Goal: Task Accomplishment & Management: Manage account settings

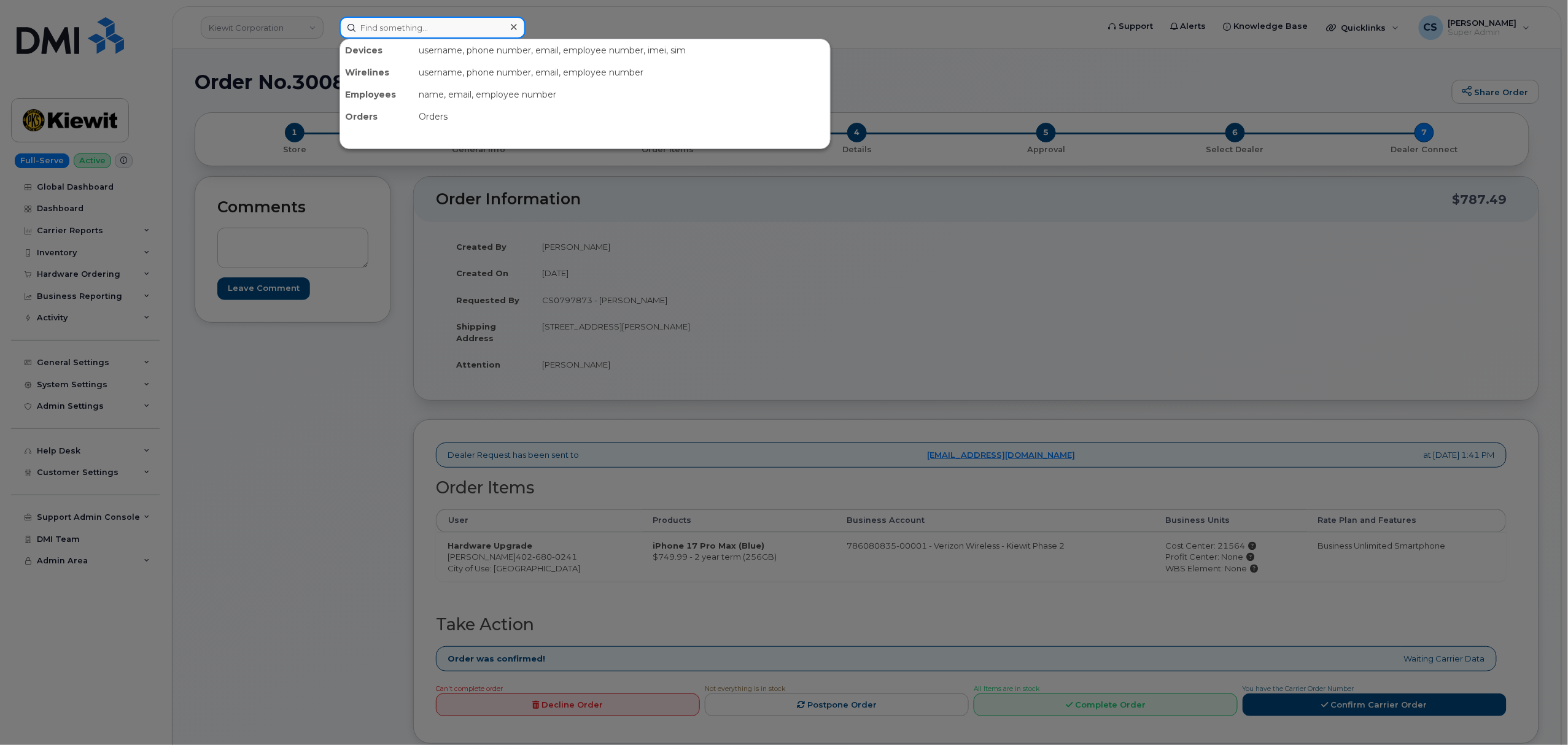
click at [458, 26] on input at bounding box center [433, 28] width 186 height 22
paste input "300841"
type input "300841"
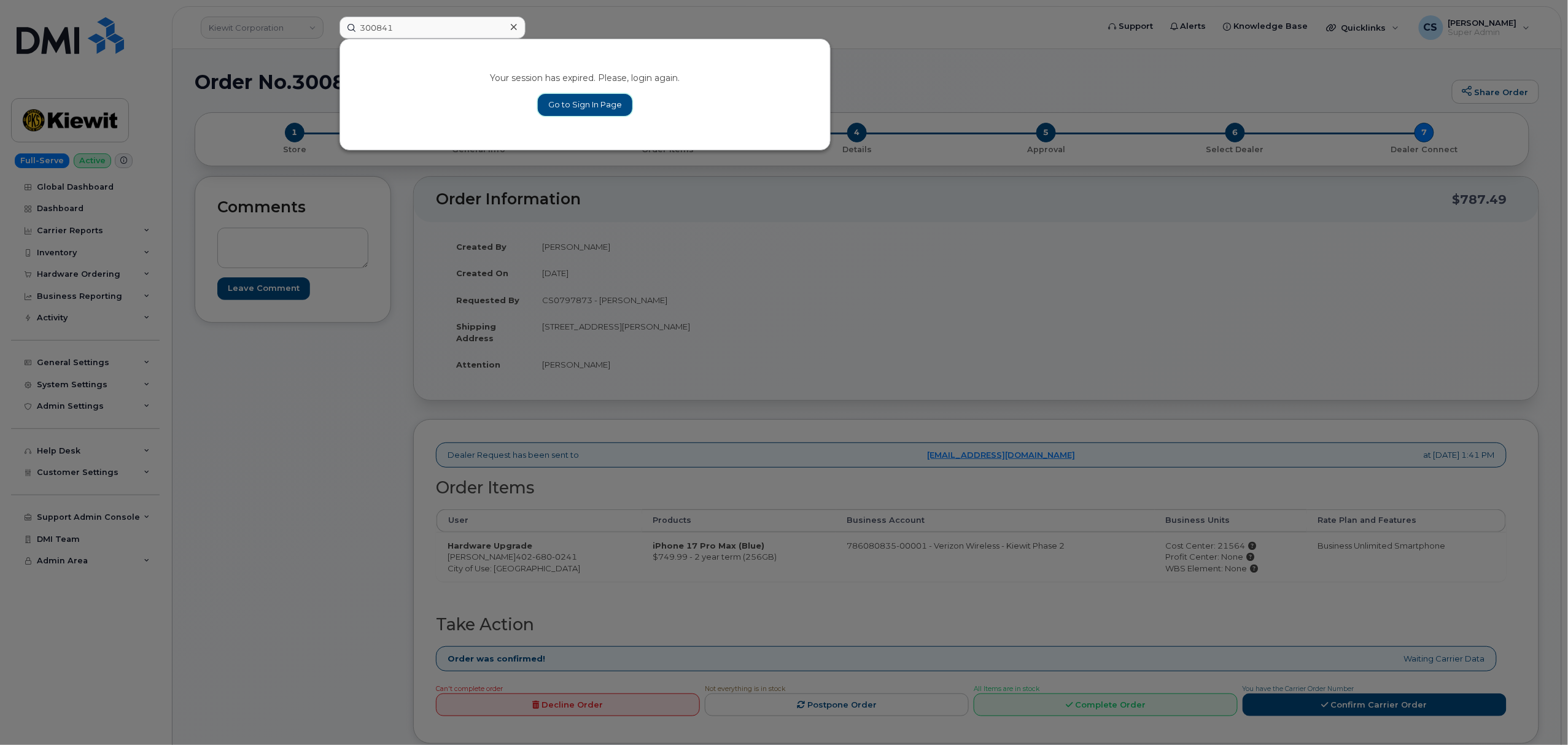
click at [582, 105] on link "Go to Sign In Page" at bounding box center [585, 105] width 94 height 22
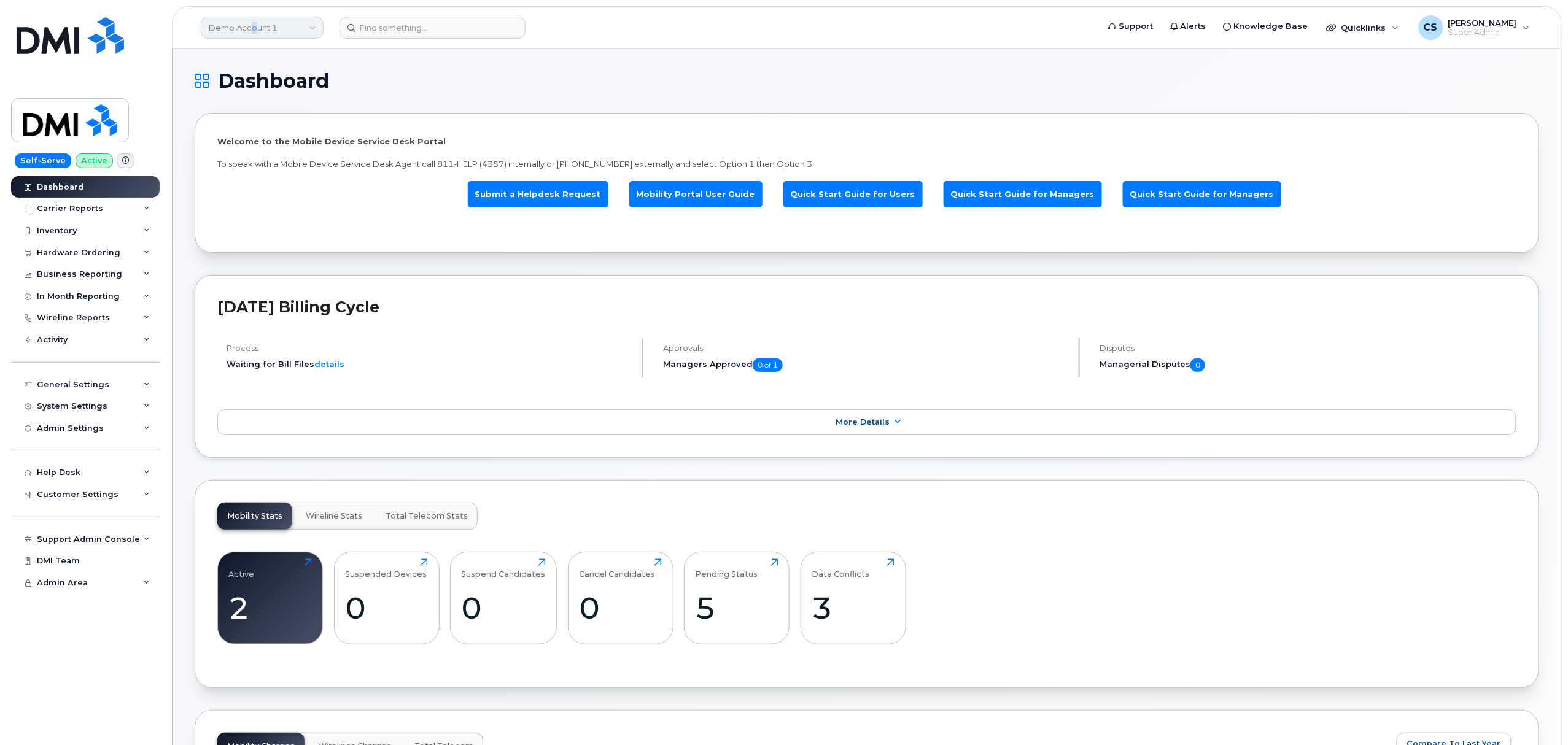
click at [253, 31] on link "Demo Account 1" at bounding box center [262, 28] width 123 height 22
type input "kiewit"
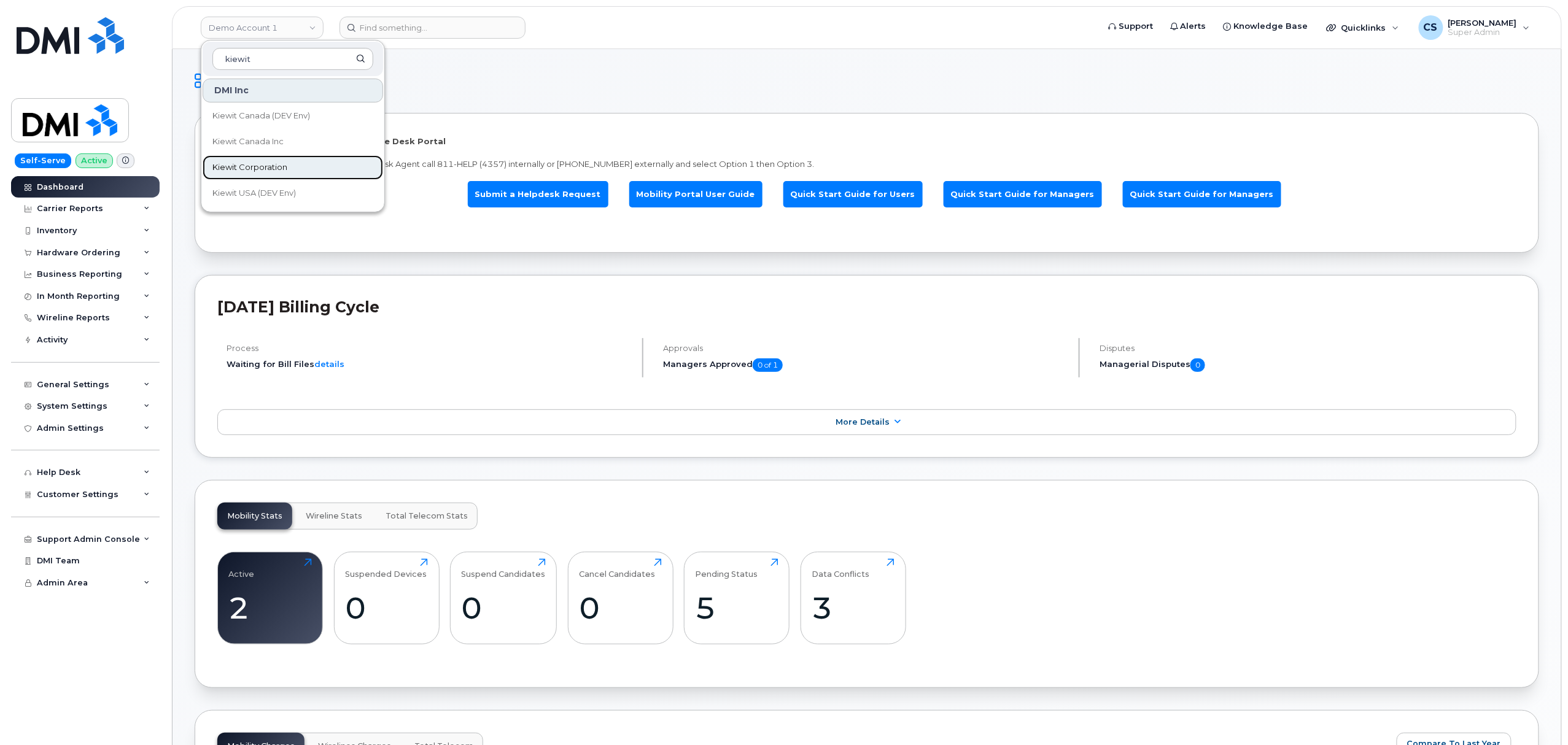
click at [237, 165] on span "Kiewit Corporation" at bounding box center [249, 168] width 75 height 13
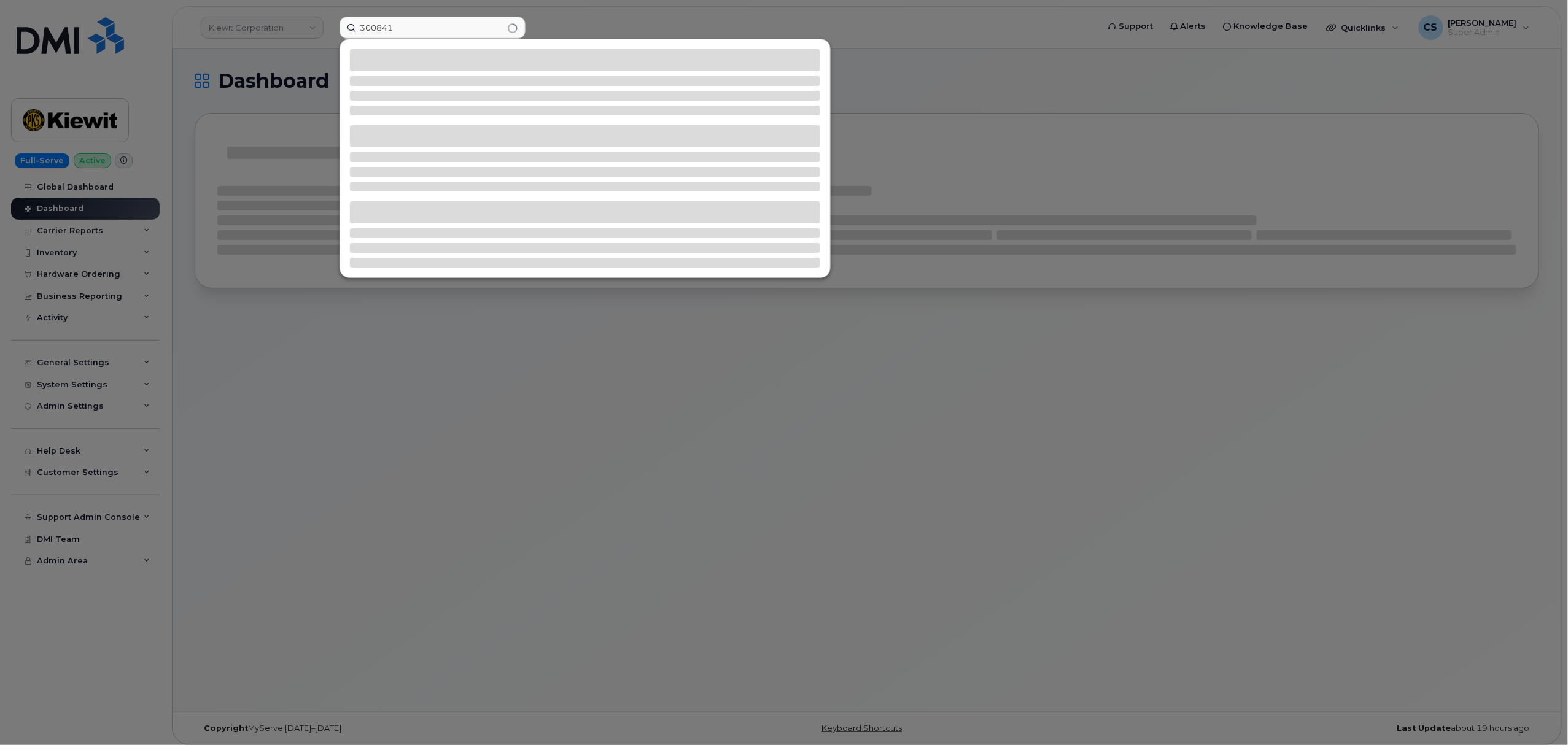
type input "300841"
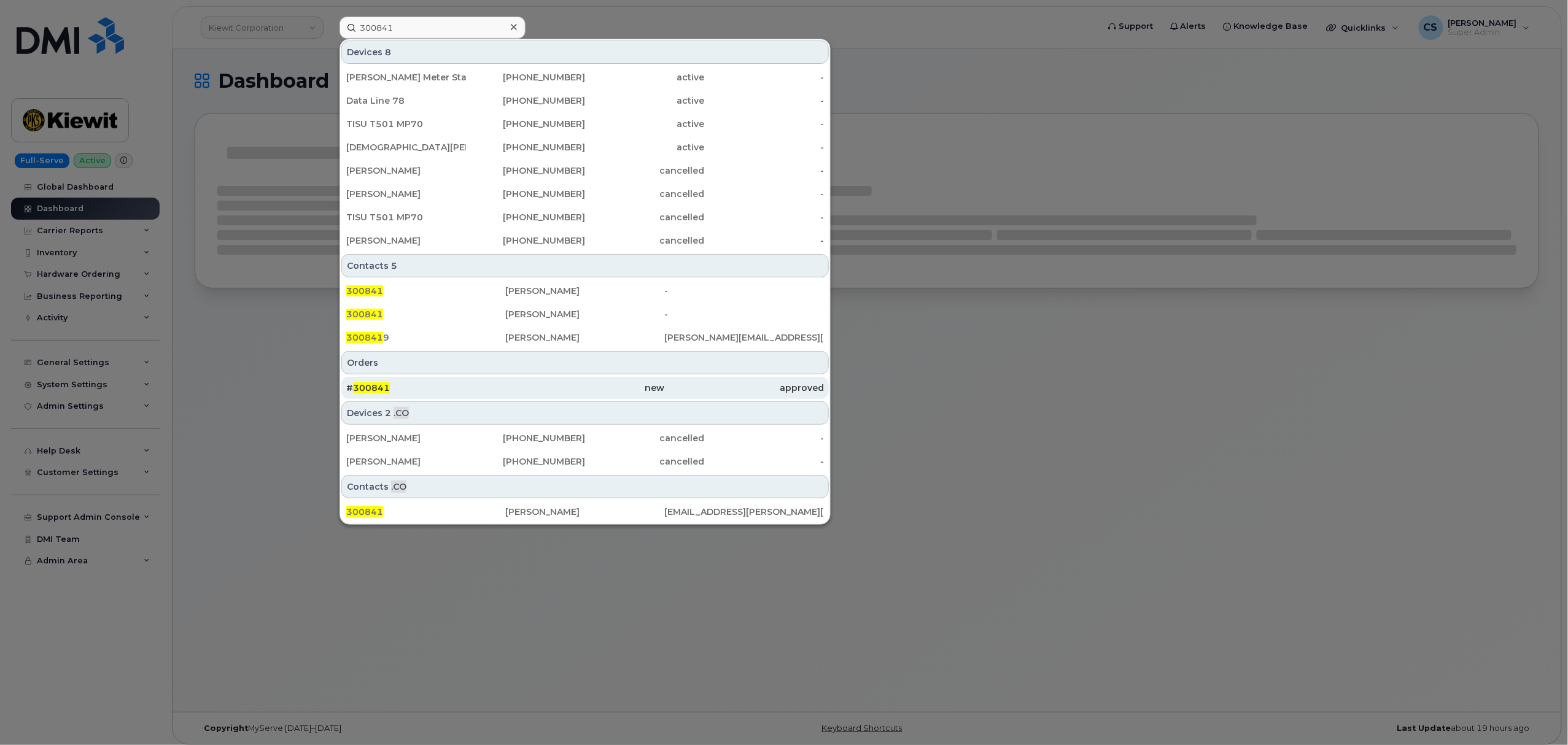
click at [369, 390] on span "300841" at bounding box center [371, 388] width 37 height 11
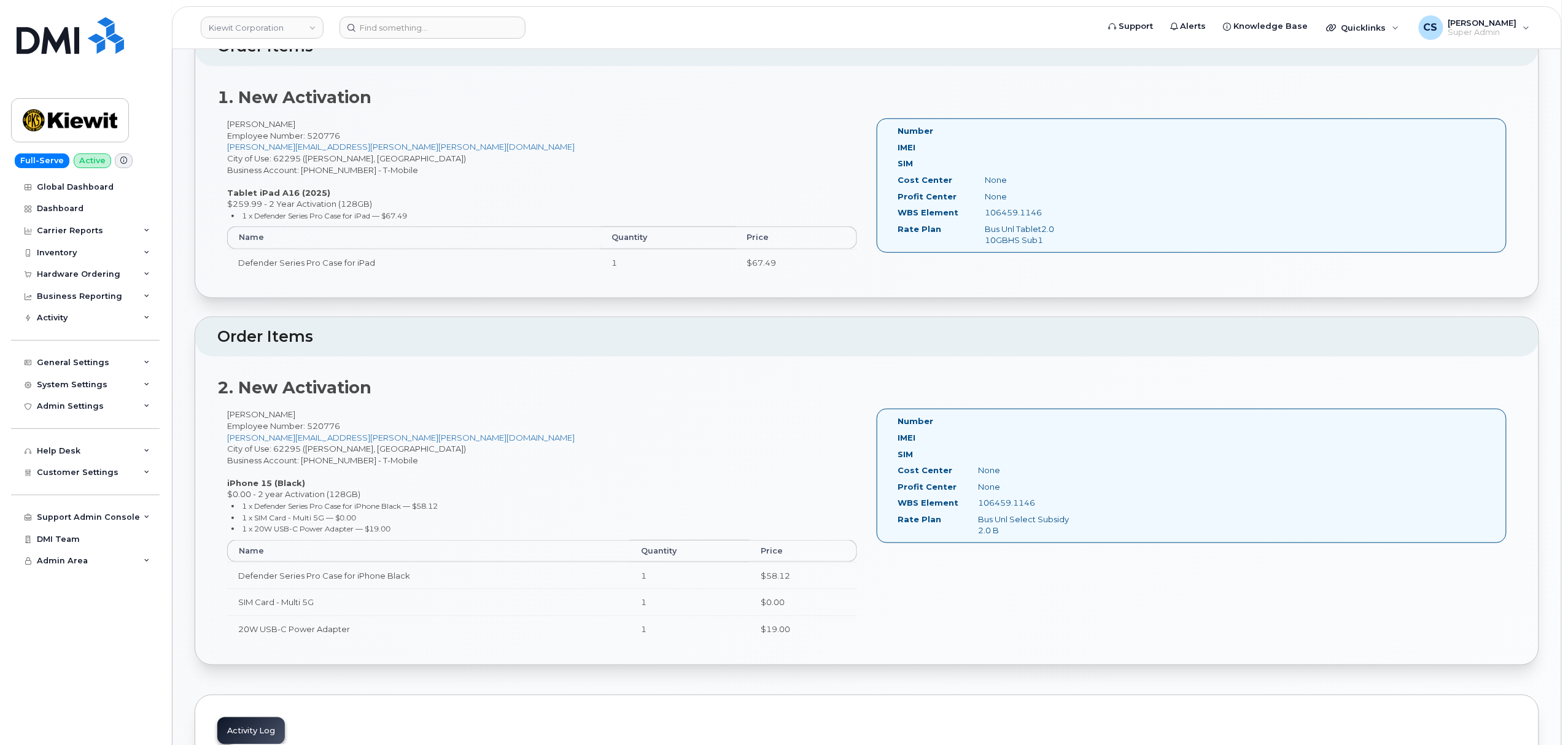
scroll to position [327, 0]
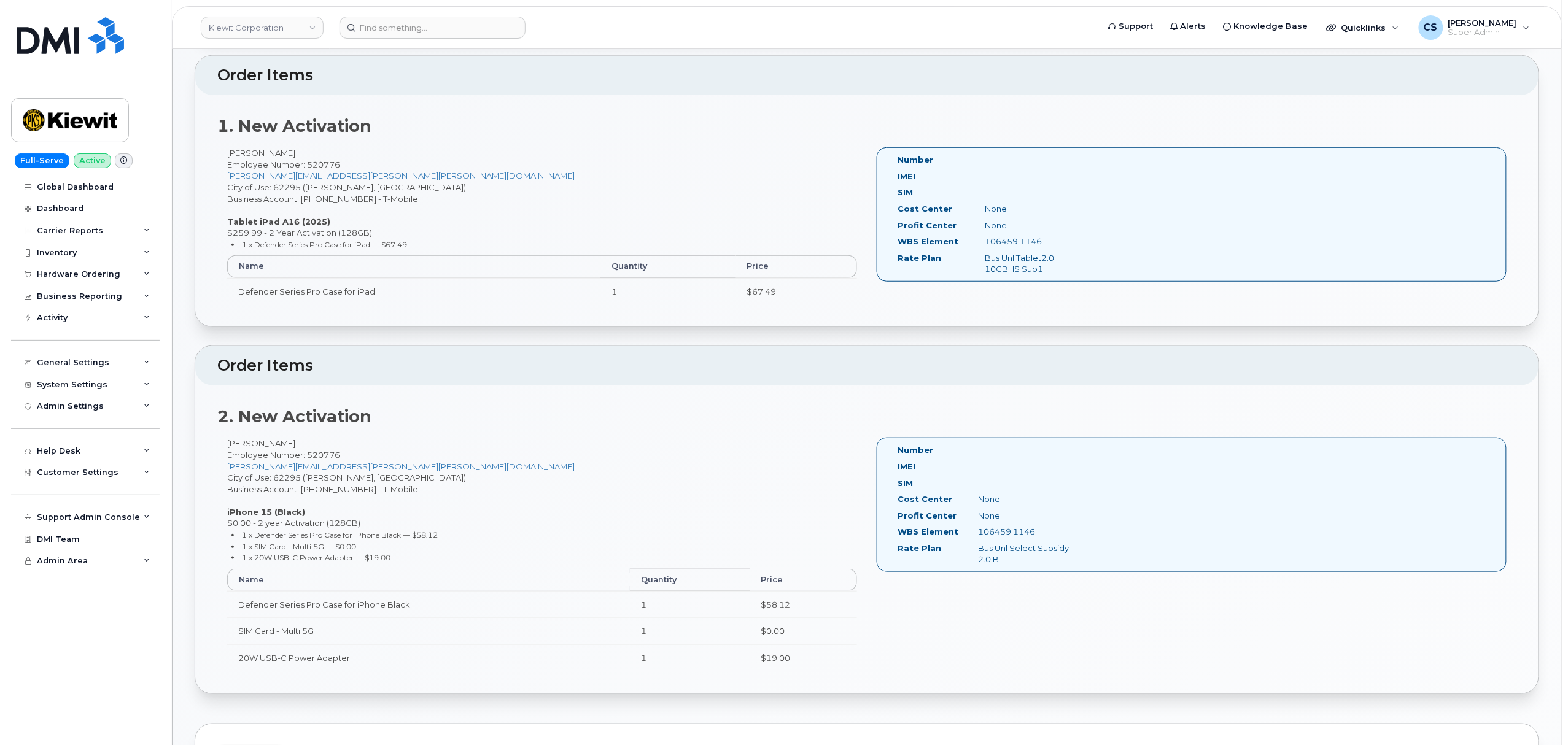
drag, startPoint x: 254, startPoint y: 243, endPoint x: 415, endPoint y: 246, distance: 161.0
click at [408, 246] on small "1 x Defender Series Pro Case for iPad — $67.49" at bounding box center [325, 245] width 165 height 9
copy small "Defender Series Pro Case for iPad — $67.49"
drag, startPoint x: 256, startPoint y: 536, endPoint x: 462, endPoint y: 533, distance: 206.0
click at [462, 533] on li "1 x Defender Series Pro Case for iPhone Black — $58.12" at bounding box center [544, 535] width 626 height 12
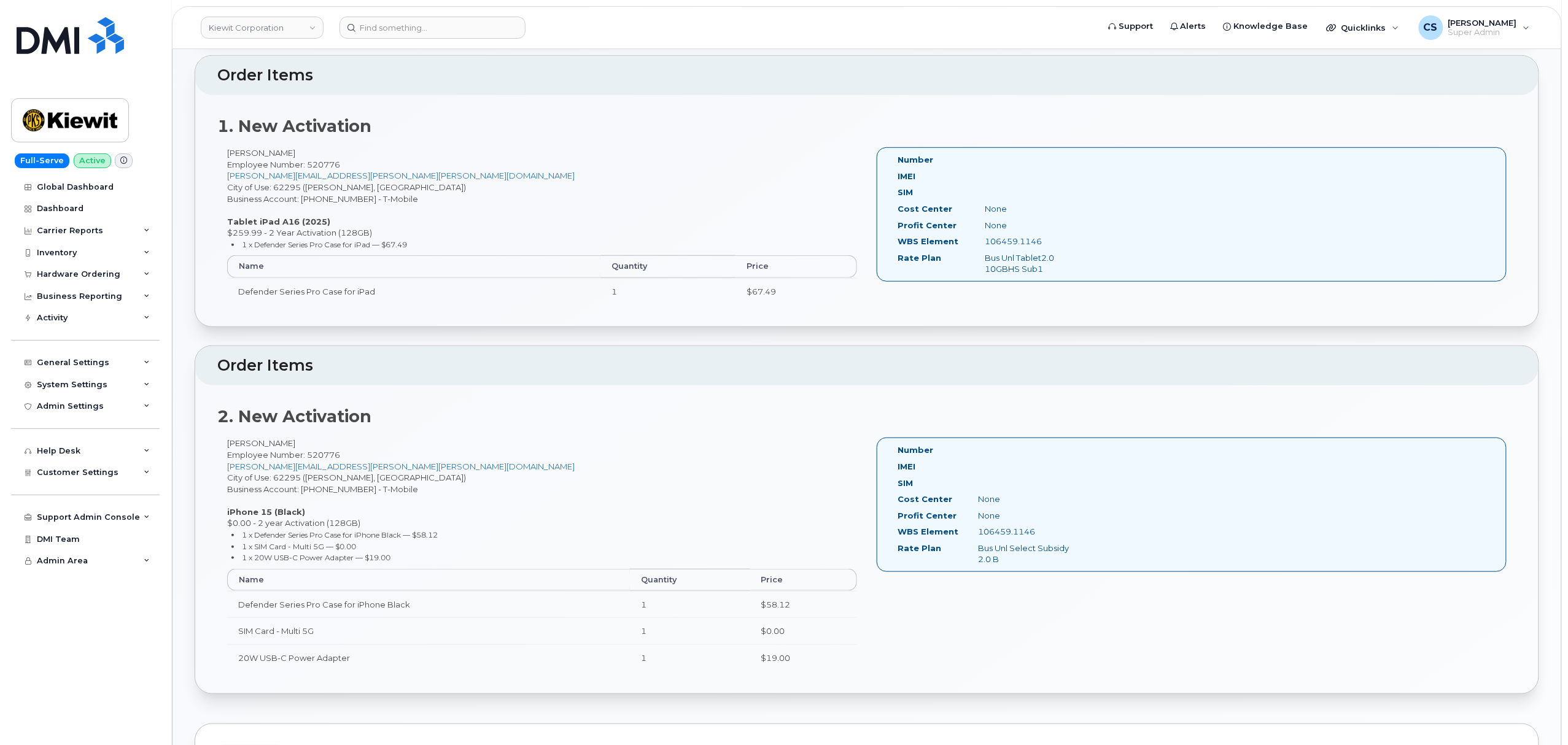
copy small "Defender Series Pro Case for iPhone Black — $58.12"
drag, startPoint x: 256, startPoint y: 560, endPoint x: 396, endPoint y: 558, distance: 140.0
click at [396, 558] on li "1 x 20W USB-C Power Adapter — $19.00" at bounding box center [544, 557] width 626 height 12
copy small "20W USB-C Power Adapter — $19.00"
click at [394, 32] on input at bounding box center [433, 28] width 186 height 22
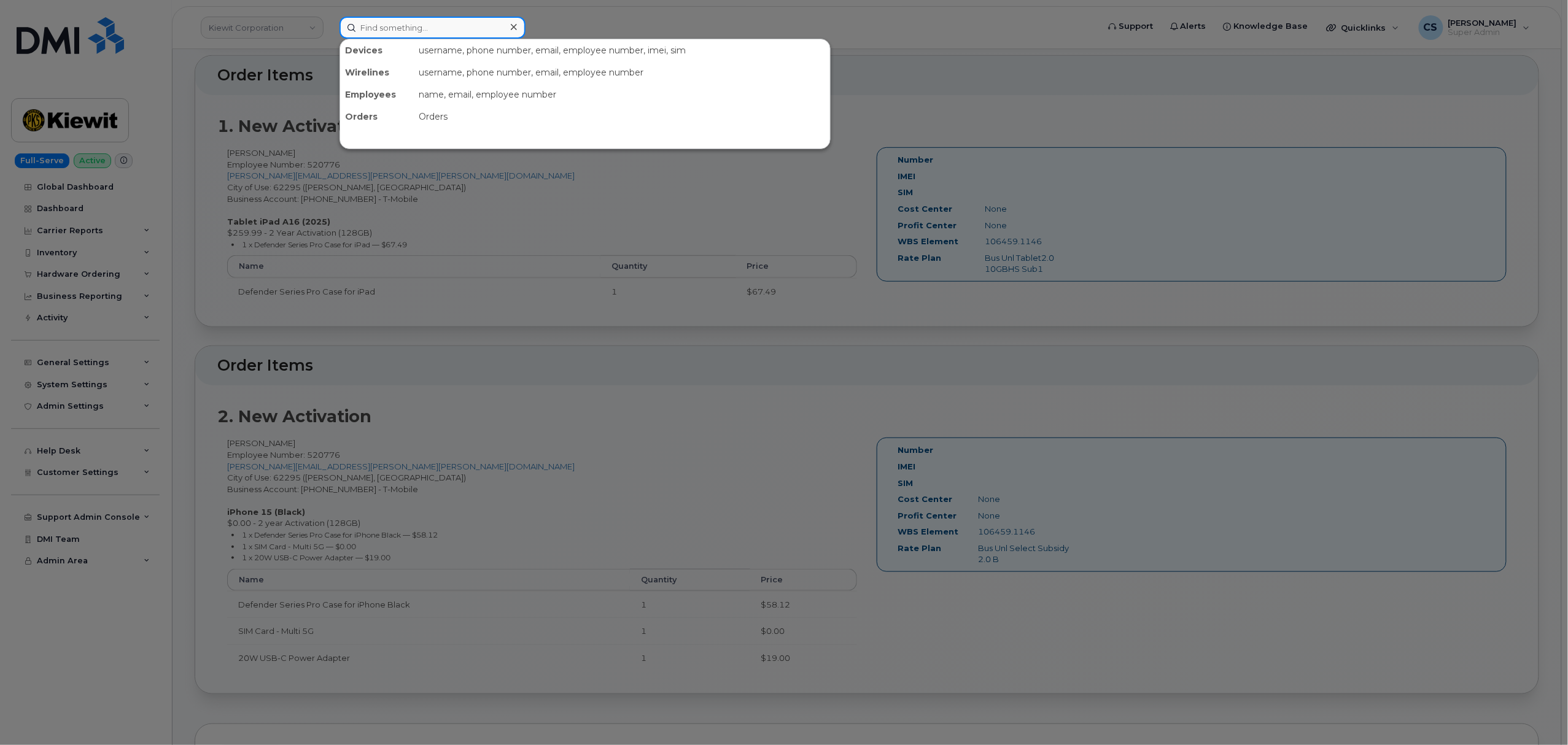
paste input "9854004802"
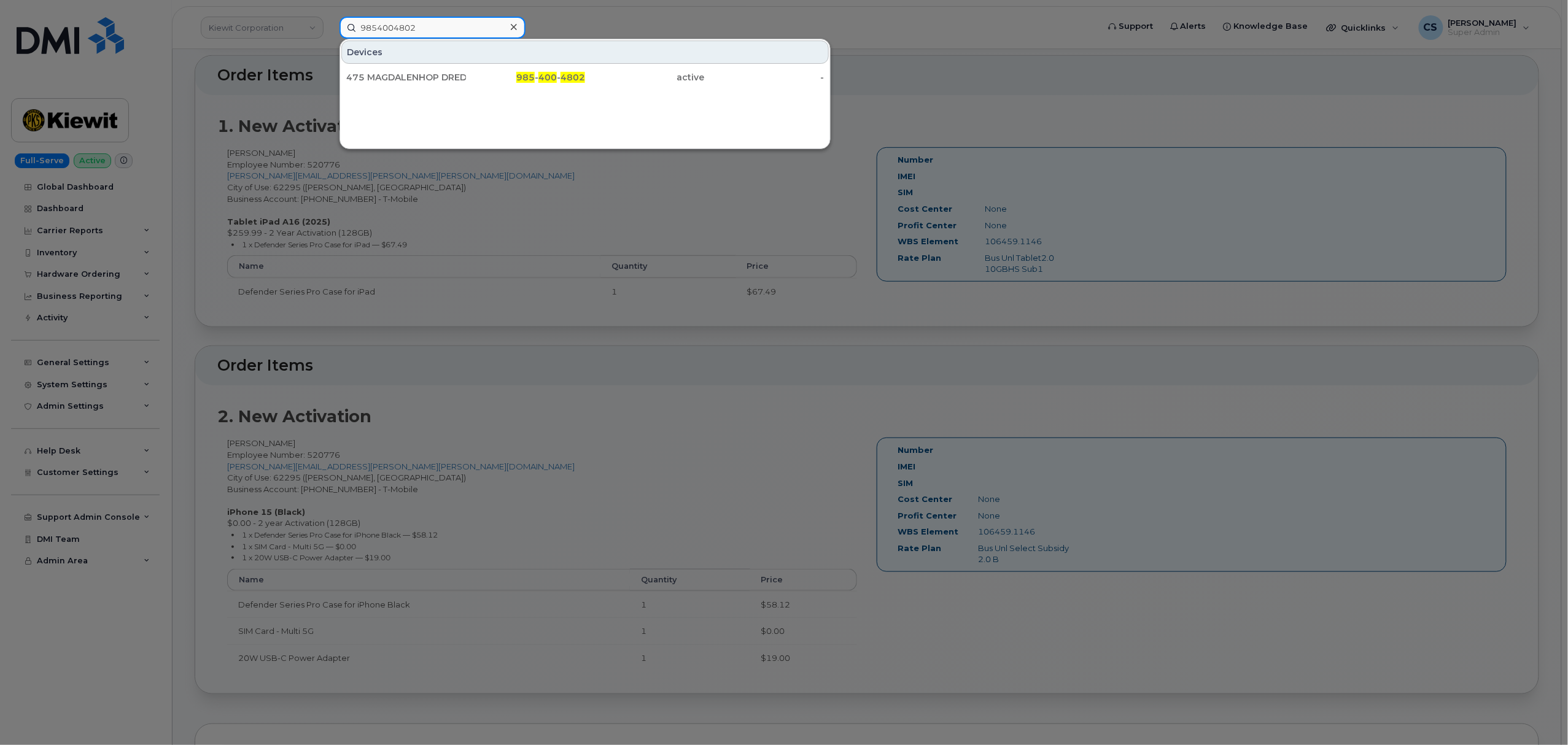
type input "9854004802"
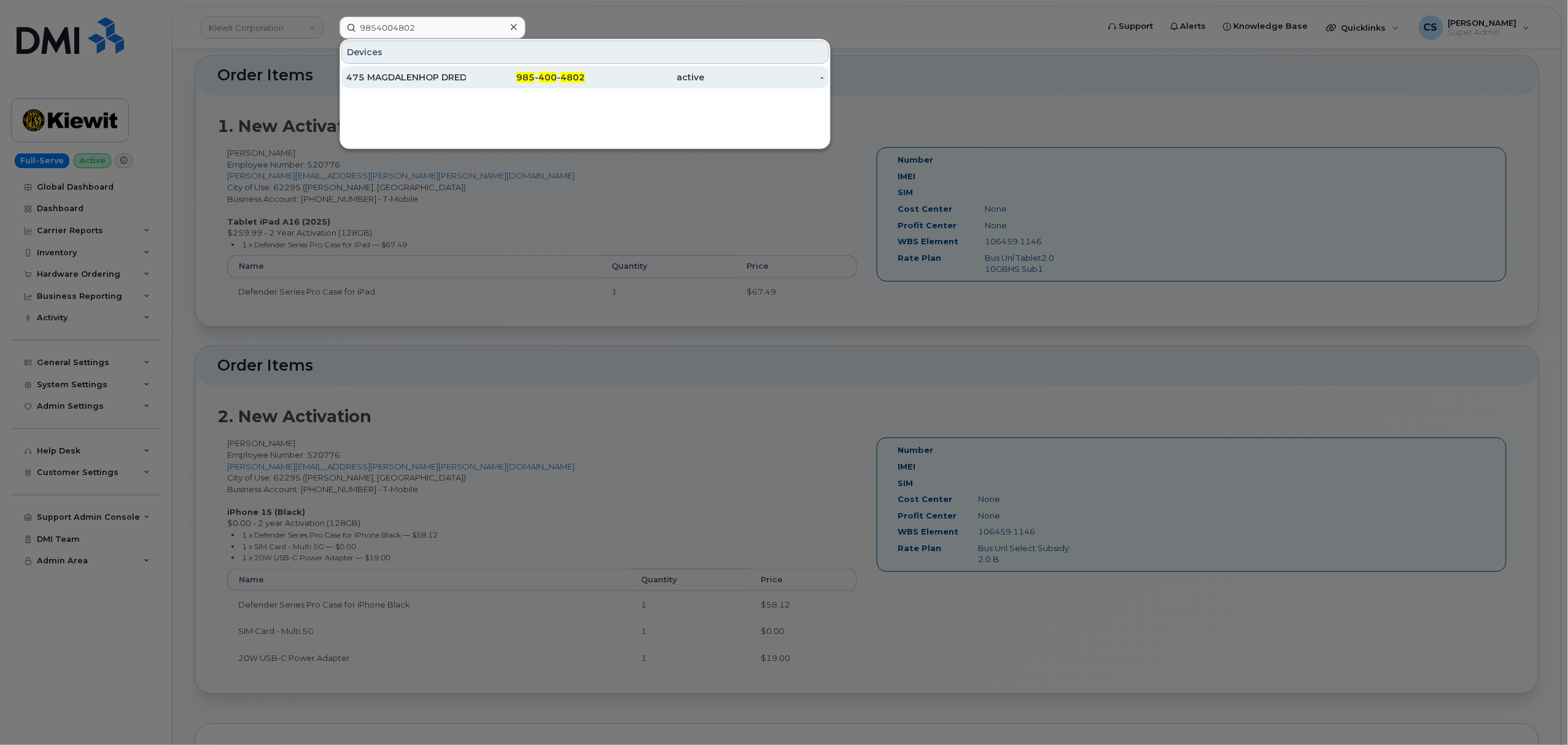
click at [546, 77] on span "400" at bounding box center [547, 77] width 18 height 11
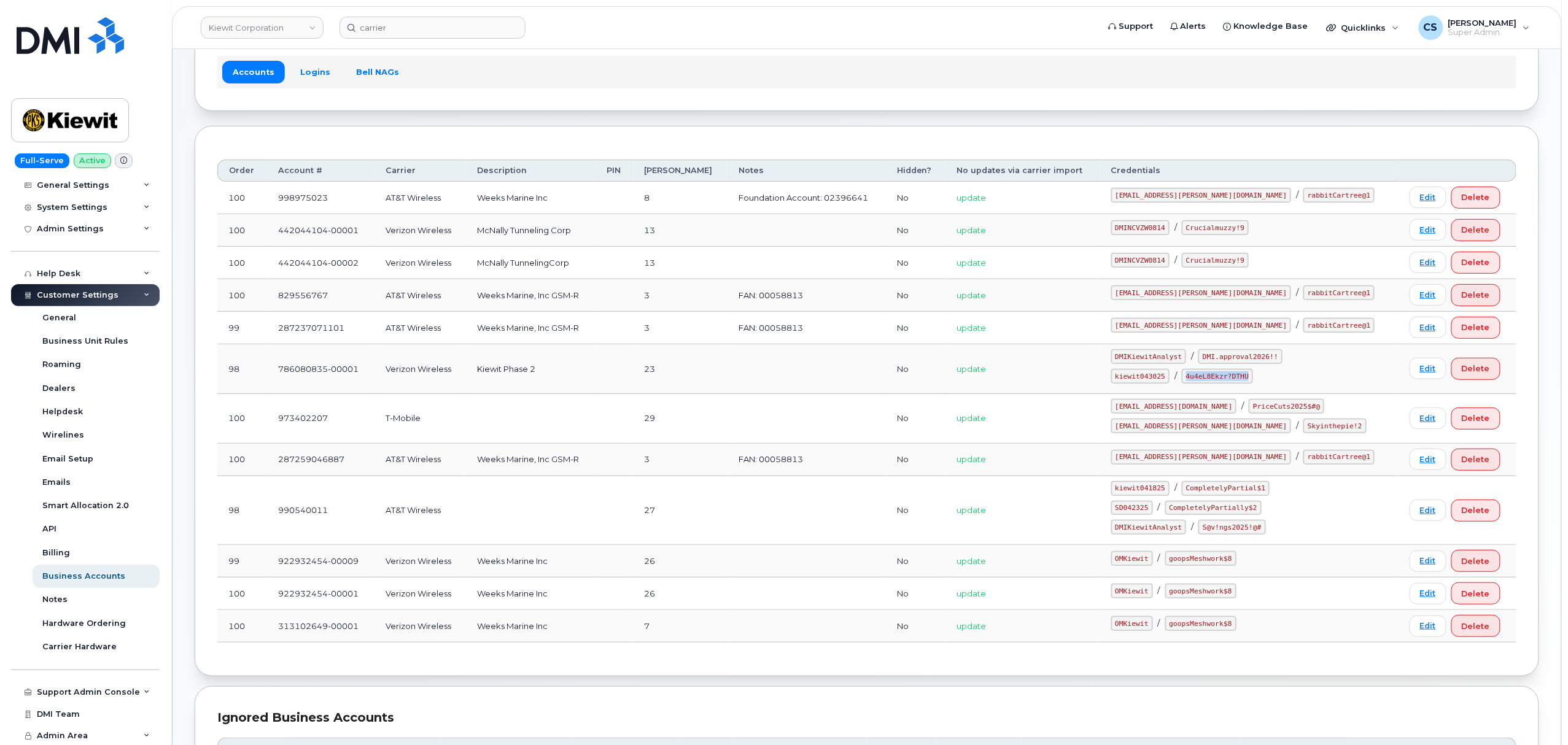
scroll to position [164, 0]
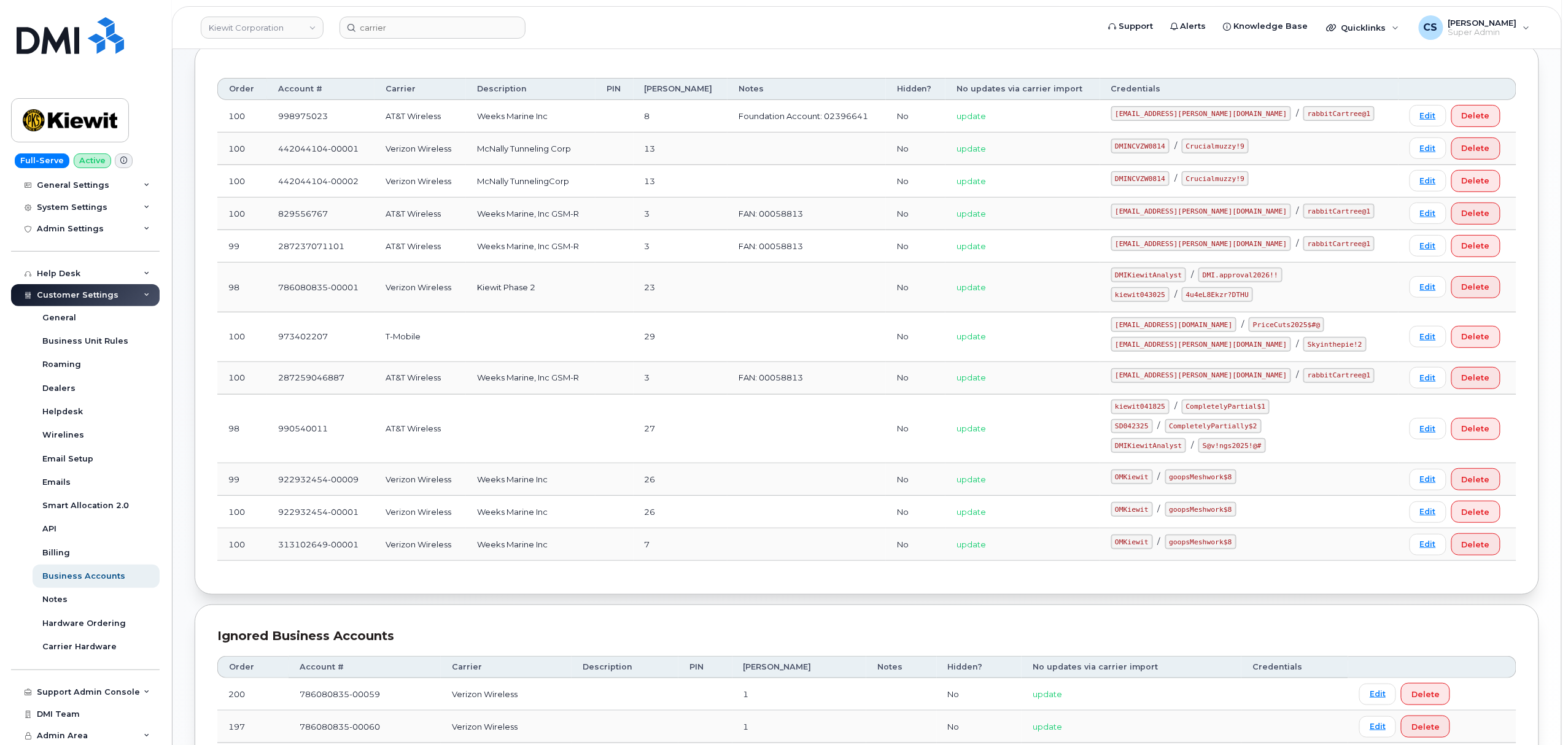
click at [1169, 352] on code "ms-kiewit@dminc.com" at bounding box center [1201, 344] width 180 height 15
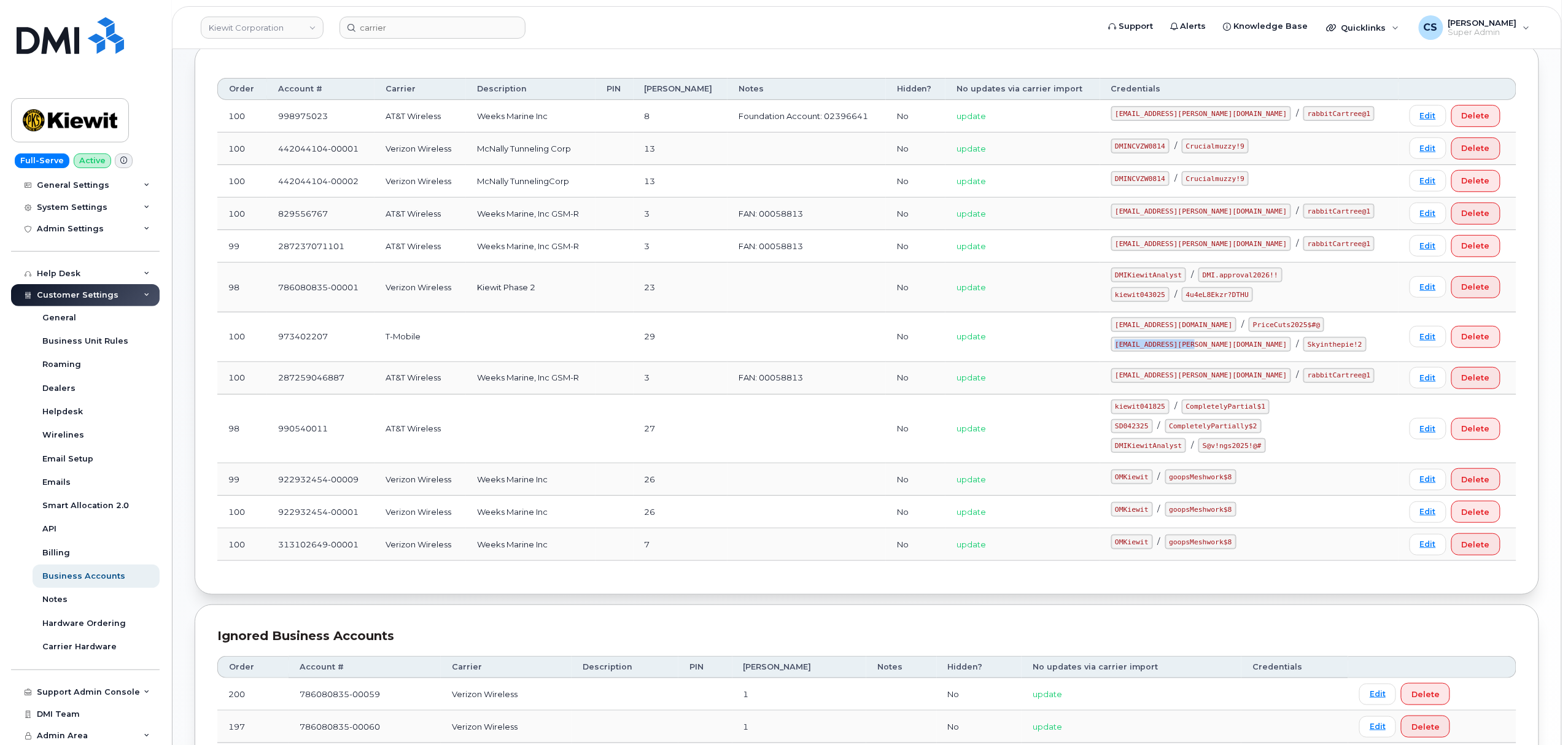
drag, startPoint x: 1219, startPoint y: 349, endPoint x: 1140, endPoint y: 340, distance: 79.5
click at [1140, 340] on code "ms-kiewit@dminc.com" at bounding box center [1201, 344] width 180 height 15
copy code "ms-kiewit@dminc.com"
drag, startPoint x: 1289, startPoint y: 348, endPoint x: 1237, endPoint y: 349, distance: 52.0
click at [1304, 349] on code "Skyinthepie!2" at bounding box center [1335, 344] width 63 height 15
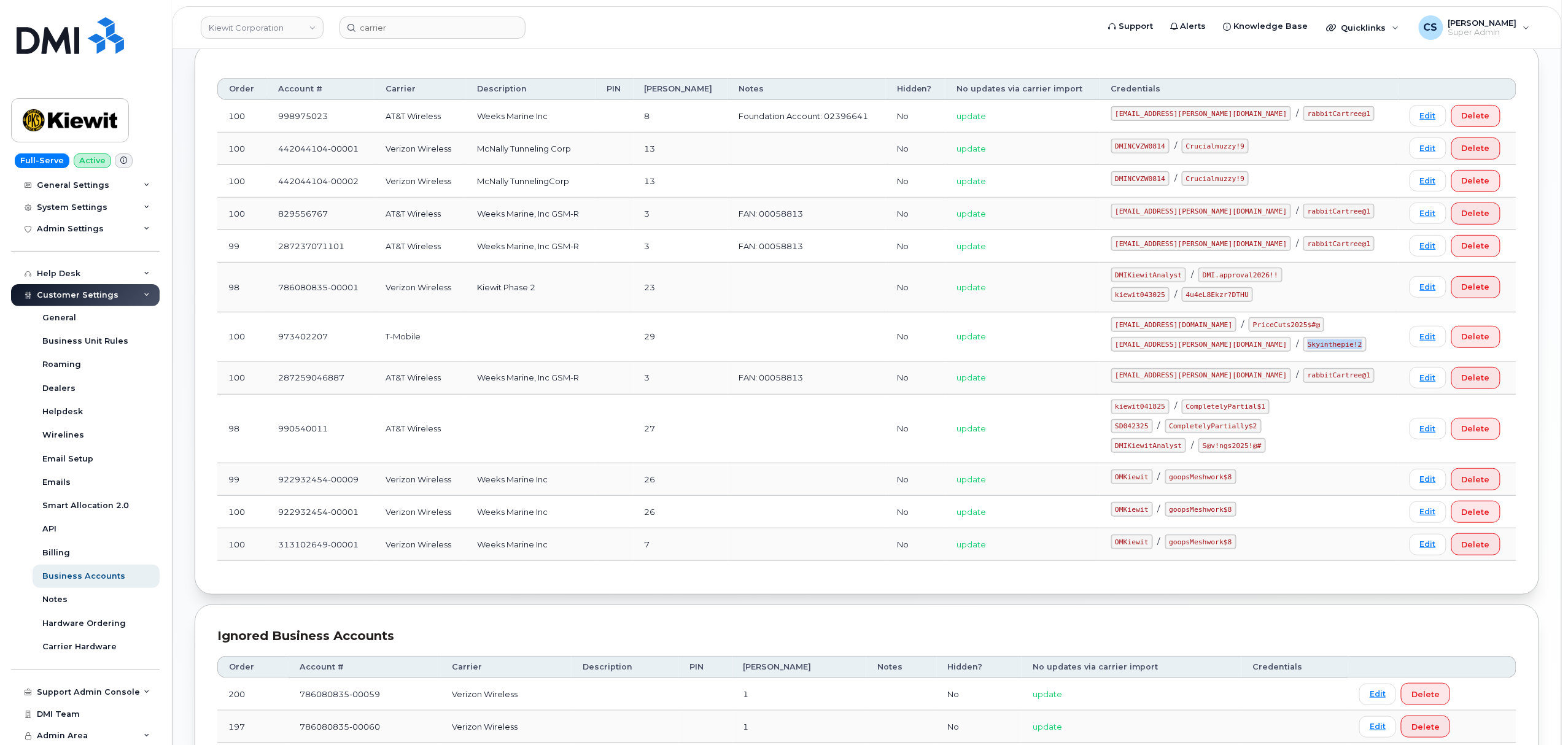
copy code "Skyinthepie!2"
click at [1199, 246] on code "ms-kiewit@dminc.com" at bounding box center [1201, 243] width 180 height 15
click at [1191, 243] on code "ms-kiewit@dminc.com" at bounding box center [1201, 243] width 180 height 15
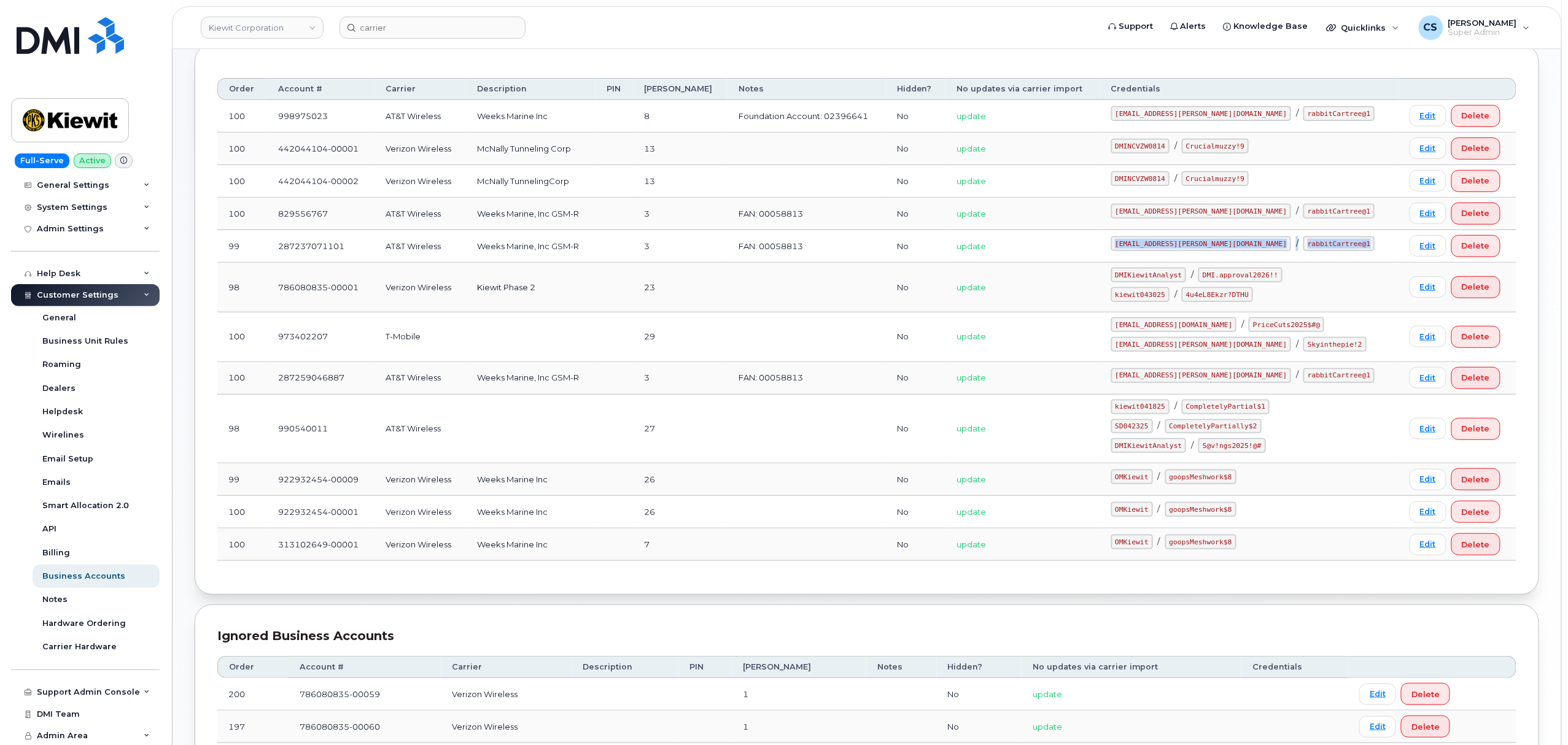
click at [1189, 243] on code "ms-kiewit@dminc.com" at bounding box center [1201, 243] width 180 height 15
drag, startPoint x: 1219, startPoint y: 246, endPoint x: 1139, endPoint y: 250, distance: 80.1
click at [1139, 250] on td "ms-kiewit@dminc.com / rabbitCartree@1" at bounding box center [1249, 246] width 298 height 32
copy code "ms-kiewit@dminc.com"
click at [1304, 239] on code "rabbitCartree@1" at bounding box center [1339, 243] width 72 height 15
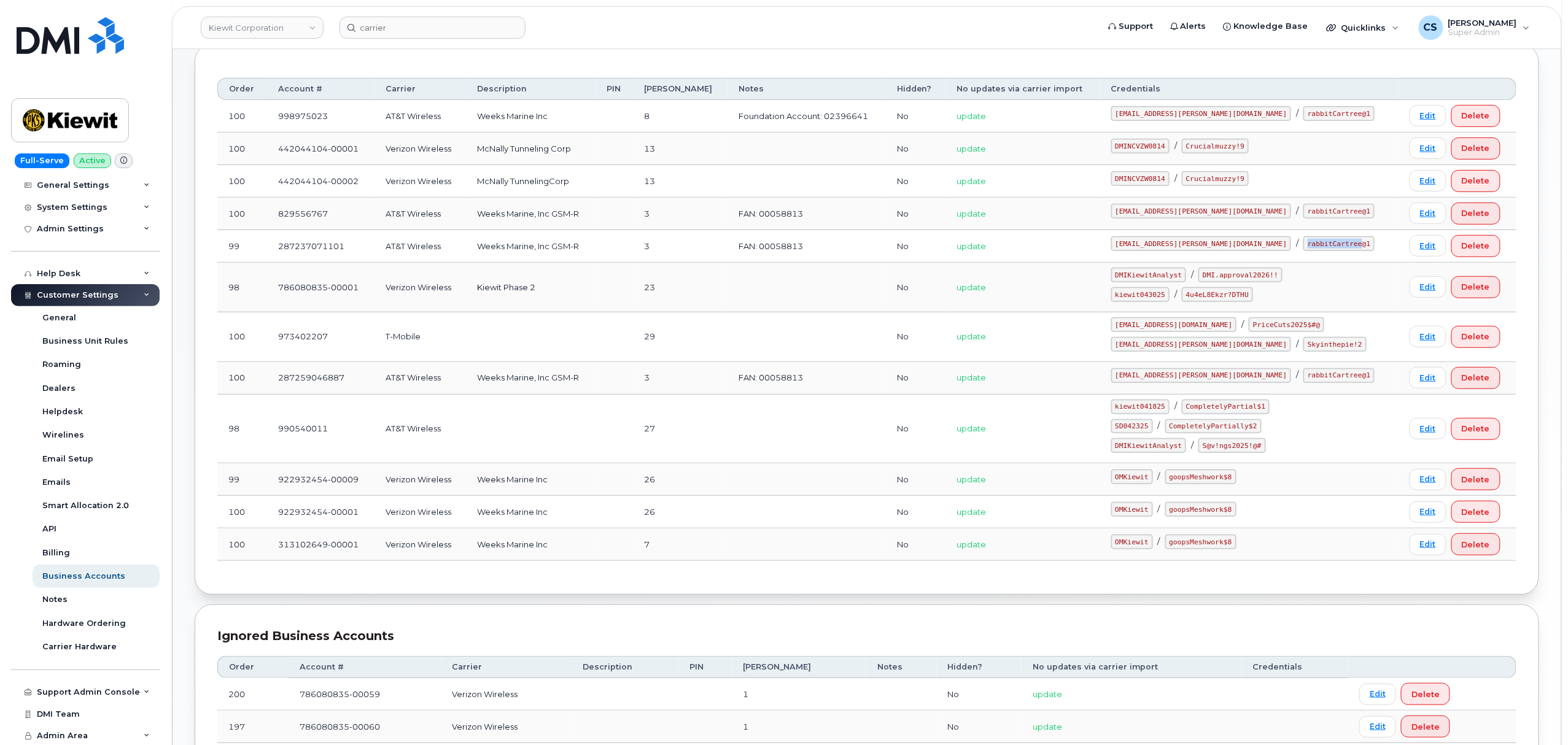
click at [1304, 239] on code "rabbitCartree@1" at bounding box center [1339, 243] width 72 height 15
drag, startPoint x: 1295, startPoint y: 246, endPoint x: 1238, endPoint y: 243, distance: 57.1
click at [1304, 243] on code "rabbitCartree@1" at bounding box center [1339, 243] width 72 height 15
copy code "rabbitCartree@1"
click at [1153, 430] on code "SD042325" at bounding box center [1131, 426] width 42 height 15
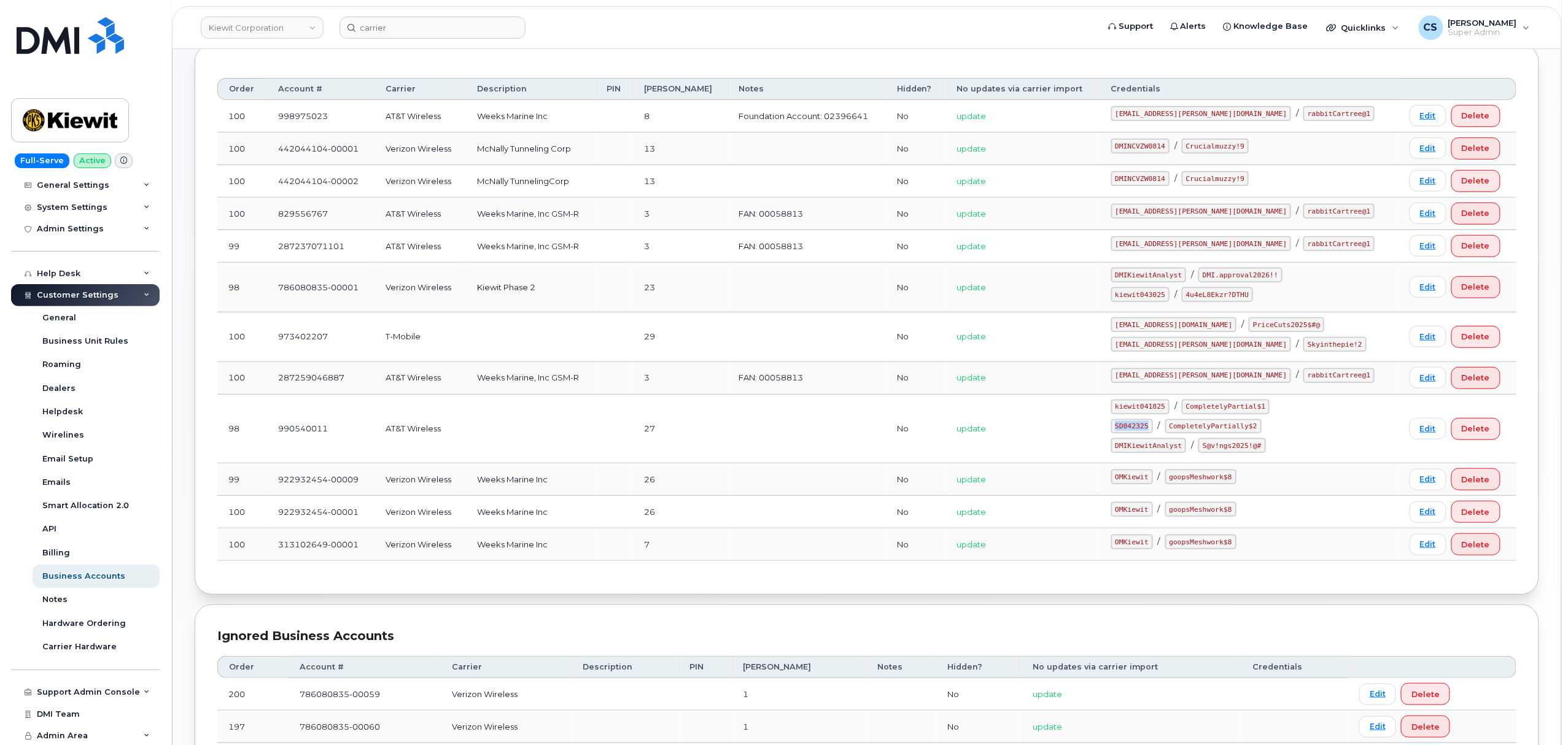
click at [1153, 430] on code "SD042325" at bounding box center [1131, 426] width 42 height 15
copy code "SD042325"
drag, startPoint x: 1275, startPoint y: 430, endPoint x: 1197, endPoint y: 428, distance: 78.0
click at [1197, 428] on code "CompletelyPartially$2" at bounding box center [1213, 426] width 97 height 15
copy code "CompletelyPartially$2"
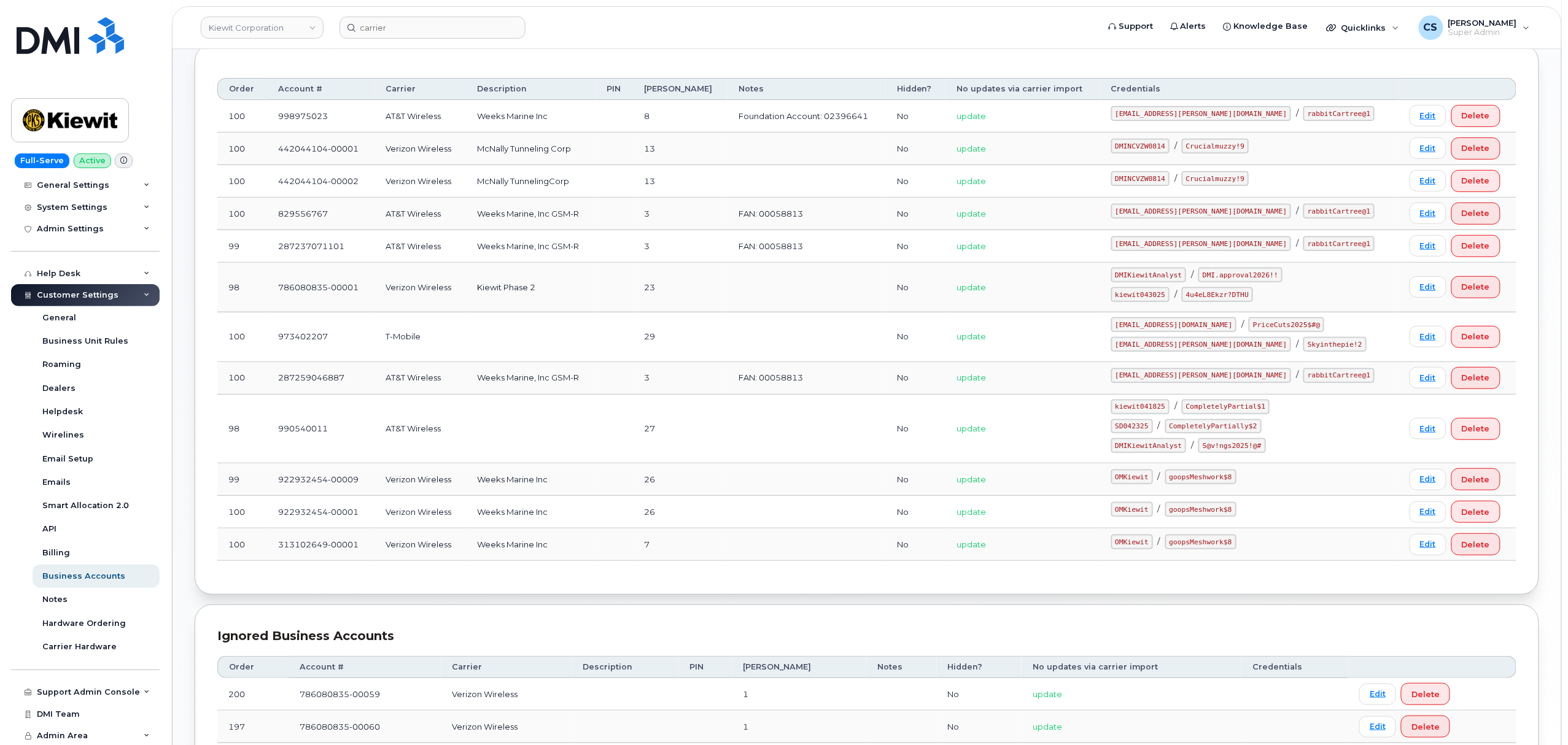
click at [1164, 297] on code "kiewit043025" at bounding box center [1140, 294] width 58 height 15
copy code "kiewit043025"
drag, startPoint x: 1270, startPoint y: 298, endPoint x: 1208, endPoint y: 292, distance: 62.3
click at [1208, 292] on code "4u4eL8Ekzr?DTHU" at bounding box center [1217, 294] width 72 height 15
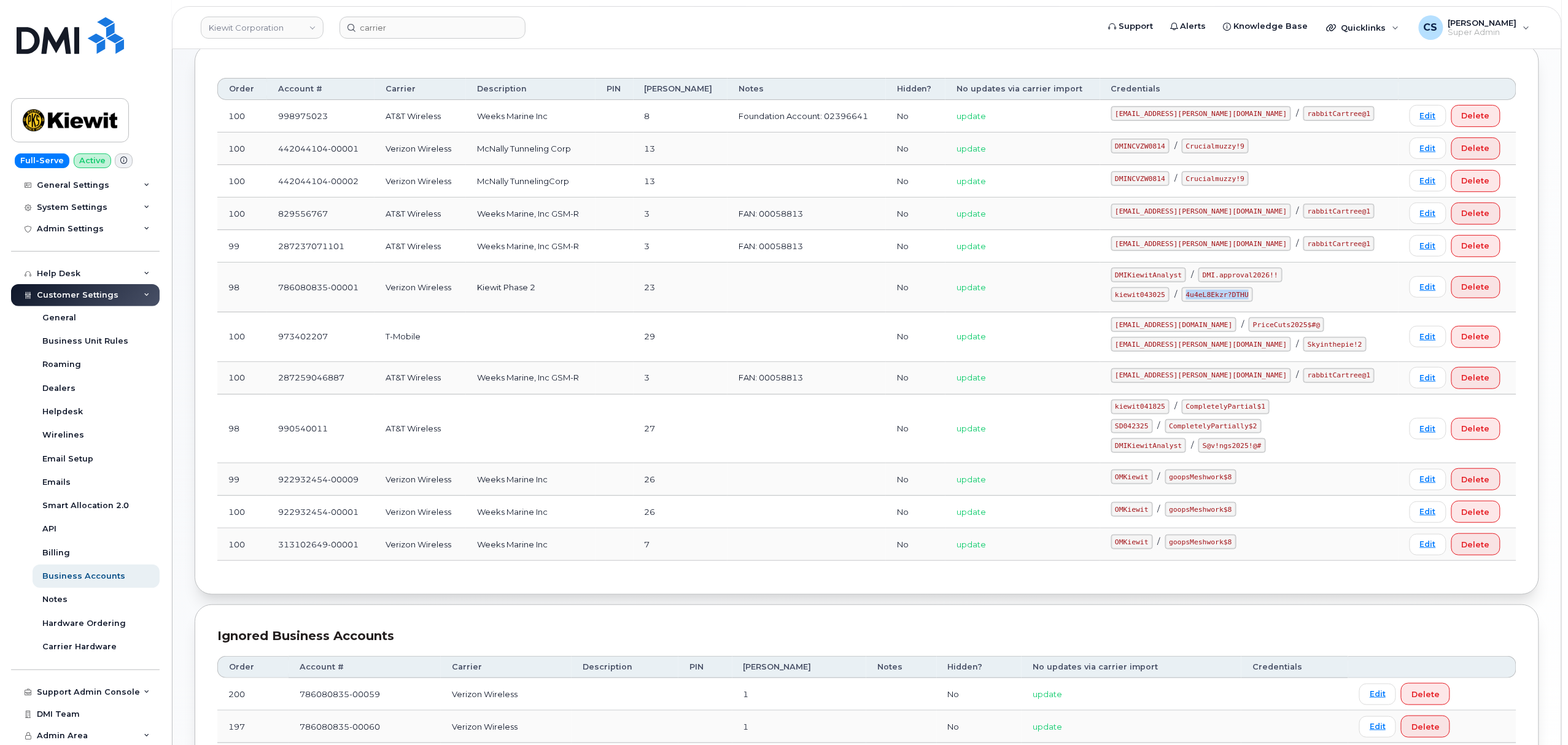
copy code "4u4eL8Ekzr?DTHU"
click at [1169, 297] on code "kiewit043025" at bounding box center [1140, 294] width 58 height 15
copy code "kiewit043025"
drag, startPoint x: 1268, startPoint y: 297, endPoint x: 1212, endPoint y: 297, distance: 56.0
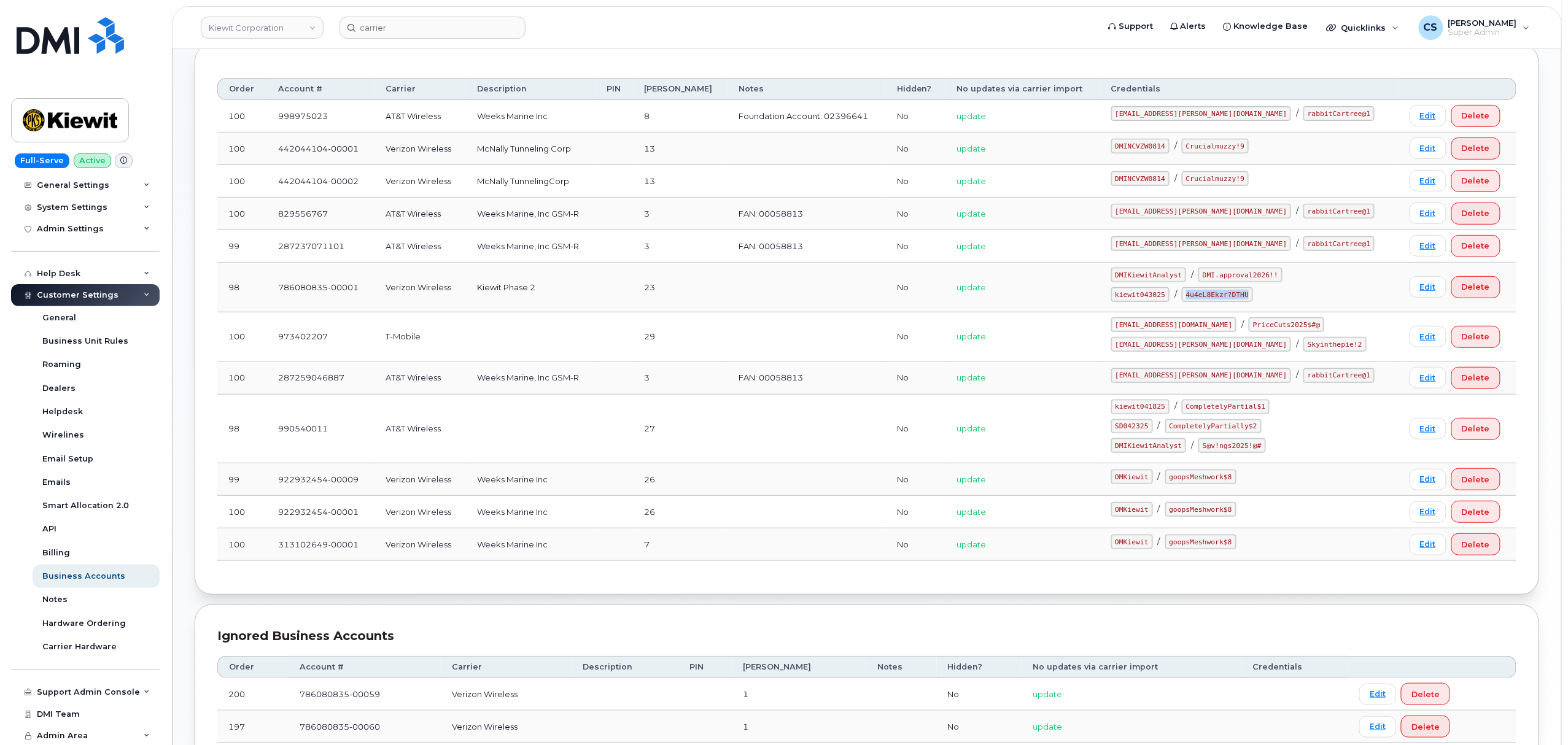
click at [1212, 297] on code "4u4eL8Ekzr?DTHU" at bounding box center [1217, 294] width 72 height 15
copy code "4u4eL8Ekzr?DTHU"
click at [1149, 429] on code "SD042325" at bounding box center [1131, 426] width 42 height 15
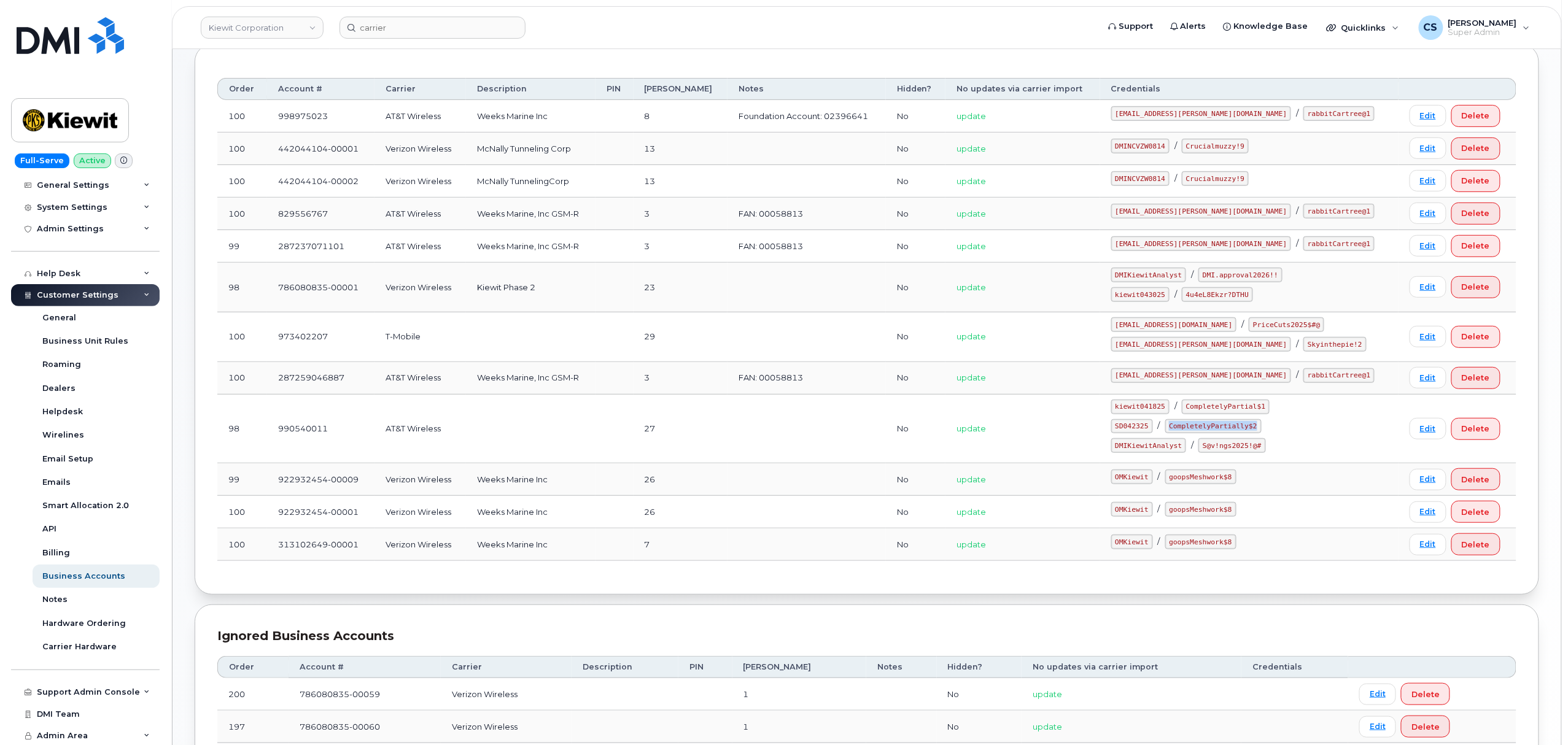
drag, startPoint x: 1275, startPoint y: 430, endPoint x: 1196, endPoint y: 430, distance: 79.0
click at [1196, 430] on code "CompletelyPartially$2" at bounding box center [1213, 426] width 97 height 15
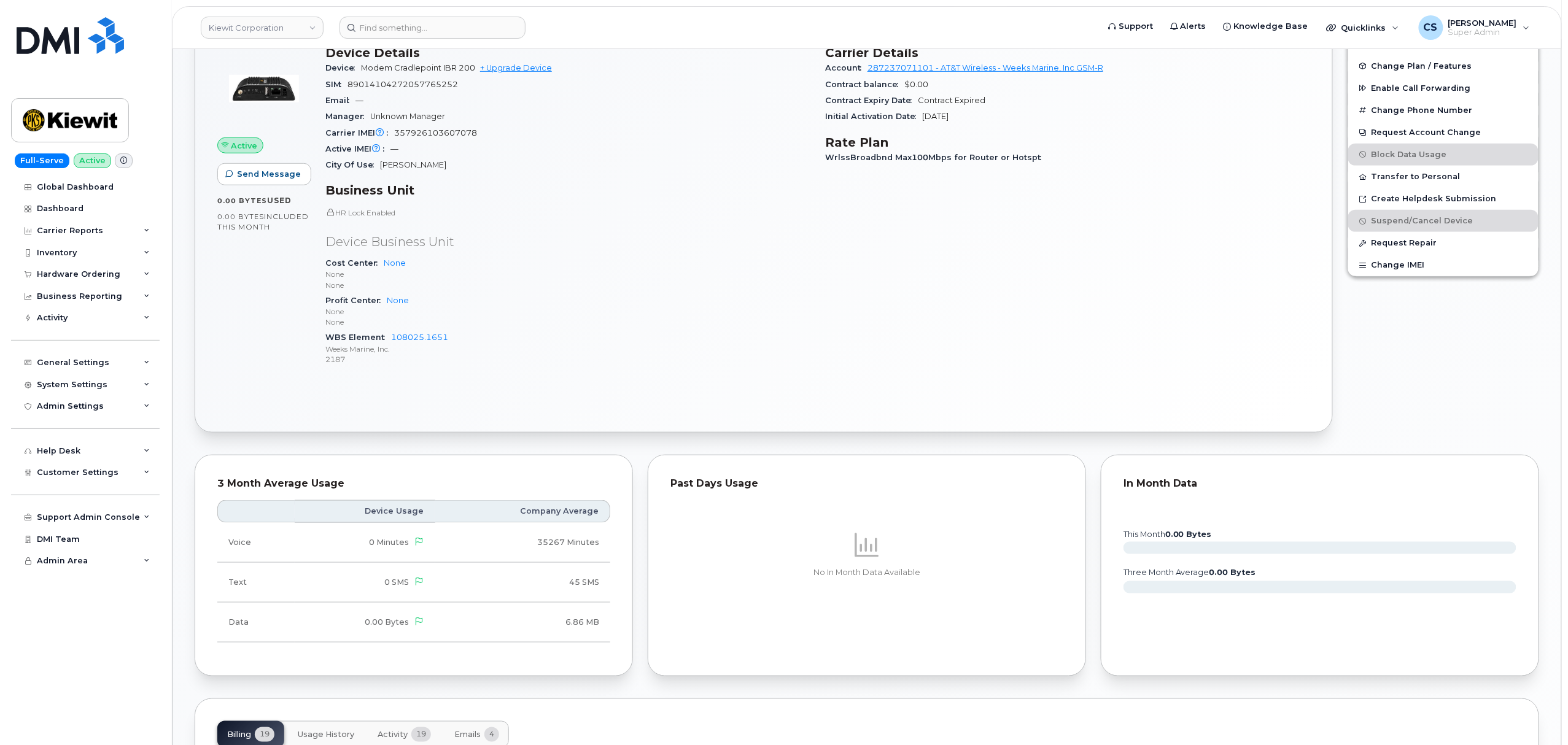
scroll to position [655, 0]
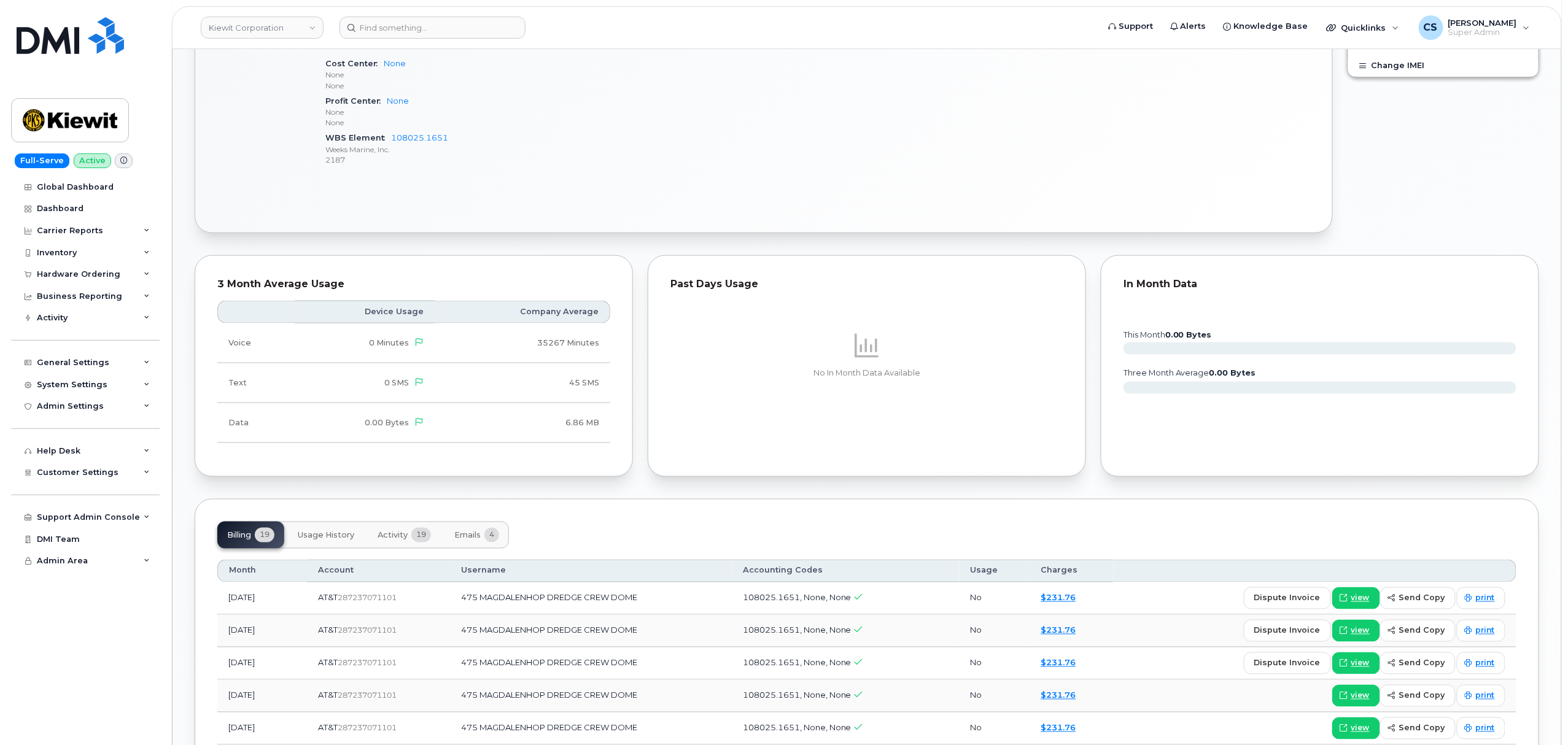
click at [388, 538] on span "Activity" at bounding box center [393, 536] width 30 height 9
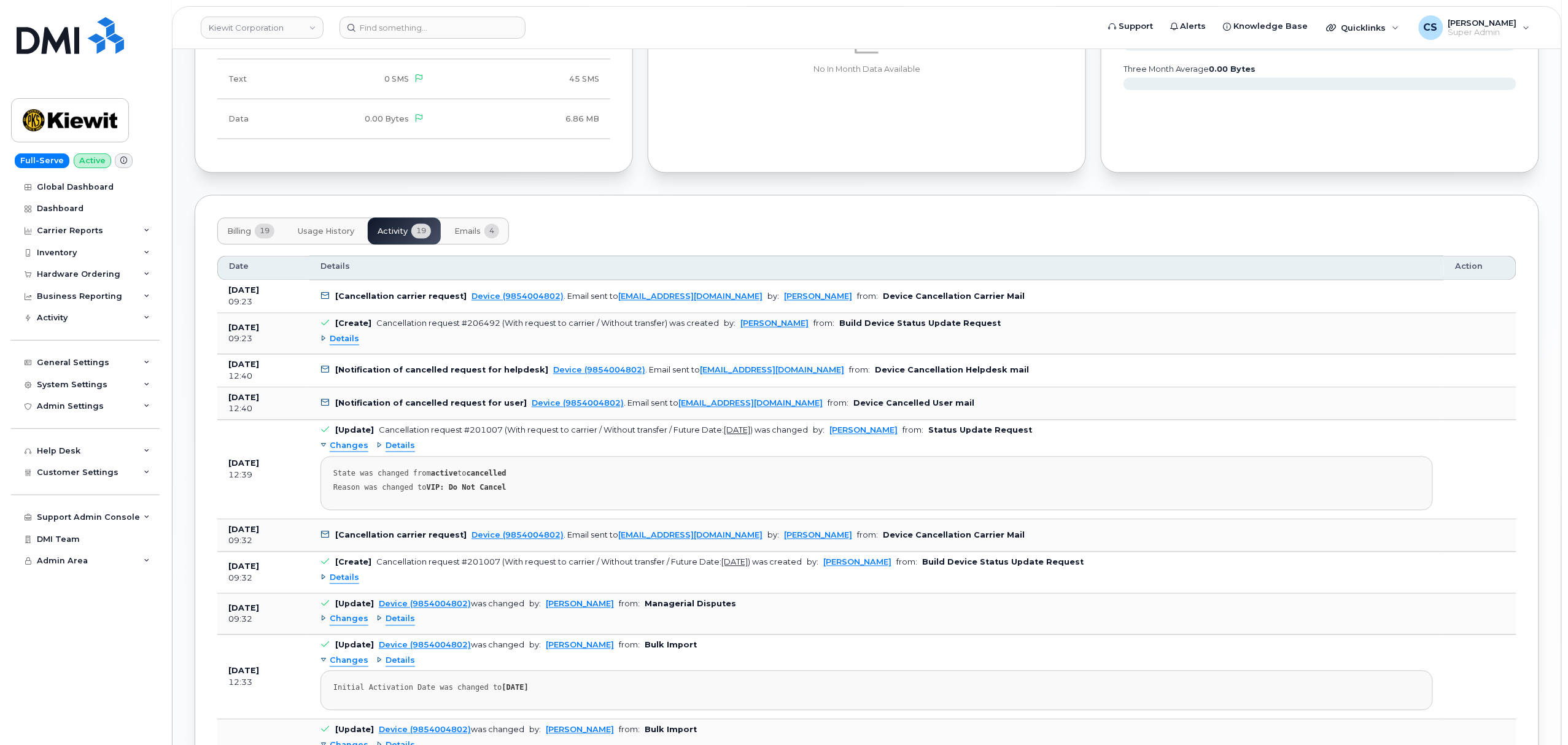
scroll to position [982, 0]
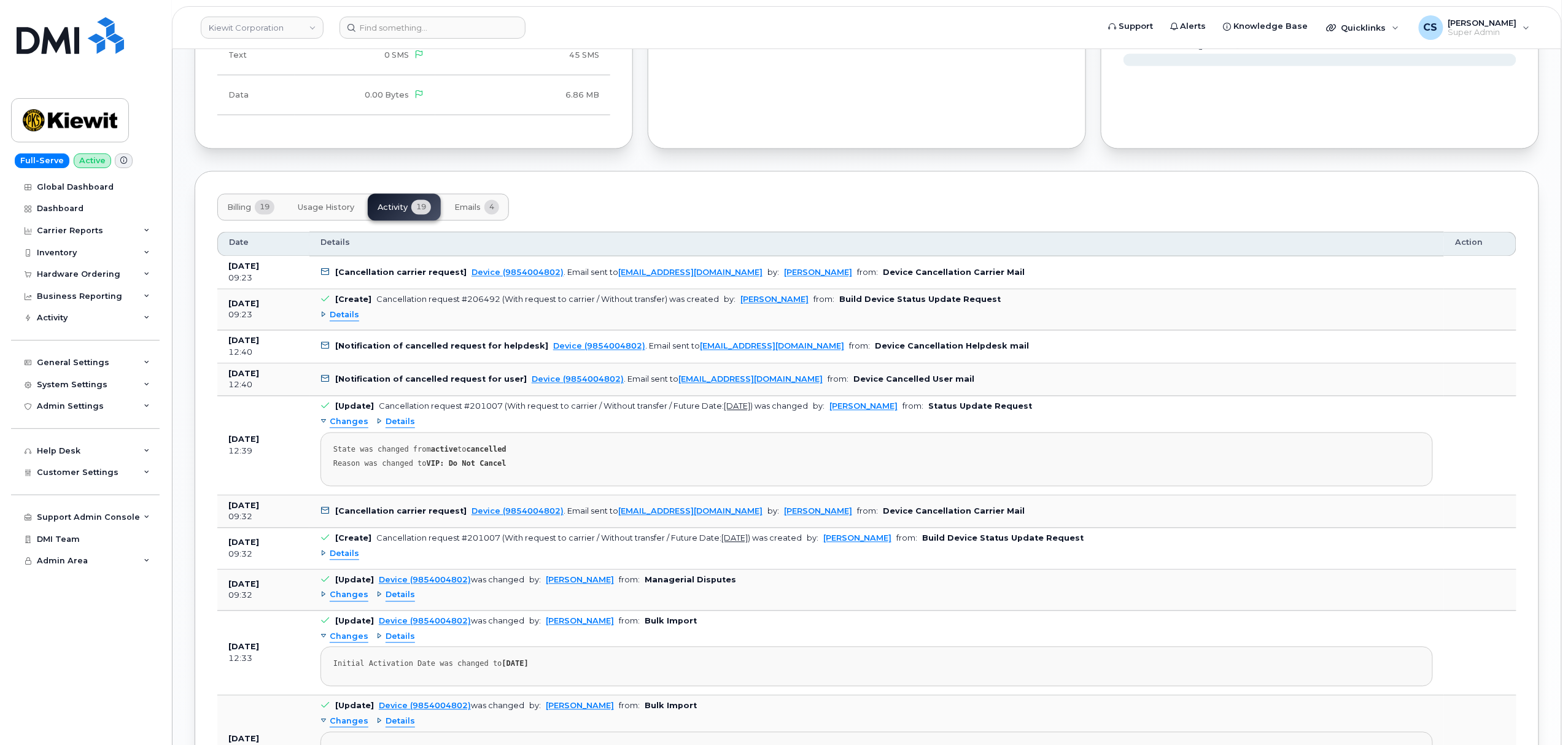
click at [327, 351] on icon at bounding box center [326, 346] width 8 height 8
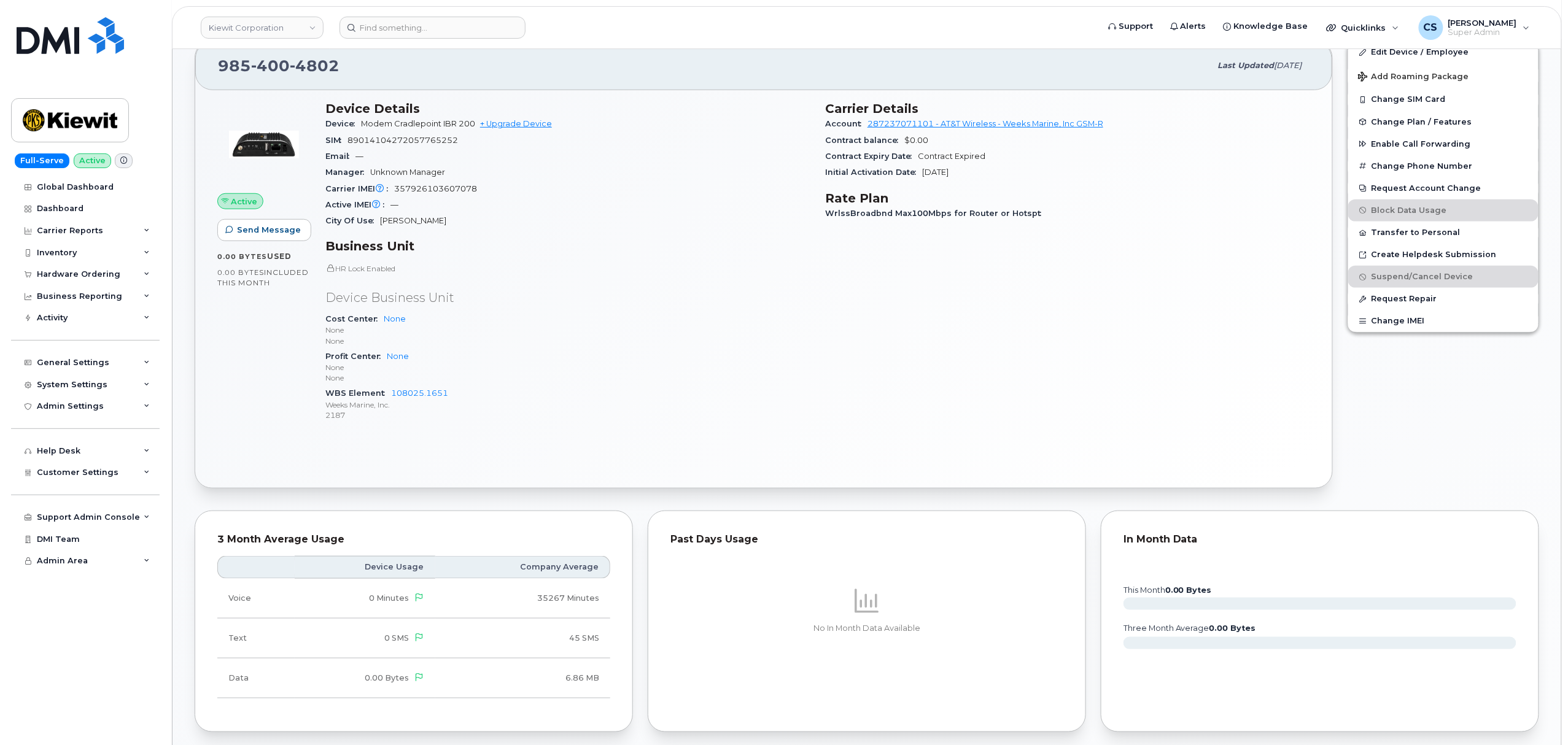
scroll to position [245, 0]
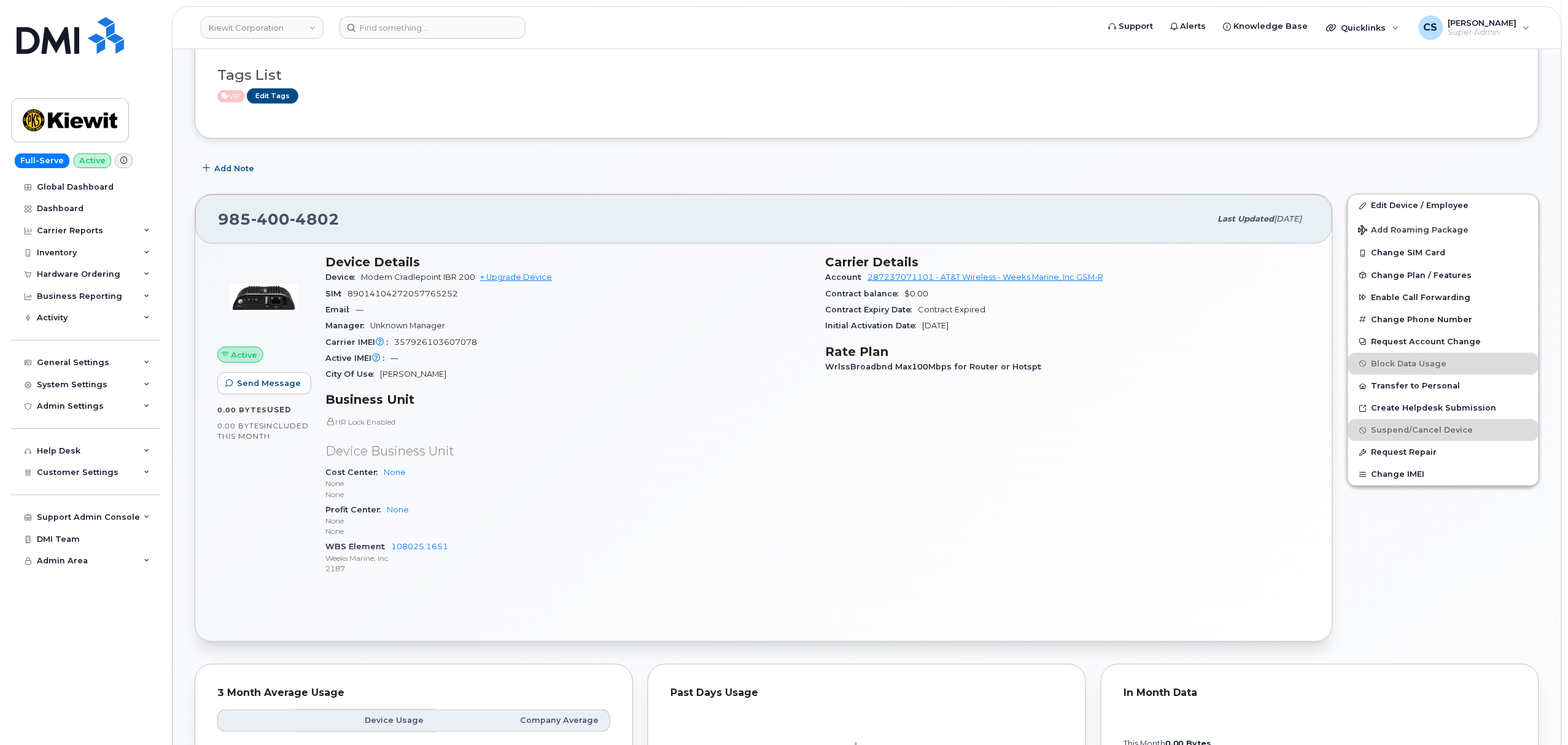
click at [269, 222] on span "400" at bounding box center [270, 219] width 39 height 18
copy span "[PHONE_NUMBER]"
copy span "985 400 4802"
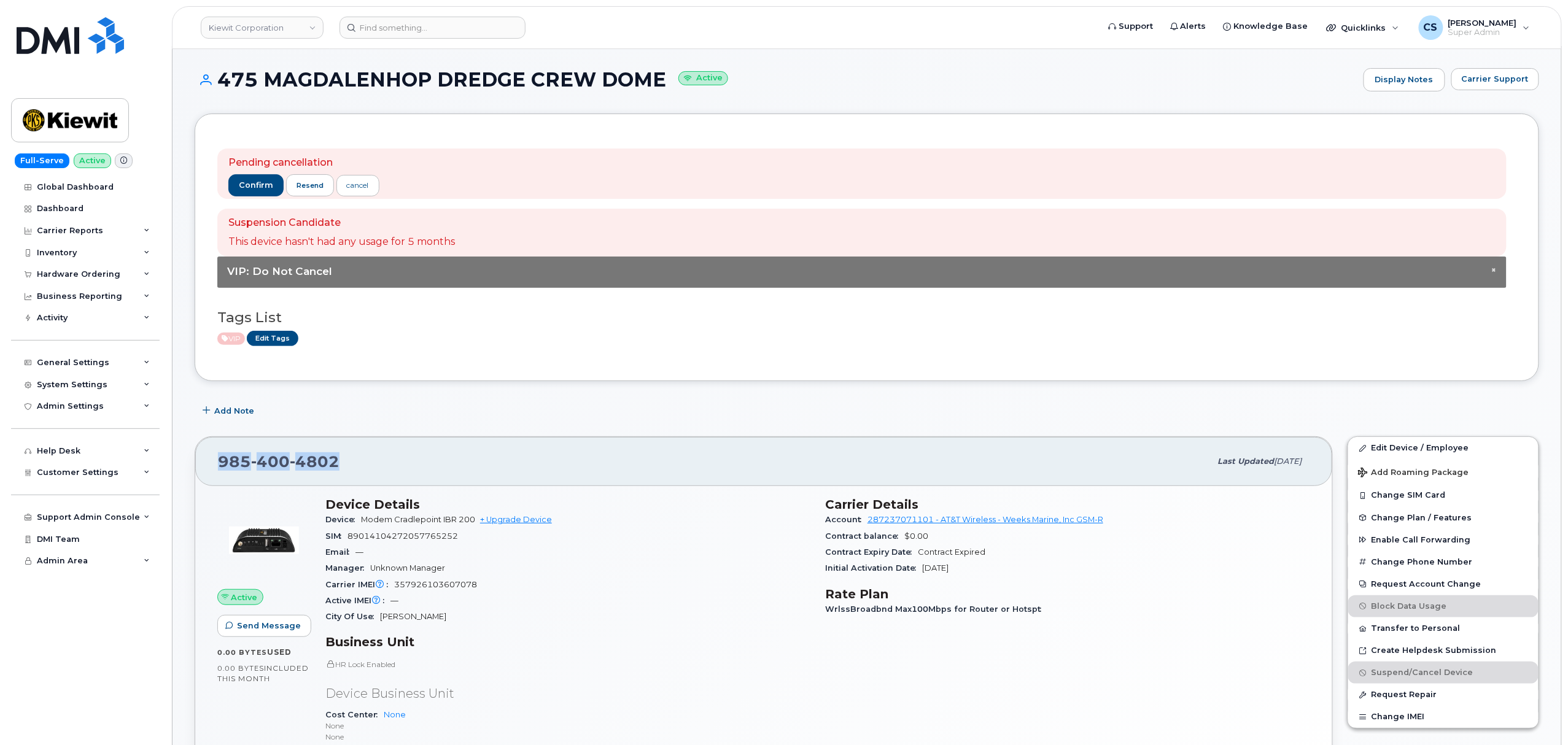
scroll to position [0, 0]
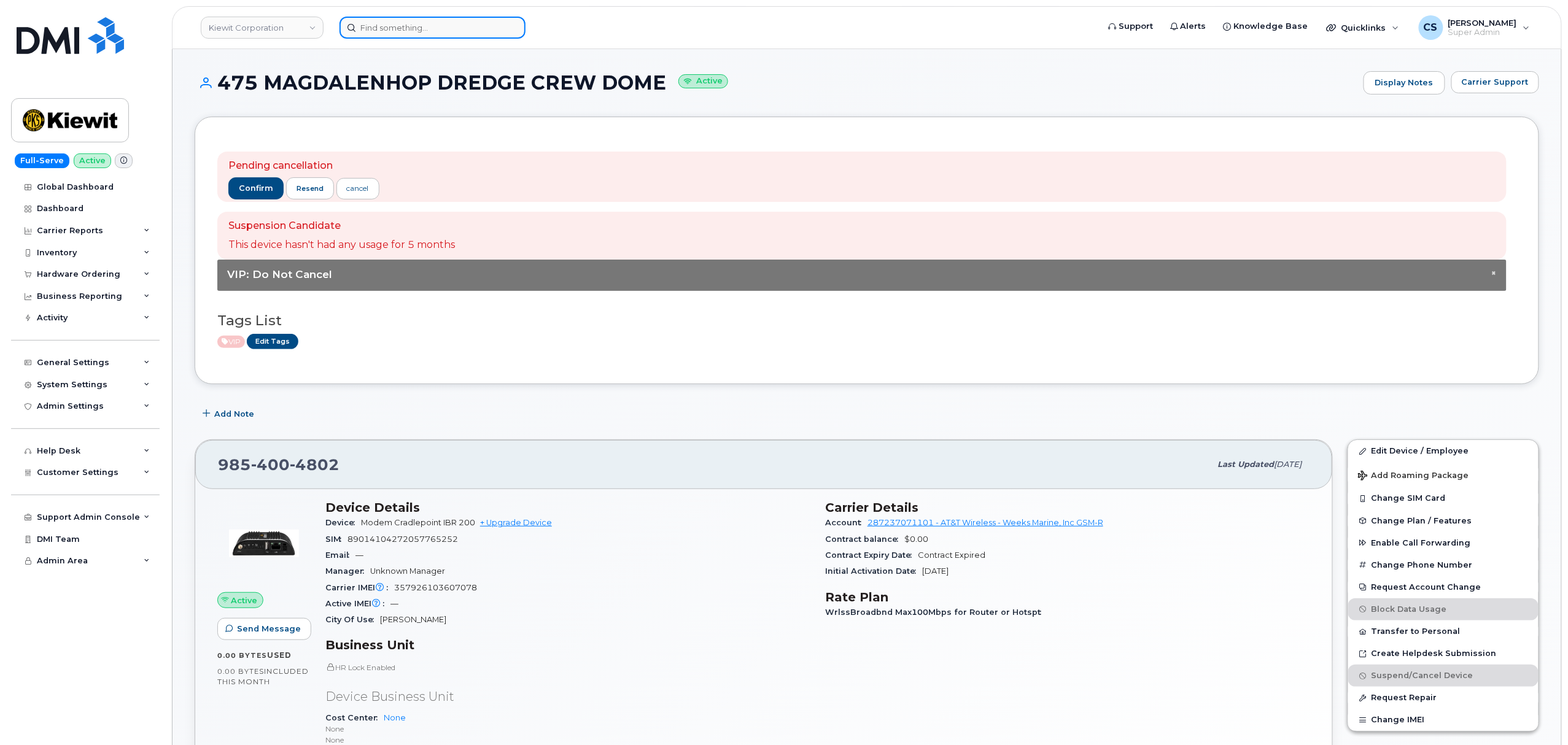
click at [480, 31] on input at bounding box center [433, 28] width 186 height 22
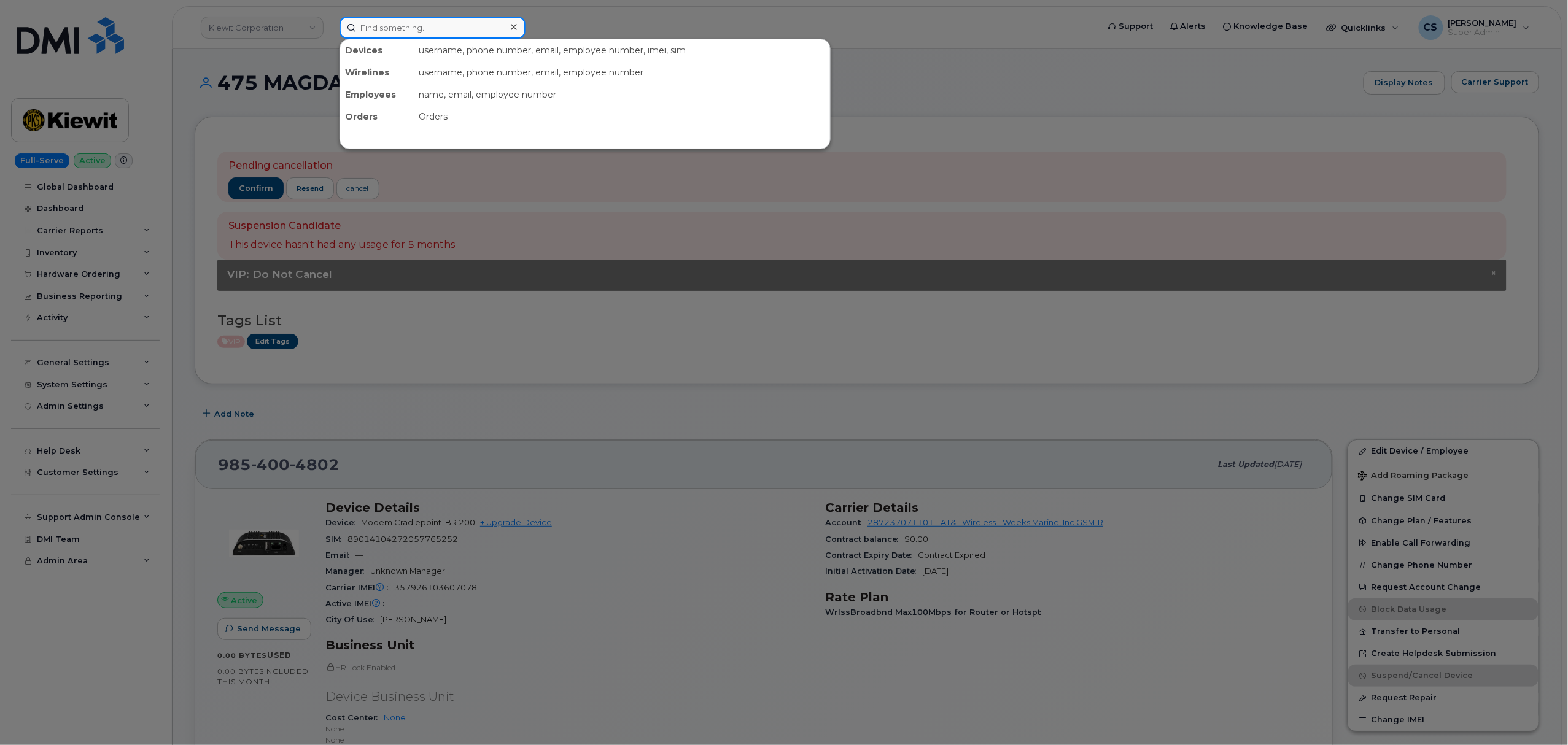
paste input "3613850603"
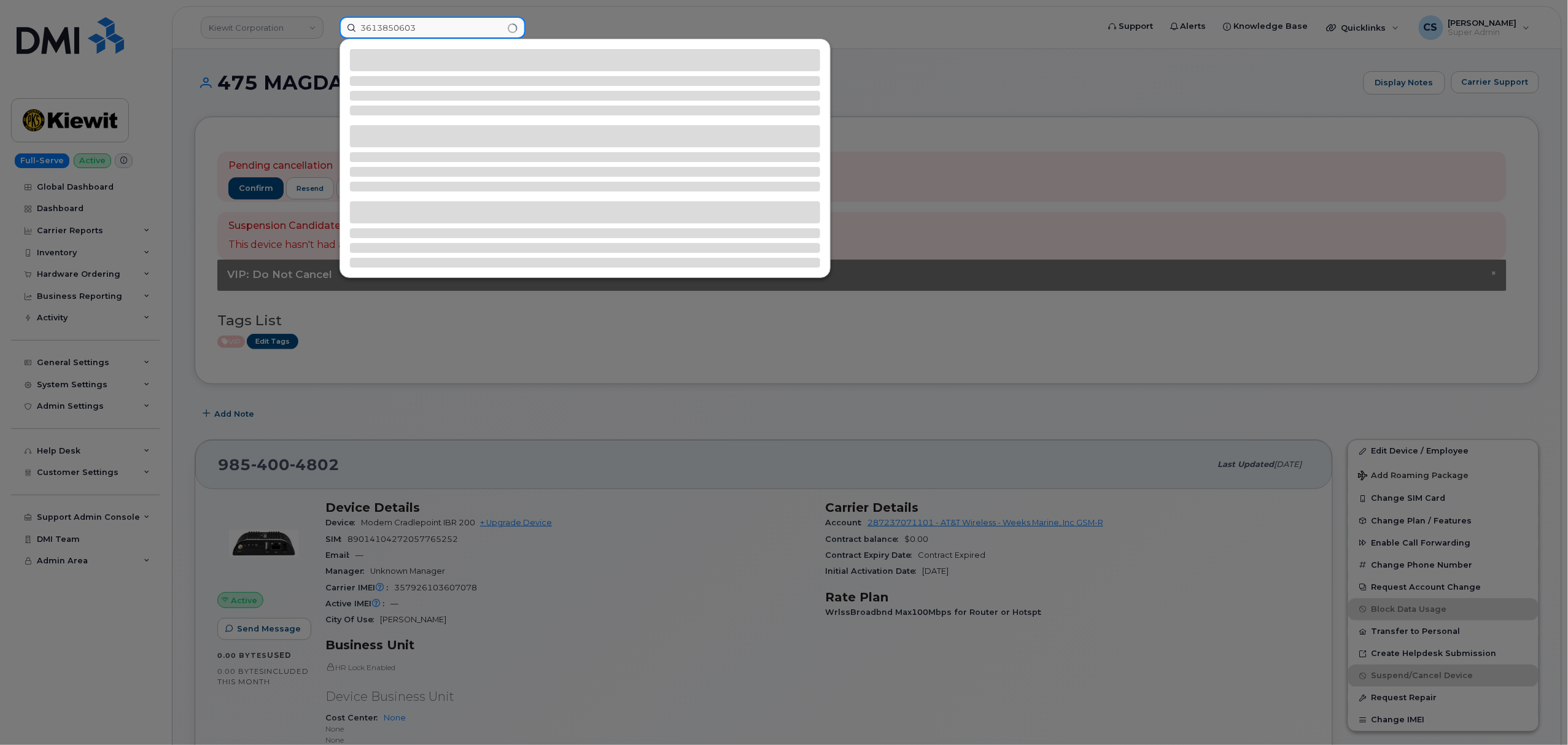
type input "3613850603"
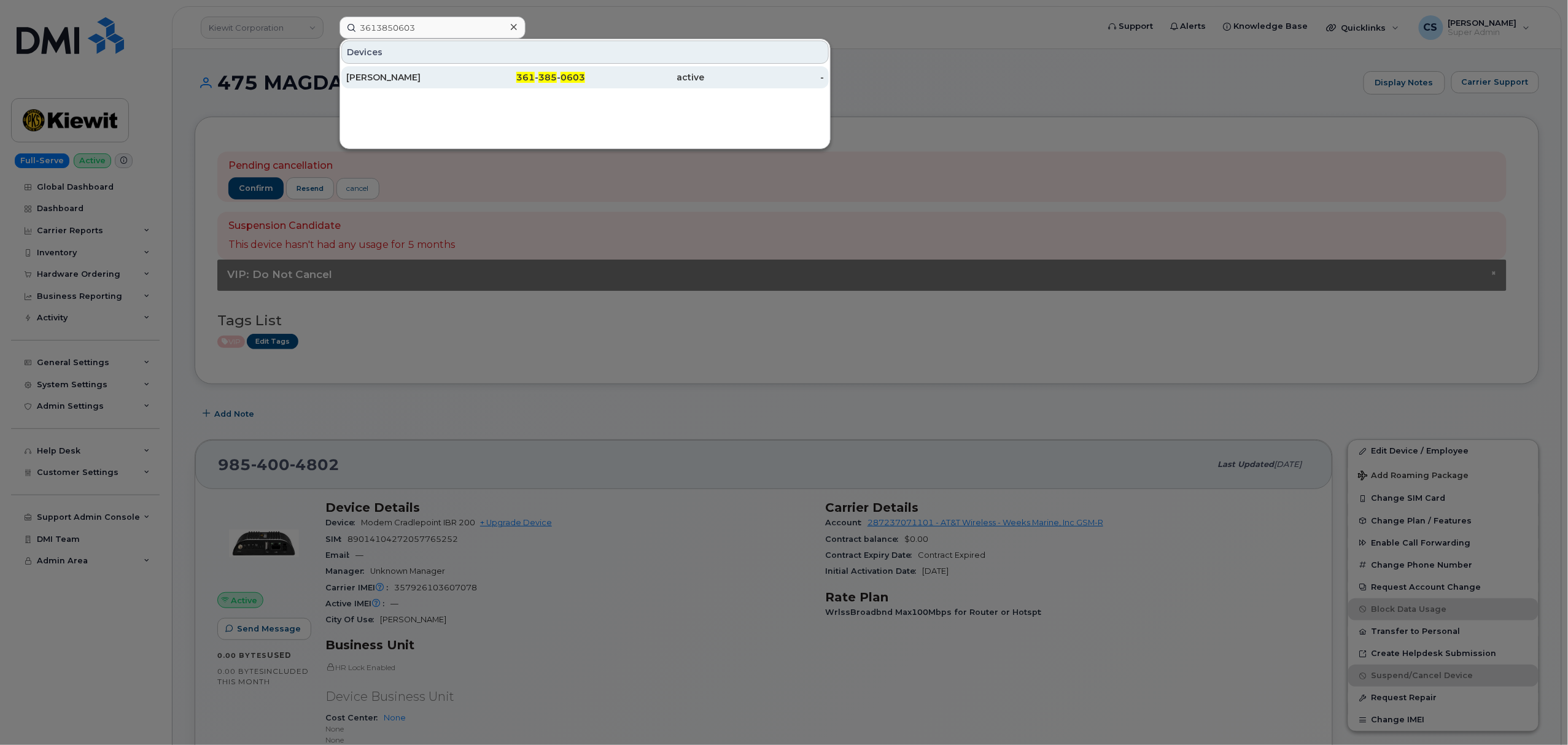
click at [392, 69] on div "[PERSON_NAME]" at bounding box center [406, 77] width 120 height 22
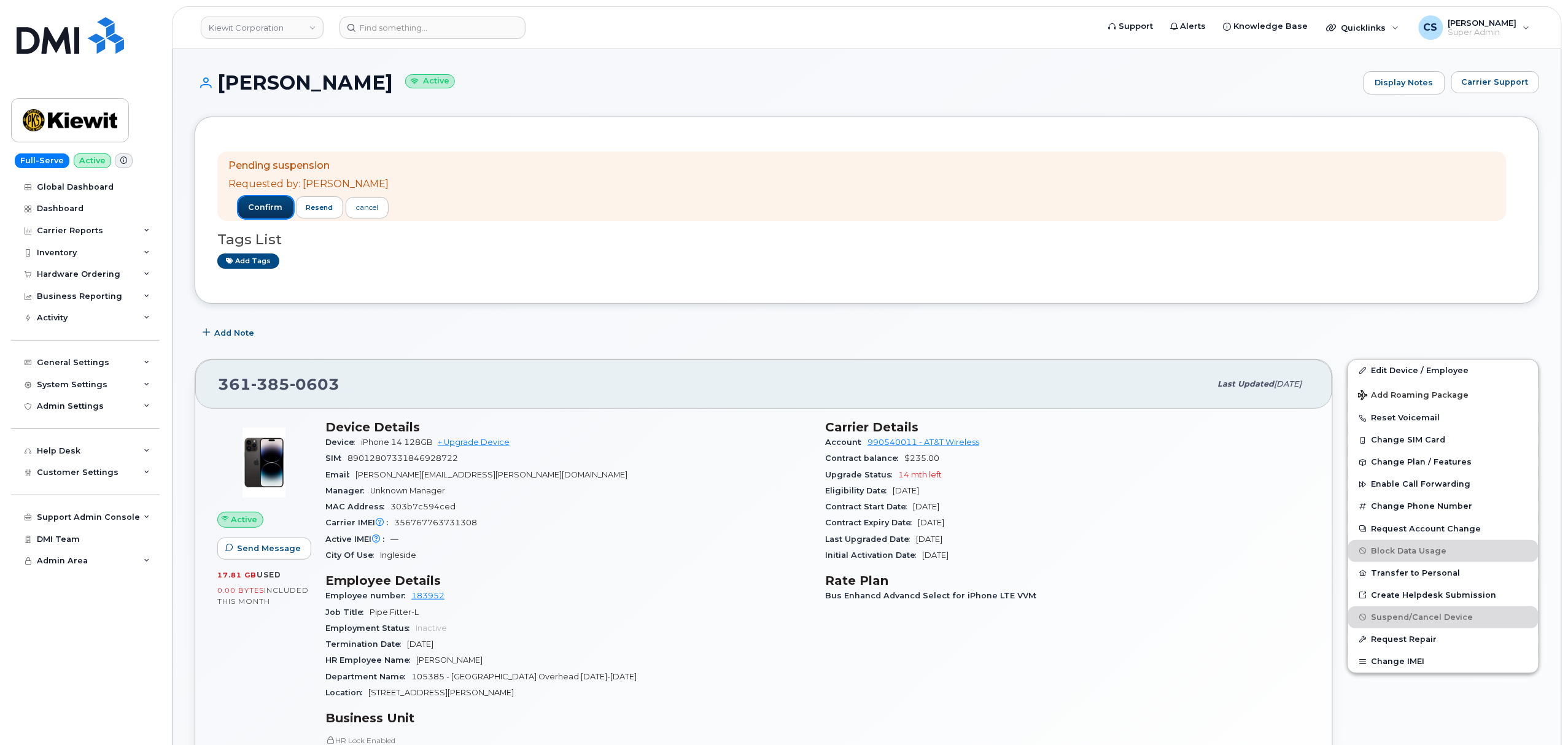
click at [249, 205] on span "confirm" at bounding box center [266, 208] width 35 height 11
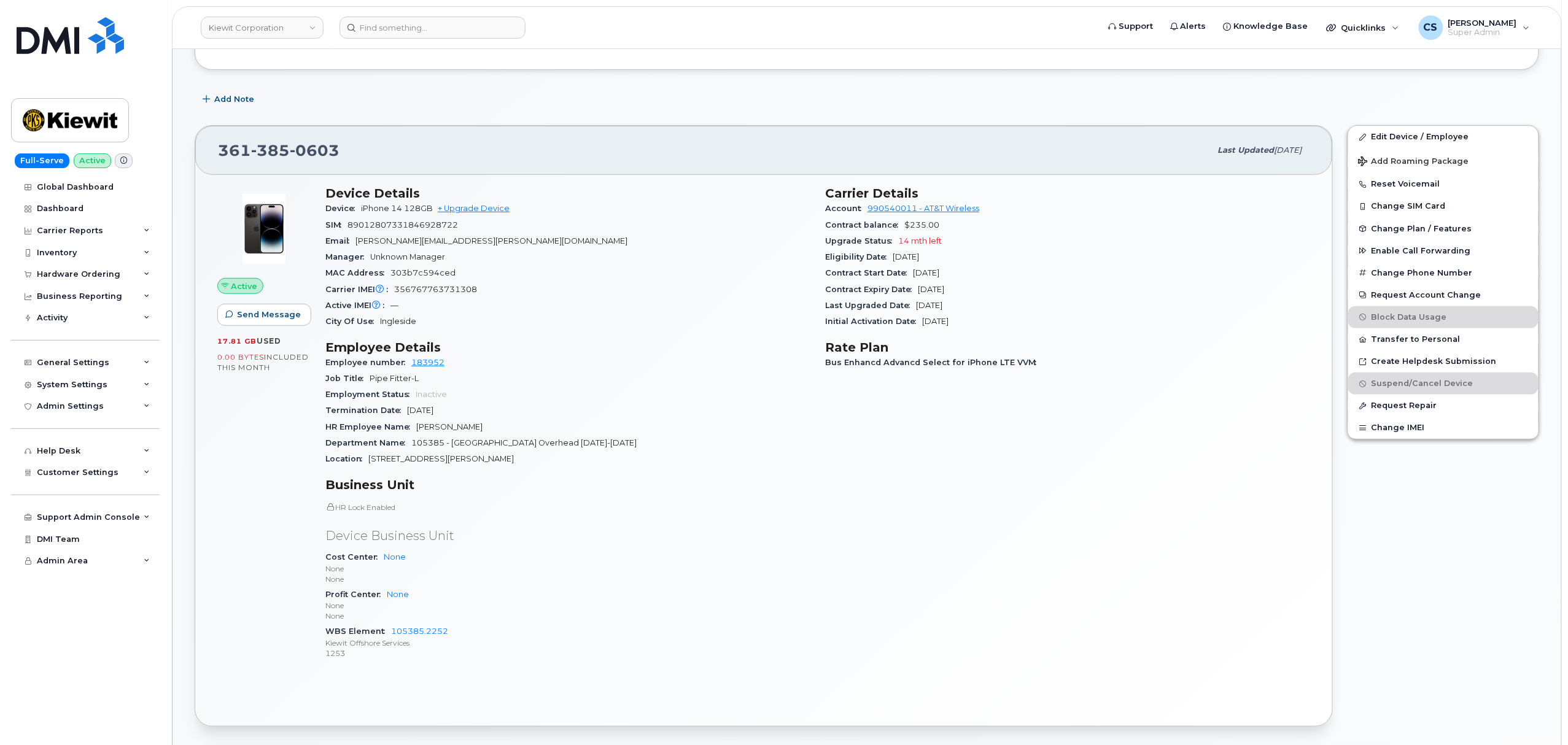
scroll to position [164, 0]
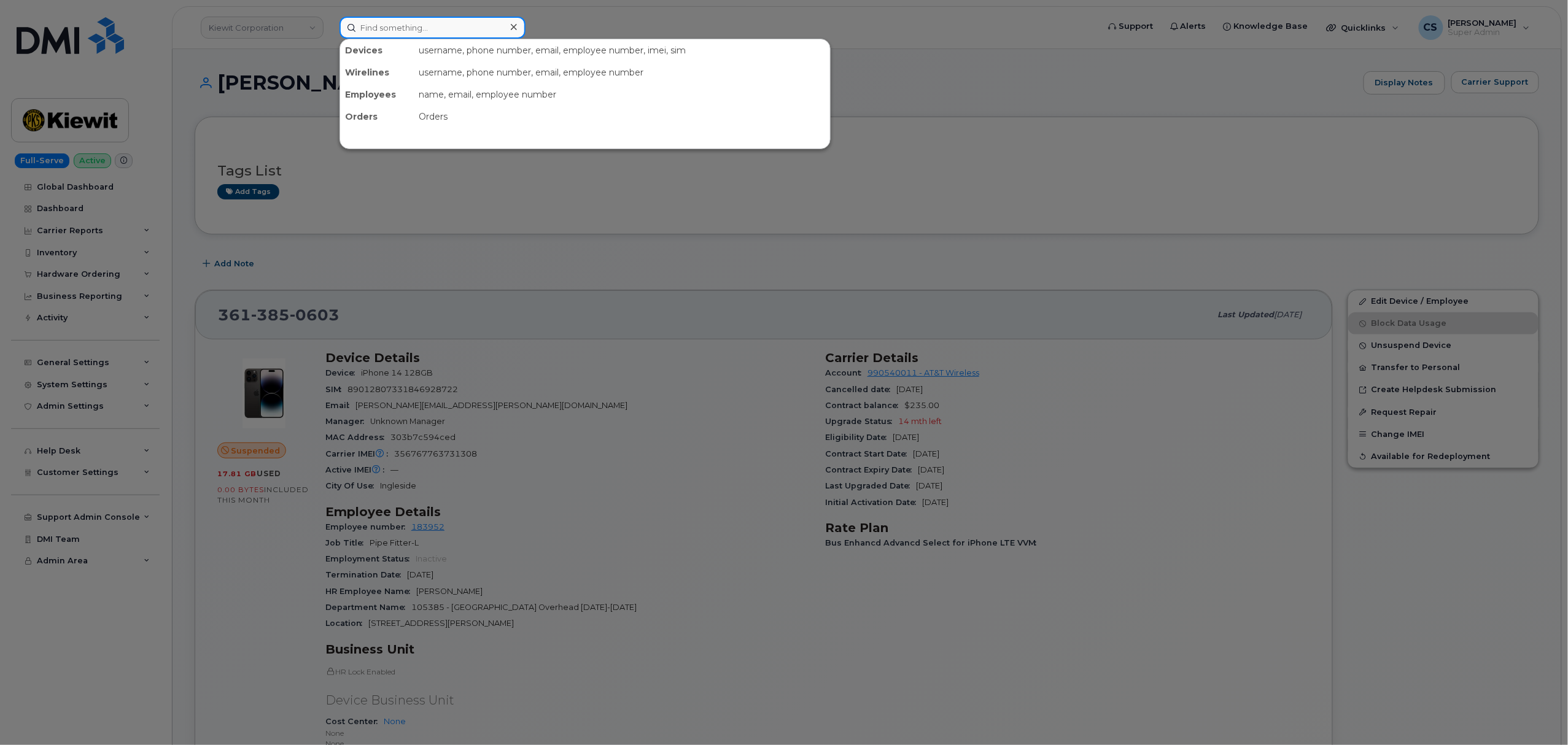
click at [399, 31] on input at bounding box center [433, 28] width 186 height 22
paste input "300867"
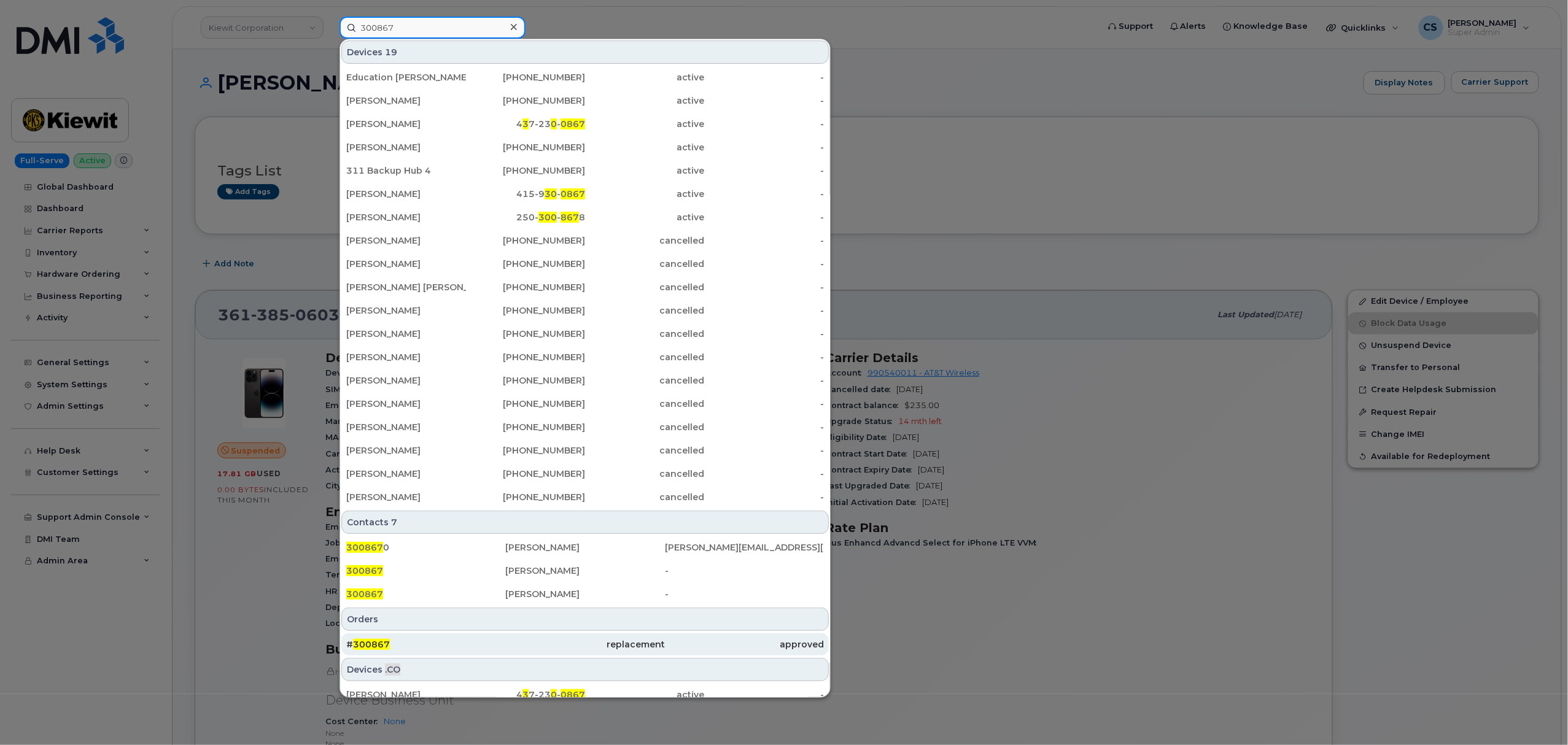
type input "300867"
click at [366, 649] on span "300867" at bounding box center [371, 644] width 37 height 11
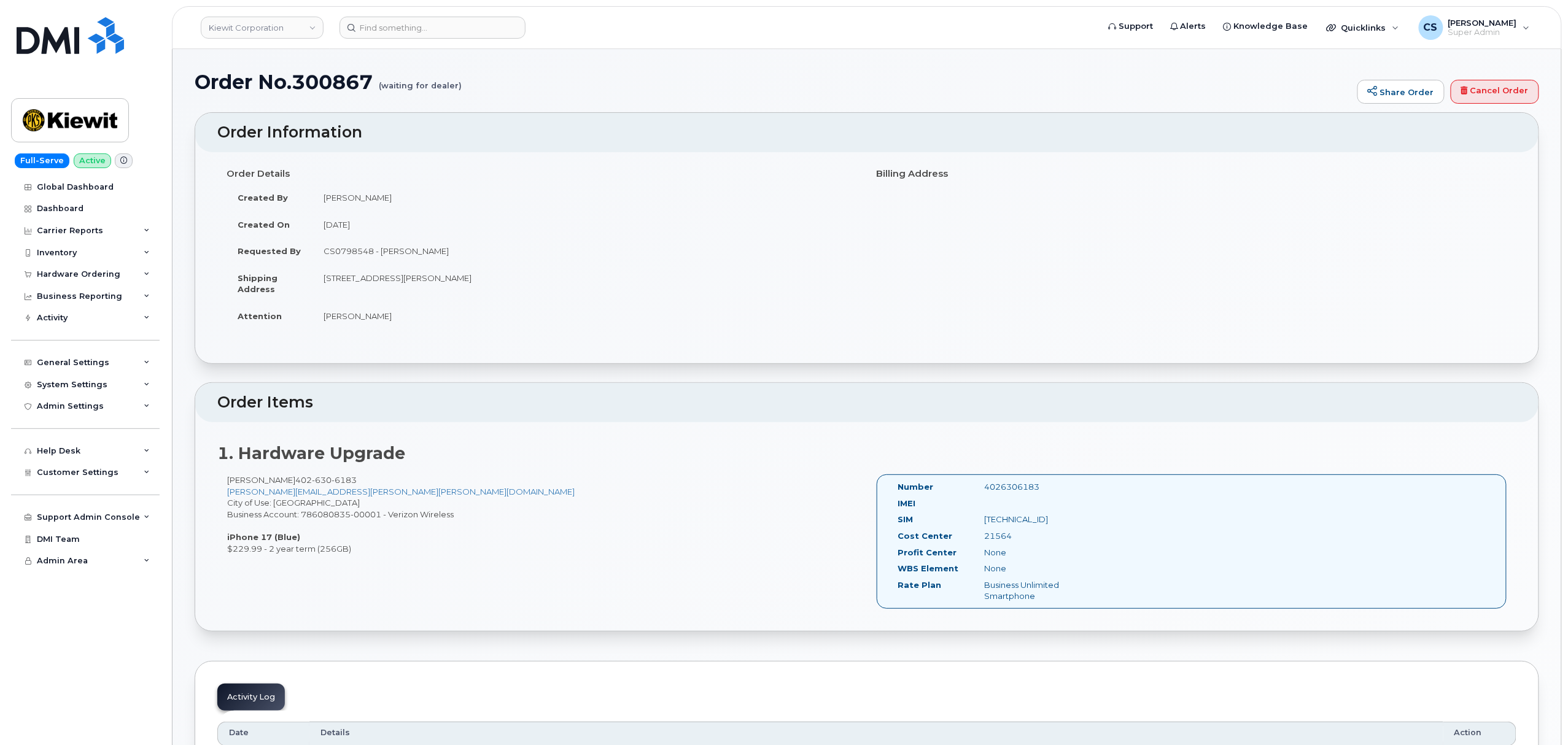
click at [1012, 481] on div "Number 4026306183 IMEI SIM [TECHNICAL_ID] Cost Center 21564 [GEOGRAPHIC_DATA] N…" at bounding box center [1191, 541] width 630 height 135
click at [1010, 490] on div "4026306183" at bounding box center [1035, 487] width 121 height 12
copy div "4026306183"
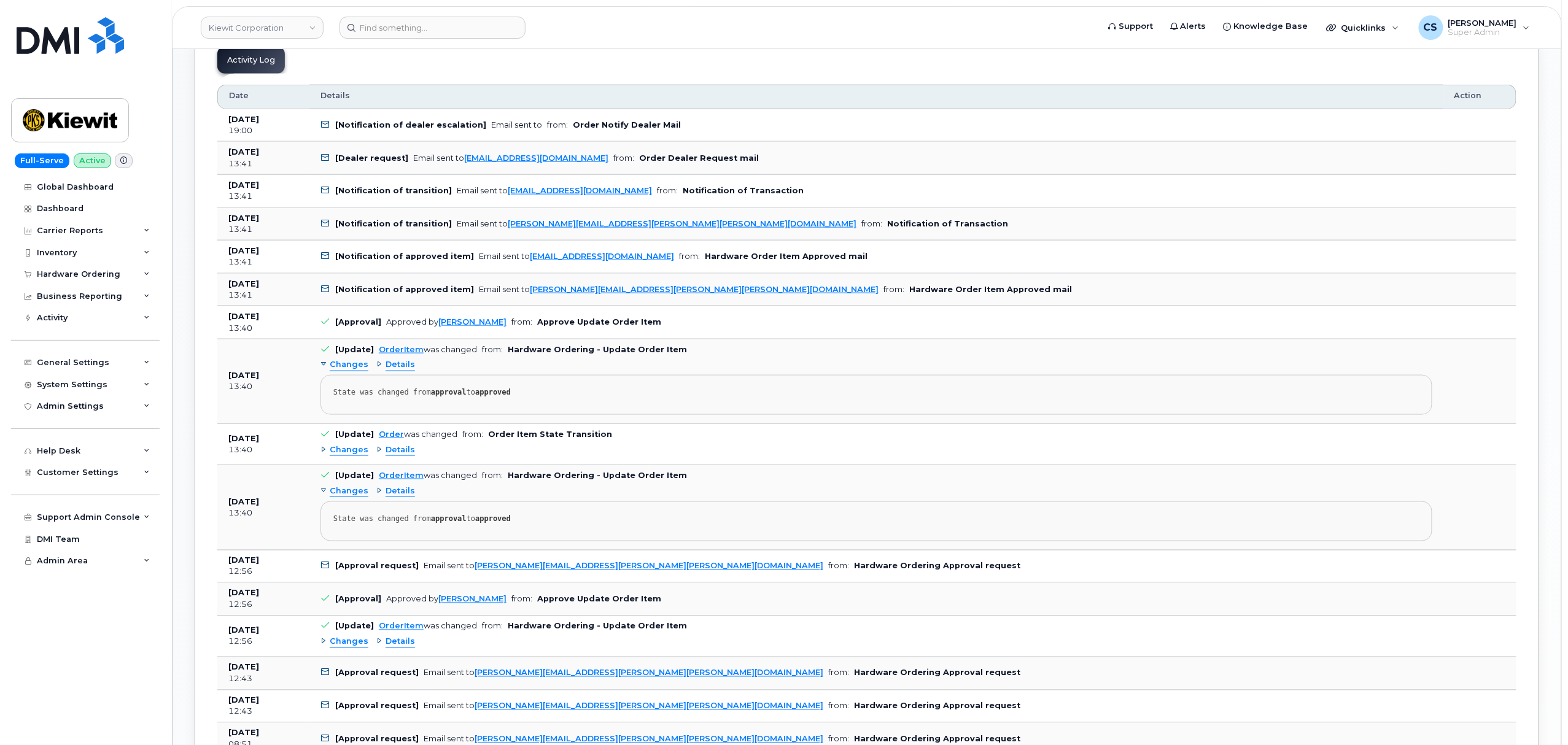
scroll to position [655, 0]
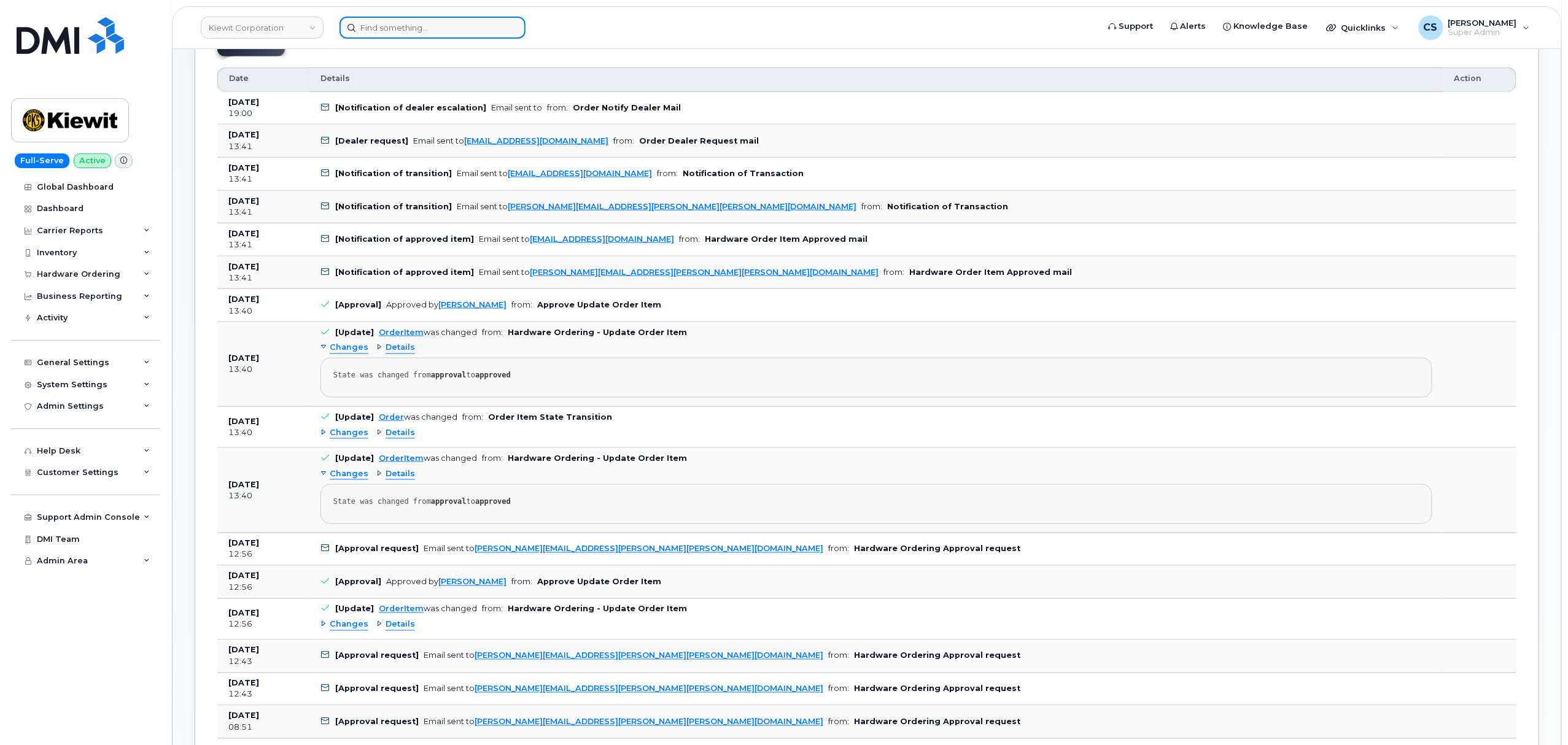
click at [433, 30] on input at bounding box center [433, 28] width 186 height 22
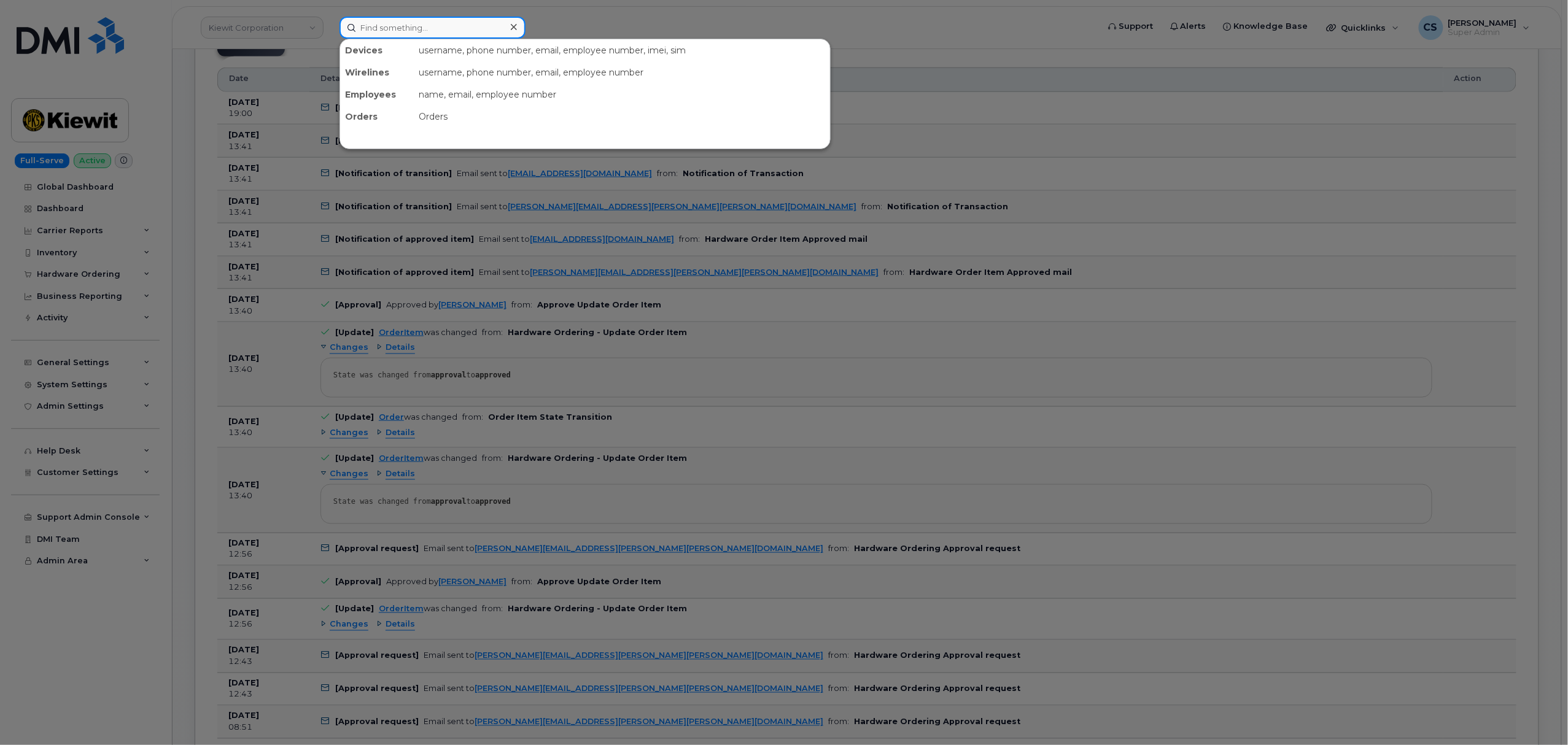
paste input "2703310508"
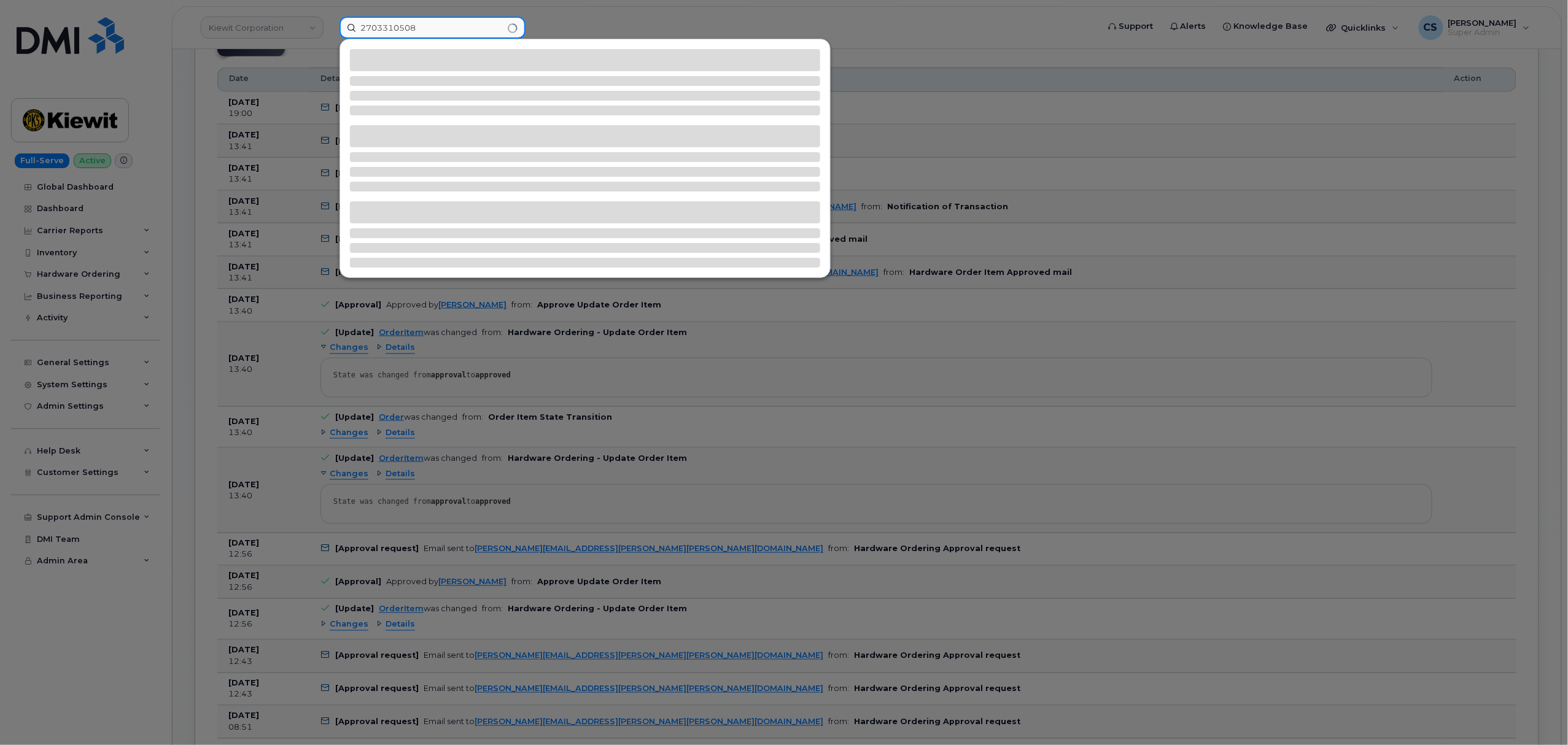
type input "2703310508"
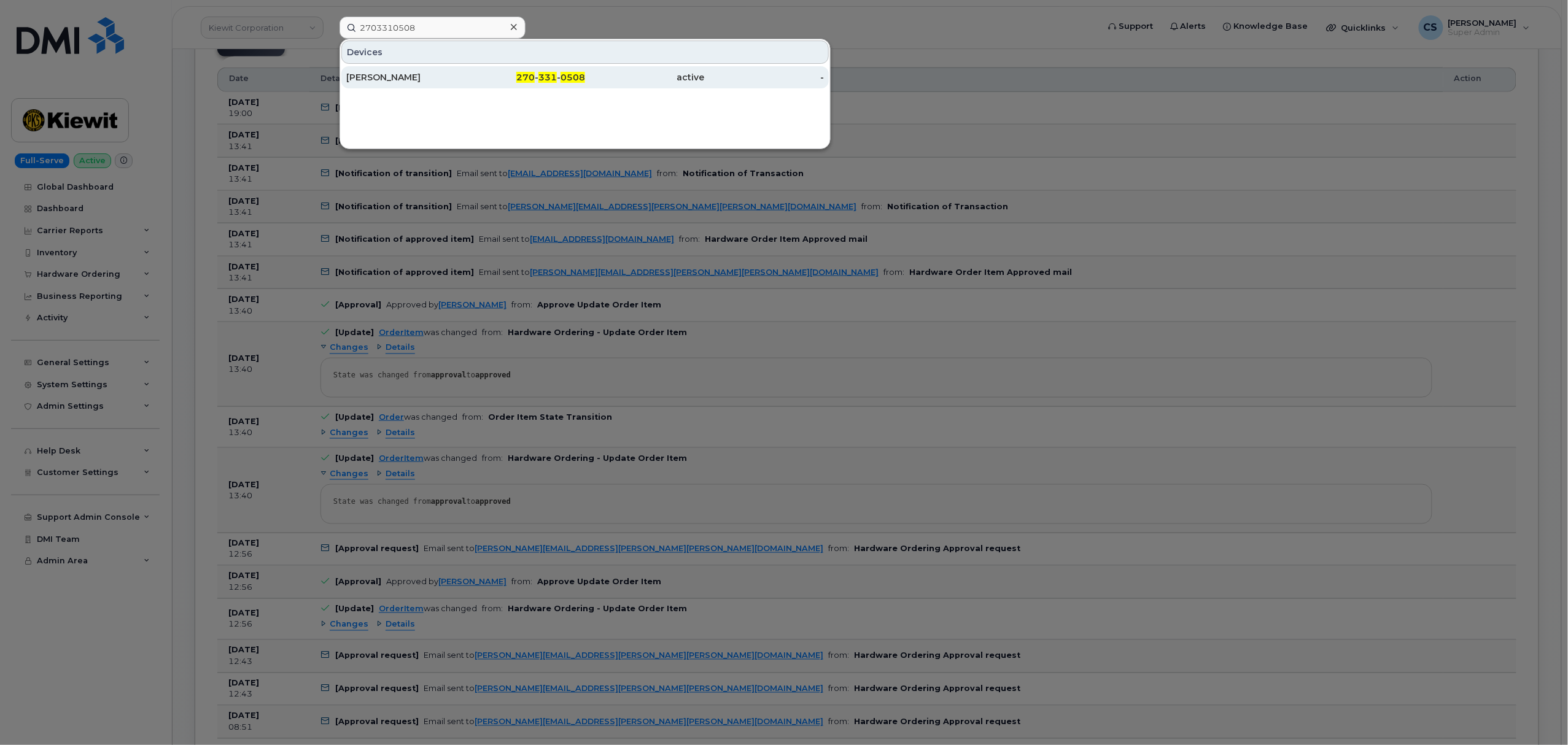
click at [546, 79] on span "331" at bounding box center [547, 77] width 18 height 11
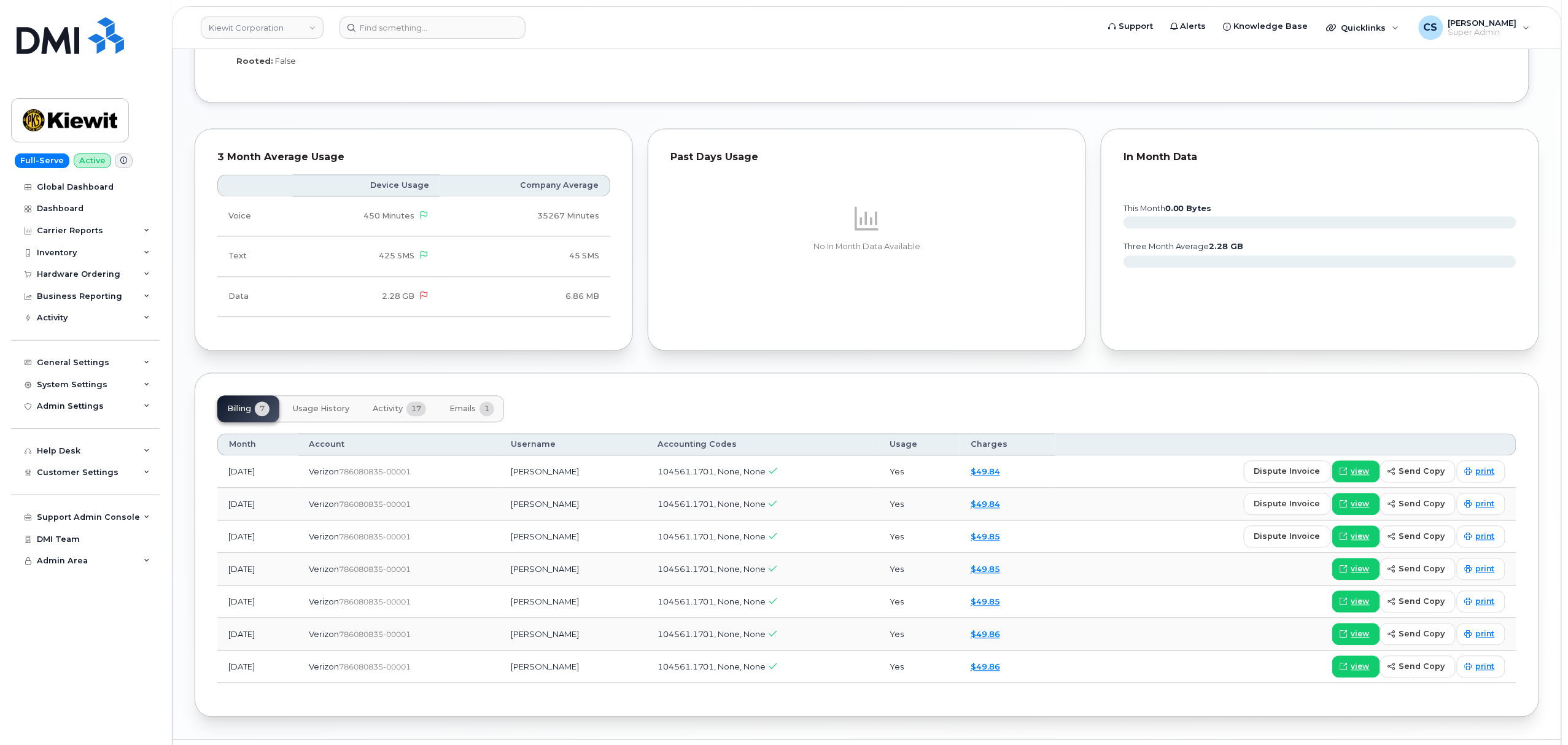
scroll to position [1105, 0]
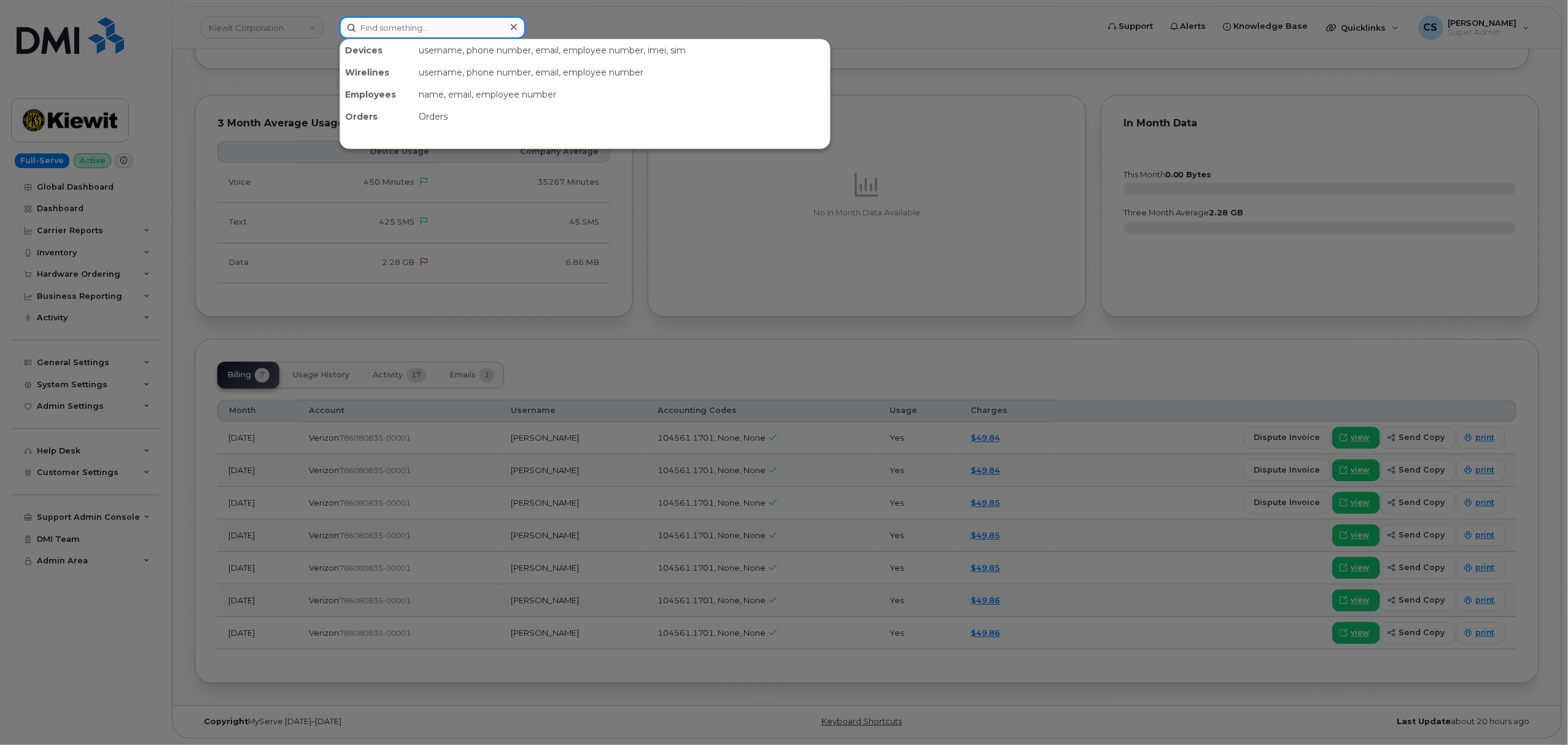
click at [426, 22] on input at bounding box center [433, 28] width 186 height 22
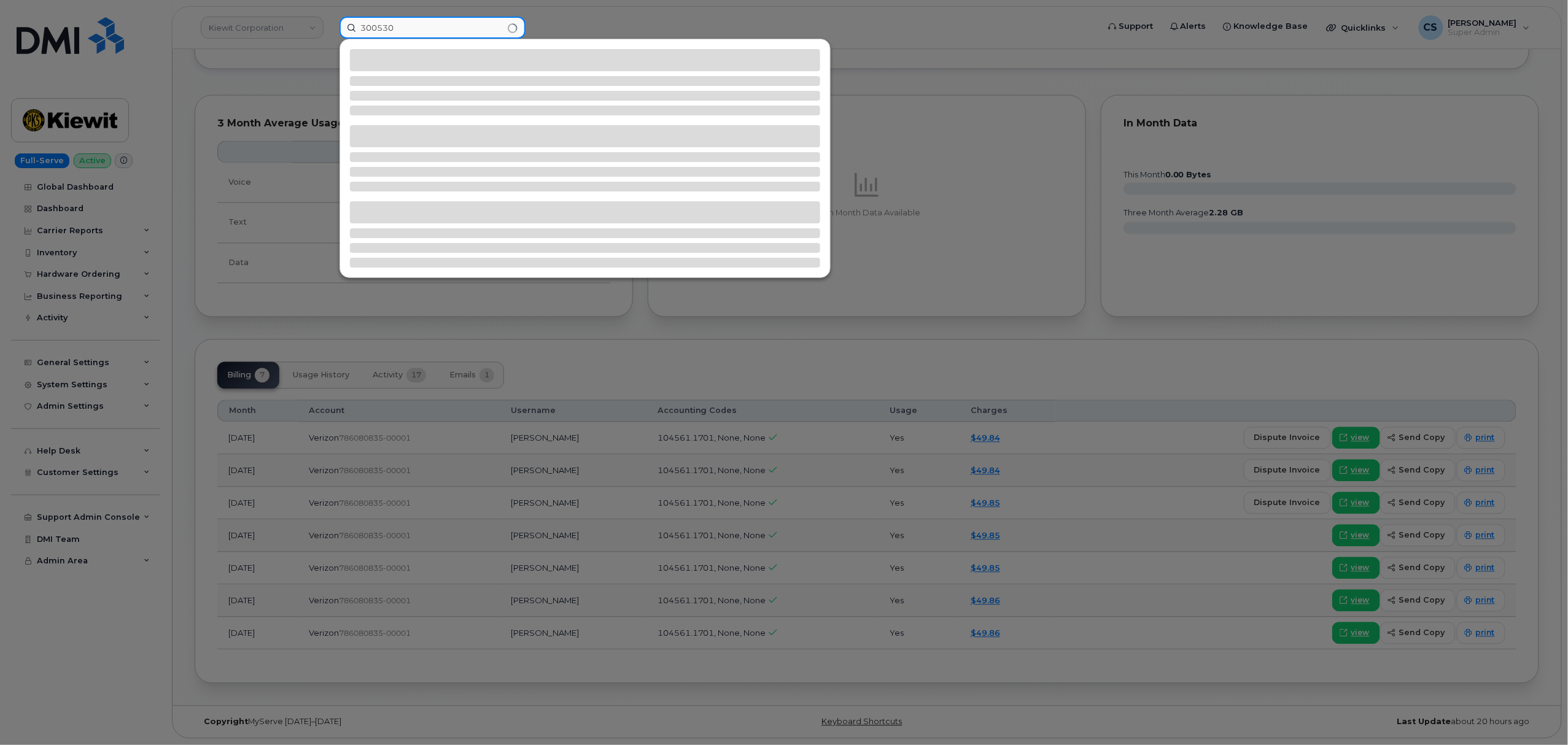
type input "300530"
click at [437, 26] on input "300530" at bounding box center [433, 28] width 186 height 22
click at [431, 26] on input "300530" at bounding box center [433, 28] width 186 height 22
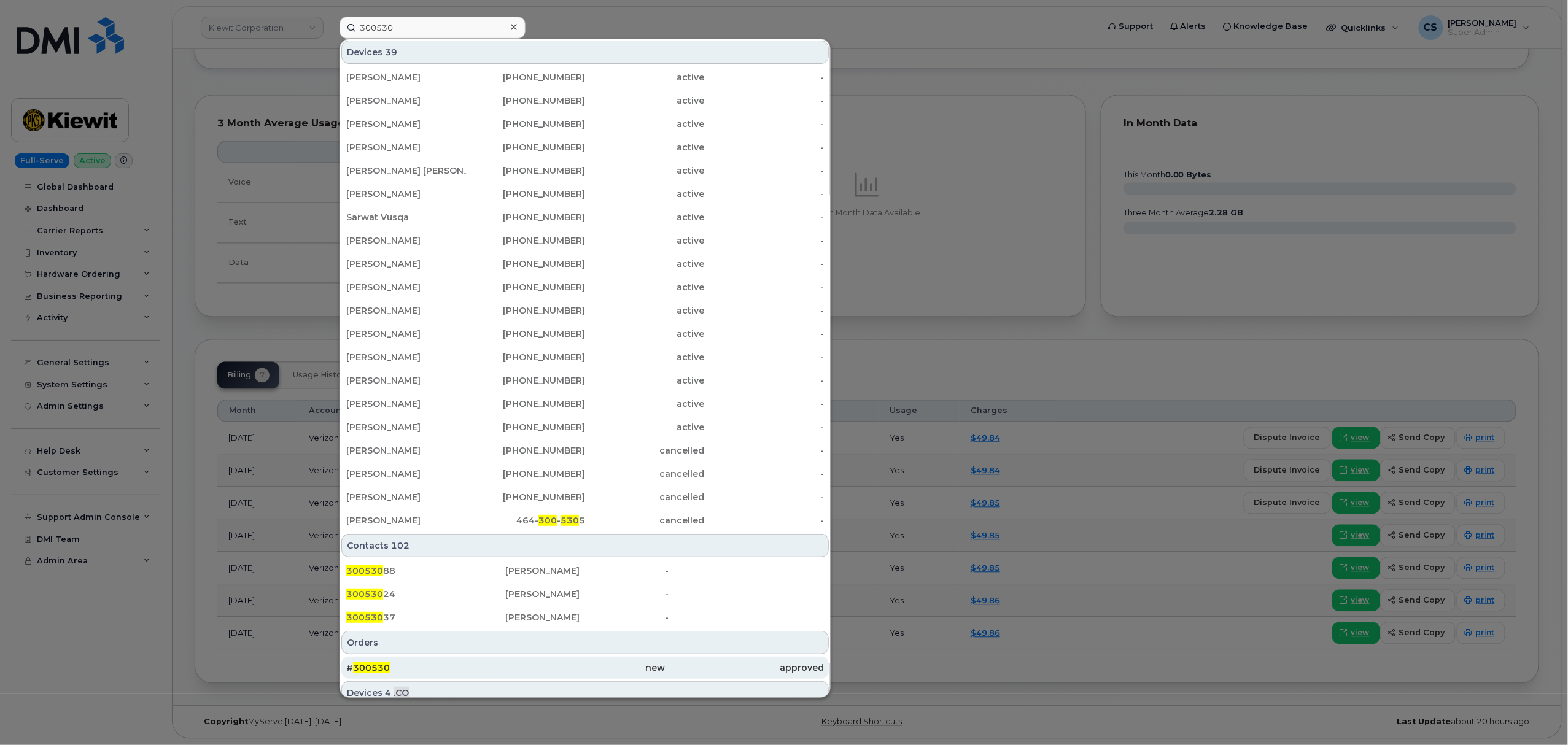
click at [371, 669] on span "300530" at bounding box center [371, 668] width 37 height 11
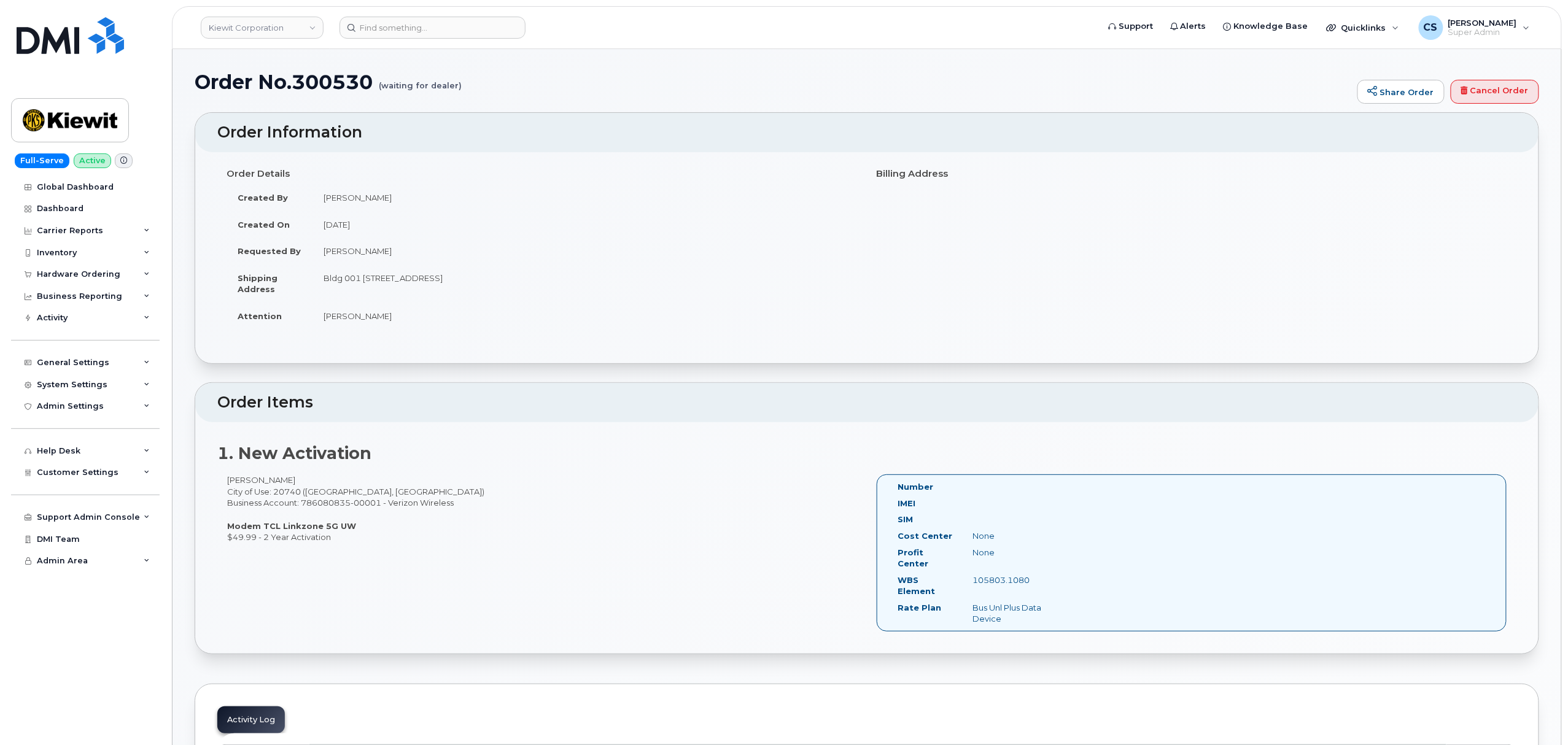
drag, startPoint x: 382, startPoint y: 253, endPoint x: 390, endPoint y: 253, distance: 8.0
click at [384, 253] on td "[PERSON_NAME]" at bounding box center [585, 251] width 545 height 27
drag, startPoint x: 387, startPoint y: 253, endPoint x: 323, endPoint y: 256, distance: 64.1
click at [323, 256] on td "[PERSON_NAME]" at bounding box center [585, 251] width 545 height 27
copy td "[PERSON_NAME]"
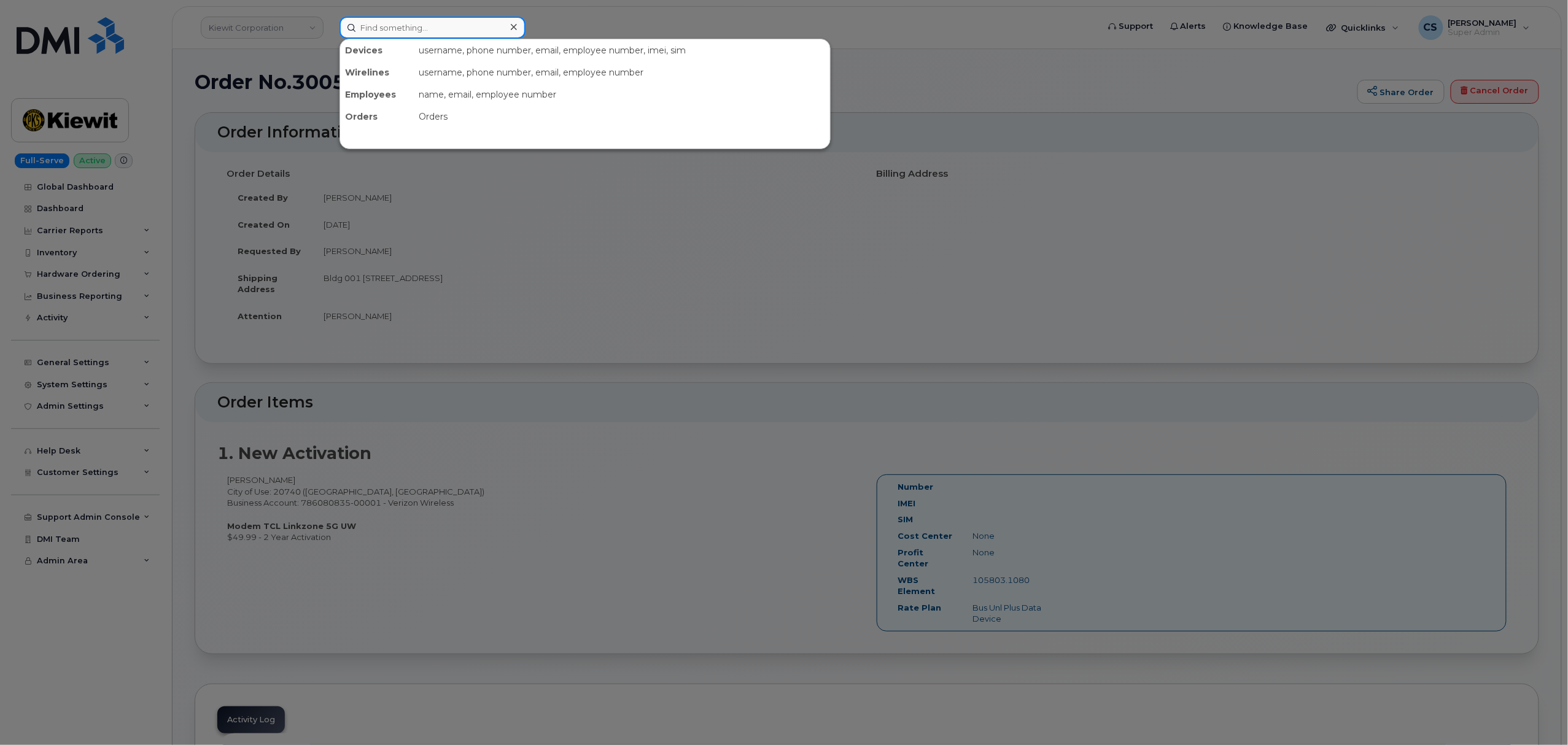
click at [443, 27] on input at bounding box center [433, 28] width 186 height 22
paste input "[PERSON_NAME]"
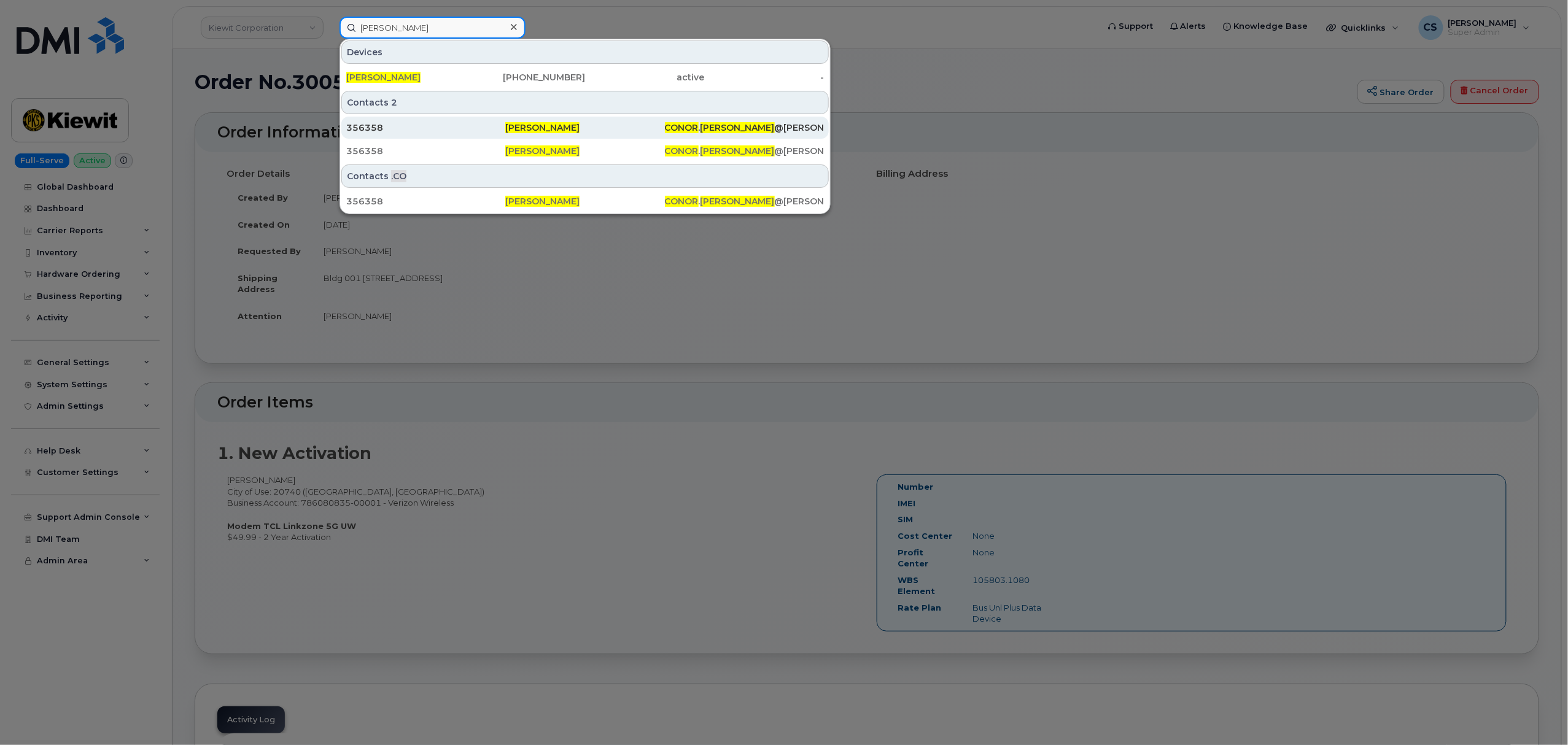
type input "[PERSON_NAME]"
click at [718, 121] on div "CONOR . [PERSON_NAME] @[PERSON_NAME][DOMAIN_NAME]" at bounding box center [744, 127] width 159 height 22
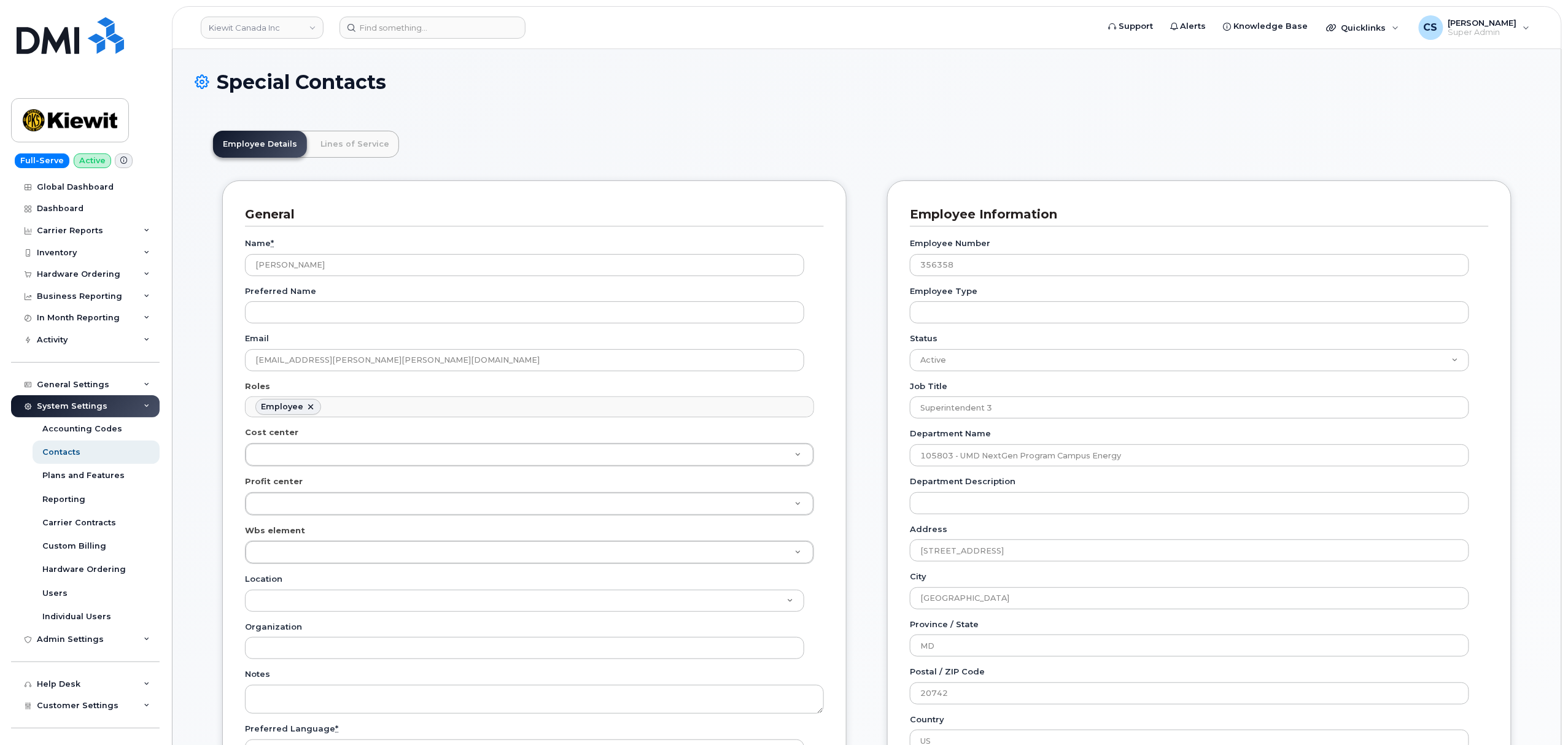
scroll to position [35, 0]
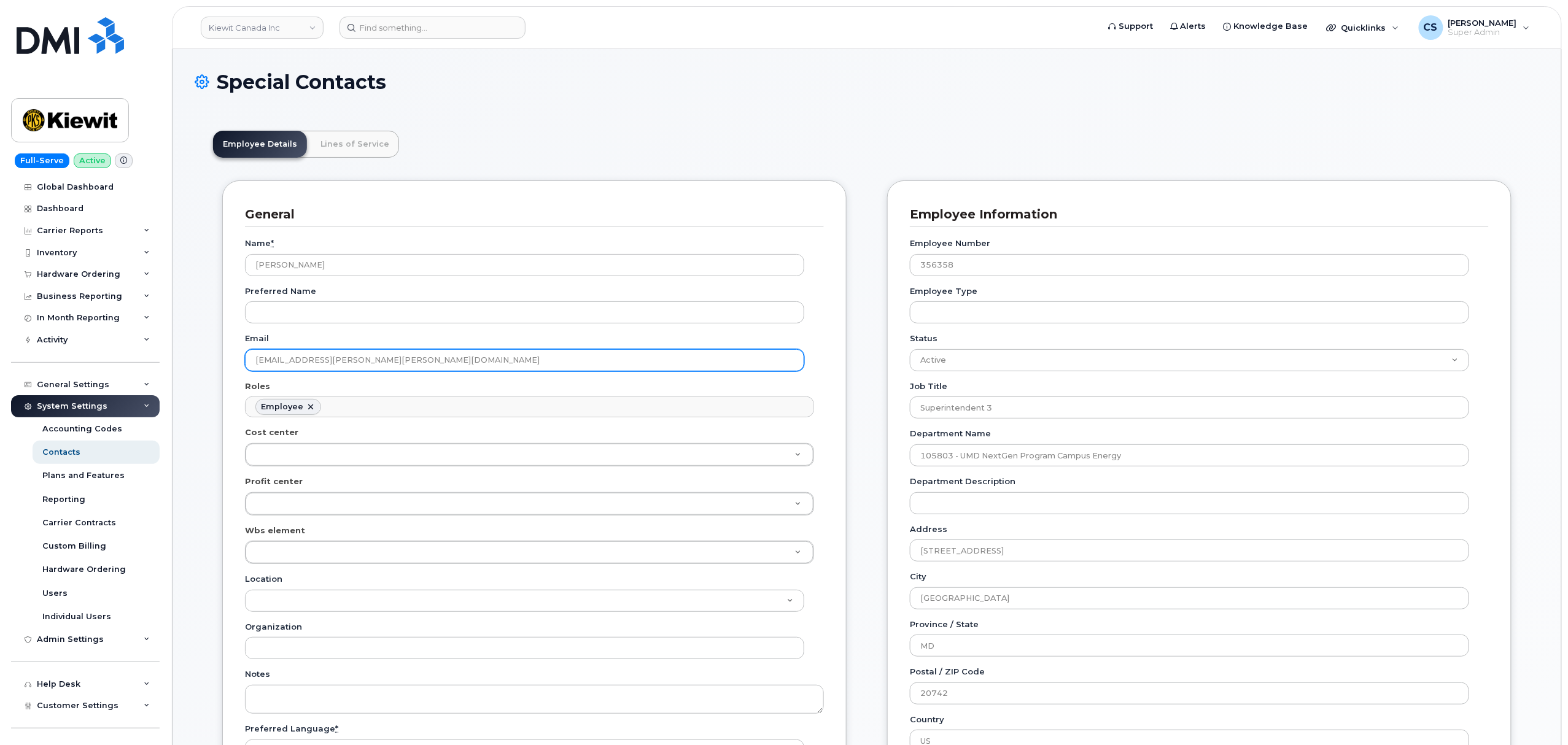
click at [437, 357] on input "[EMAIL_ADDRESS][PERSON_NAME][PERSON_NAME][DOMAIN_NAME]" at bounding box center [524, 360] width 559 height 22
click at [437, 356] on input "[EMAIL_ADDRESS][PERSON_NAME][PERSON_NAME][DOMAIN_NAME]" at bounding box center [524, 360] width 559 height 22
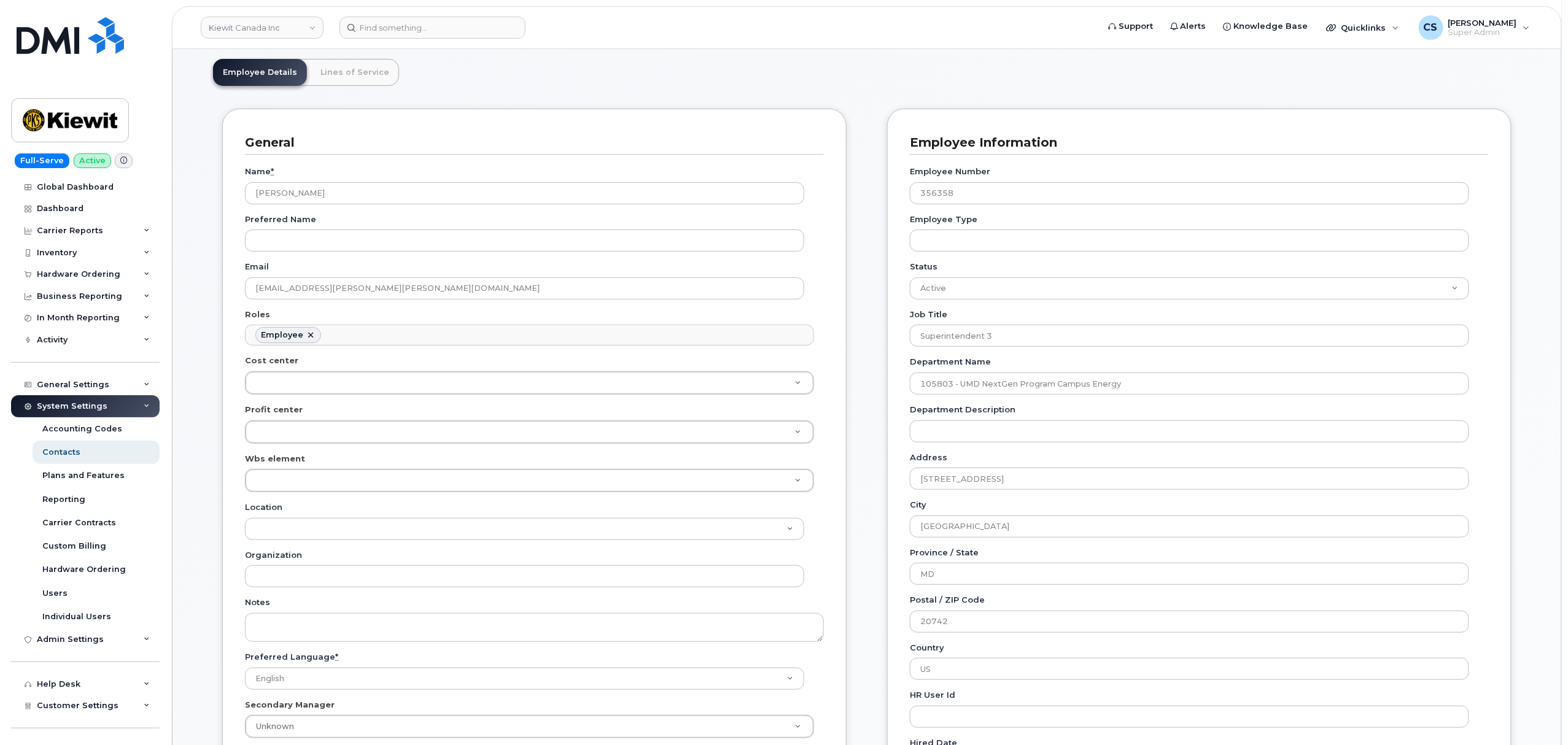
scroll to position [0, 0]
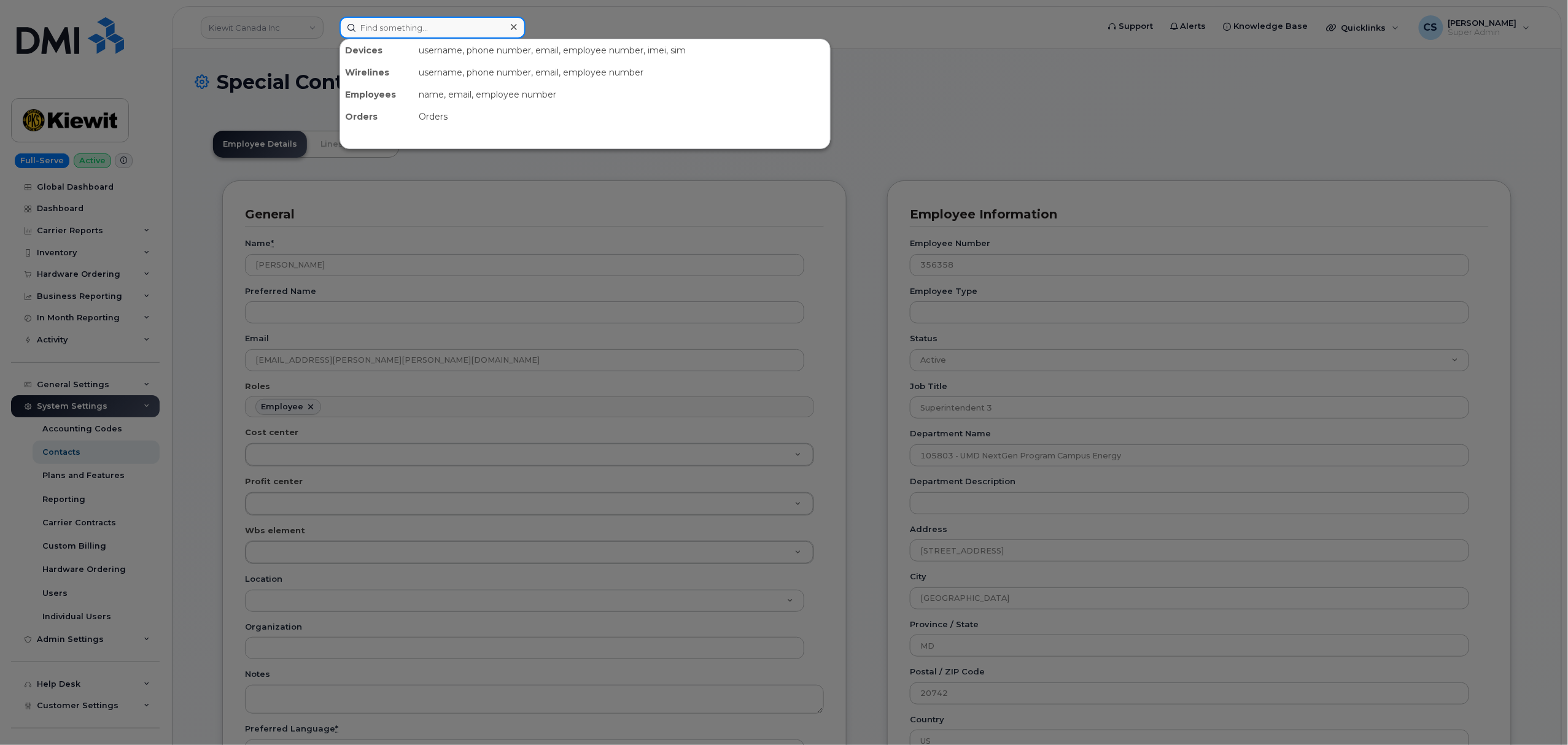
click at [418, 25] on input at bounding box center [433, 28] width 186 height 22
paste input "300715"
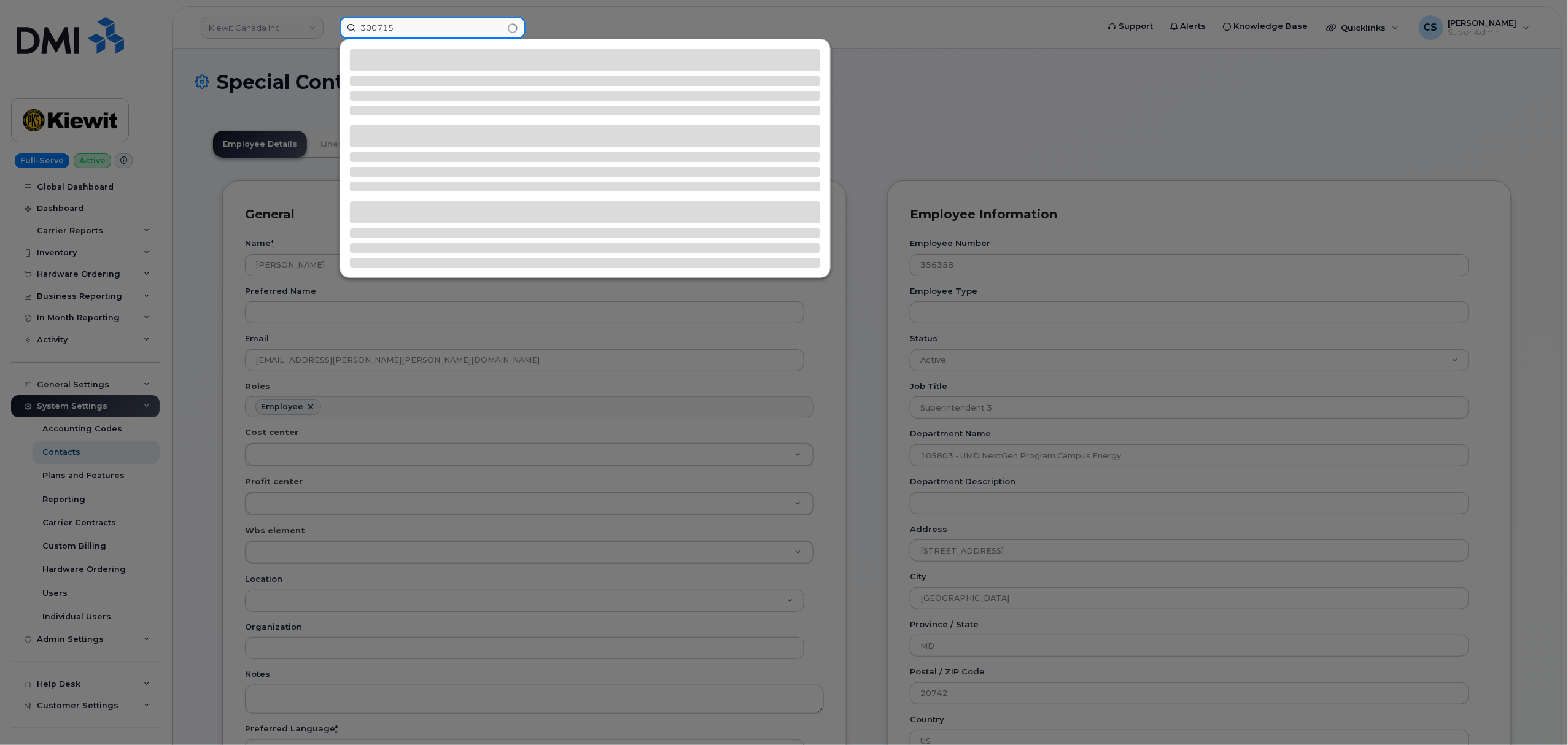
type input "300715"
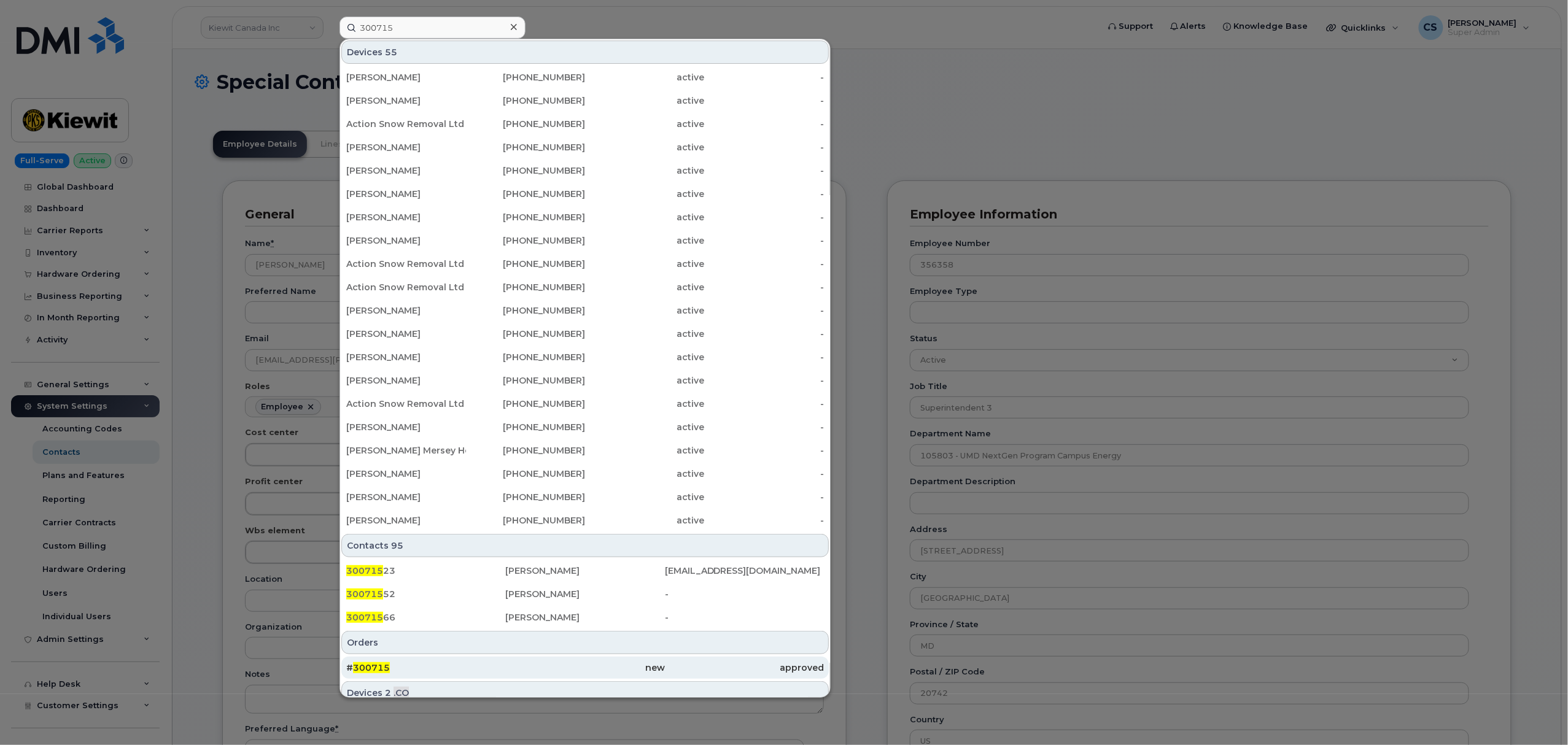
click at [382, 668] on span "300715" at bounding box center [371, 668] width 37 height 11
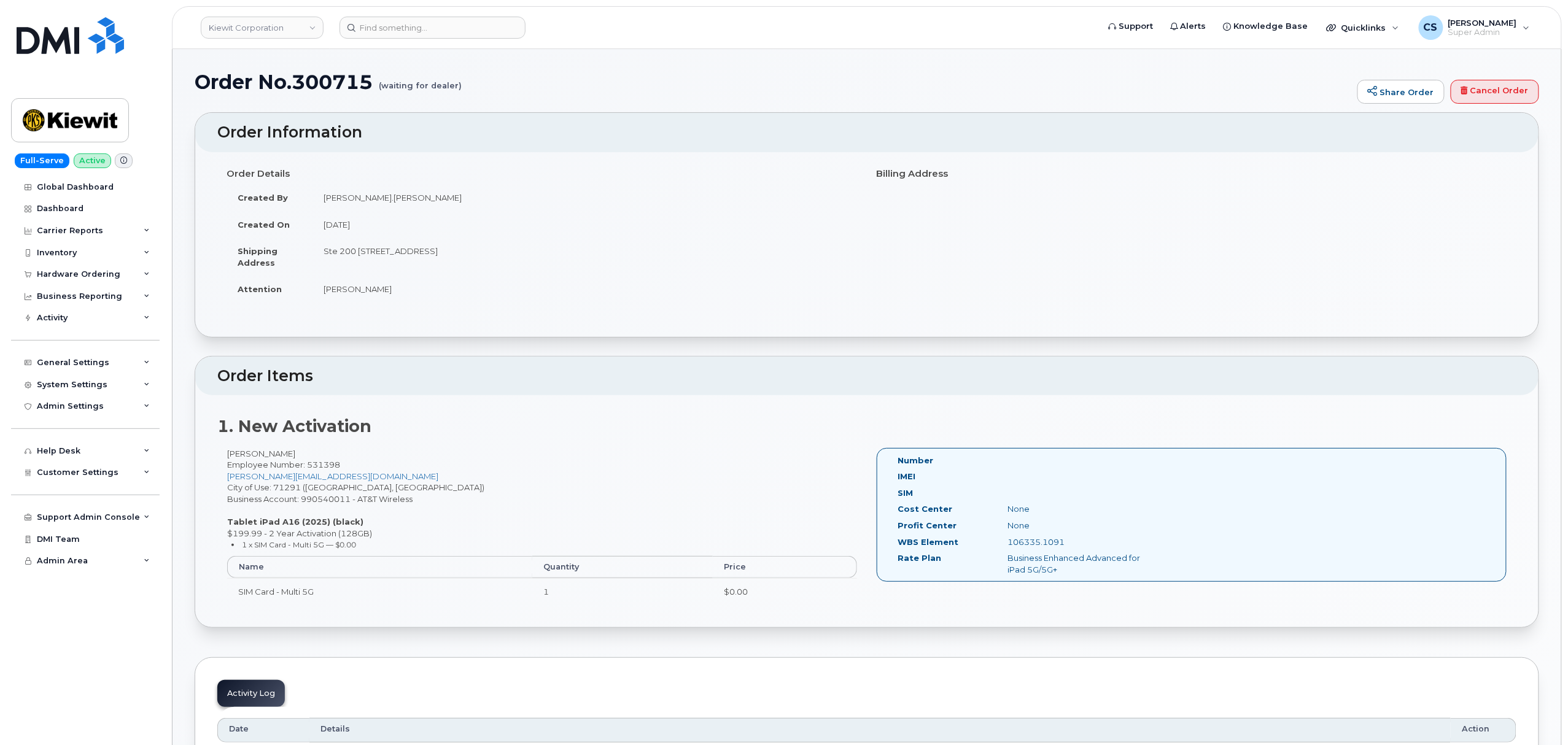
drag, startPoint x: 1074, startPoint y: 541, endPoint x: 998, endPoint y: 546, distance: 76.2
click at [999, 546] on div "106335.1091" at bounding box center [1076, 542] width 154 height 12
copy div "106335.1091"
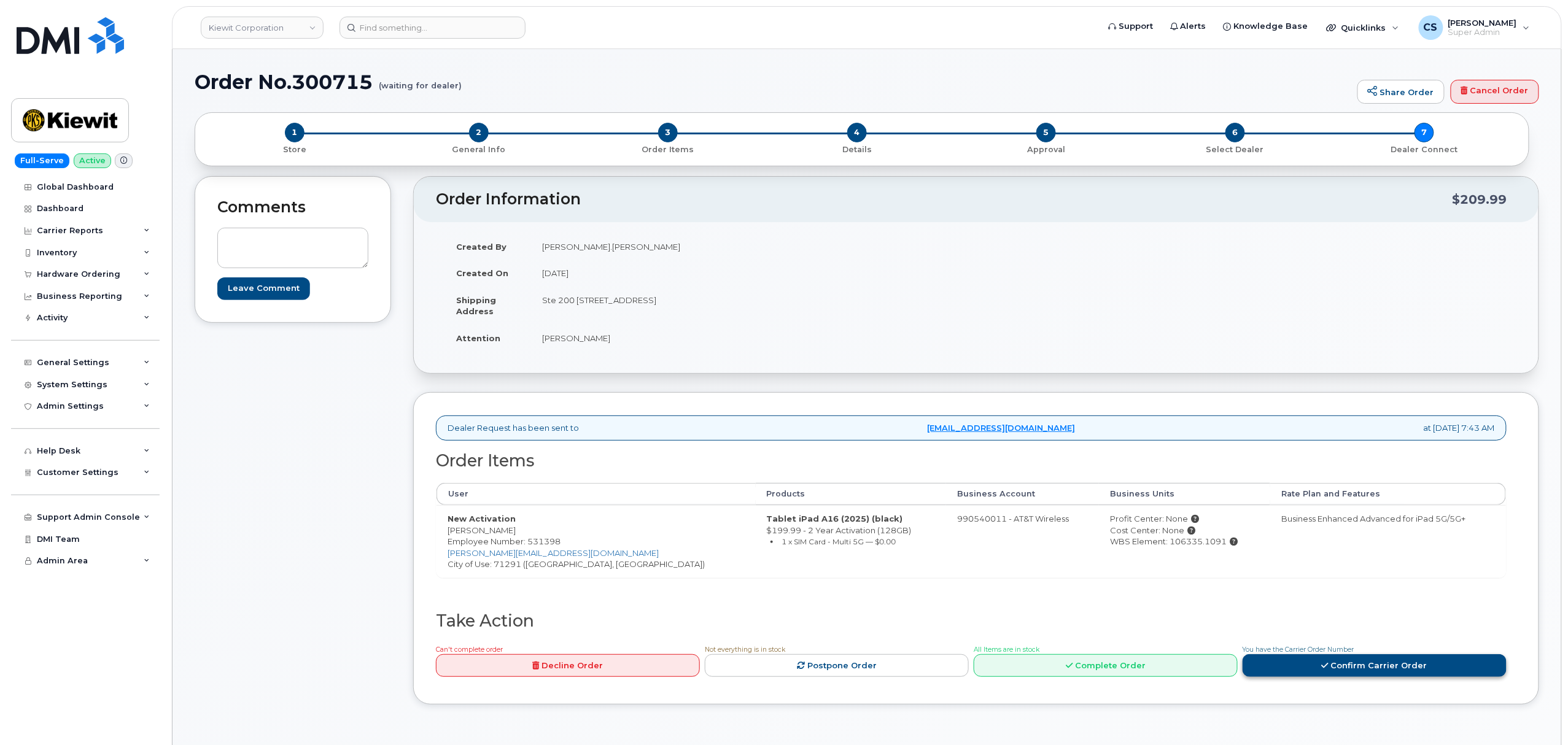
click at [1325, 669] on icon at bounding box center [1325, 666] width 7 height 8
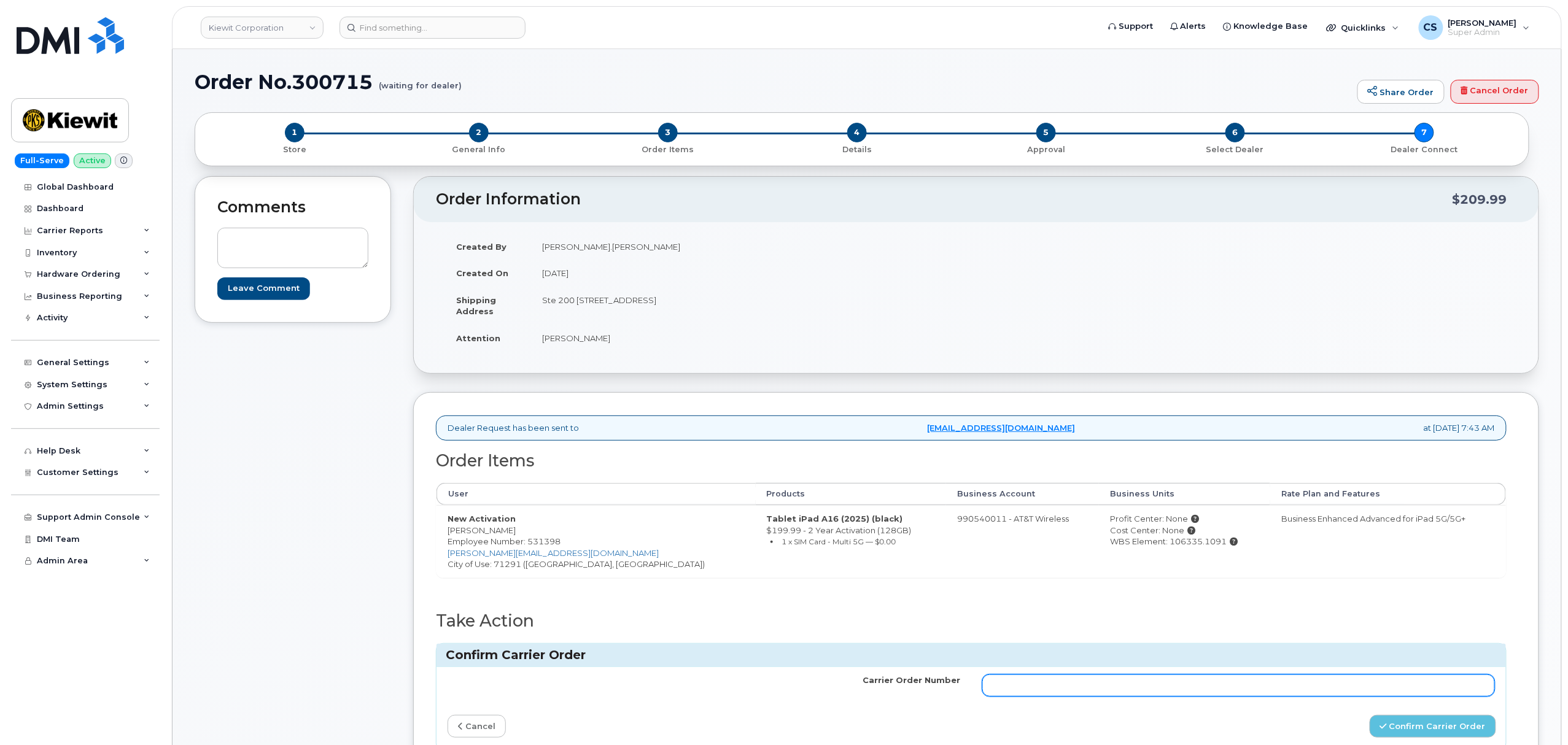
click at [1185, 683] on input "Carrier Order Number" at bounding box center [1238, 686] width 513 height 22
paste input "10-154222882189012"
type input "10-154222882189012"
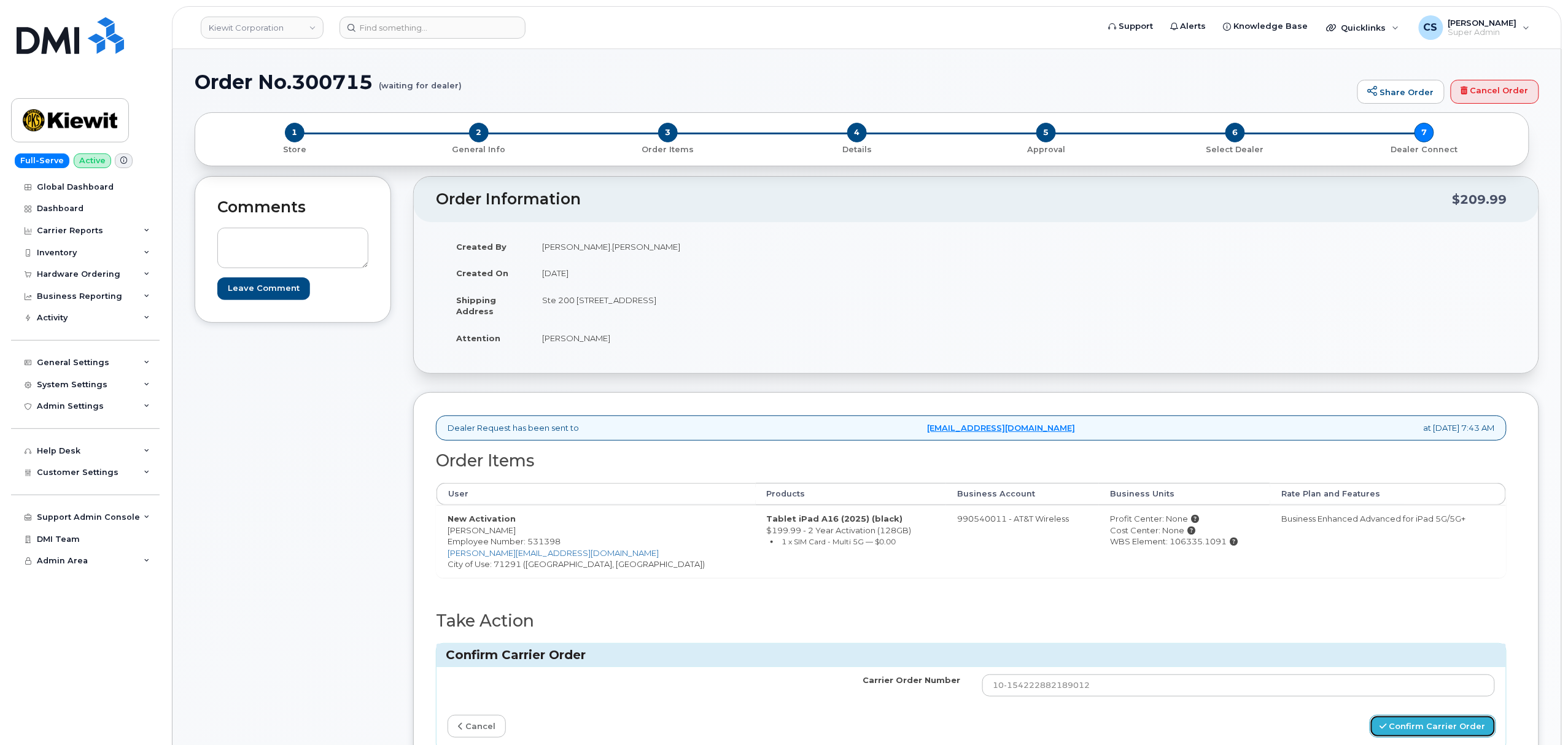
click at [1420, 721] on button "Confirm Carrier Order" at bounding box center [1433, 726] width 127 height 23
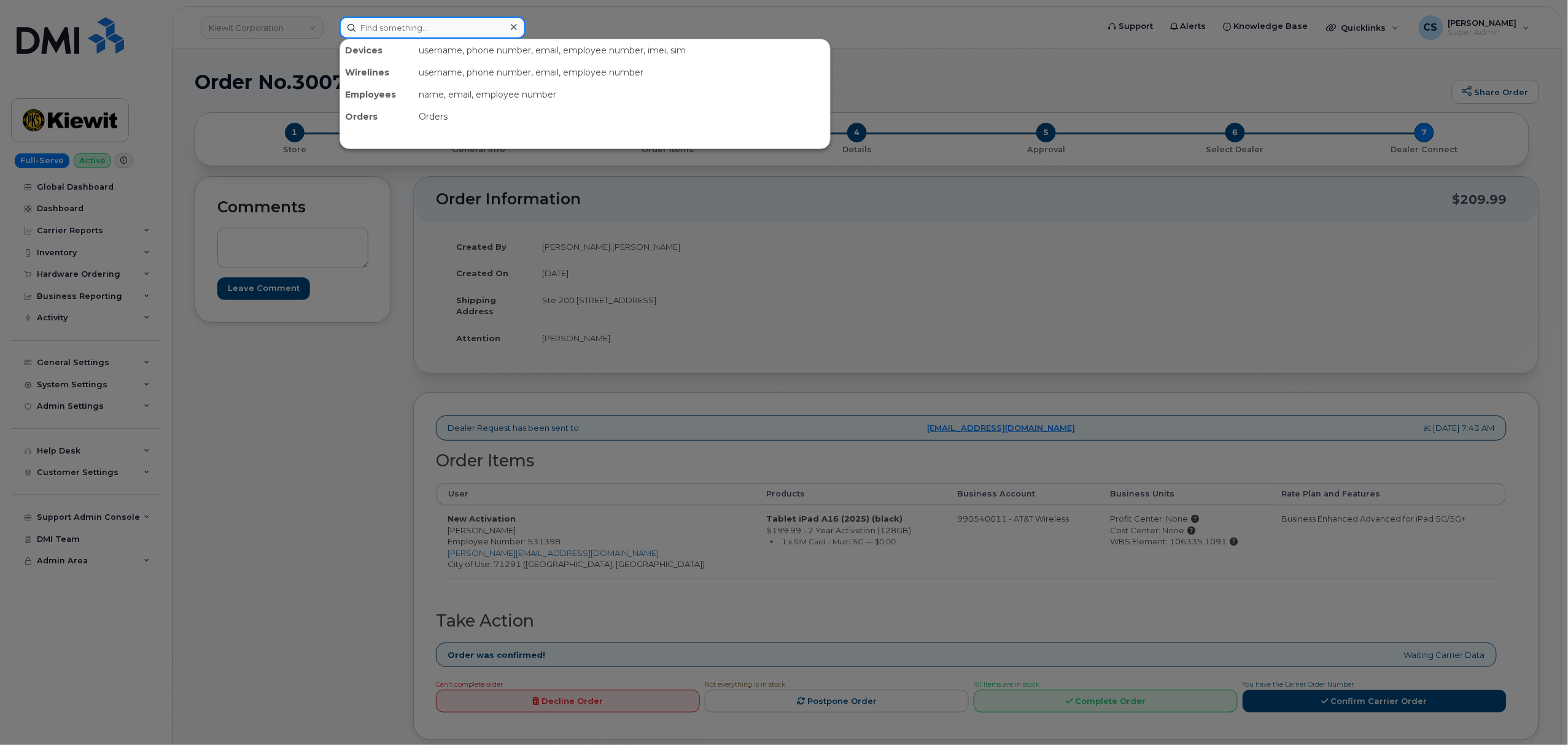
click at [422, 24] on input at bounding box center [433, 28] width 186 height 22
paste input "300847"
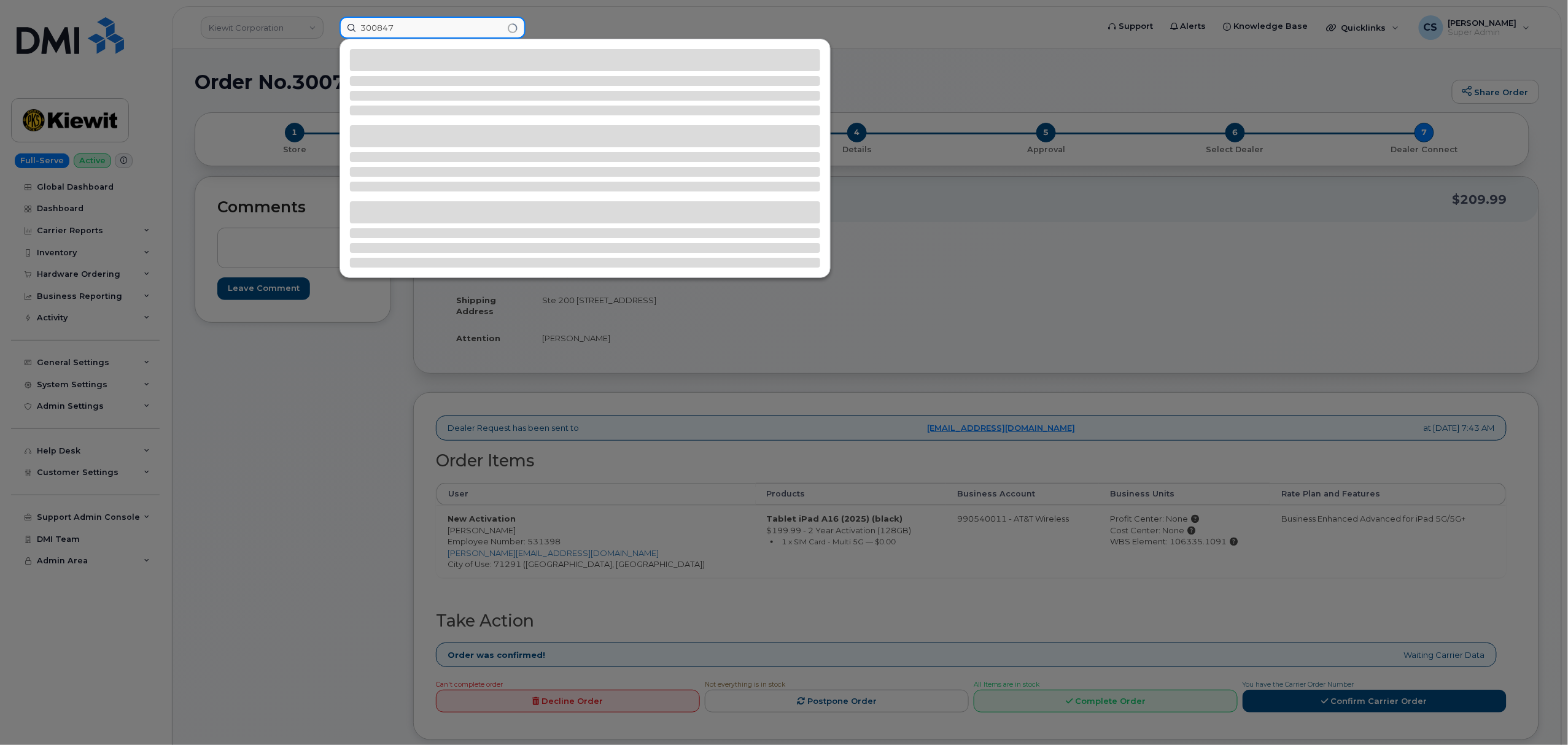
type input "300847"
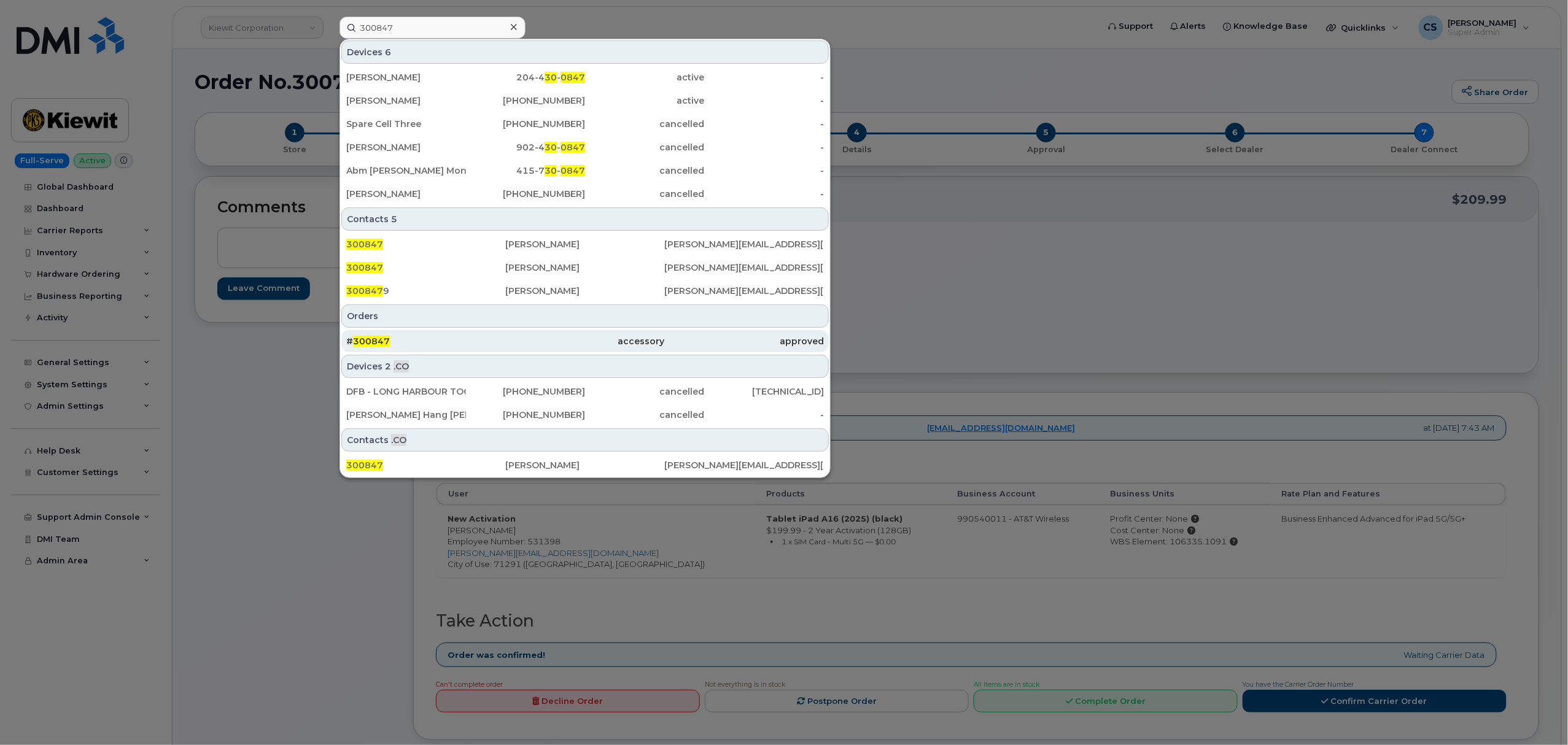
click at [382, 339] on span "300847" at bounding box center [371, 341] width 37 height 11
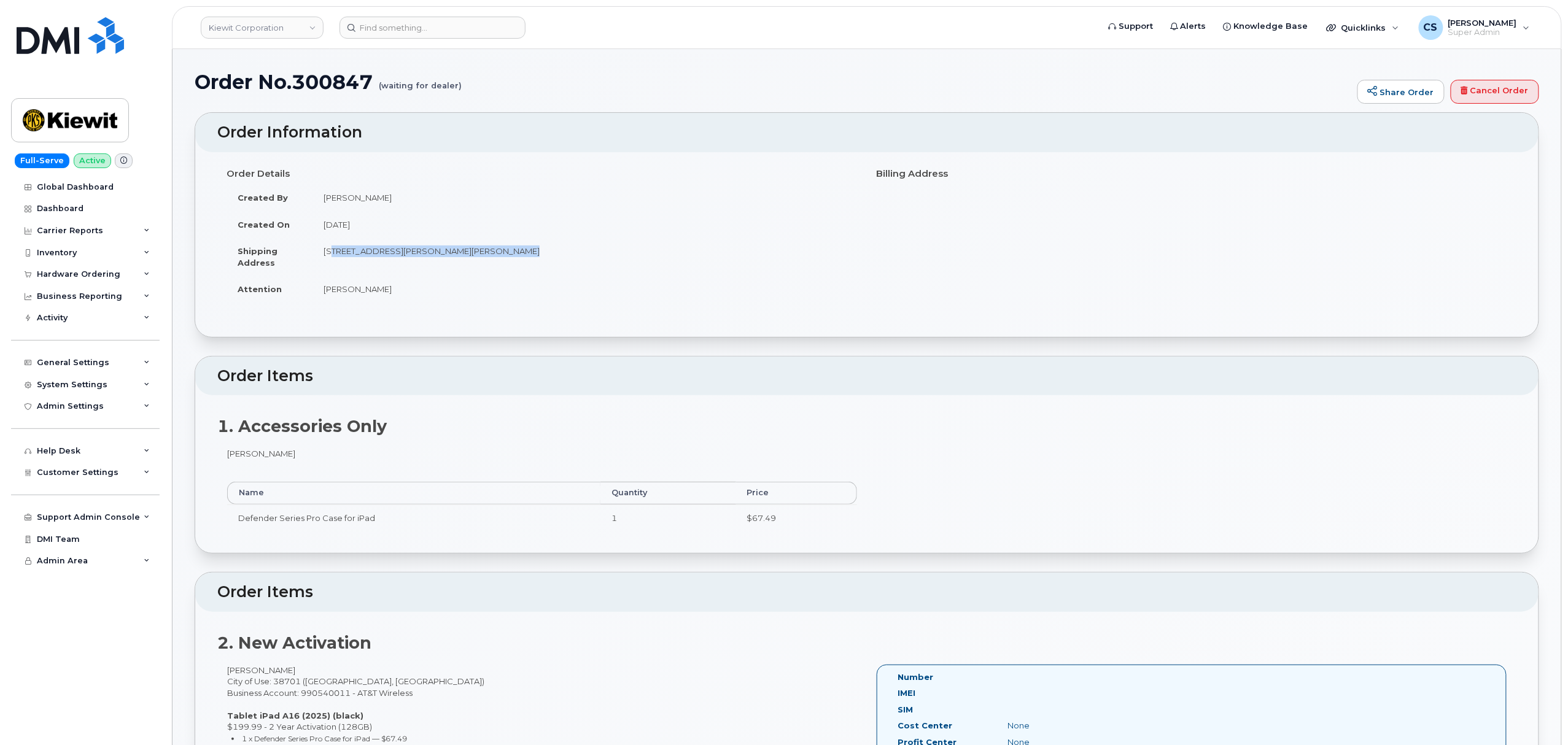
drag, startPoint x: 323, startPoint y: 250, endPoint x: 487, endPoint y: 248, distance: 164.0
click at [487, 248] on td "85 Stokes King Rd, Greenville, MS, 38701, USA" at bounding box center [585, 256] width 545 height 38
copy td "85 Stokes King Rd, Greenville, MS, 38701"
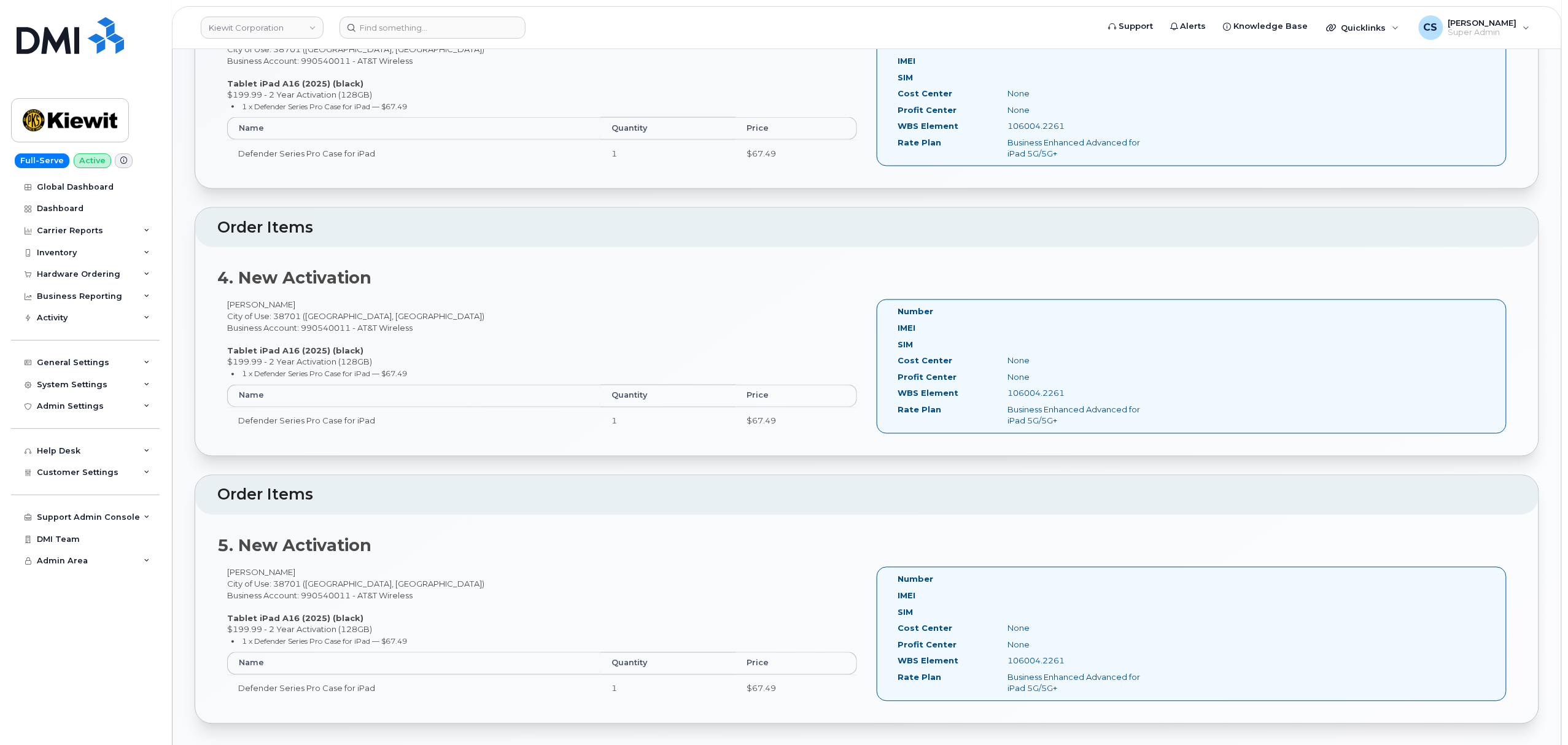
scroll to position [1145, 0]
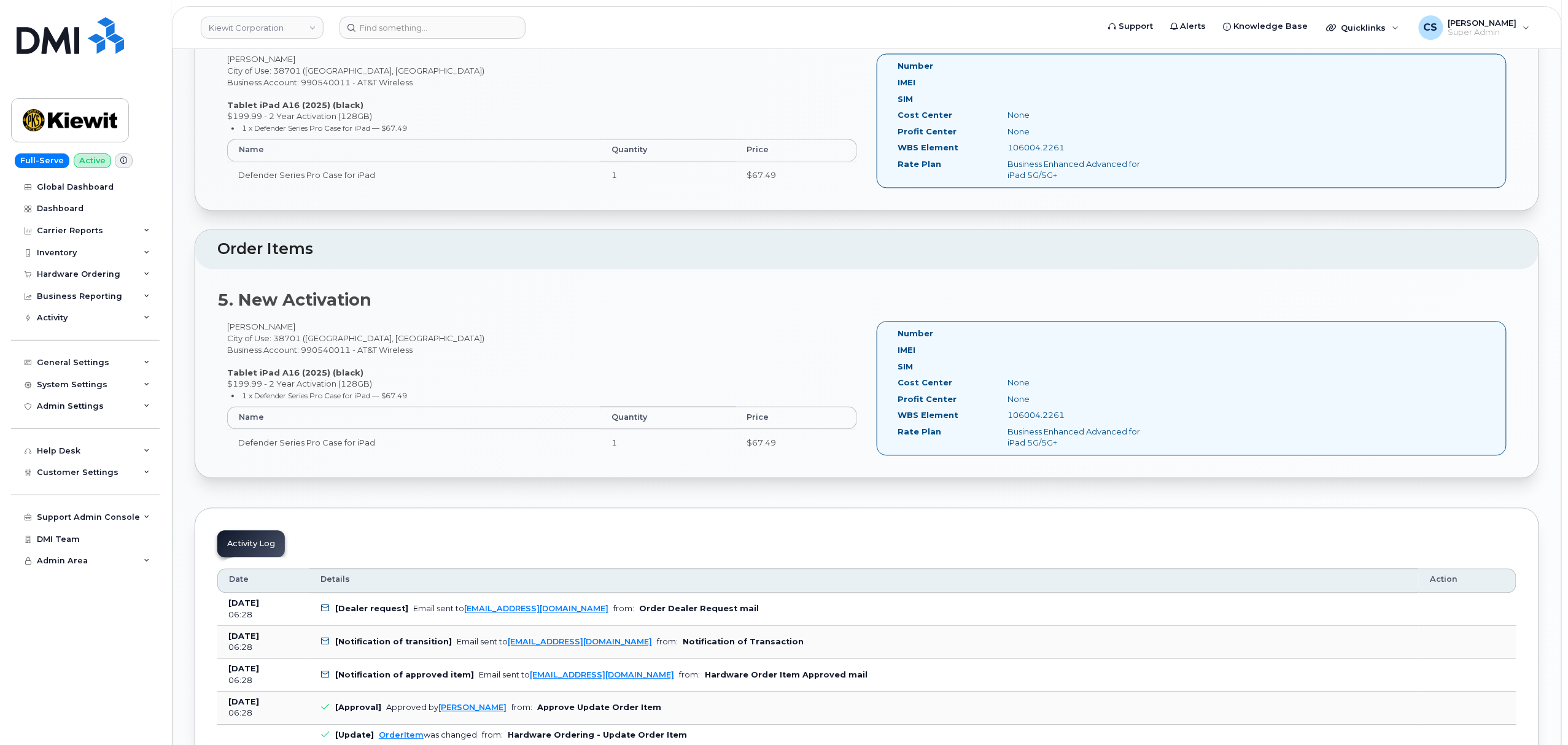
drag, startPoint x: 1069, startPoint y: 418, endPoint x: 1007, endPoint y: 423, distance: 62.2
click at [1007, 422] on div "106004.2261" at bounding box center [1076, 415] width 154 height 12
copy div "106004.2261"
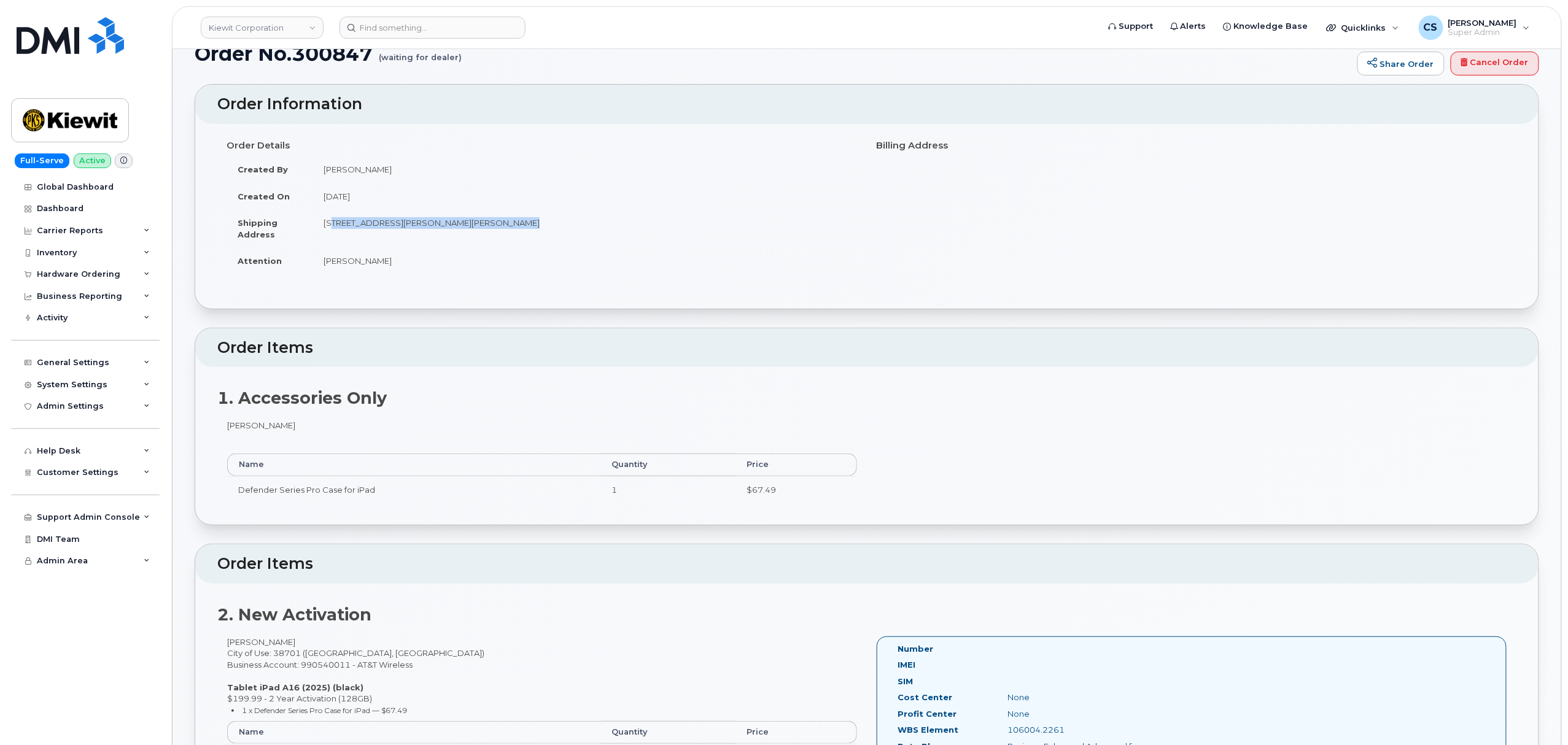
scroll to position [0, 0]
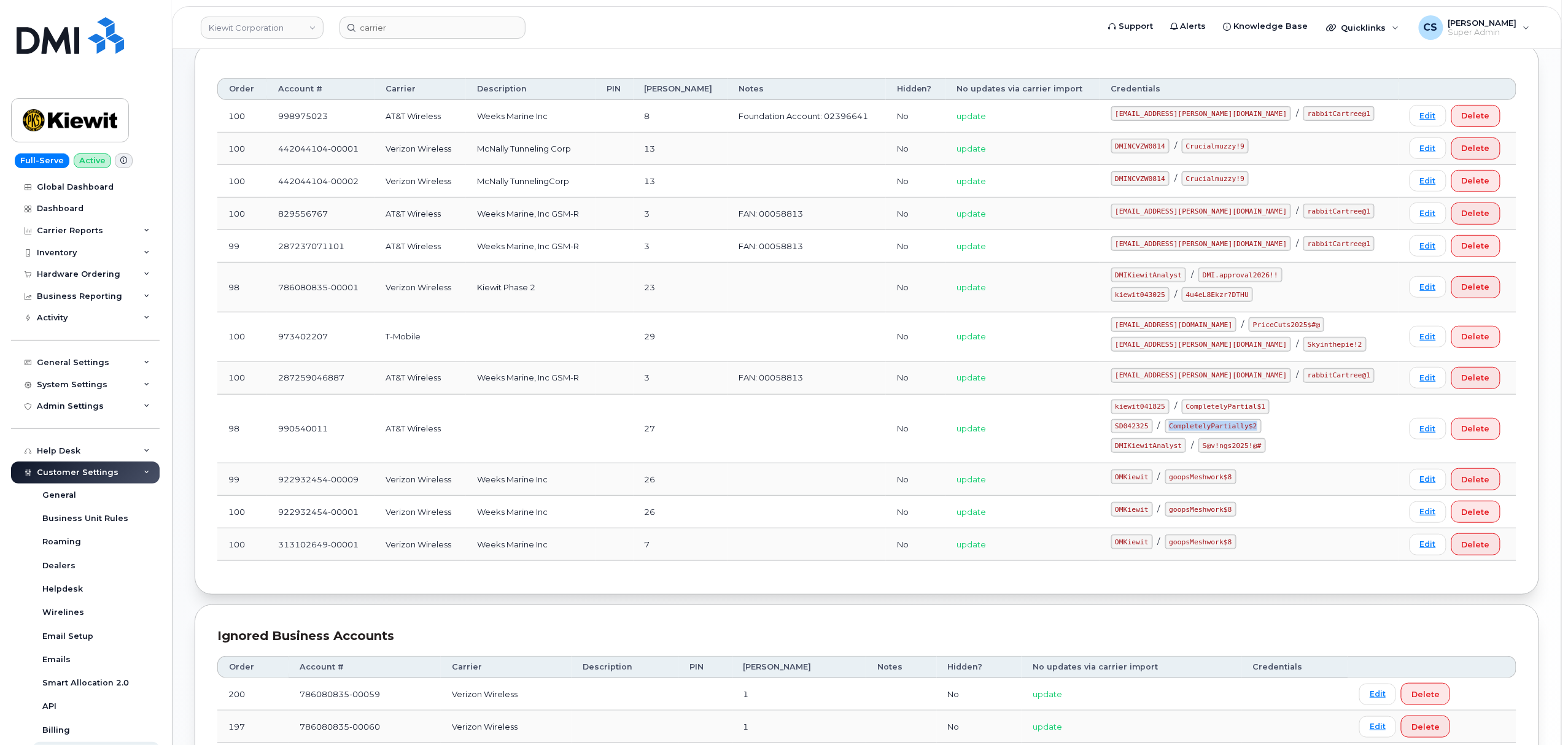
scroll to position [178, 0]
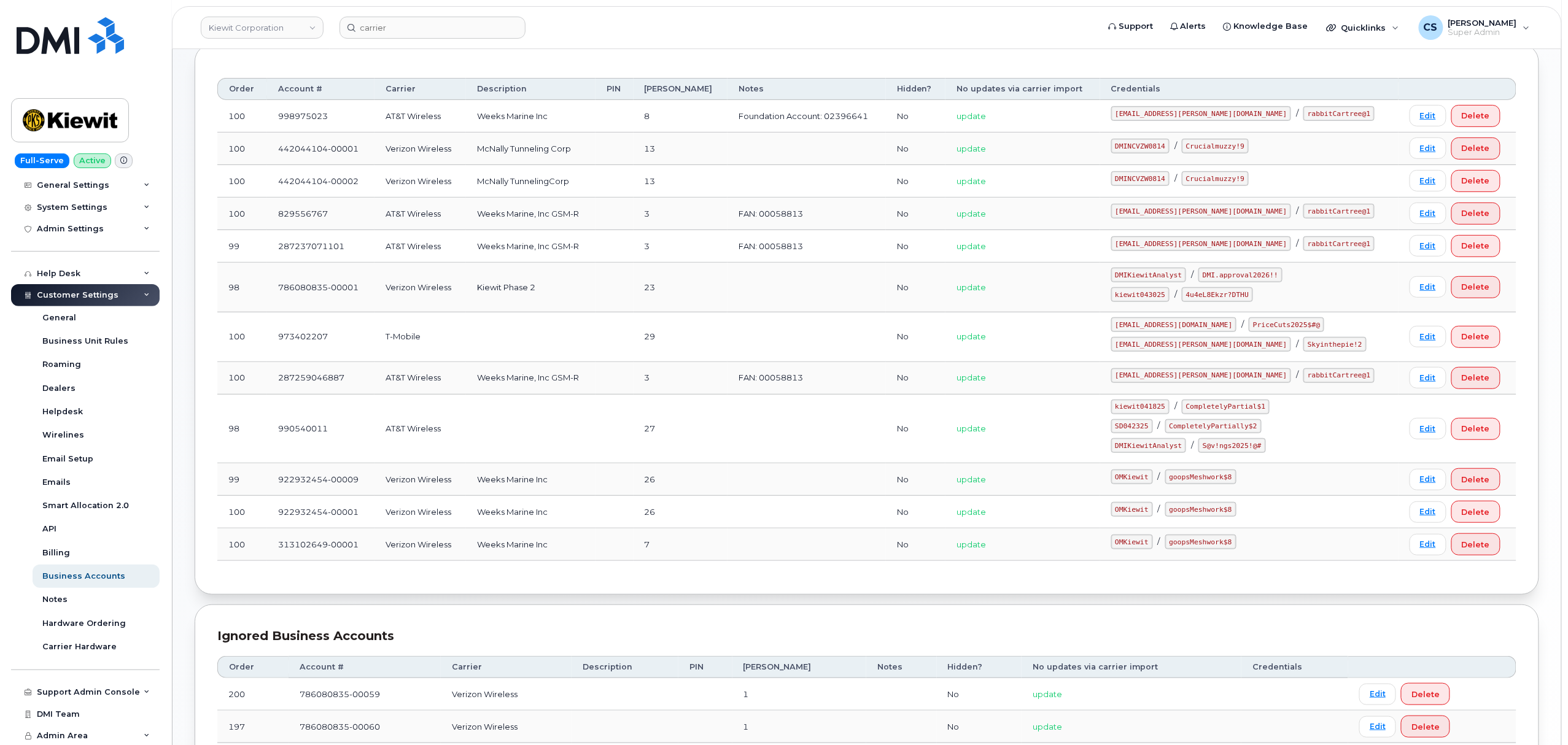
click at [1153, 433] on code "SD042325" at bounding box center [1131, 426] width 42 height 15
copy code "SD042325"
drag, startPoint x: 1275, startPoint y: 429, endPoint x: 1222, endPoint y: 426, distance: 53.1
click at [1216, 428] on code "CompletelyPartially$2" at bounding box center [1213, 426] width 97 height 15
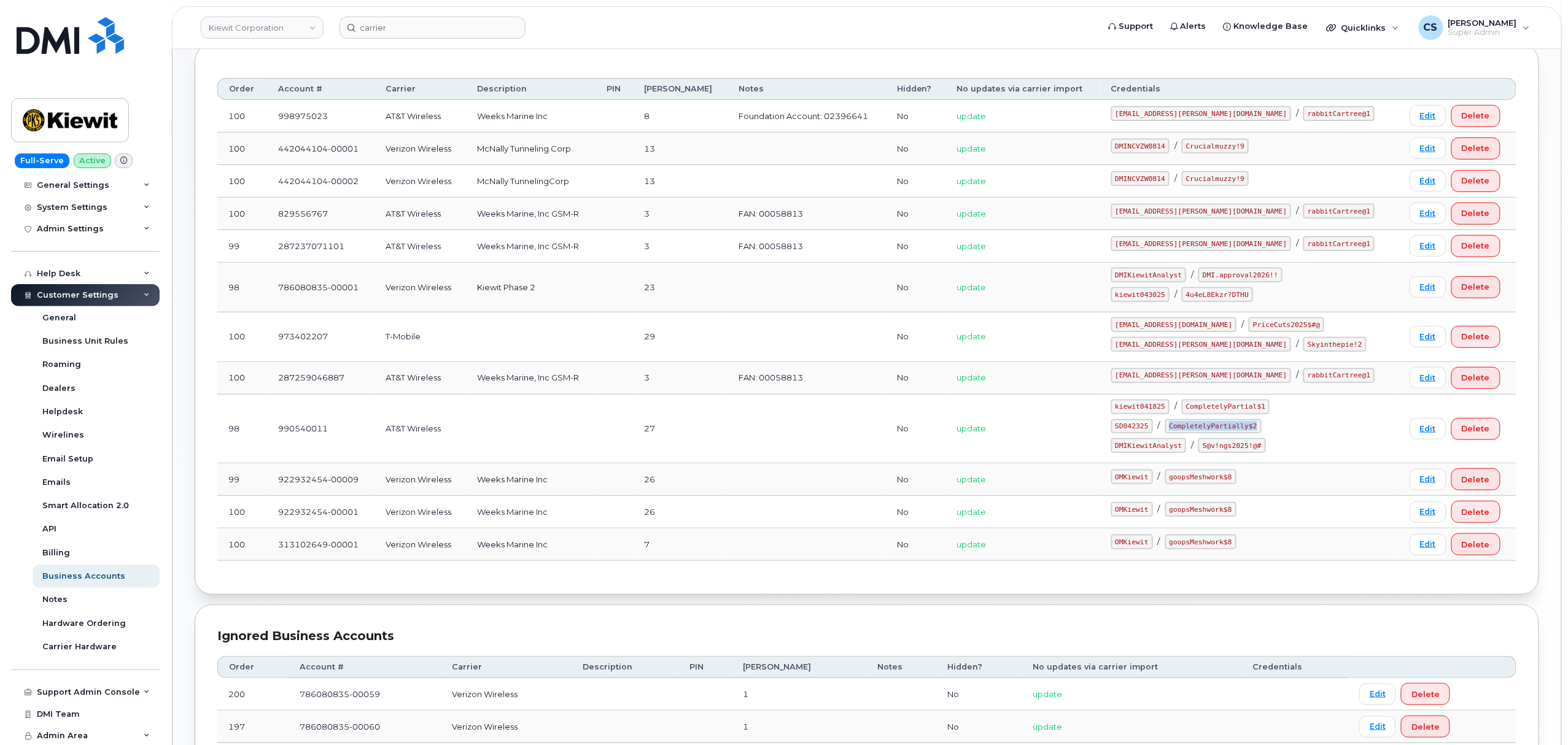
drag, startPoint x: 1275, startPoint y: 430, endPoint x: 1197, endPoint y: 433, distance: 78.1
click at [1197, 433] on code "CompletelyPartially$2" at bounding box center [1213, 426] width 97 height 15
copy code "CompletelyPartially$2"
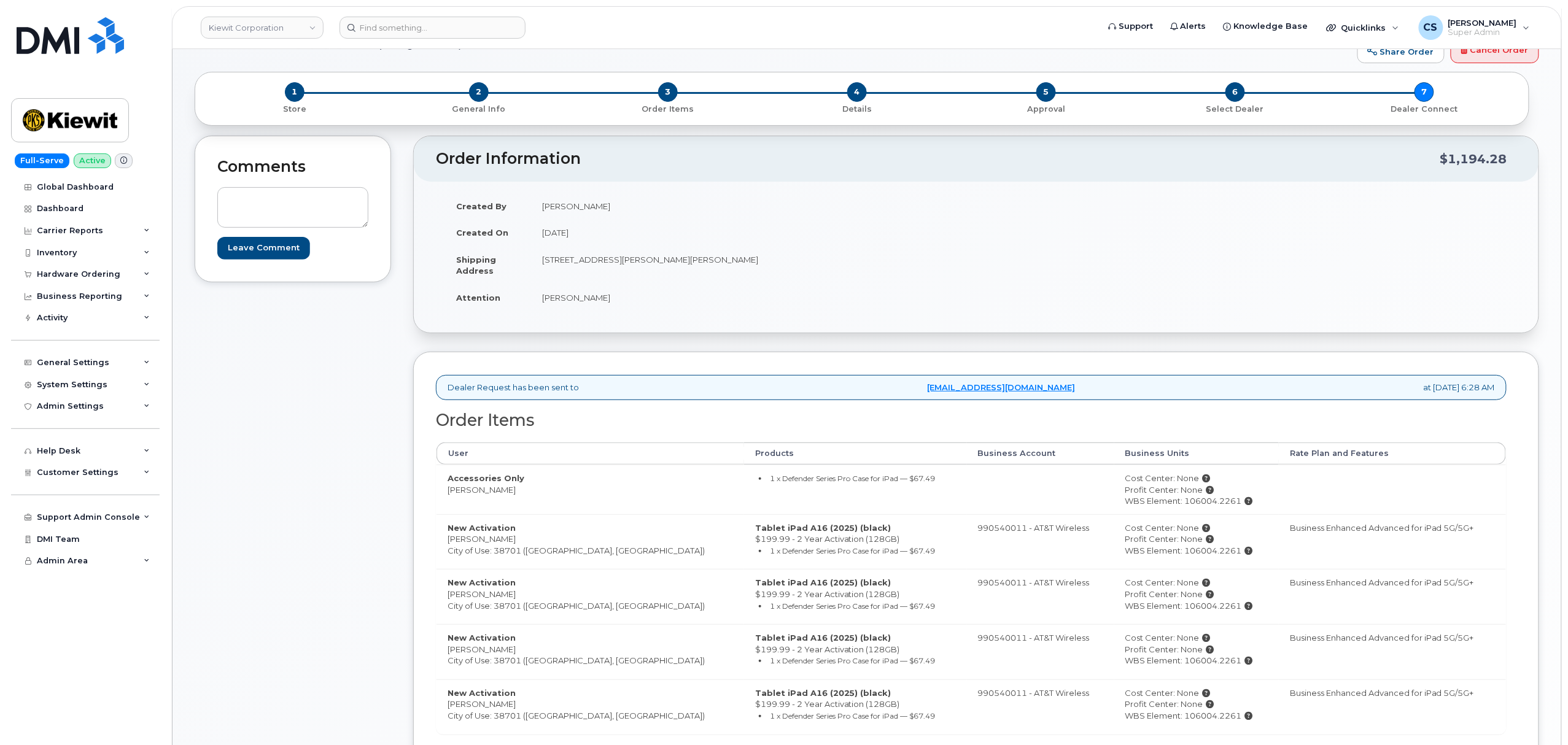
scroll to position [491, 0]
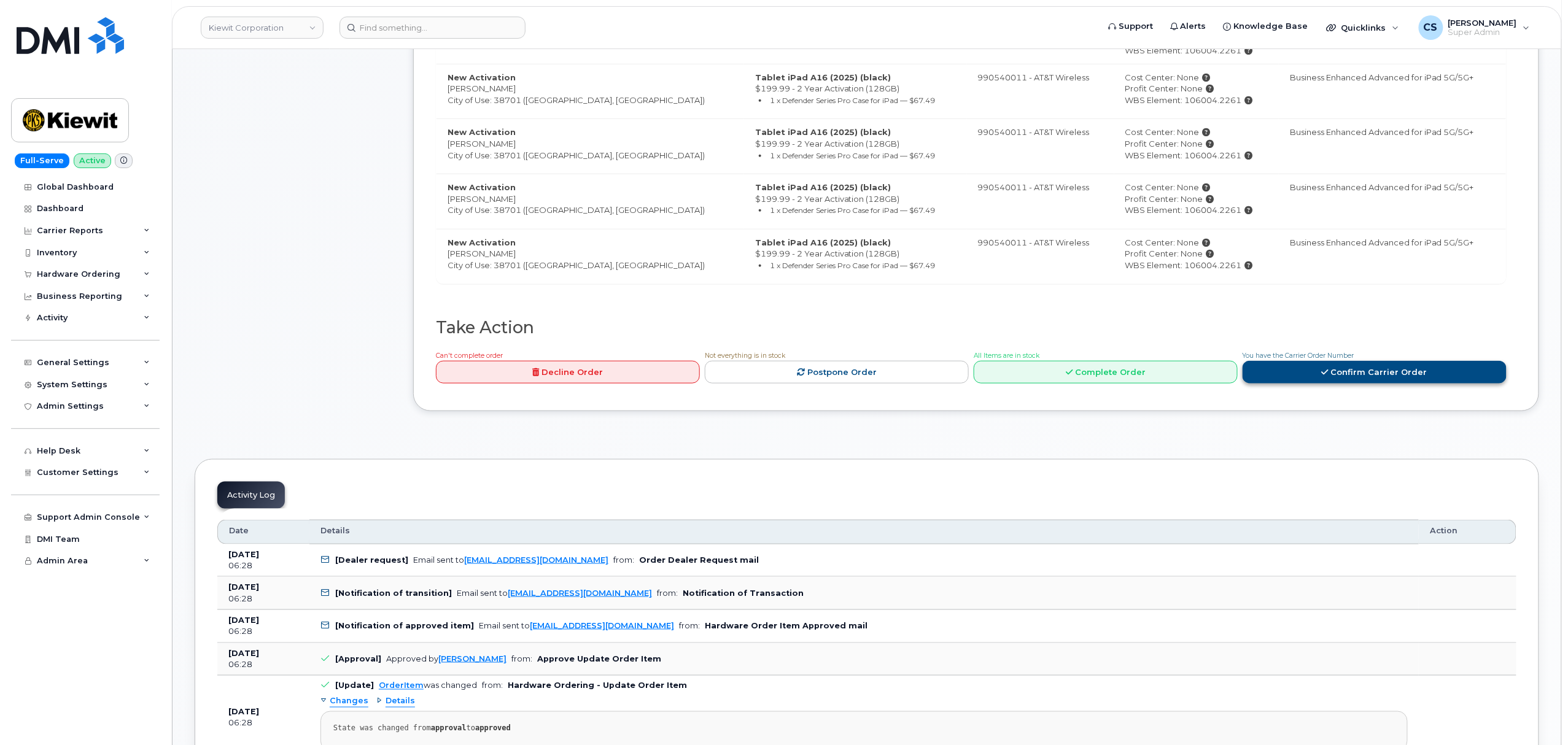
click at [1320, 373] on link "Confirm Carrier Order" at bounding box center [1374, 372] width 264 height 23
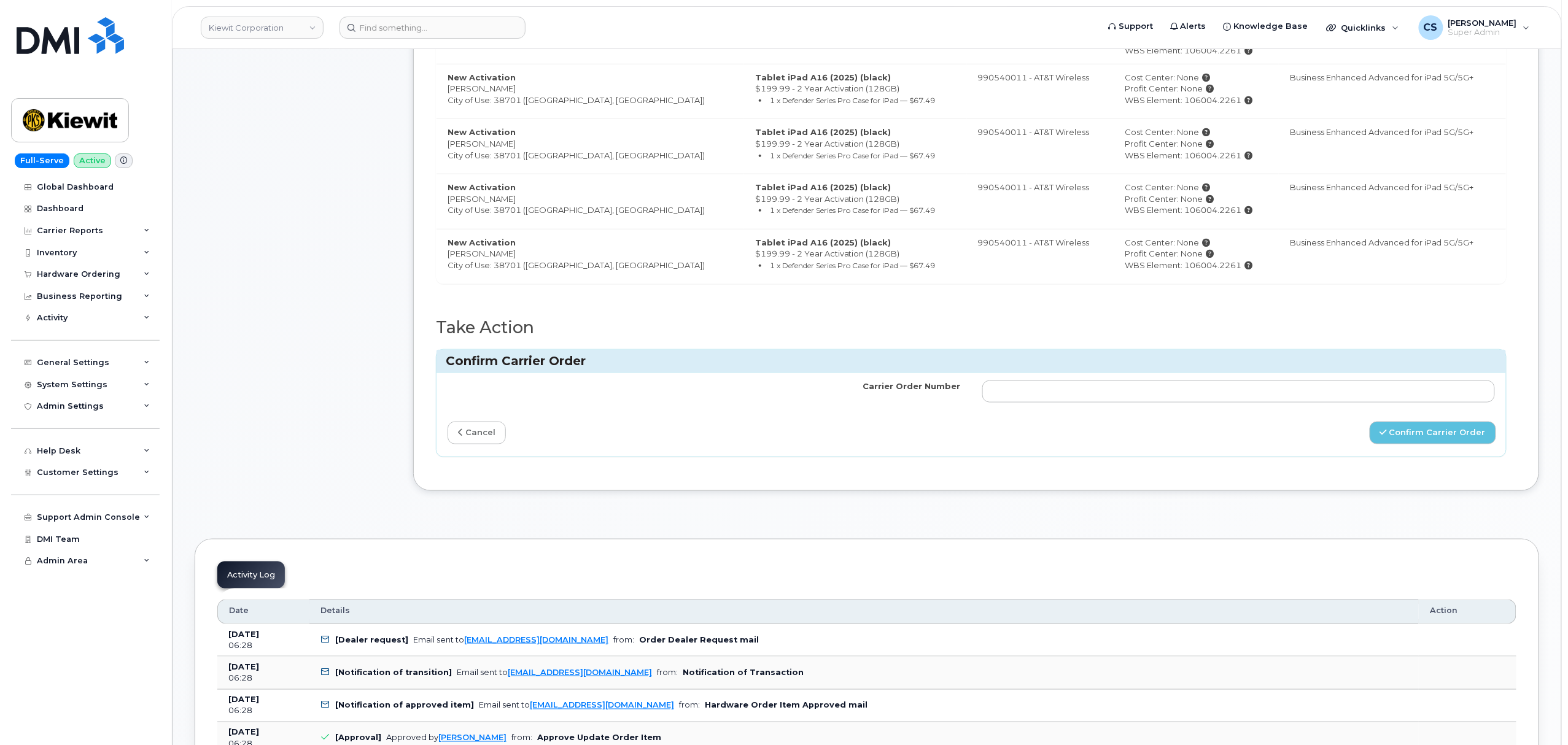
click at [1158, 383] on td at bounding box center [1238, 391] width 535 height 37
click at [1153, 403] on input "Carrier Order Number" at bounding box center [1238, 392] width 513 height 22
paste input "10-154222882306728"
type input "10-154222882306728"
click at [1400, 441] on button "Confirm Carrier Order" at bounding box center [1433, 433] width 127 height 23
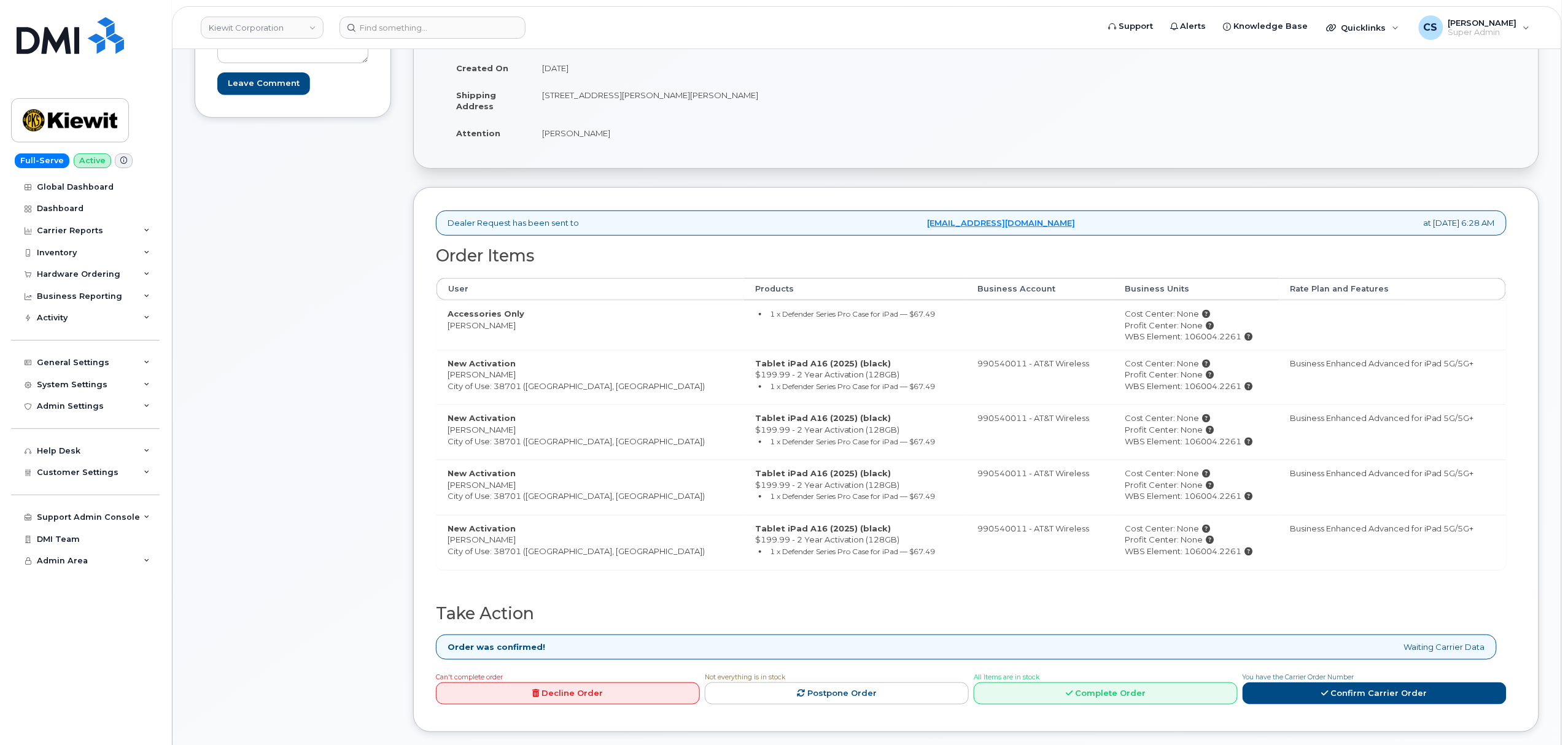
scroll to position [327, 0]
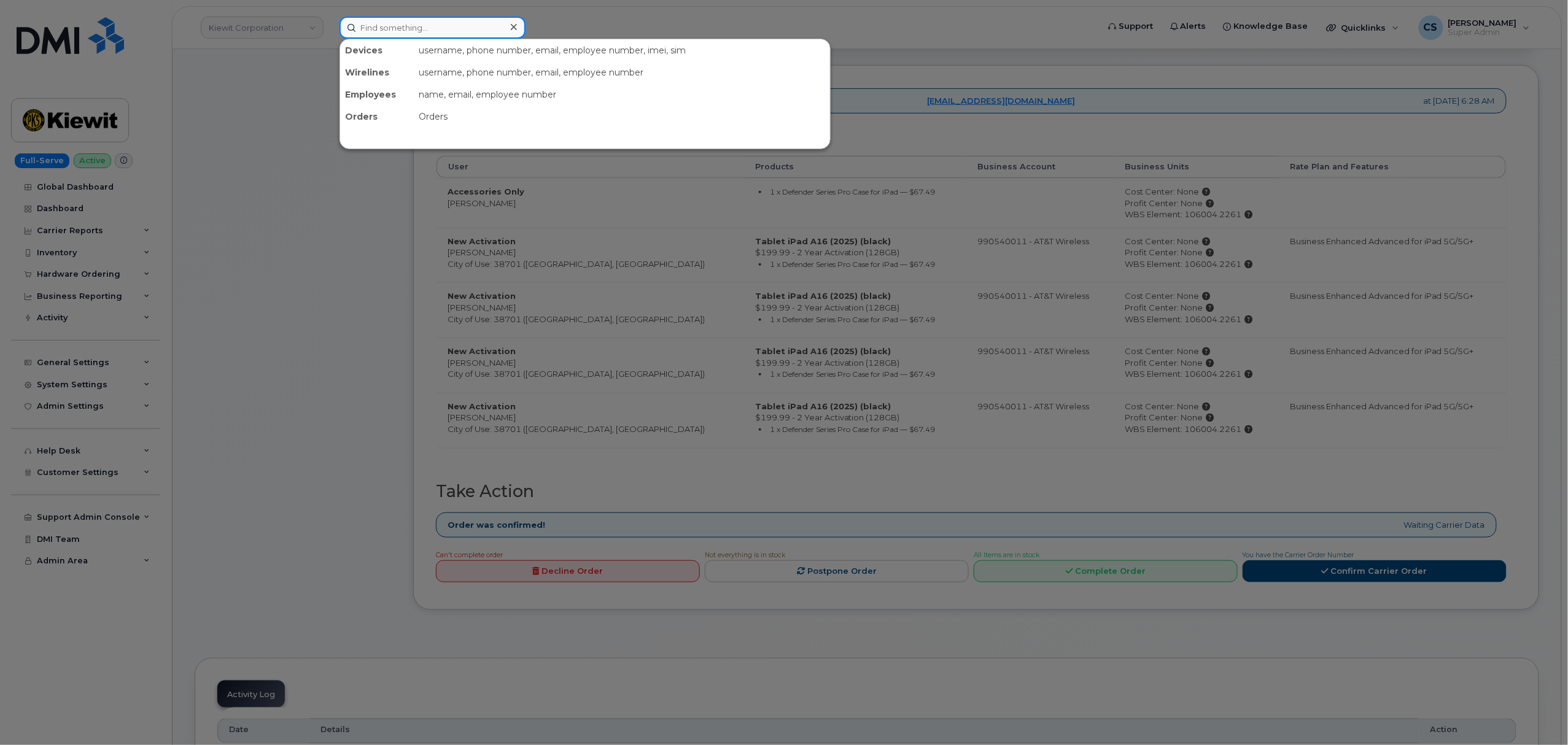
click at [400, 28] on input at bounding box center [433, 28] width 186 height 22
paste input "4023139087"
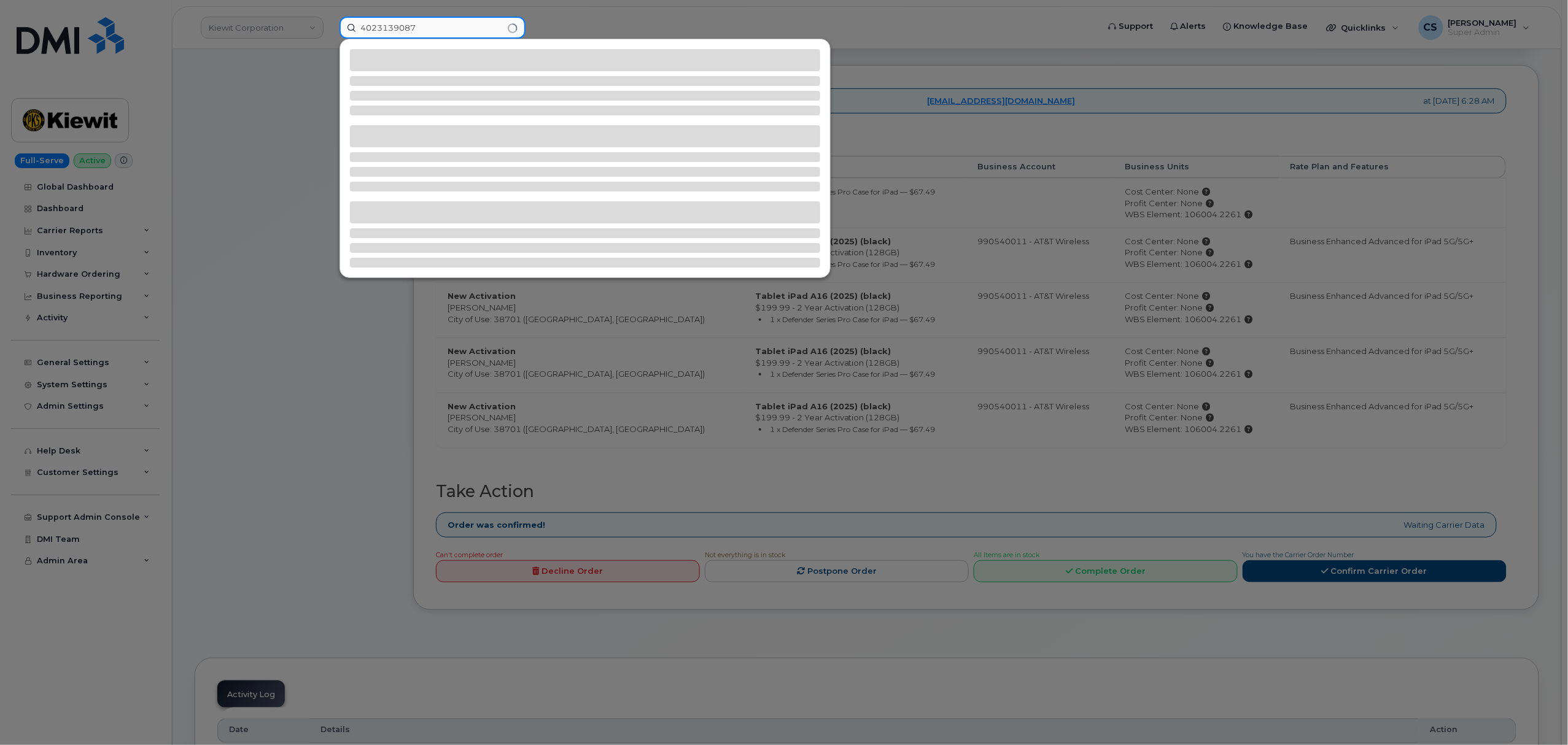
type input "4023139087"
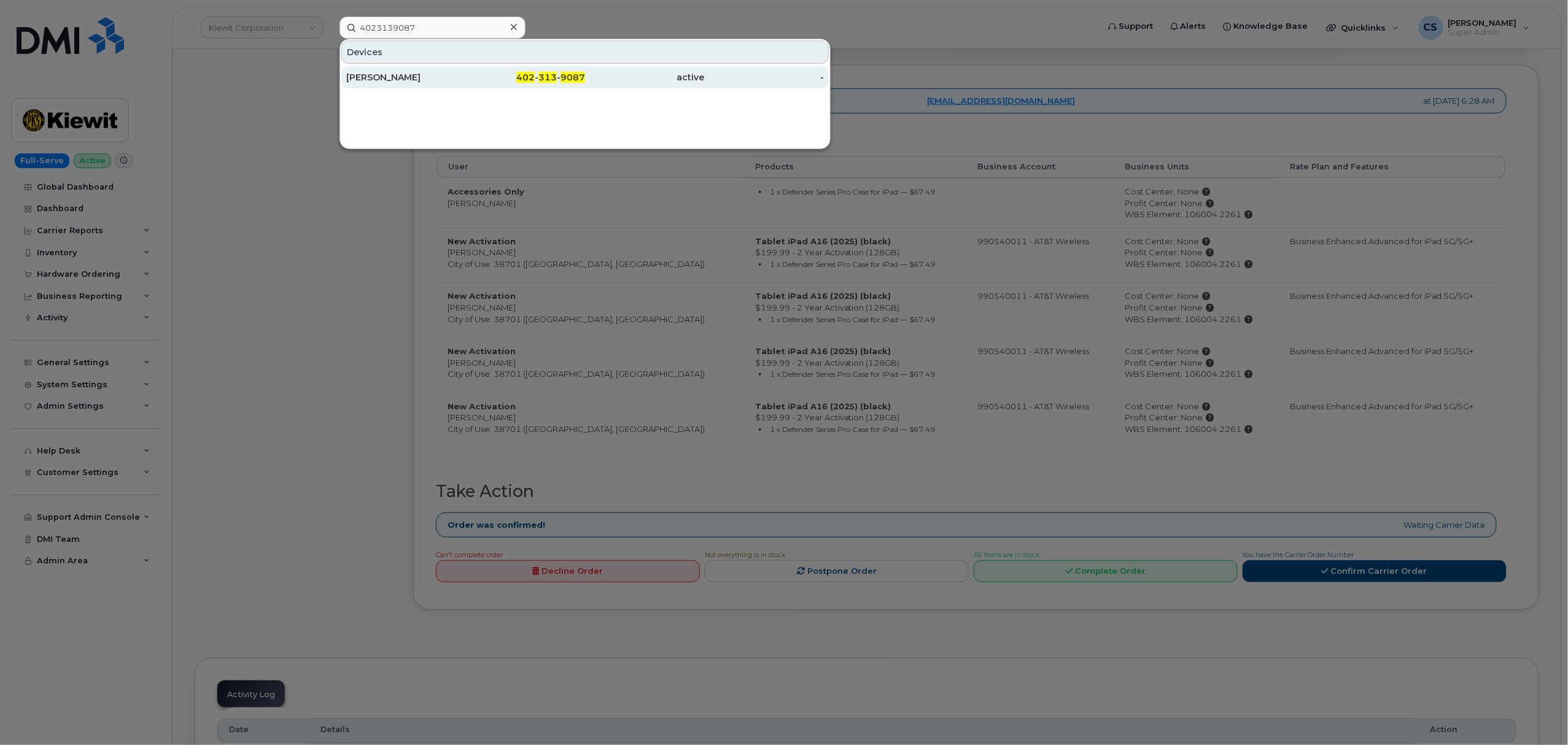
click at [558, 82] on div "402 - 313 - 9087" at bounding box center [526, 78] width 120 height 13
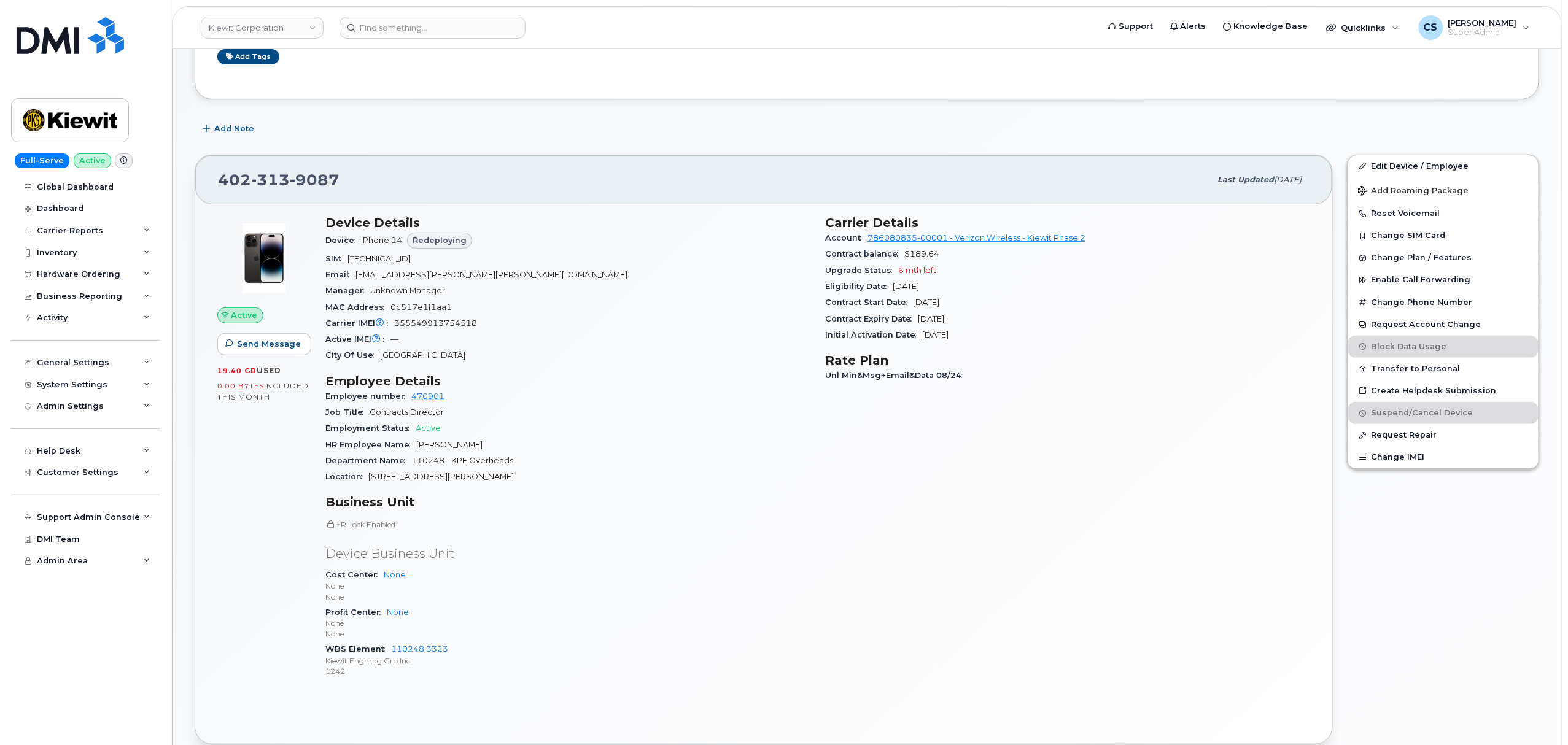
scroll to position [245, 0]
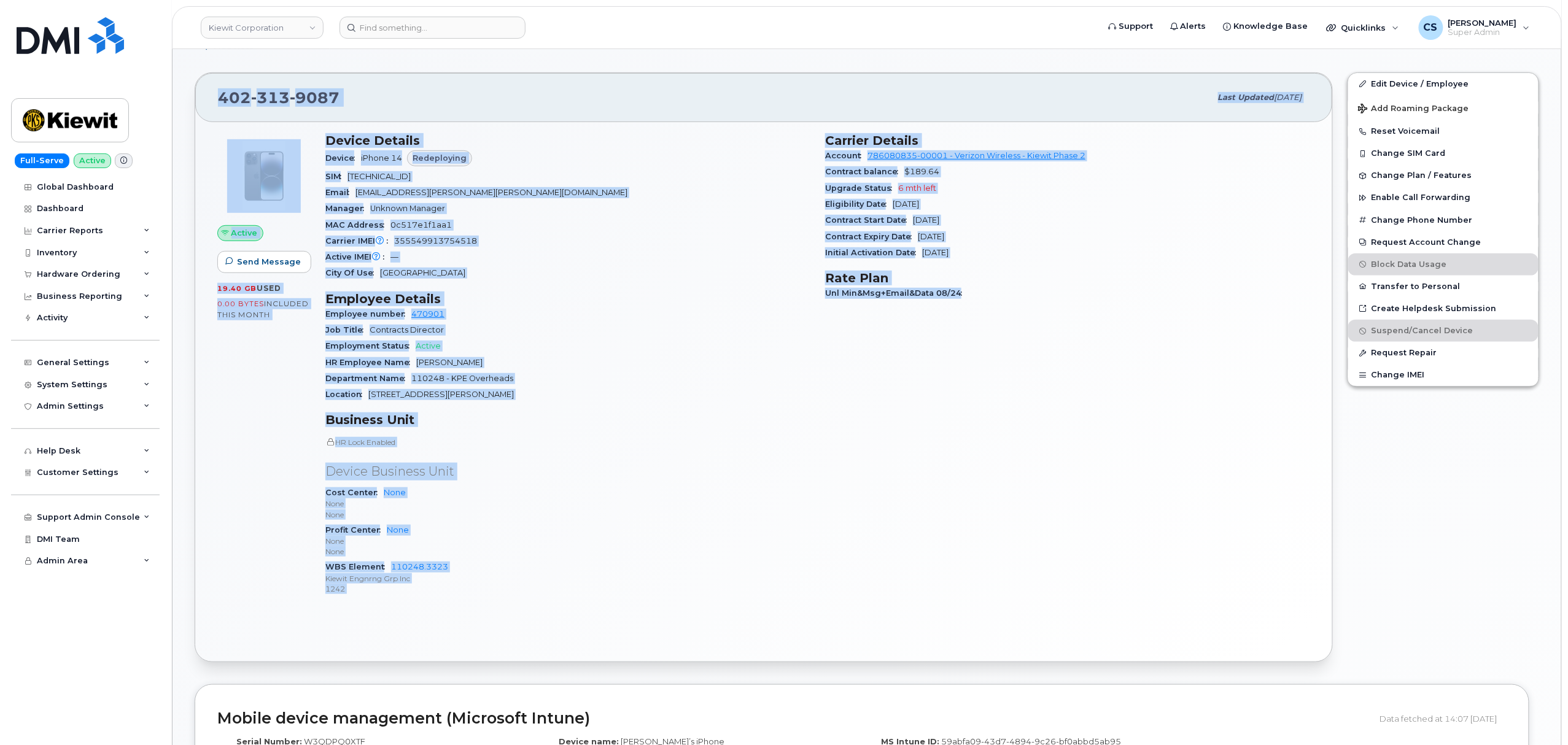
drag, startPoint x: 205, startPoint y: 98, endPoint x: 1010, endPoint y: 551, distance: 923.7
click at [1010, 551] on div "402 313 9087 Last updated Sep 06, 2025 Active Send Message 19.40 GB  used 0.00 …" at bounding box center [763, 367] width 1138 height 590
copy div "402 313 9087 Last updated Sep 06, 2025 Active Send Message 19.40 GB  used 0.00 …"
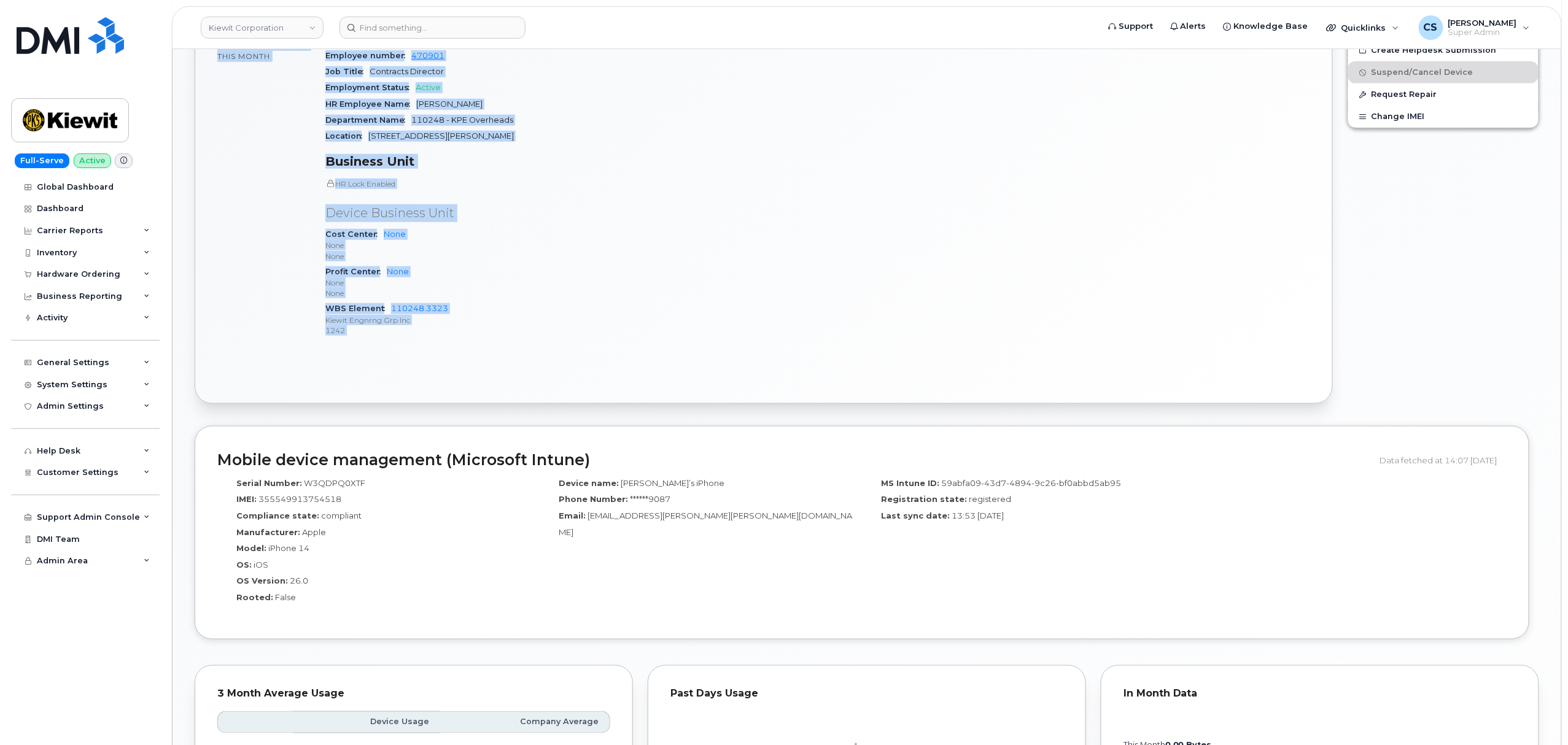
scroll to position [736, 0]
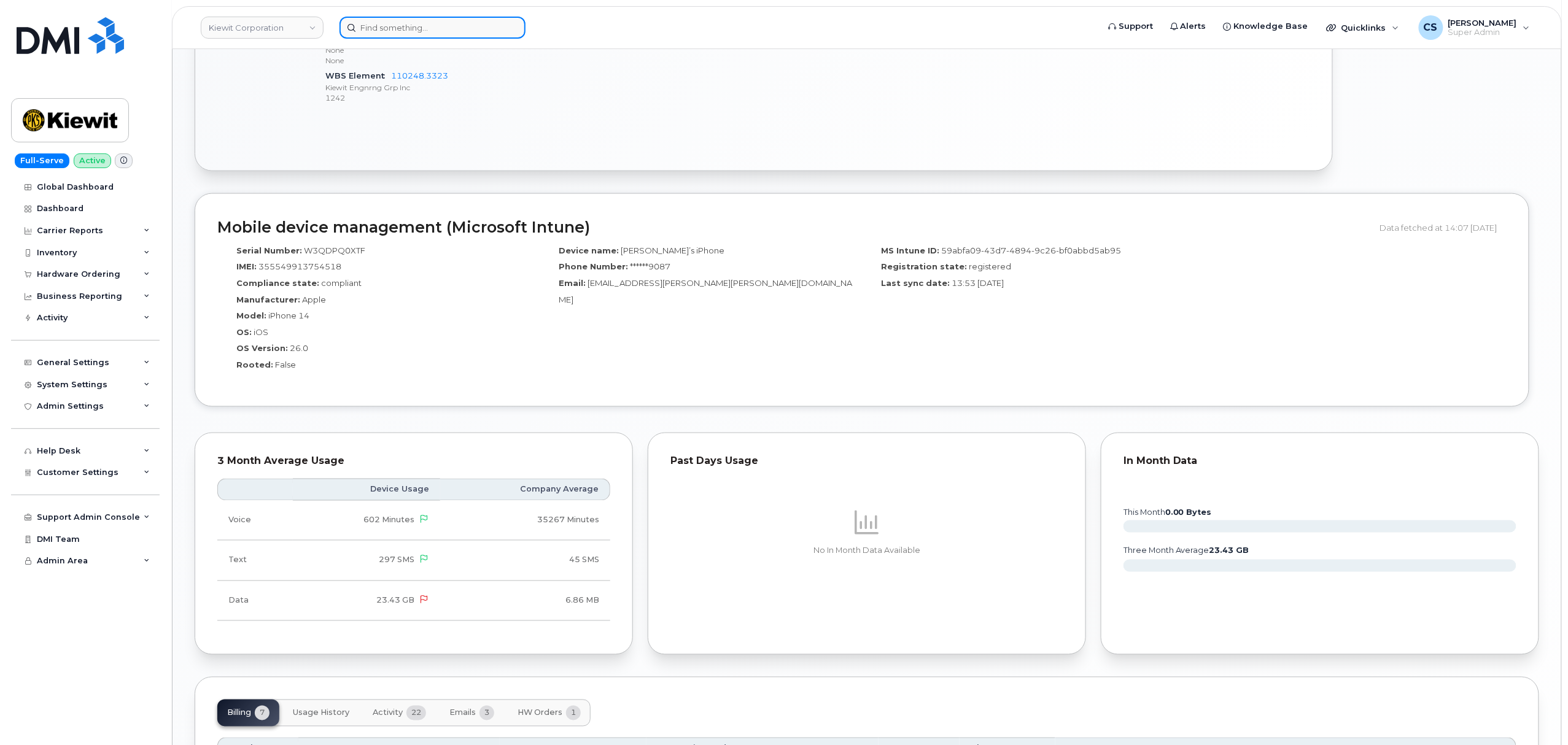
click at [405, 24] on input at bounding box center [433, 28] width 186 height 22
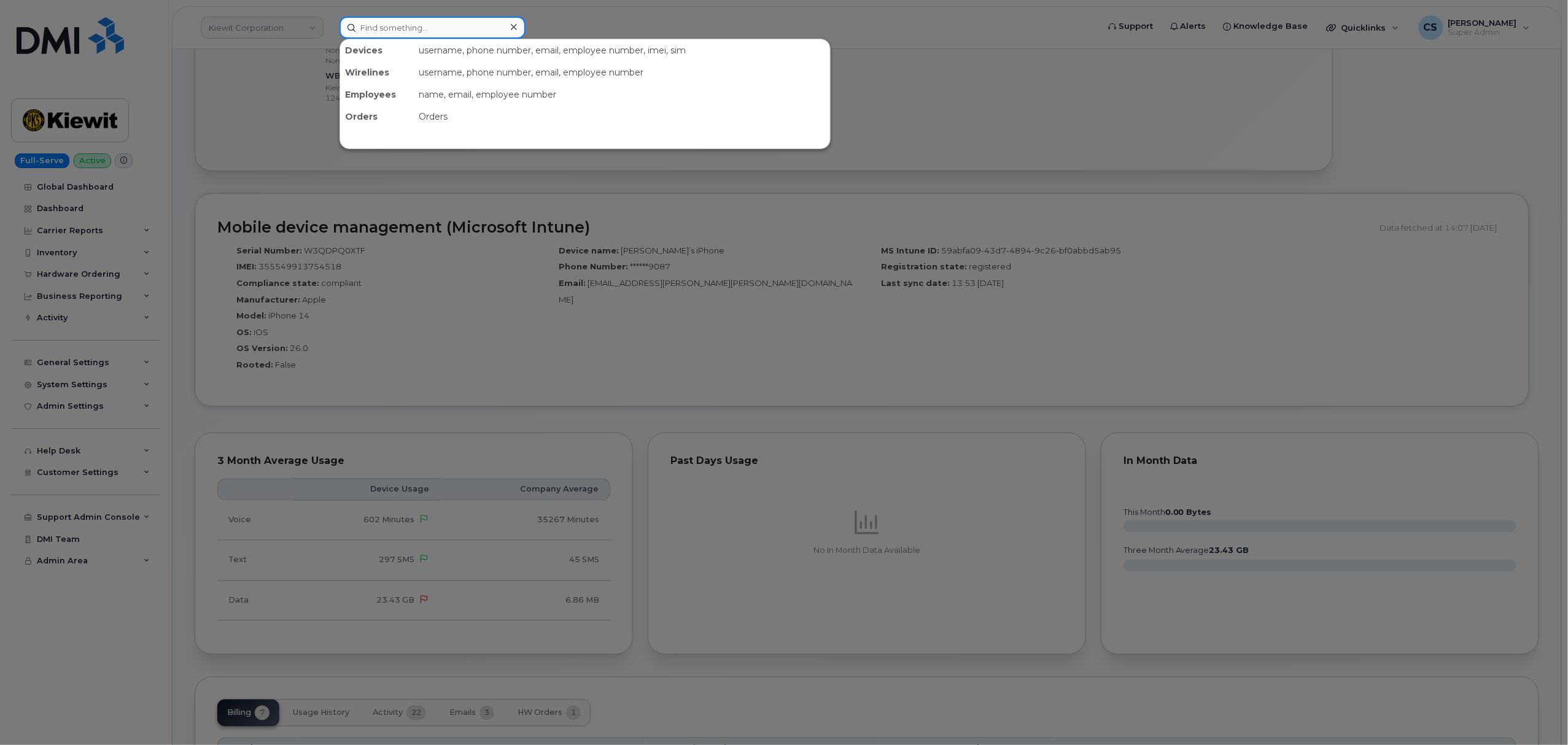
paste input "300995"
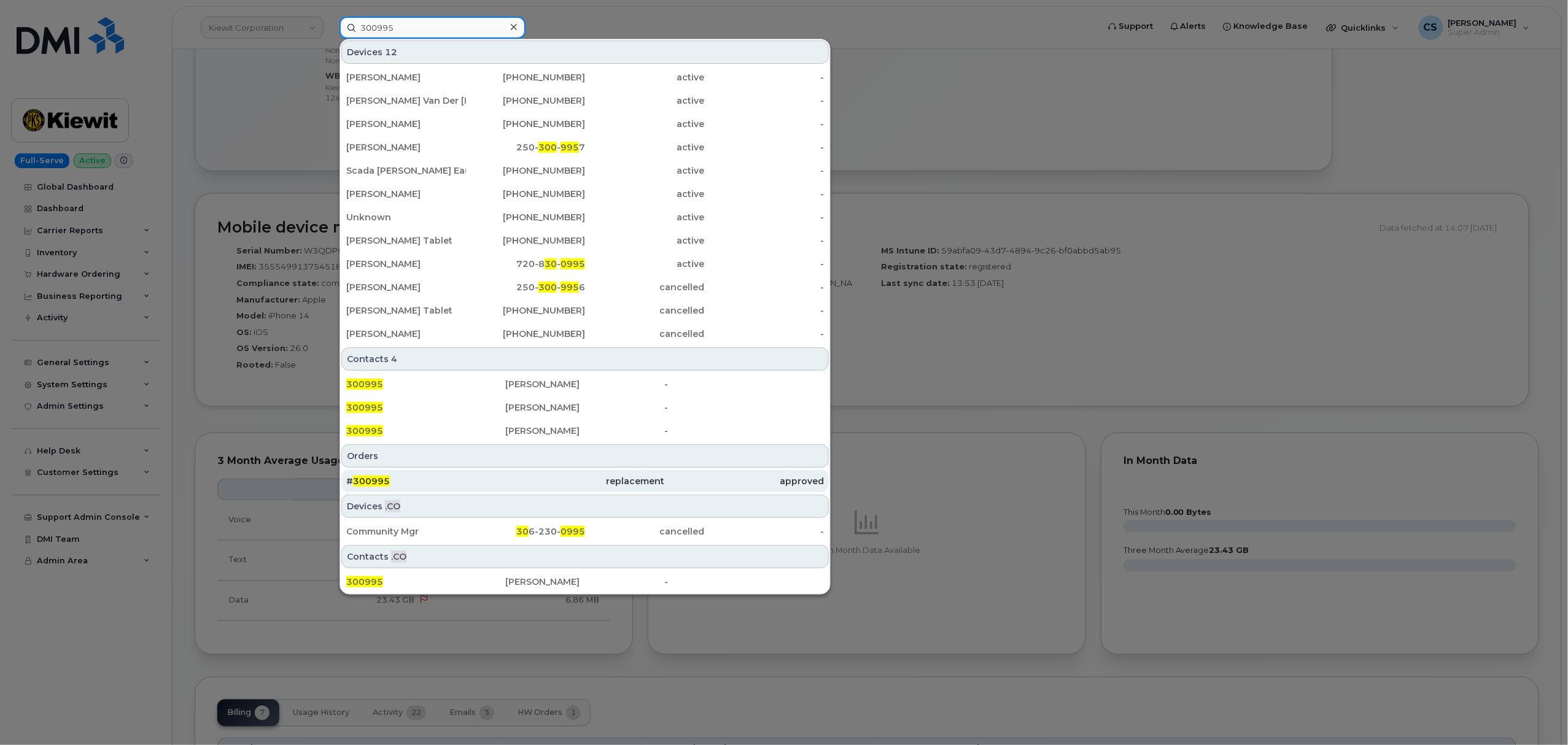
type input "300995"
click at [376, 485] on span "300995" at bounding box center [371, 481] width 37 height 11
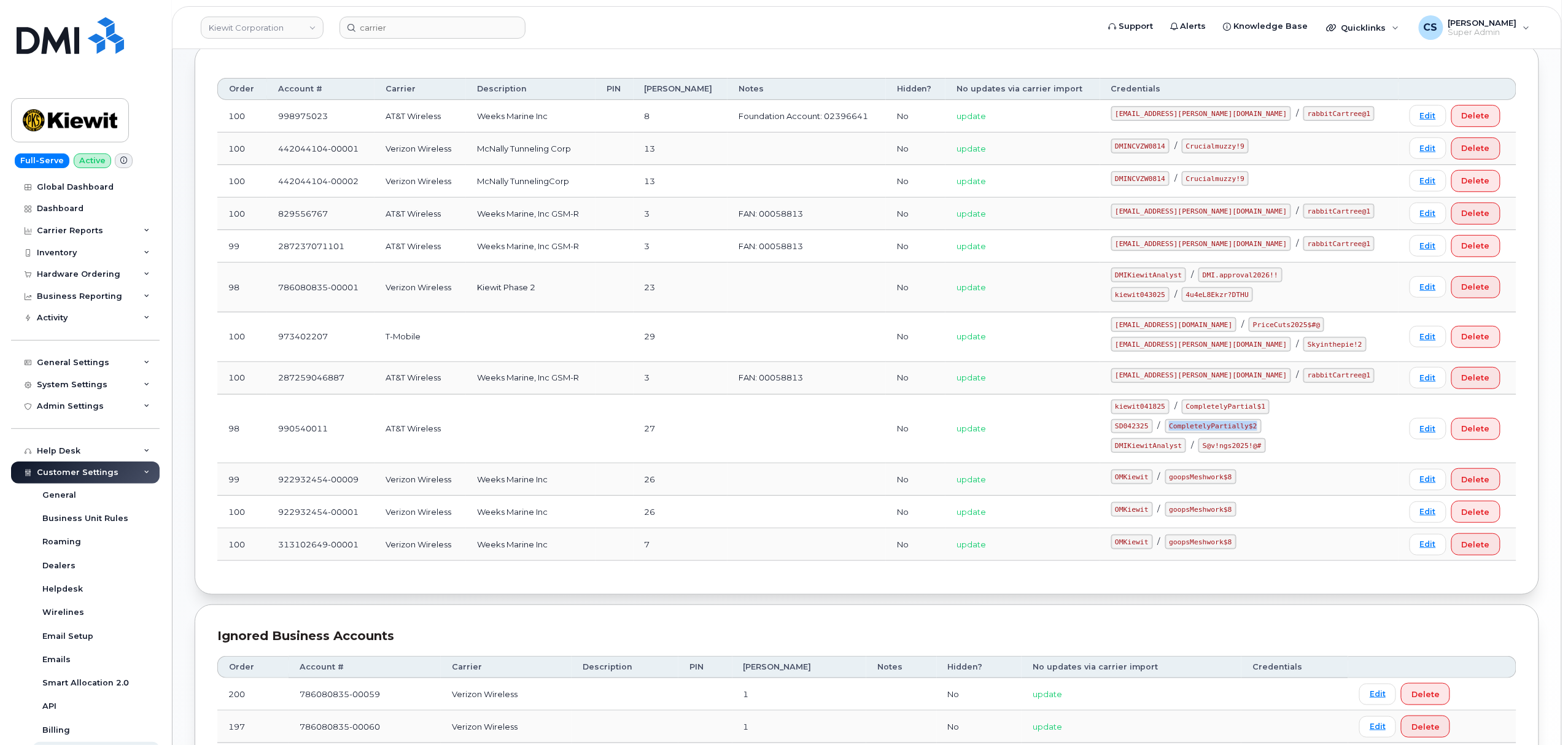
scroll to position [178, 0]
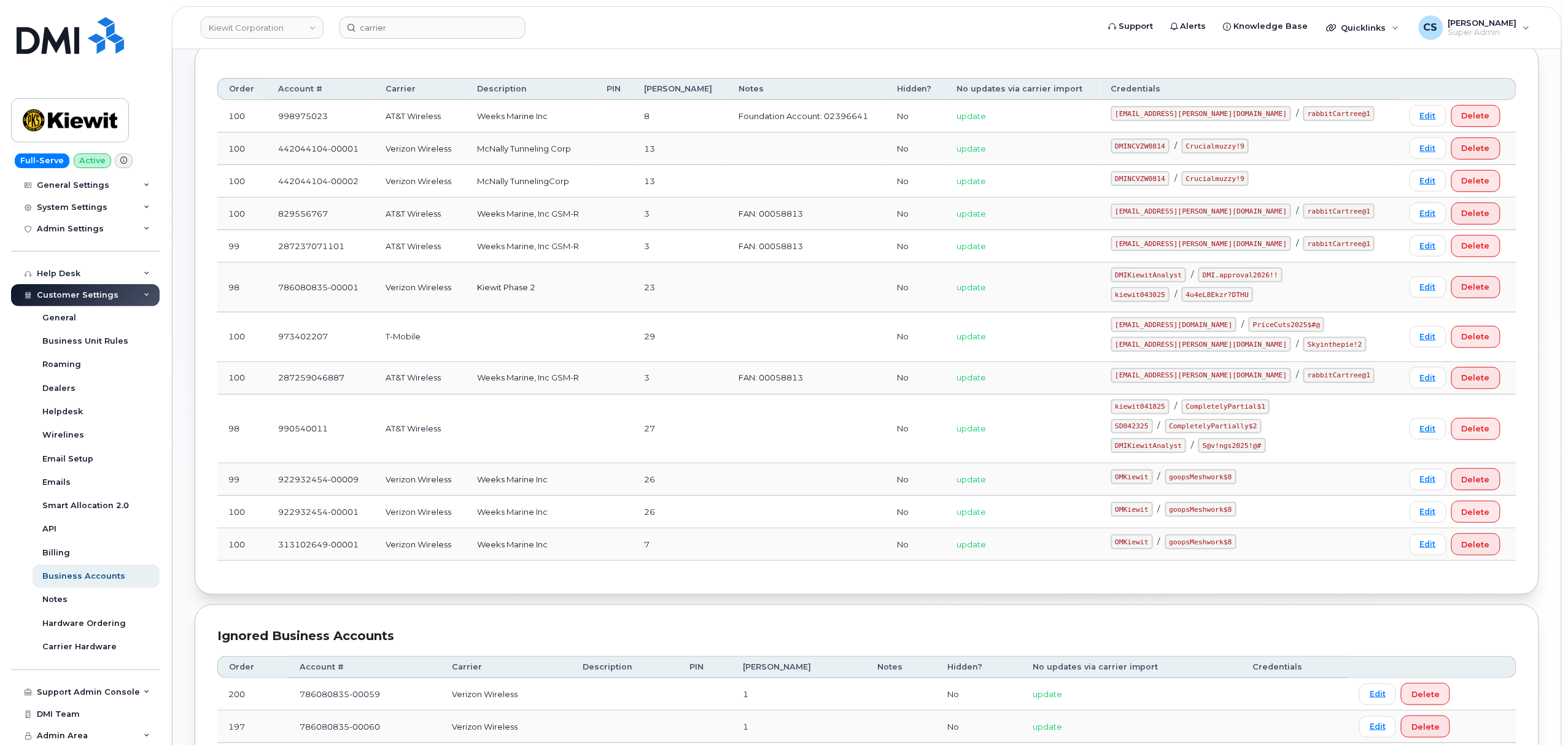
click at [1169, 297] on code "kiewit043025" at bounding box center [1140, 294] width 58 height 15
copy code "kiewit043025"
drag, startPoint x: 1212, startPoint y: 296, endPoint x: 1272, endPoint y: 301, distance: 60.2
click at [1253, 301] on code "4u4eL8Ekzr?DTHU" at bounding box center [1217, 294] width 72 height 15
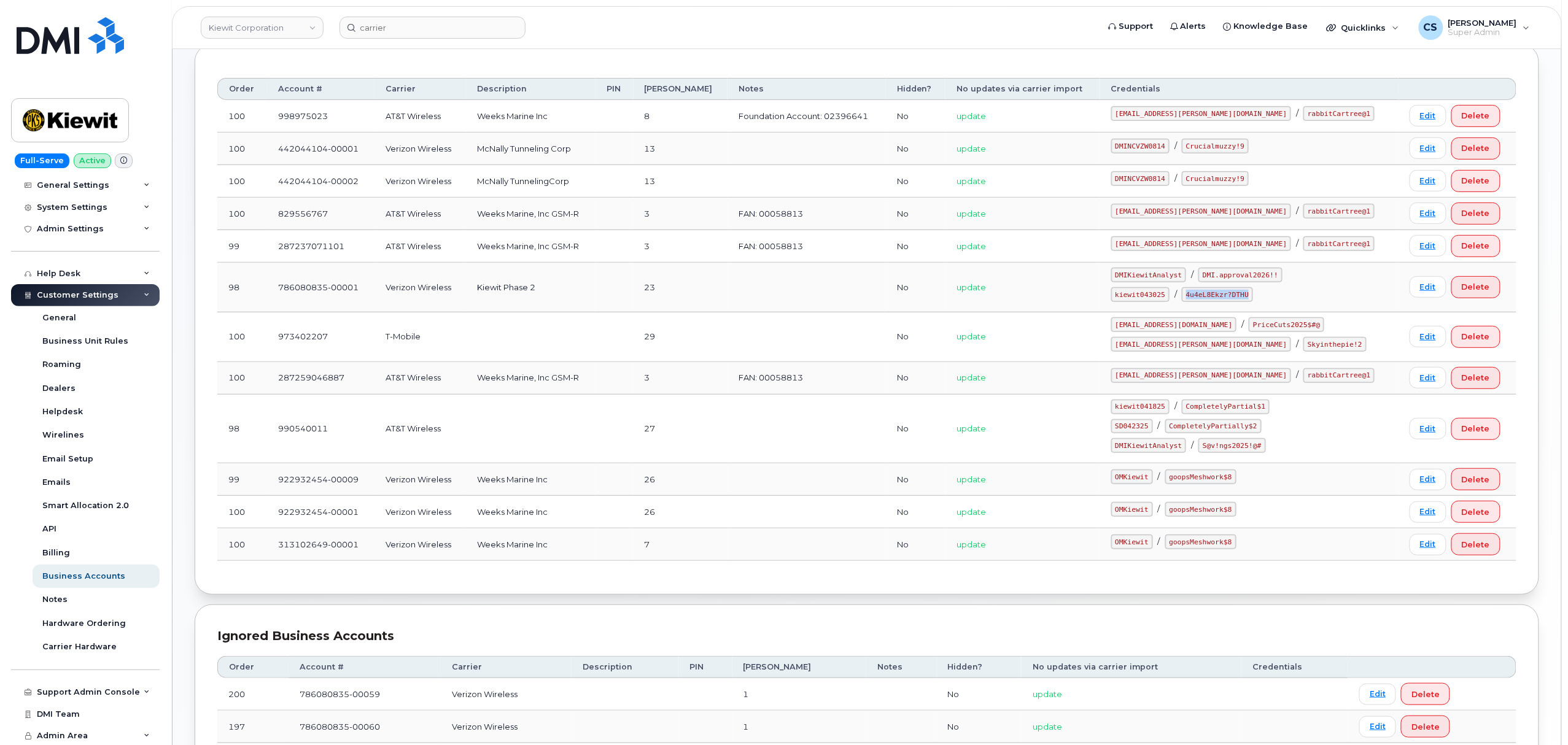
copy code "4u4eL8Ekzr?DTHU"
click at [1179, 379] on code "ms-kiewit@dminc.com" at bounding box center [1201, 375] width 180 height 15
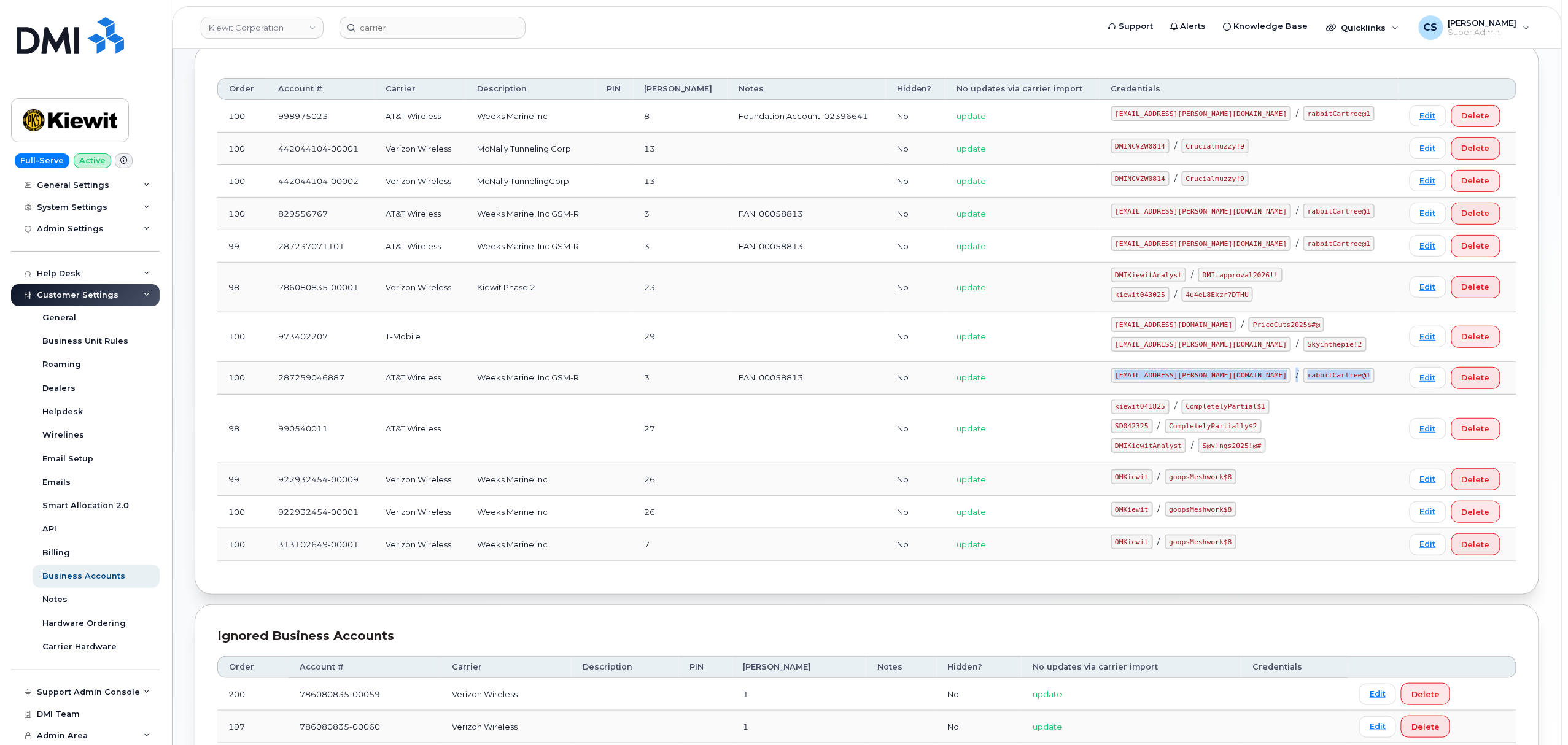
click at [1179, 379] on code "ms-kiewit@dminc.com" at bounding box center [1201, 375] width 180 height 15
click at [1216, 381] on code "ms-kiewit@dminc.com" at bounding box center [1201, 375] width 180 height 15
drag, startPoint x: 1216, startPoint y: 379, endPoint x: 1142, endPoint y: 377, distance: 74.0
click at [1142, 377] on code "ms-kiewit@dminc.com" at bounding box center [1201, 375] width 180 height 15
click at [1216, 378] on code "ms-kiewit@dminc.com" at bounding box center [1201, 375] width 180 height 15
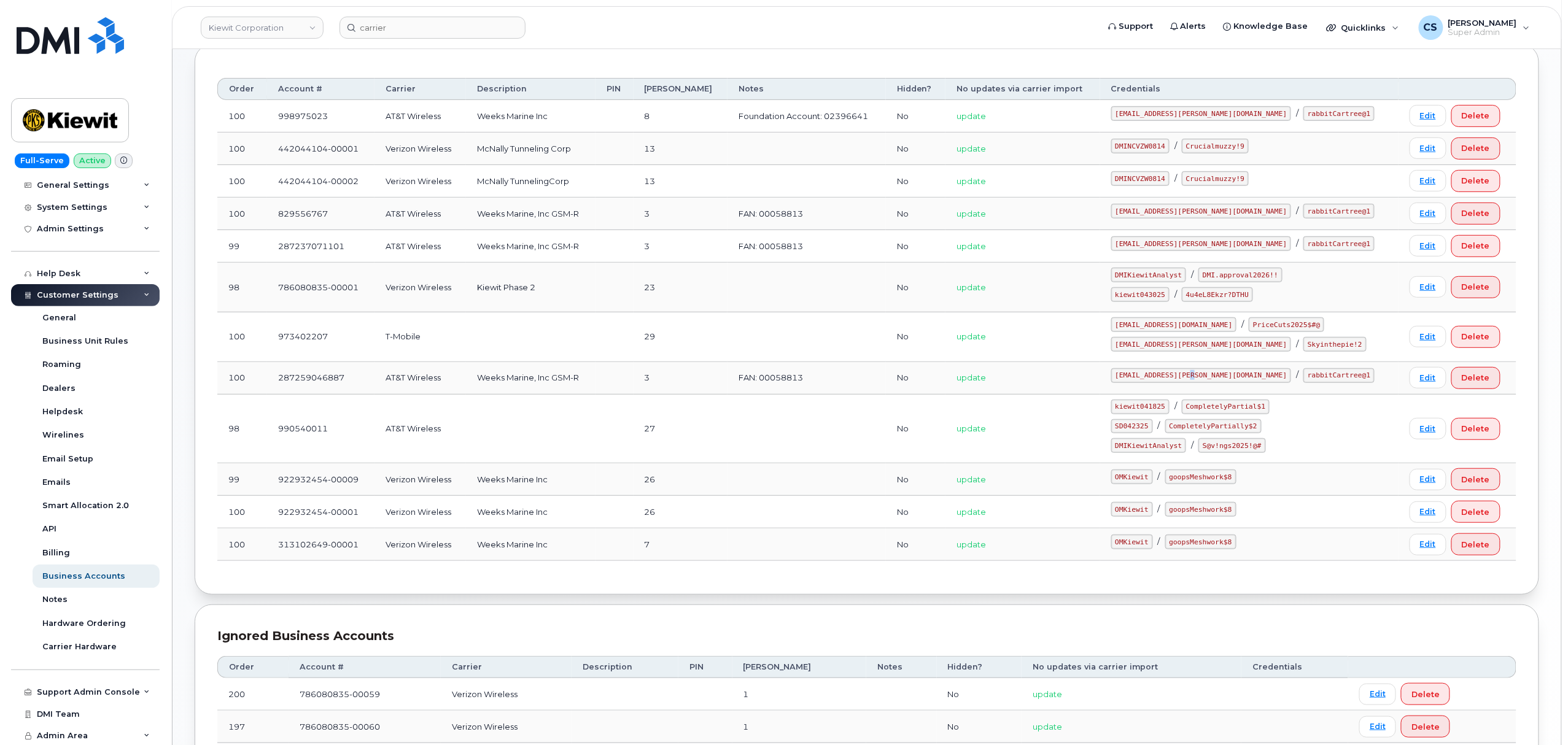
click at [1218, 378] on code "ms-kiewit@dminc.com" at bounding box center [1201, 375] width 180 height 15
drag, startPoint x: 1218, startPoint y: 379, endPoint x: 1131, endPoint y: 378, distance: 87.0
click at [1131, 378] on td "ms-kiewit@dminc.com / rabbitCartree@1" at bounding box center [1249, 378] width 298 height 32
copy code "ms-kiewit@dminc.com"
drag, startPoint x: 1295, startPoint y: 378, endPoint x: 1243, endPoint y: 367, distance: 53.2
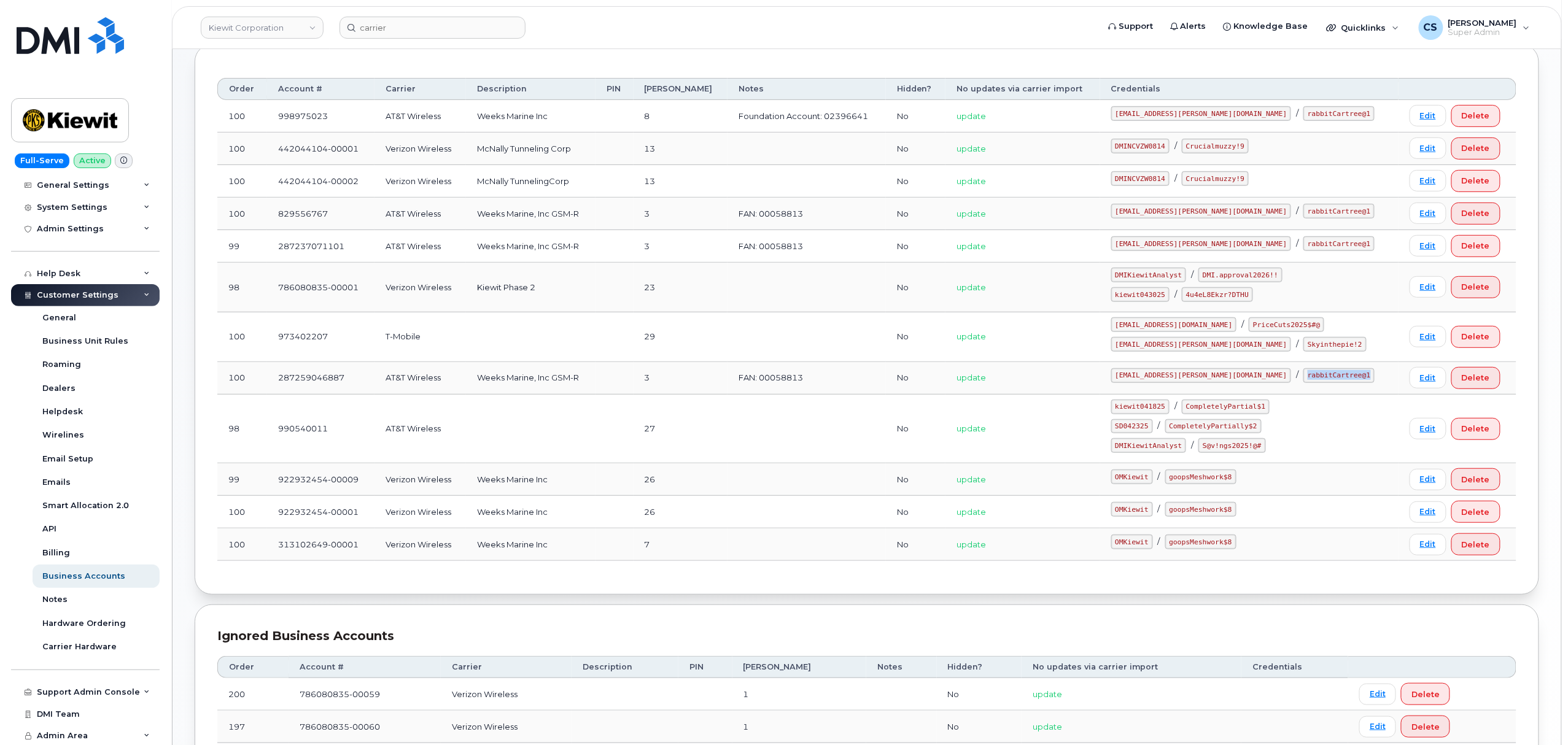
click at [1243, 367] on td "ms-kiewit@dminc.com / rabbitCartree@1" at bounding box center [1249, 378] width 298 height 32
copy code "rabbitCartree@1"
click at [1153, 434] on code "SD042325" at bounding box center [1131, 426] width 42 height 15
click at [1153, 432] on code "SD042325" at bounding box center [1131, 426] width 42 height 15
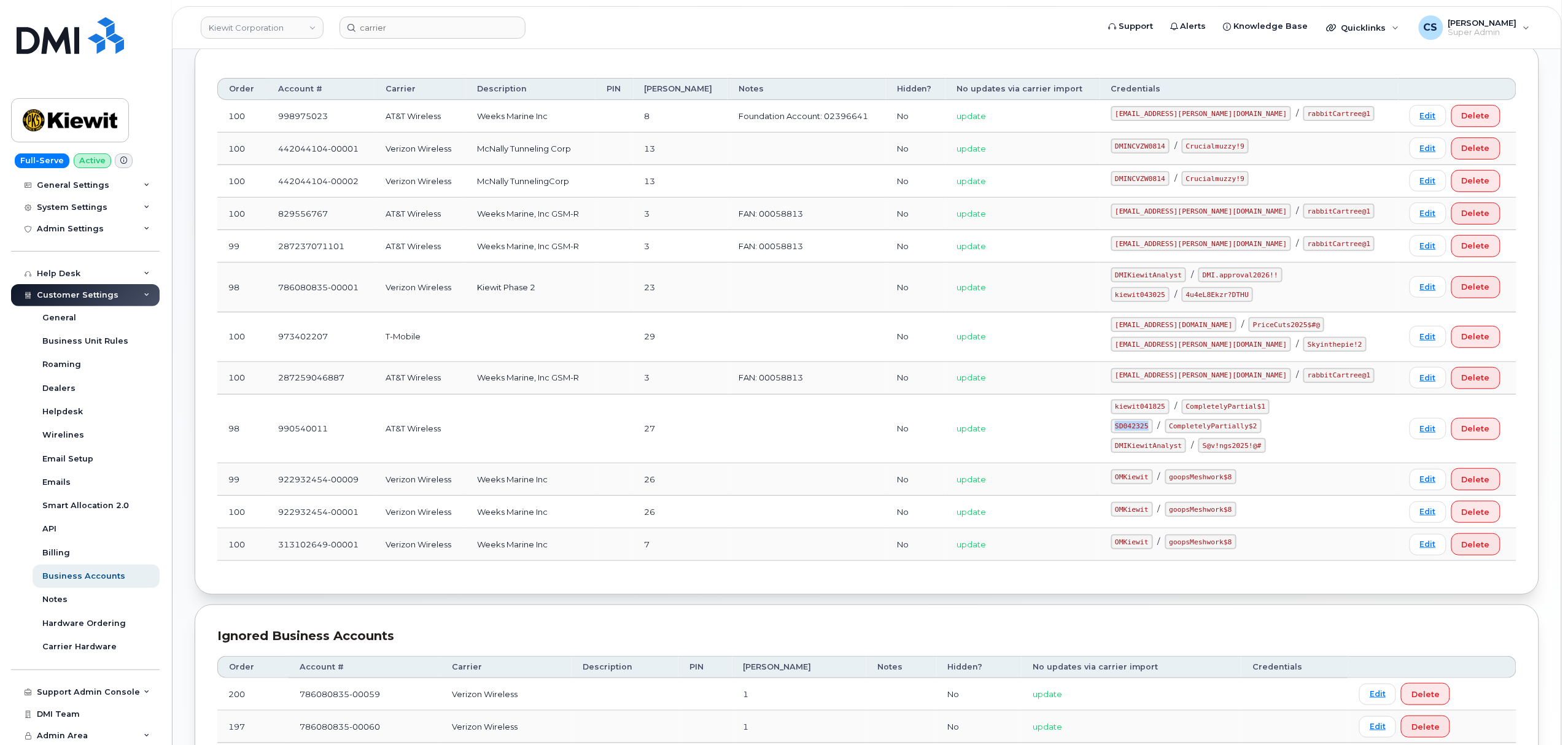
copy code "SD042325"
drag, startPoint x: 1275, startPoint y: 432, endPoint x: 1194, endPoint y: 431, distance: 81.0
click at [1194, 431] on code "CompletelyPartially$2" at bounding box center [1213, 426] width 97 height 15
copy code "CompletelyPartially$2"
click at [1165, 298] on code "kiewit043025" at bounding box center [1140, 294] width 58 height 15
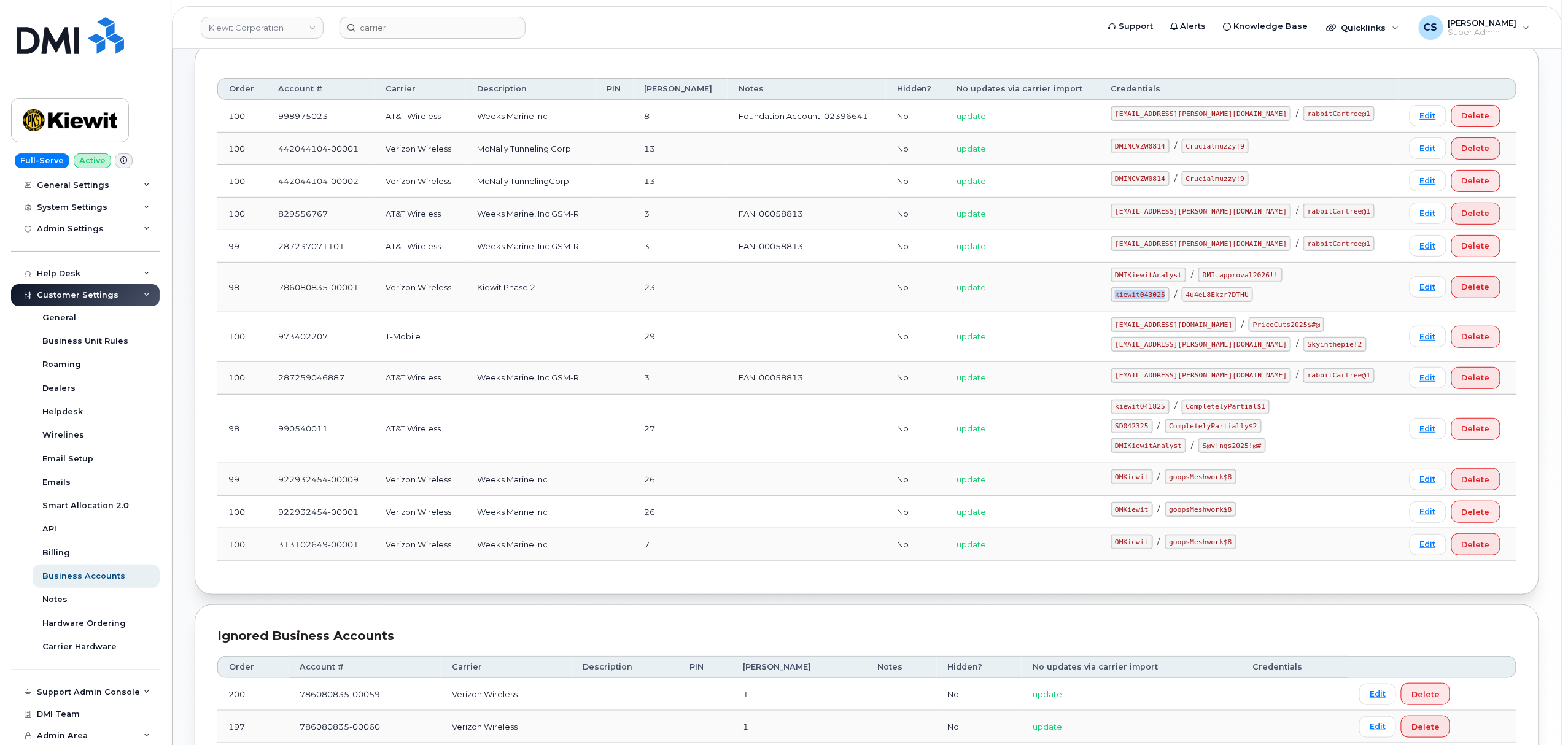
click at [1165, 298] on code "kiewit043025" at bounding box center [1140, 294] width 58 height 15
copy code "kiewit043025"
drag, startPoint x: 1268, startPoint y: 300, endPoint x: 1213, endPoint y: 296, distance: 55.1
click at [1213, 296] on code "4u4eL8Ekzr?DTHU" at bounding box center [1217, 294] width 72 height 15
copy code "4u4eL8Ekzr?DTHU"
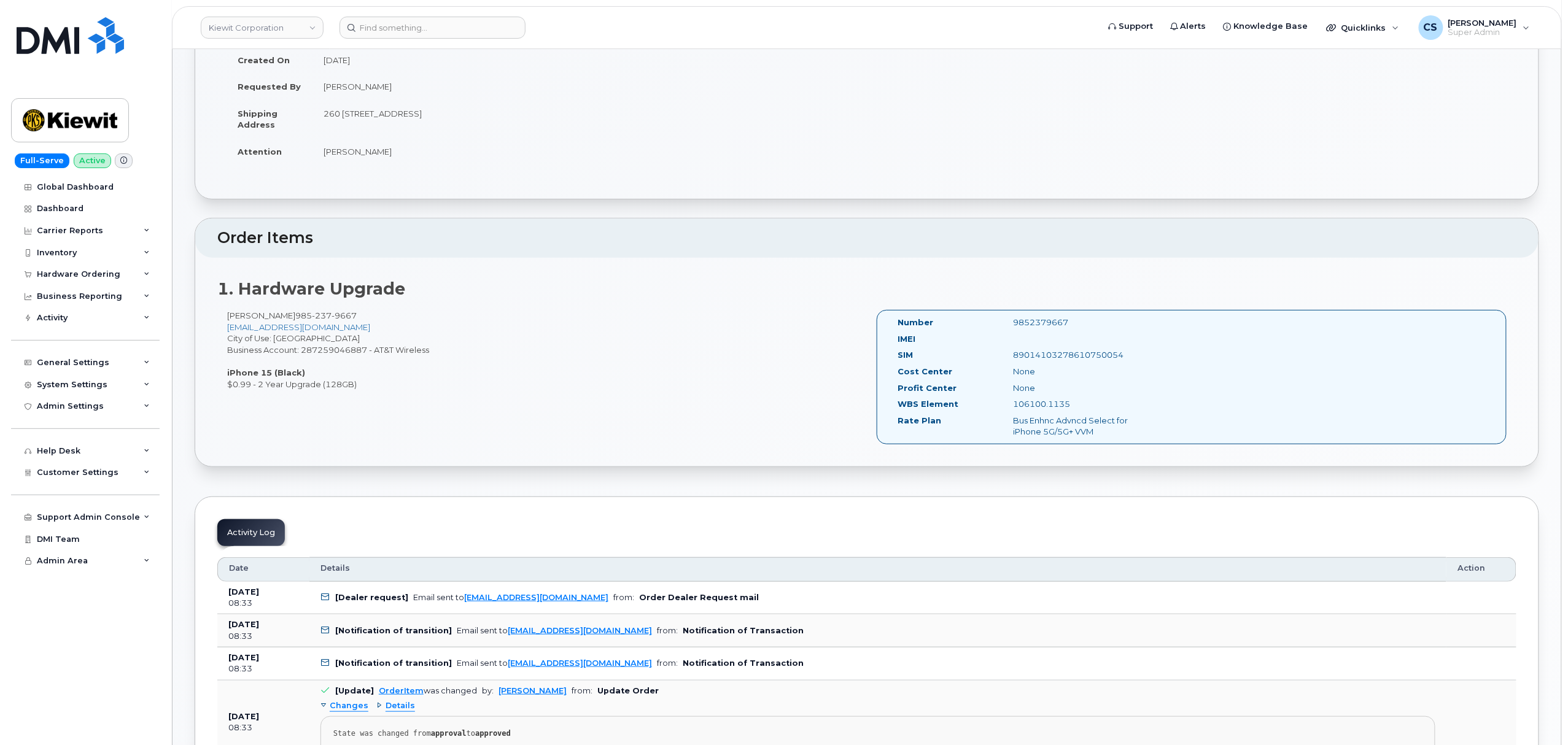
scroll to position [164, 0]
click at [1035, 324] on div "9852379667" at bounding box center [1085, 323] width 162 height 12
click at [1035, 324] on div "9852379667" at bounding box center [1085, 323] width 162 height 12
copy div "9852379667"
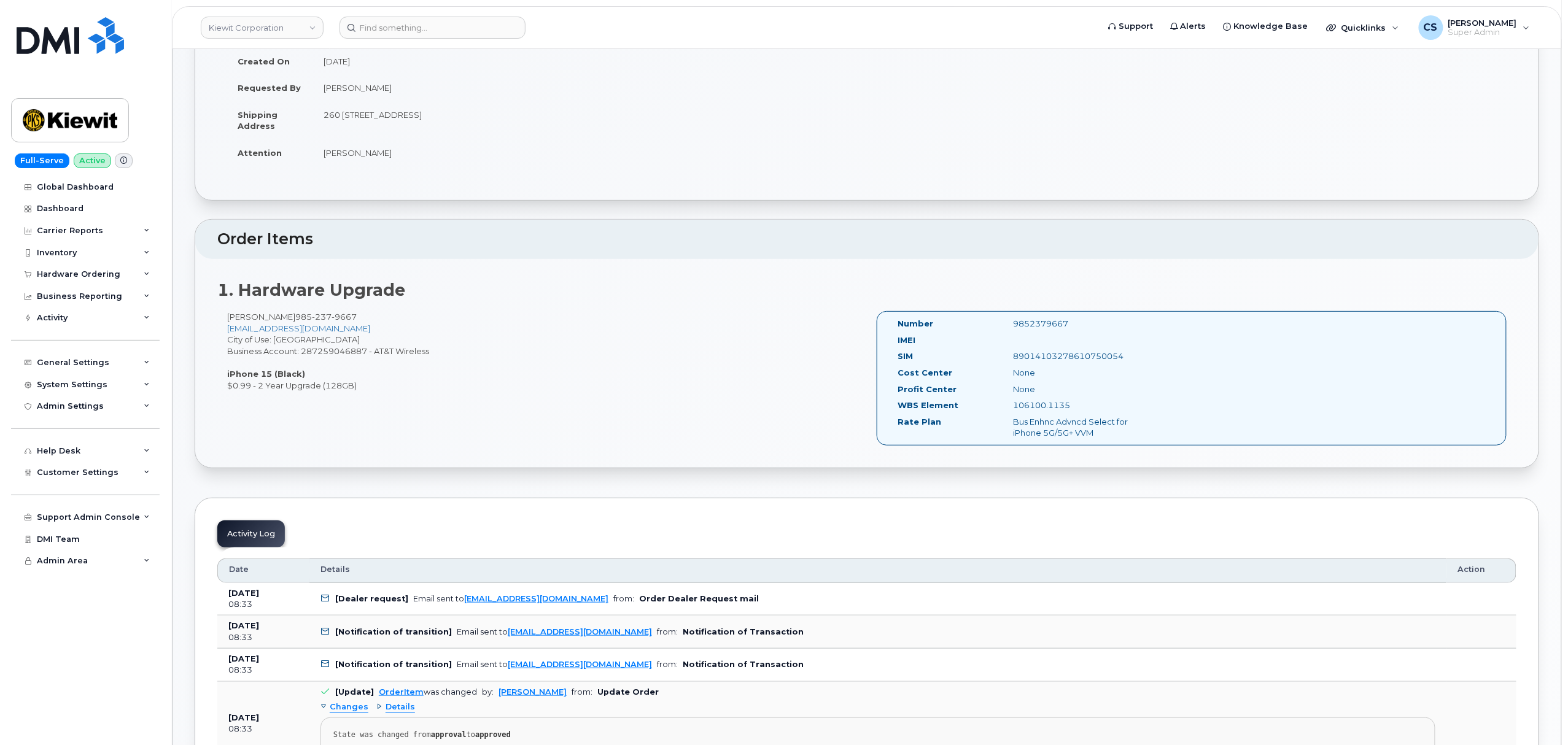
scroll to position [0, 0]
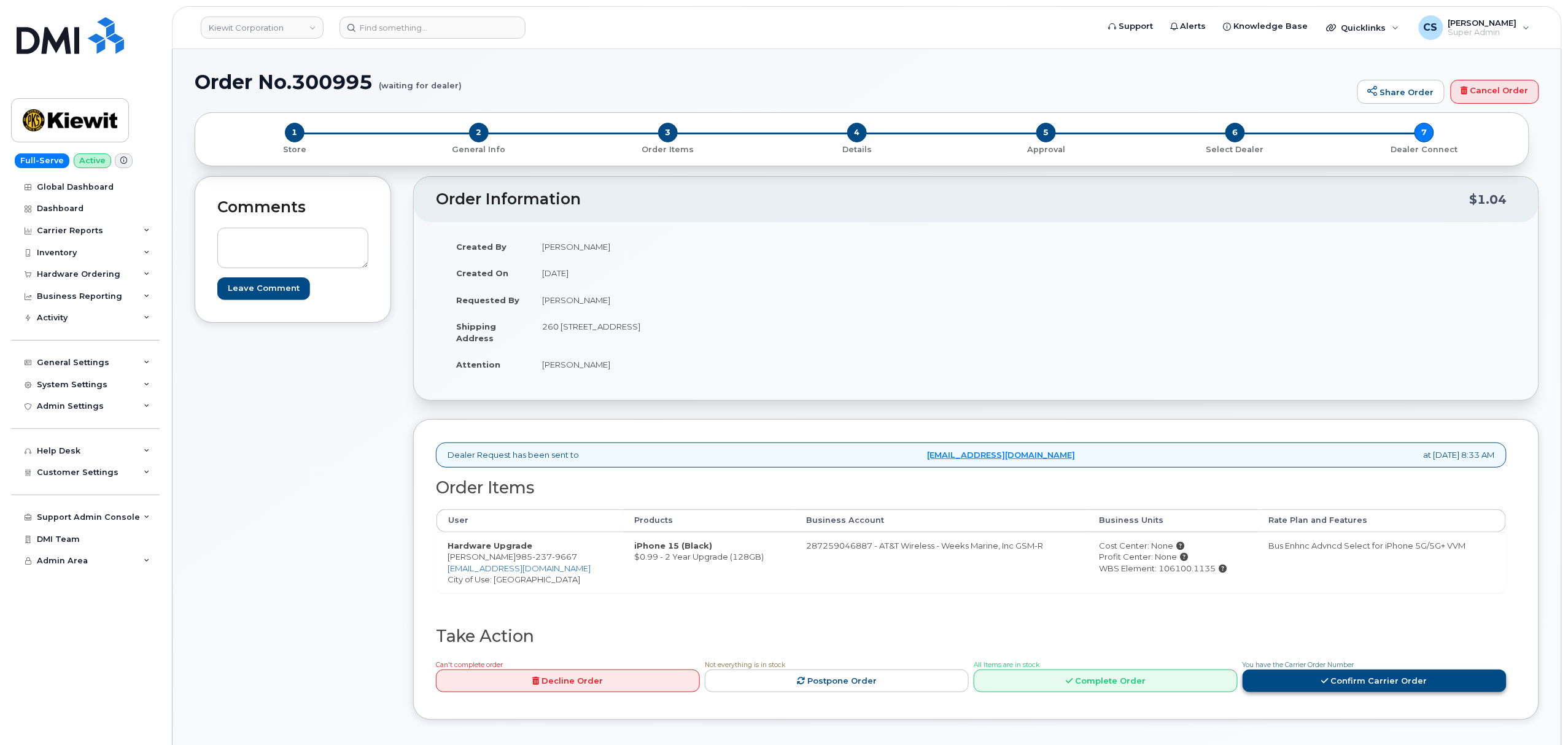
click at [1339, 686] on link "Confirm Carrier Order" at bounding box center [1374, 680] width 264 height 23
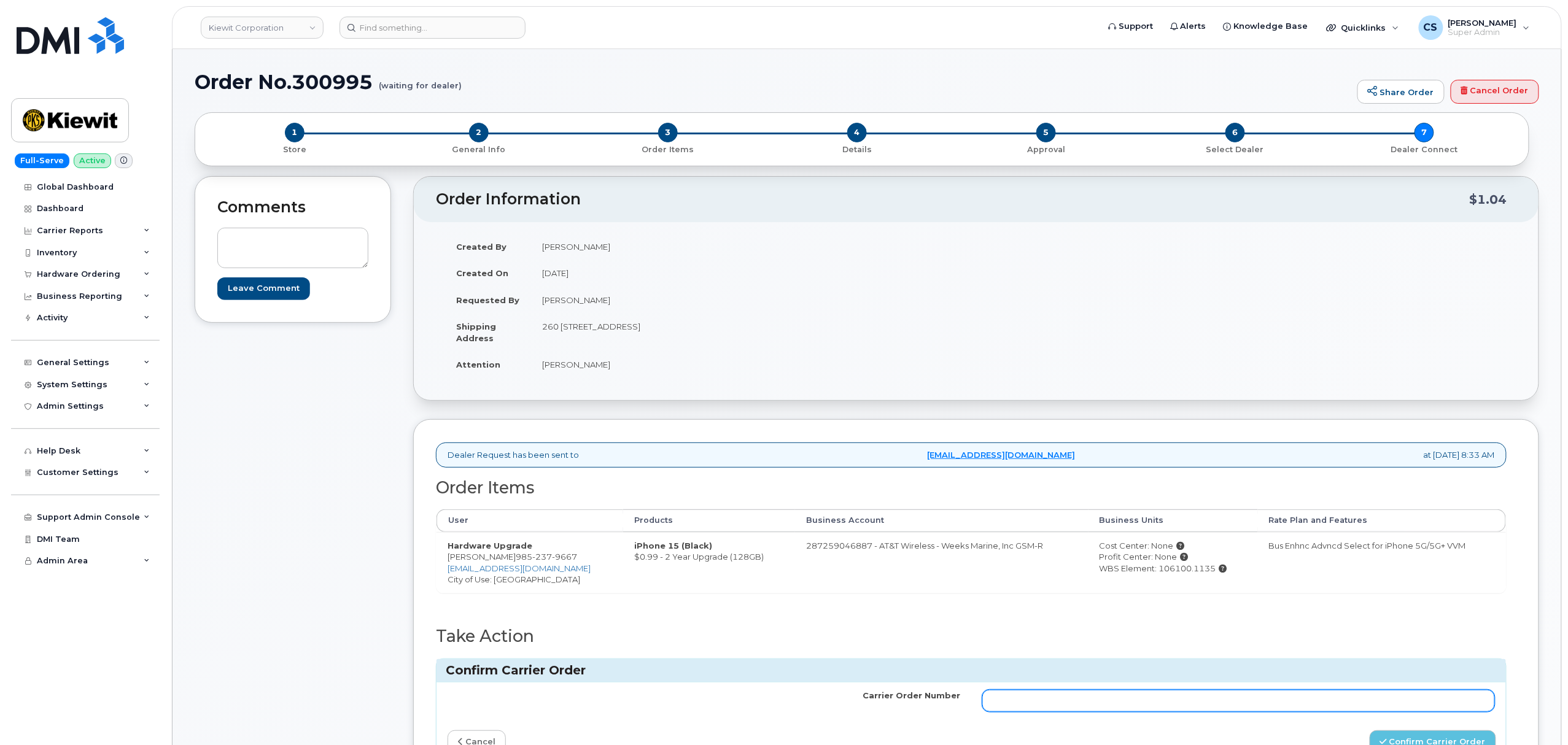
click at [1141, 700] on input "Carrier Order Number" at bounding box center [1238, 701] width 513 height 22
paste input "10-154222882439246"
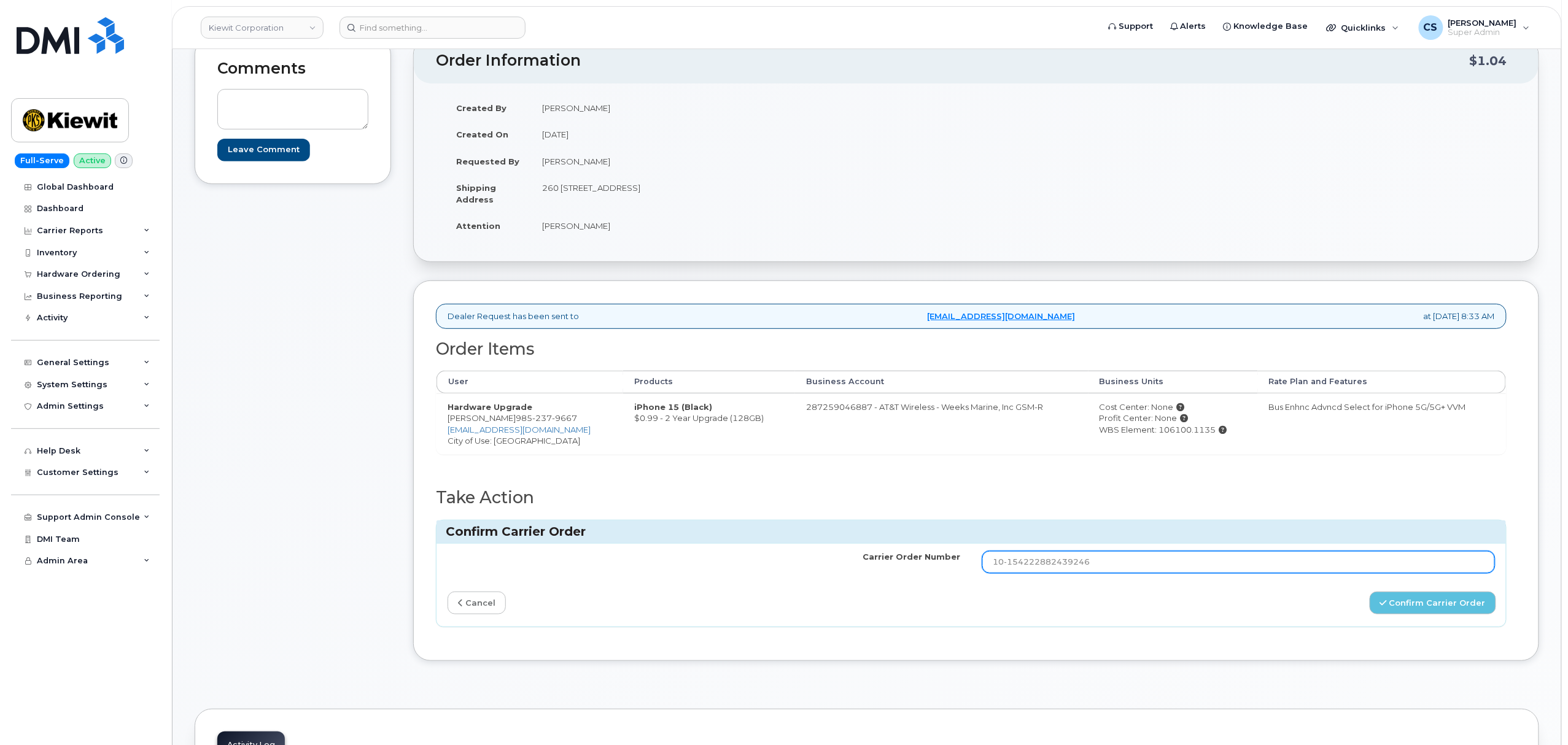
scroll to position [164, 0]
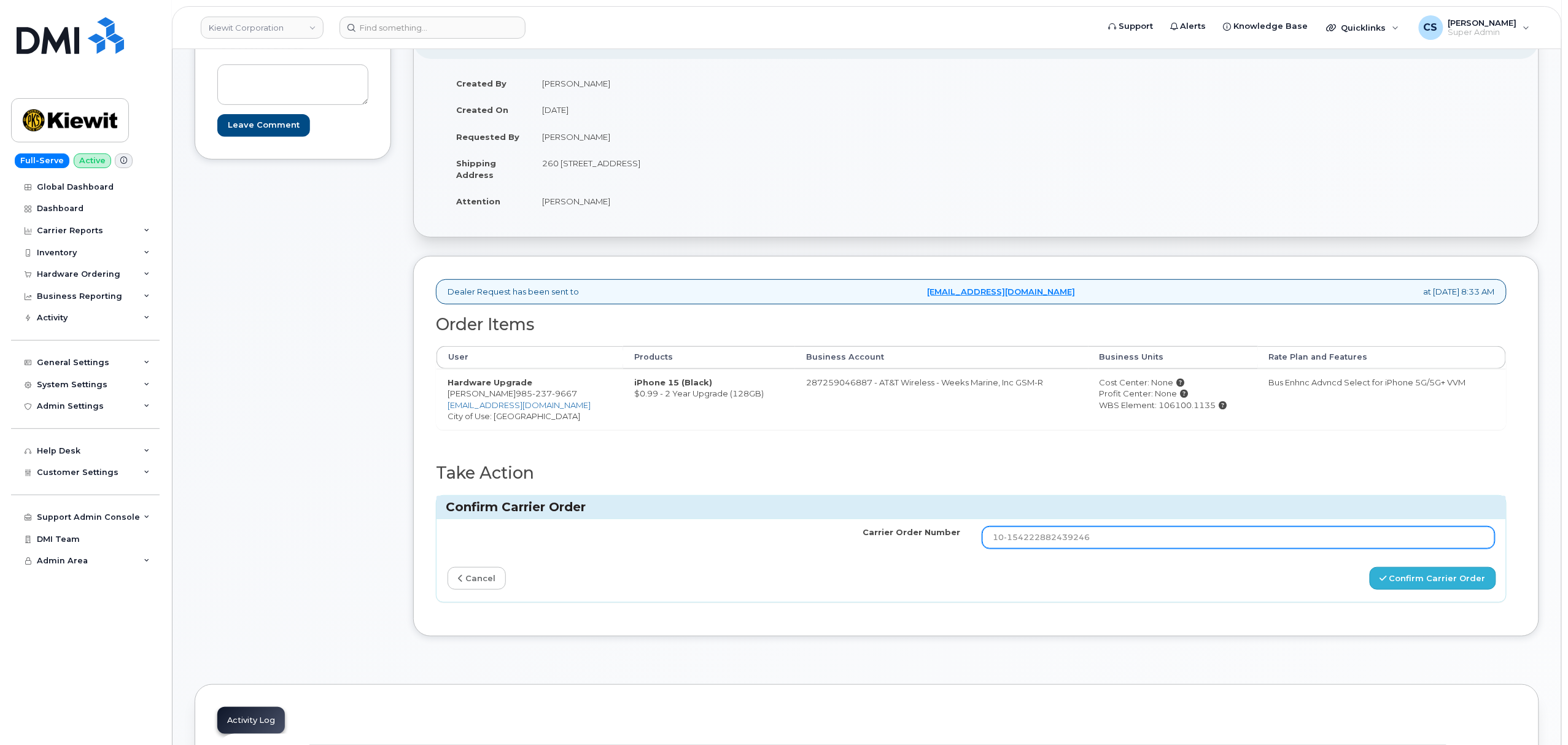
type input "10-154222882439246"
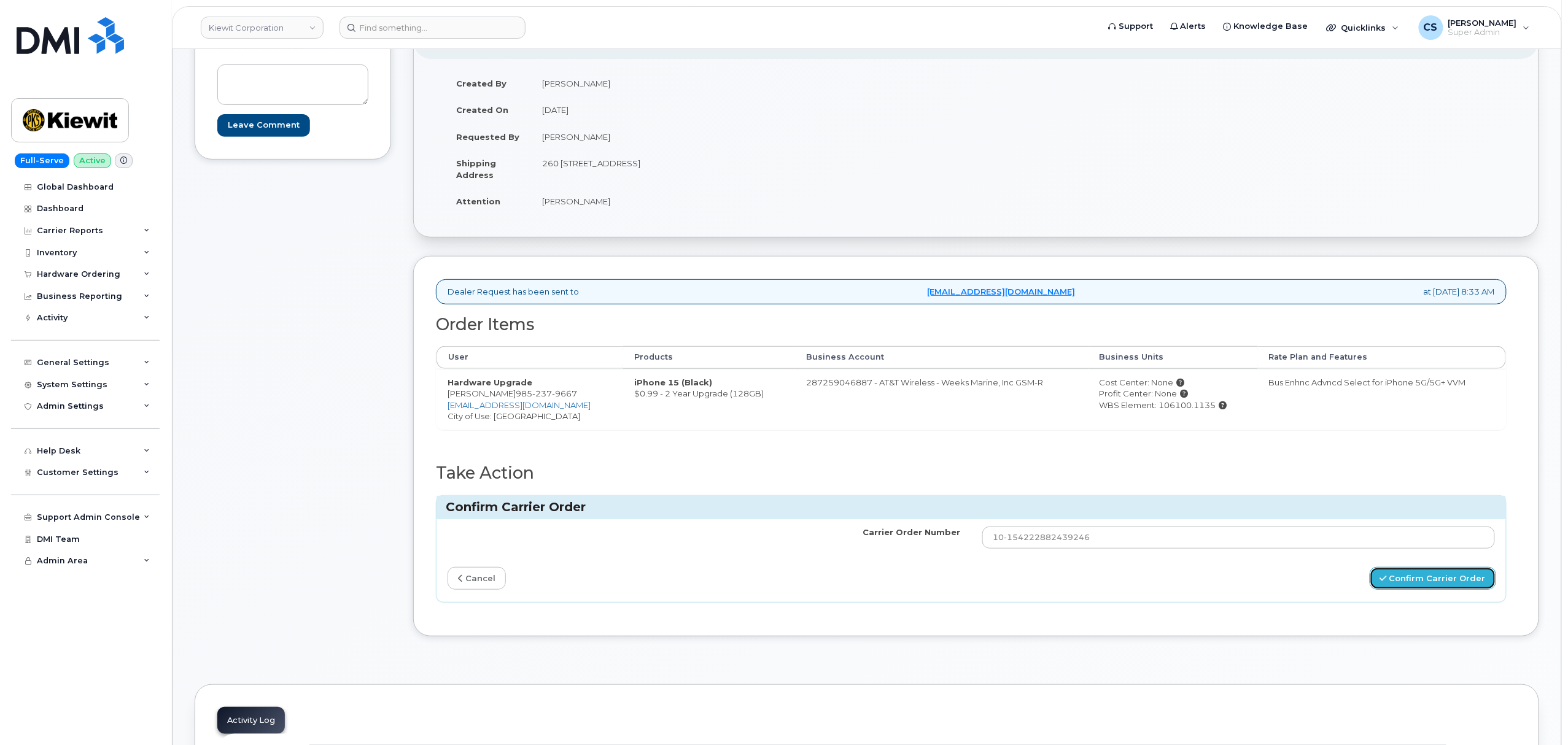
click at [1387, 581] on icon "submit" at bounding box center [1383, 578] width 7 height 8
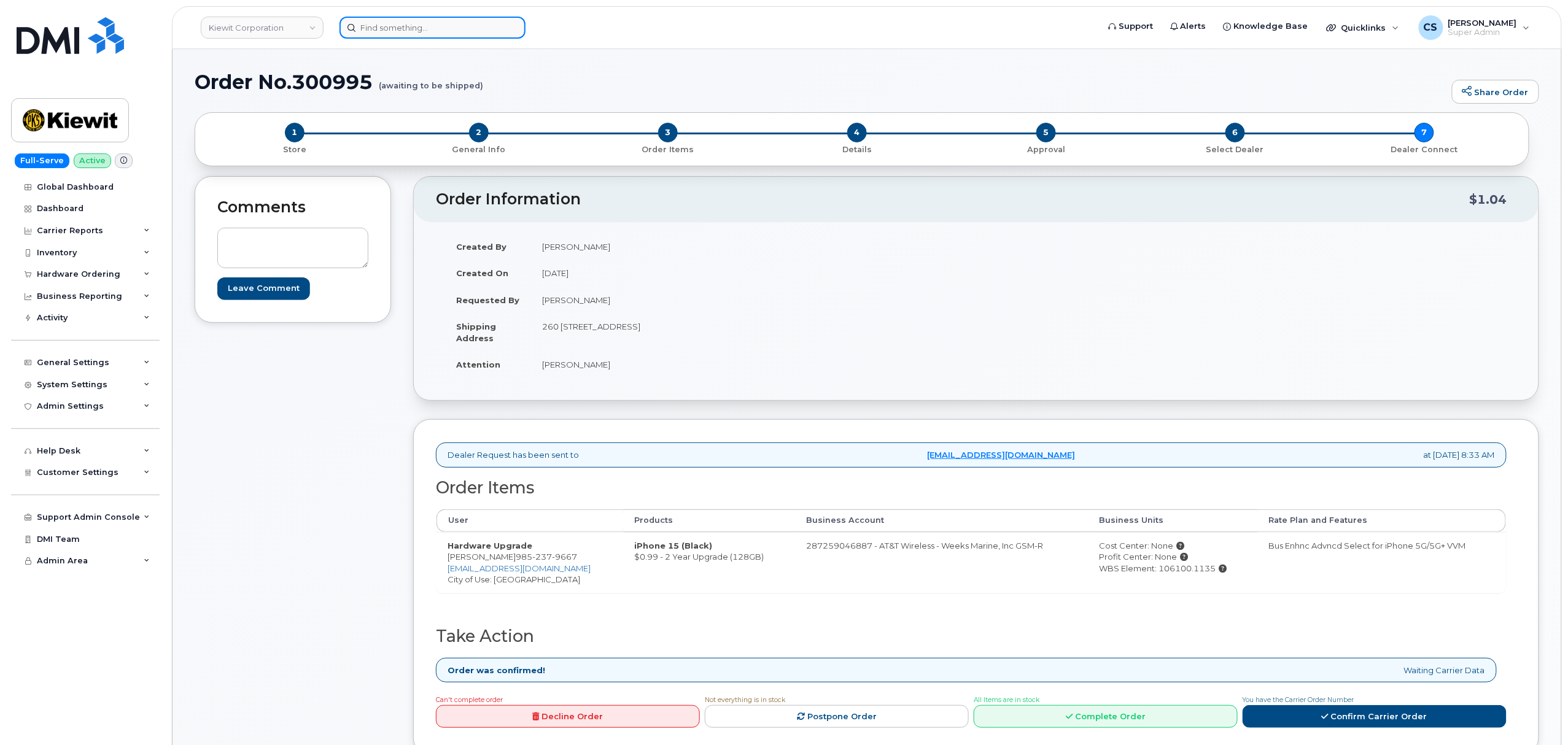
click at [384, 26] on input at bounding box center [433, 28] width 186 height 22
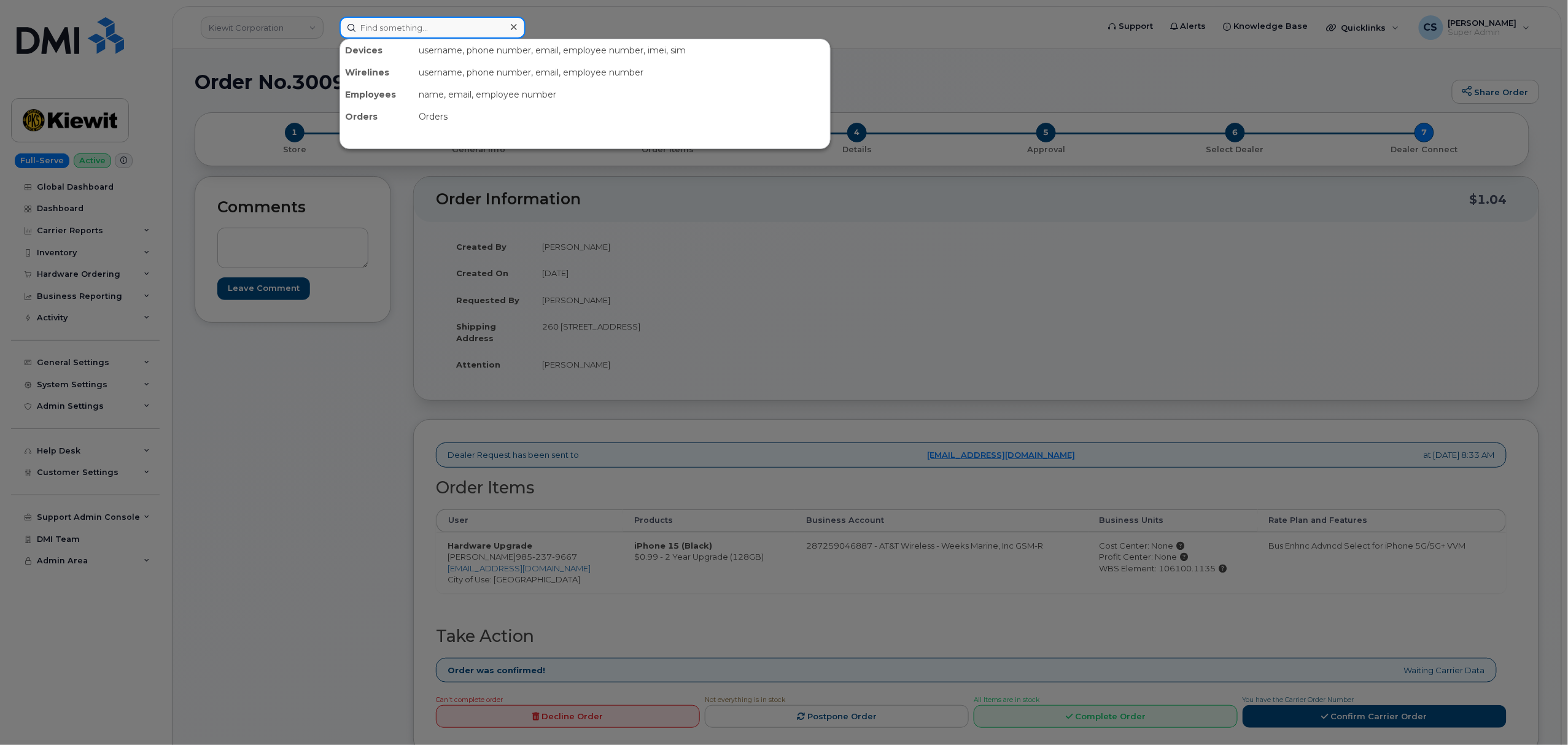
paste input "300998"
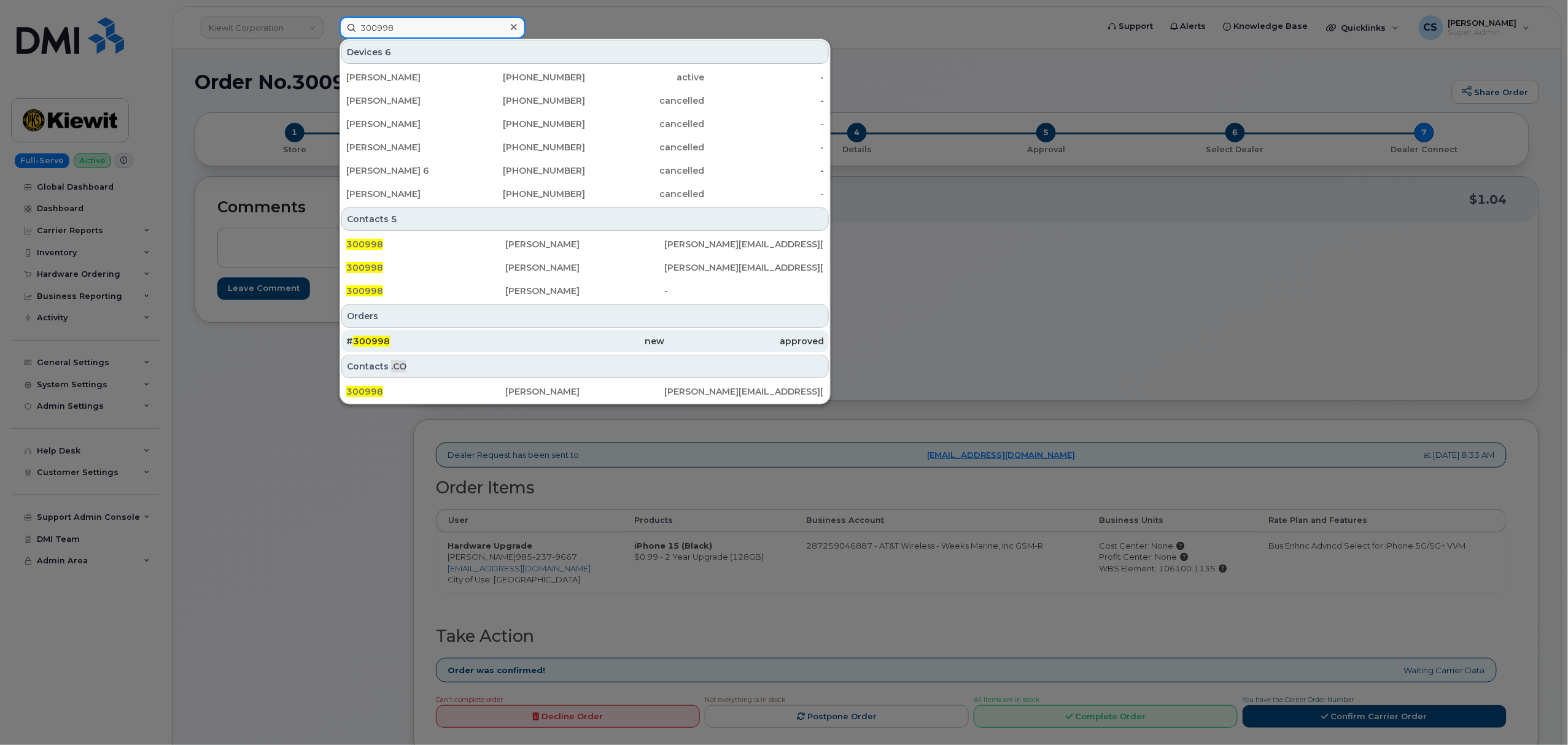
type input "300998"
click at [372, 341] on span "300998" at bounding box center [371, 341] width 37 height 11
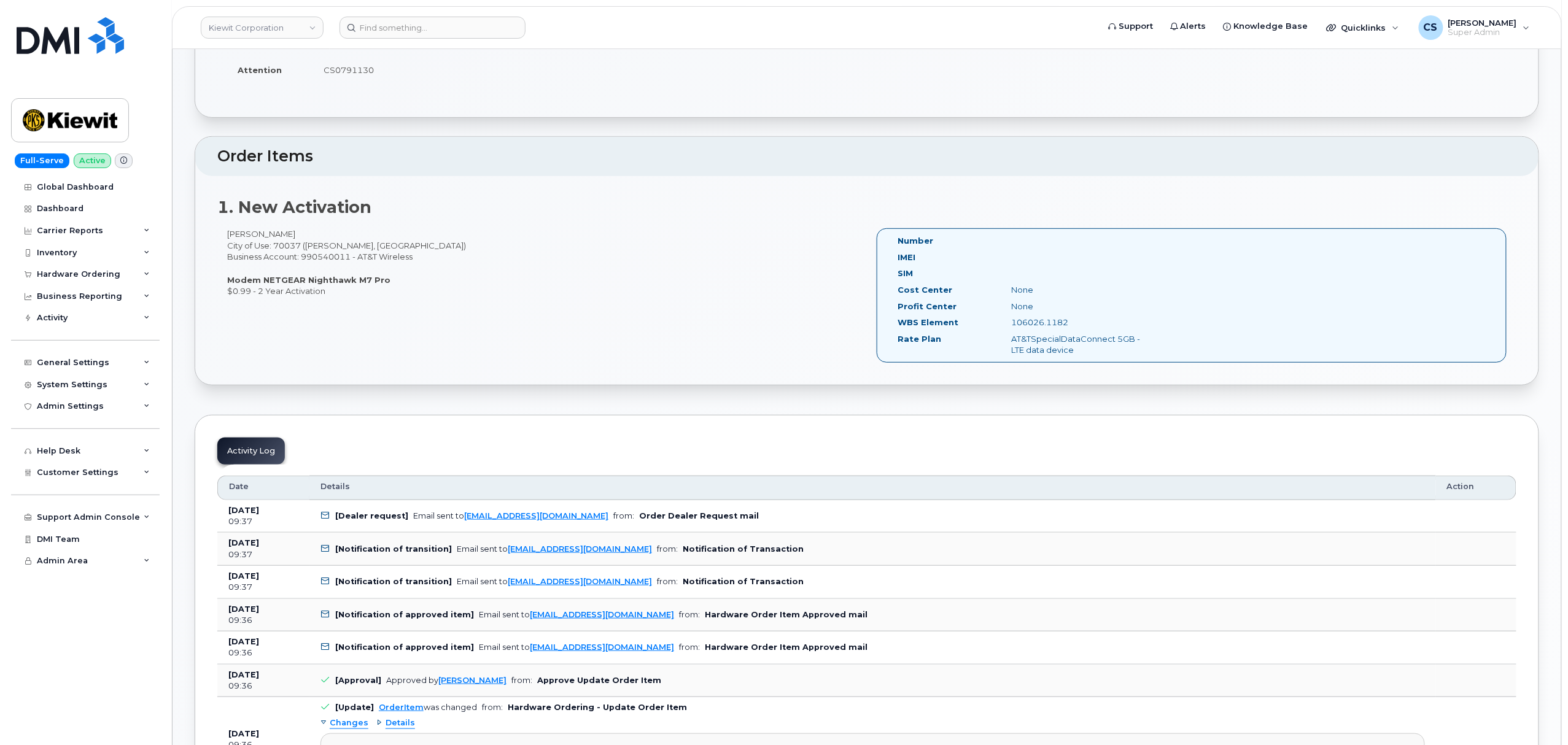
scroll to position [245, 0]
drag, startPoint x: 384, startPoint y: 283, endPoint x: 231, endPoint y: 278, distance: 153.1
click at [231, 278] on div "Alexander Rivera City of Use: 70037 (Belle Chasse, LA) Business Account: 990540…" at bounding box center [542, 263] width 650 height 68
copy strong "Modem NETGEAR Nighthawk M7 Pro"
drag, startPoint x: 1075, startPoint y: 318, endPoint x: 1059, endPoint y: 325, distance: 17.5
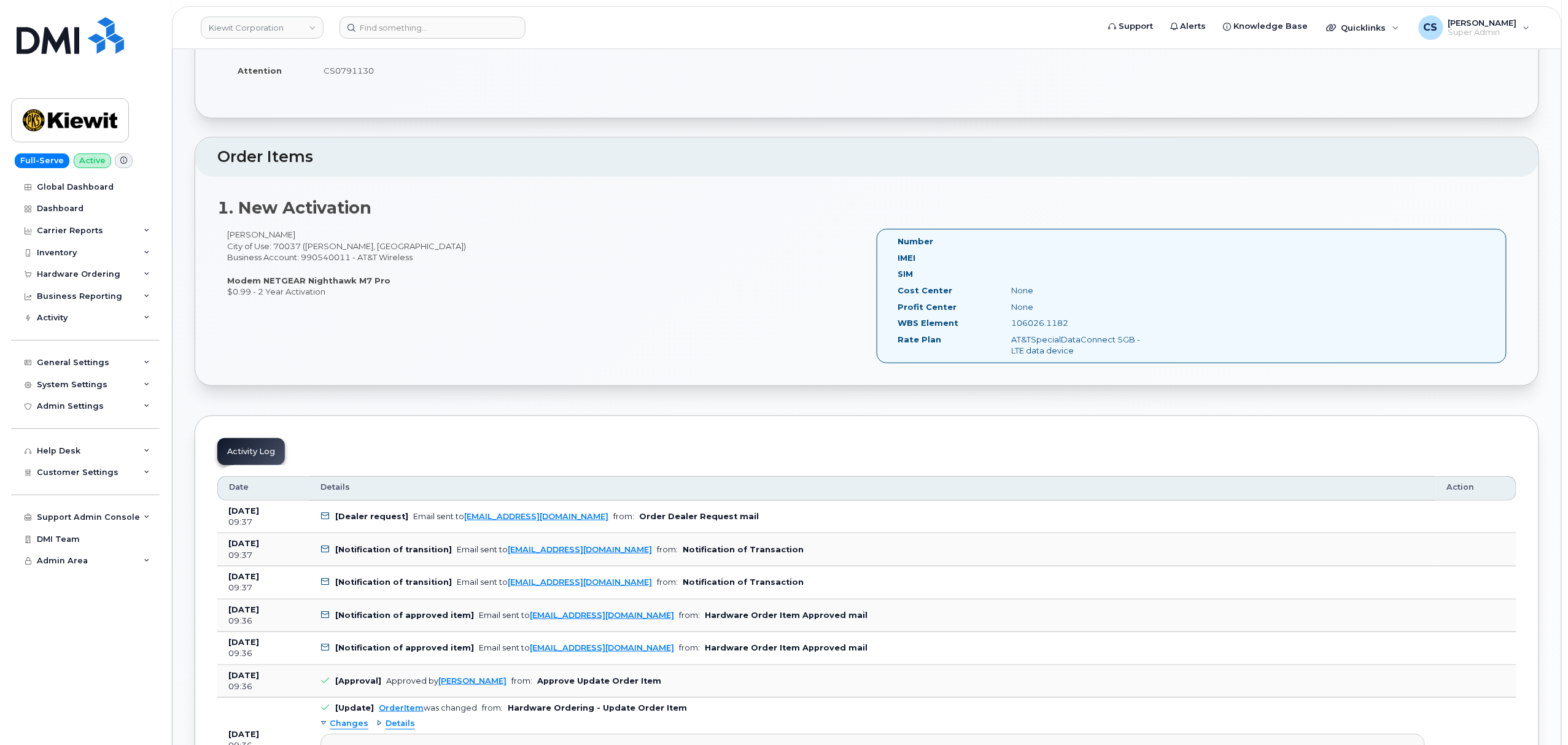
click at [1058, 325] on div "Number IMEI SIM Cost Center None Profit Center None WBS Element 106026.1182 Rat…" at bounding box center [1025, 297] width 274 height 121
click at [1061, 323] on div "106026.1182" at bounding box center [1082, 323] width 160 height 12
drag, startPoint x: 1064, startPoint y: 326, endPoint x: 1010, endPoint y: 328, distance: 54.0
click at [1010, 328] on div "106026.1182" at bounding box center [1082, 323] width 160 height 12
copy div "106026.1182"
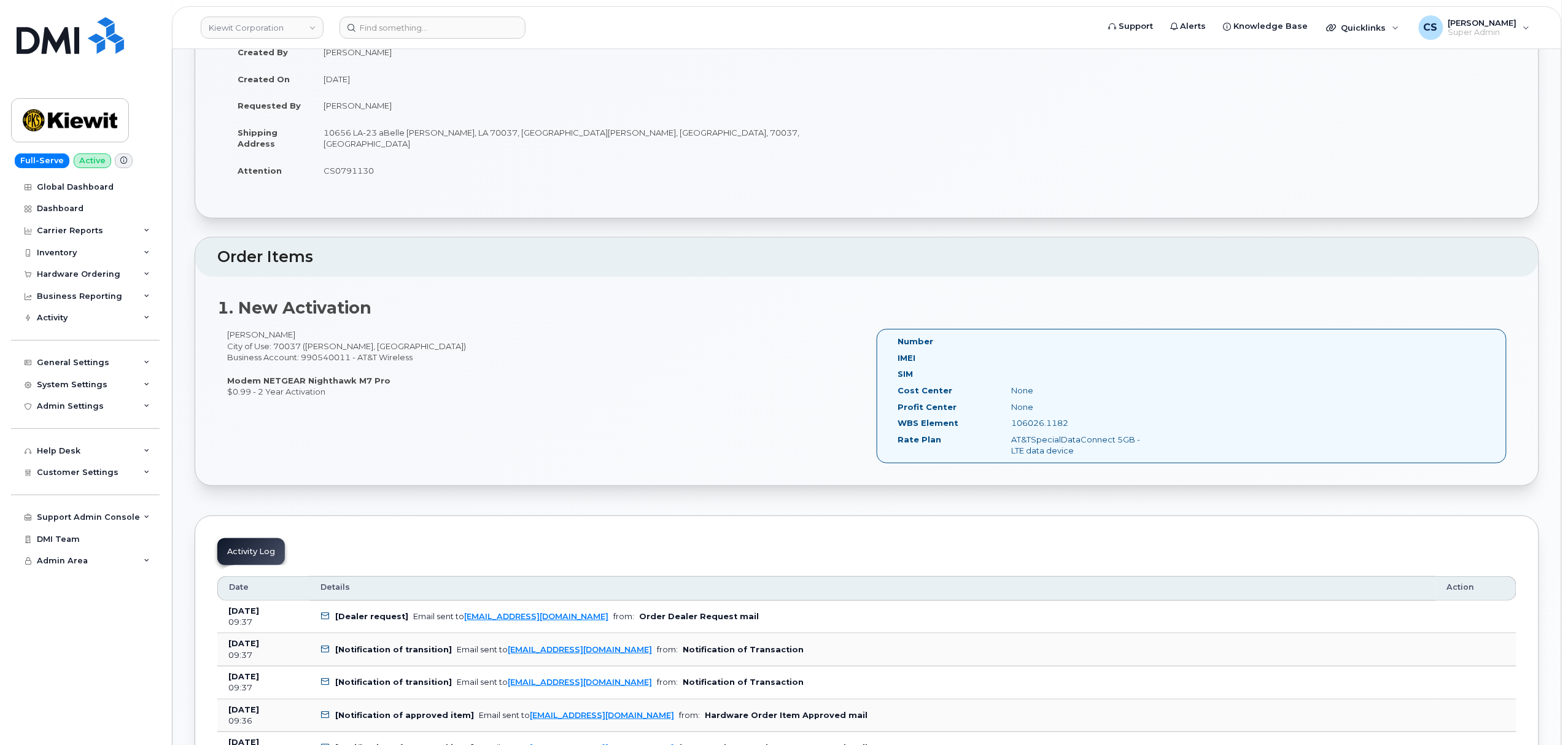
scroll to position [0, 0]
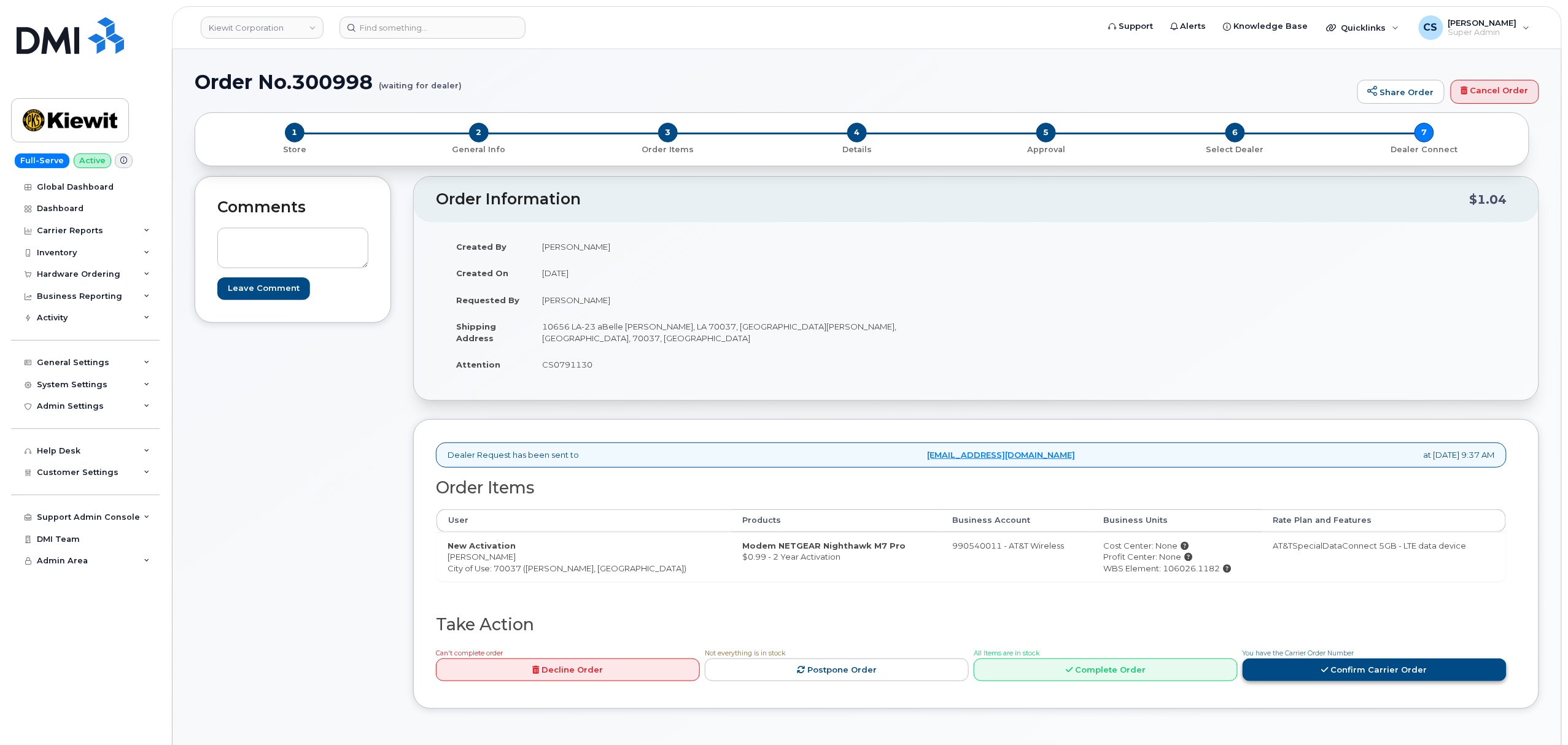
click at [1312, 672] on link "Confirm Carrier Order" at bounding box center [1374, 669] width 264 height 23
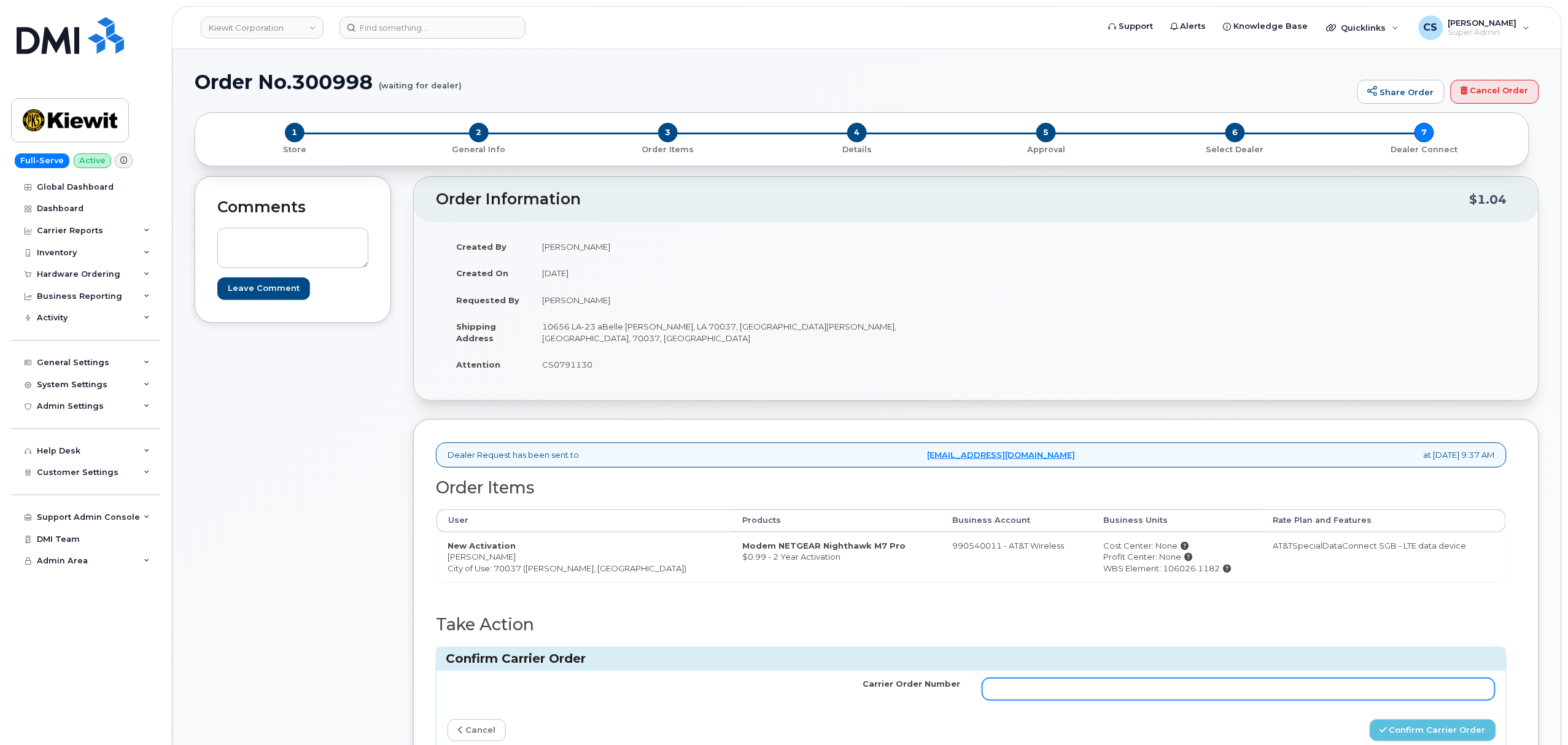
click at [1190, 695] on input "Carrier Order Number" at bounding box center [1238, 689] width 513 height 22
paste input "10-154222882840605"
type input "10-154222882840605"
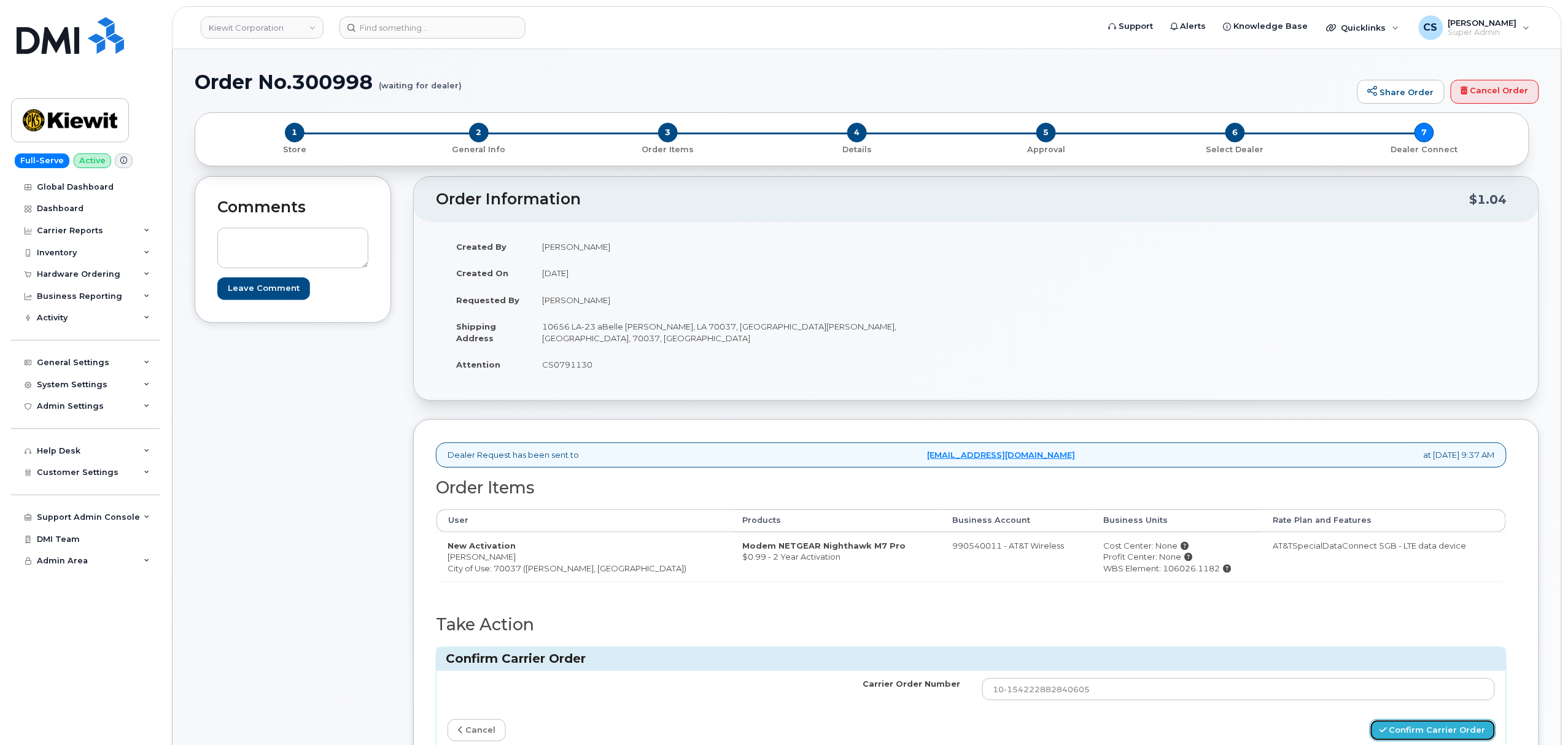
click at [1419, 734] on button "Confirm Carrier Order" at bounding box center [1433, 731] width 127 height 23
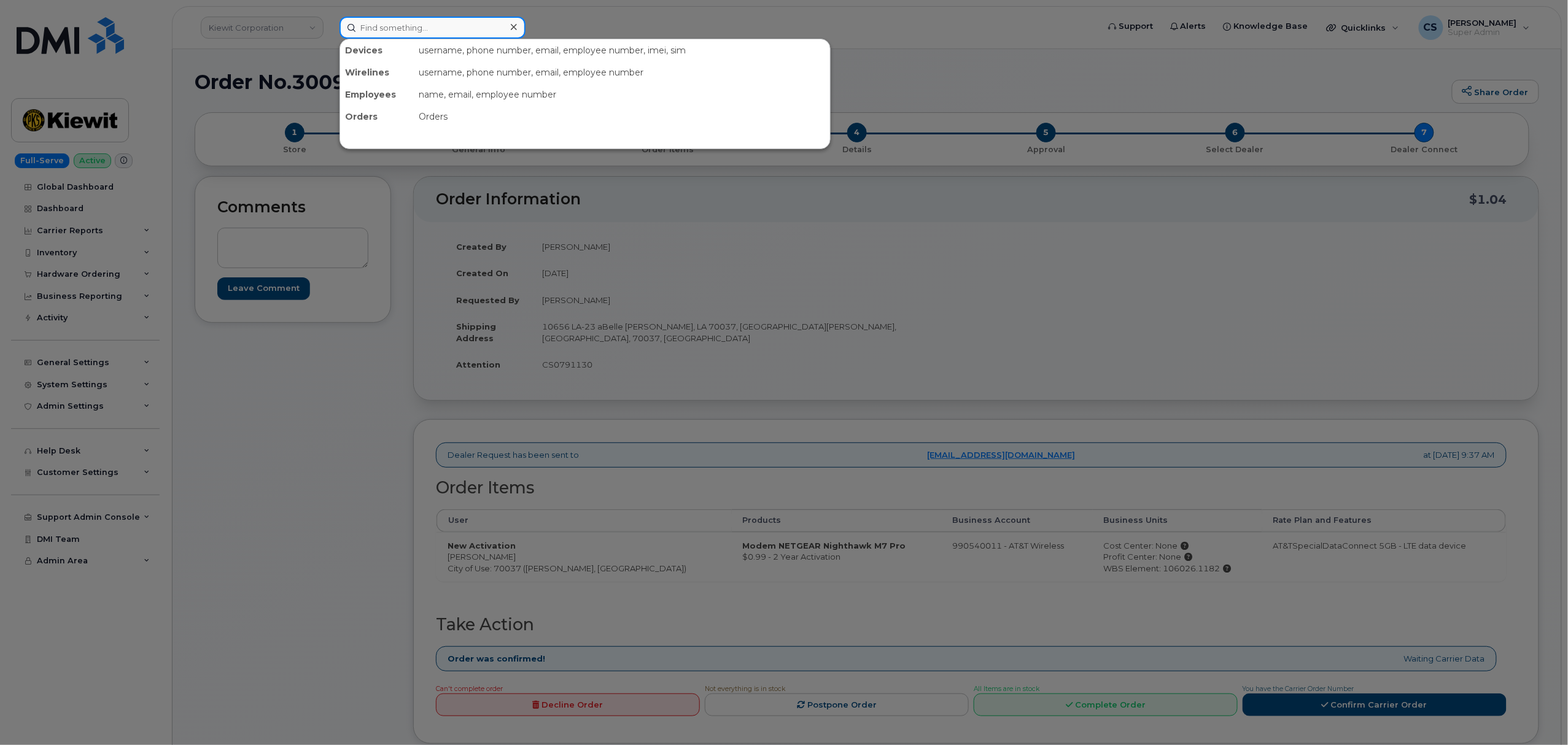
click at [420, 30] on input at bounding box center [433, 28] width 186 height 22
paste input "301018"
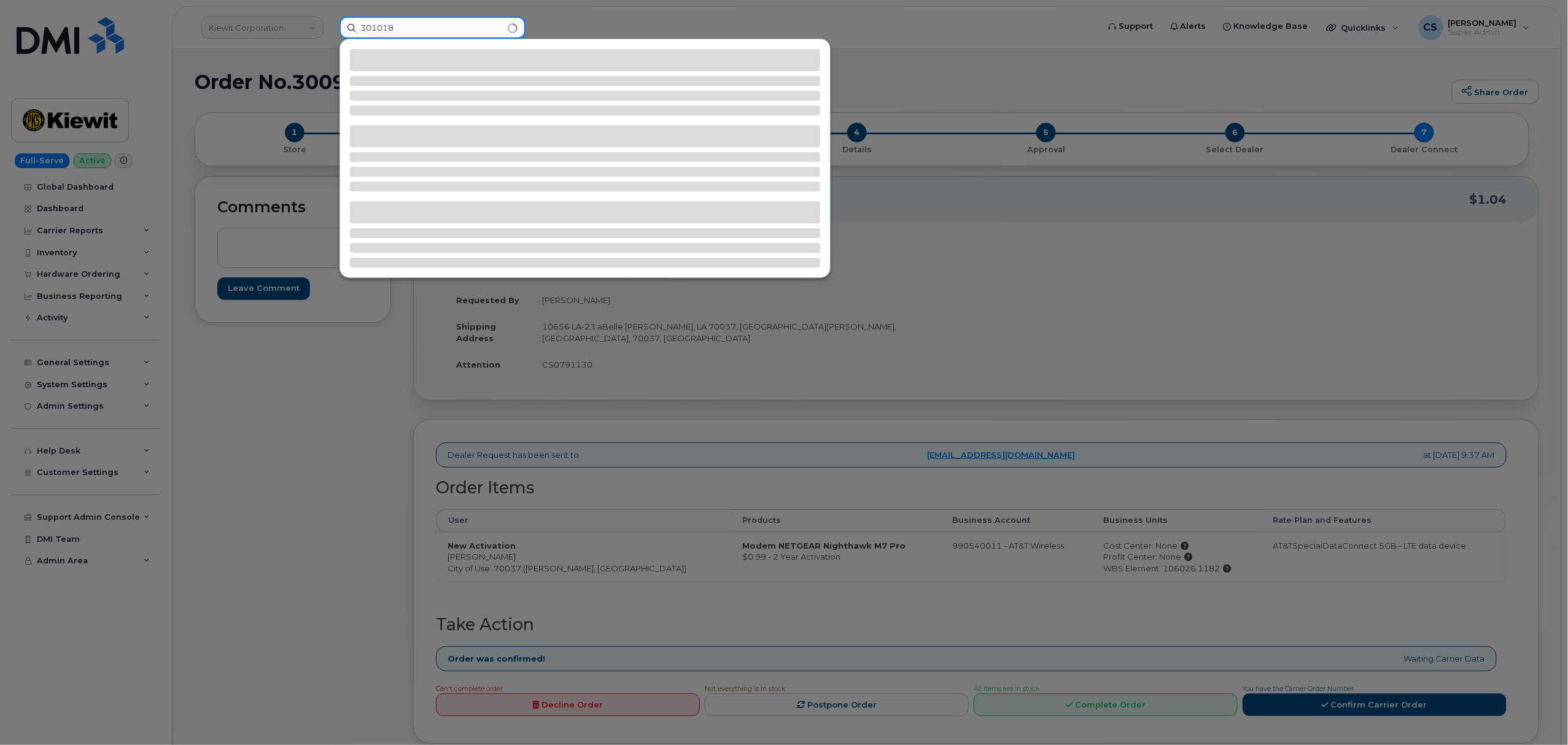
type input "301018"
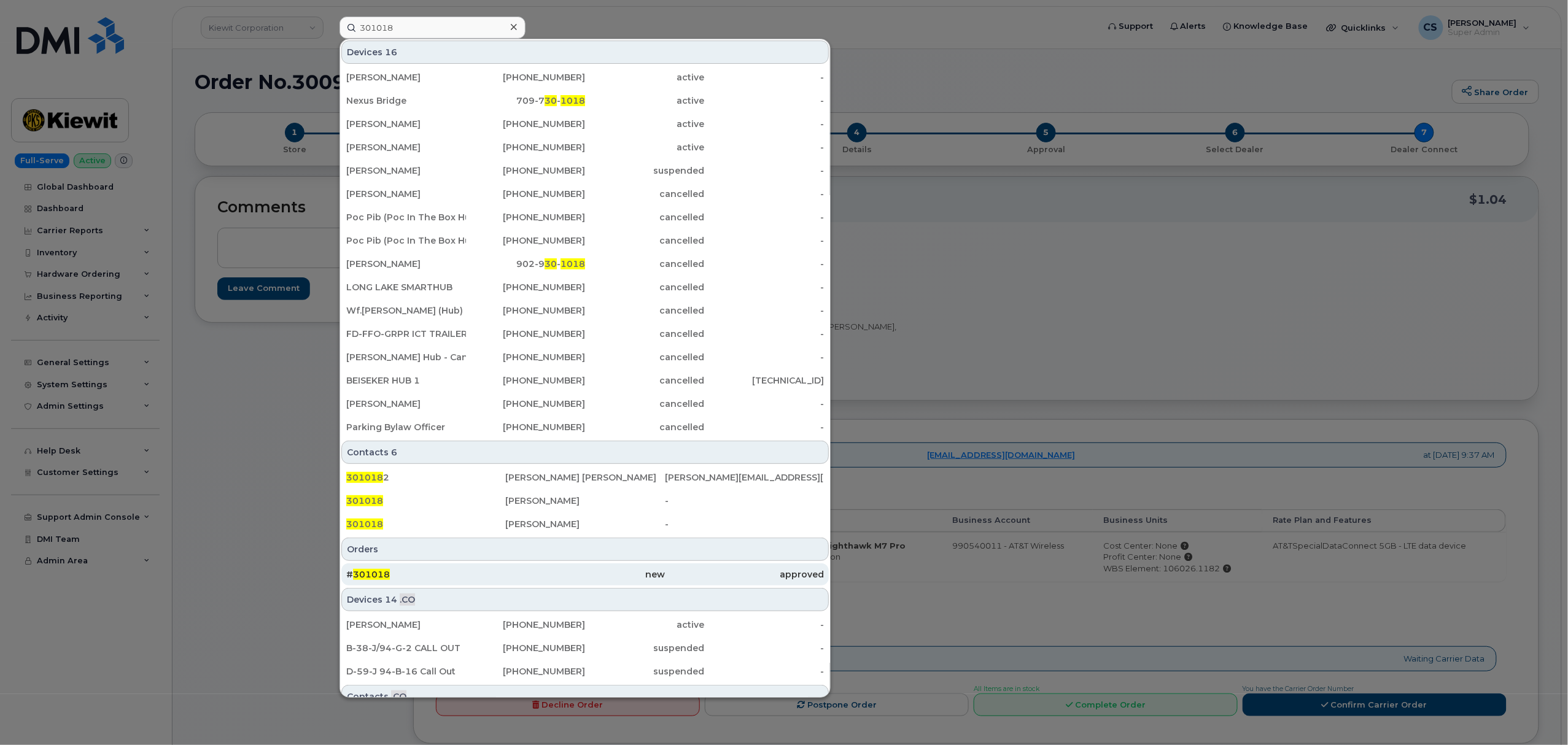
click at [379, 577] on span "301018" at bounding box center [371, 574] width 37 height 11
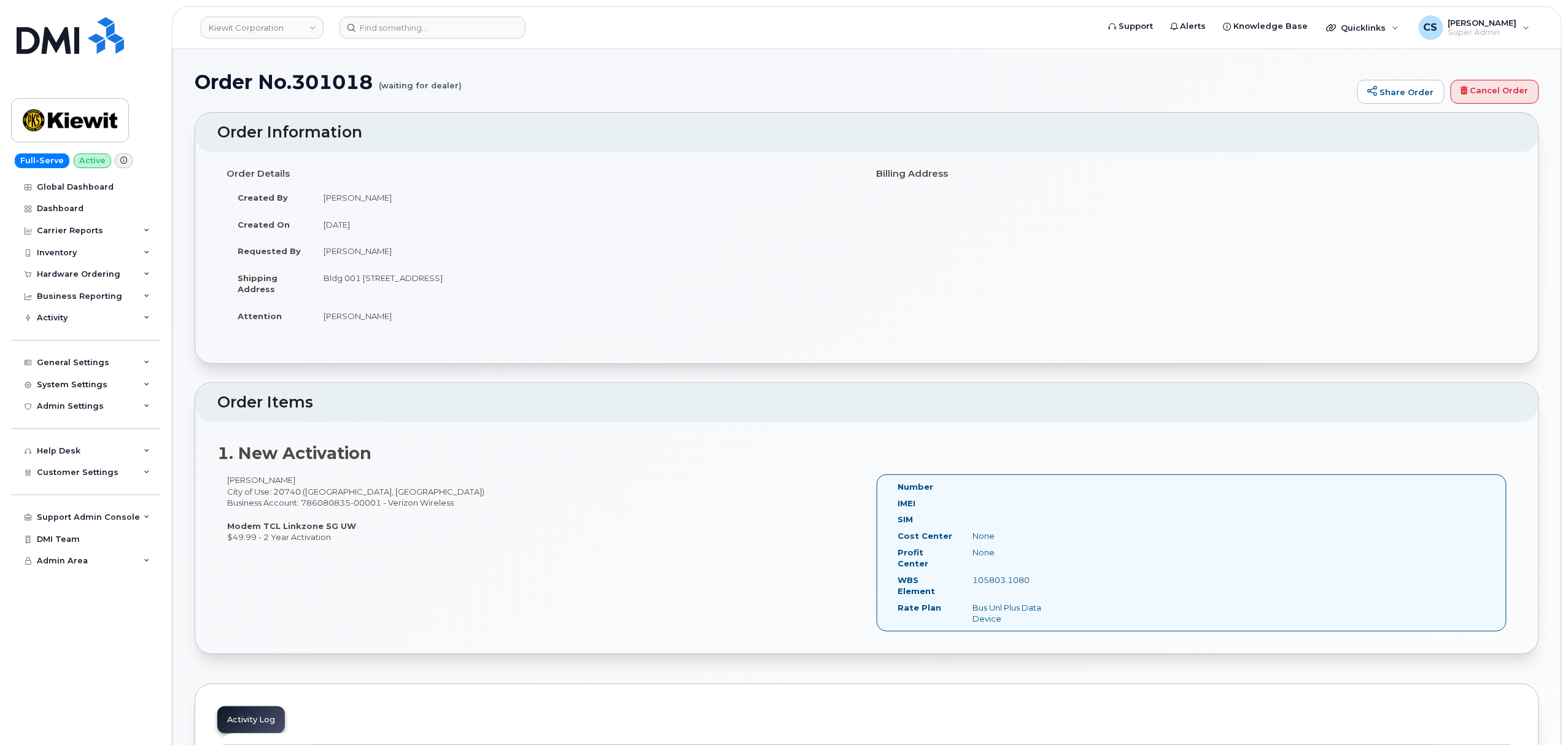
drag, startPoint x: 228, startPoint y: 524, endPoint x: 349, endPoint y: 529, distance: 121.1
click at [352, 531] on div "[PERSON_NAME] City of Use: 20740 ([GEOGRAPHIC_DATA], [GEOGRAPHIC_DATA]) Busines…" at bounding box center [542, 508] width 650 height 68
copy strong "Modem TCL Linkzone 5G UW"
drag, startPoint x: 283, startPoint y: 480, endPoint x: 222, endPoint y: 482, distance: 61.0
click at [222, 482] on div "[PERSON_NAME] City of Use: 20740 ([GEOGRAPHIC_DATA], [GEOGRAPHIC_DATA]) Busines…" at bounding box center [542, 508] width 650 height 68
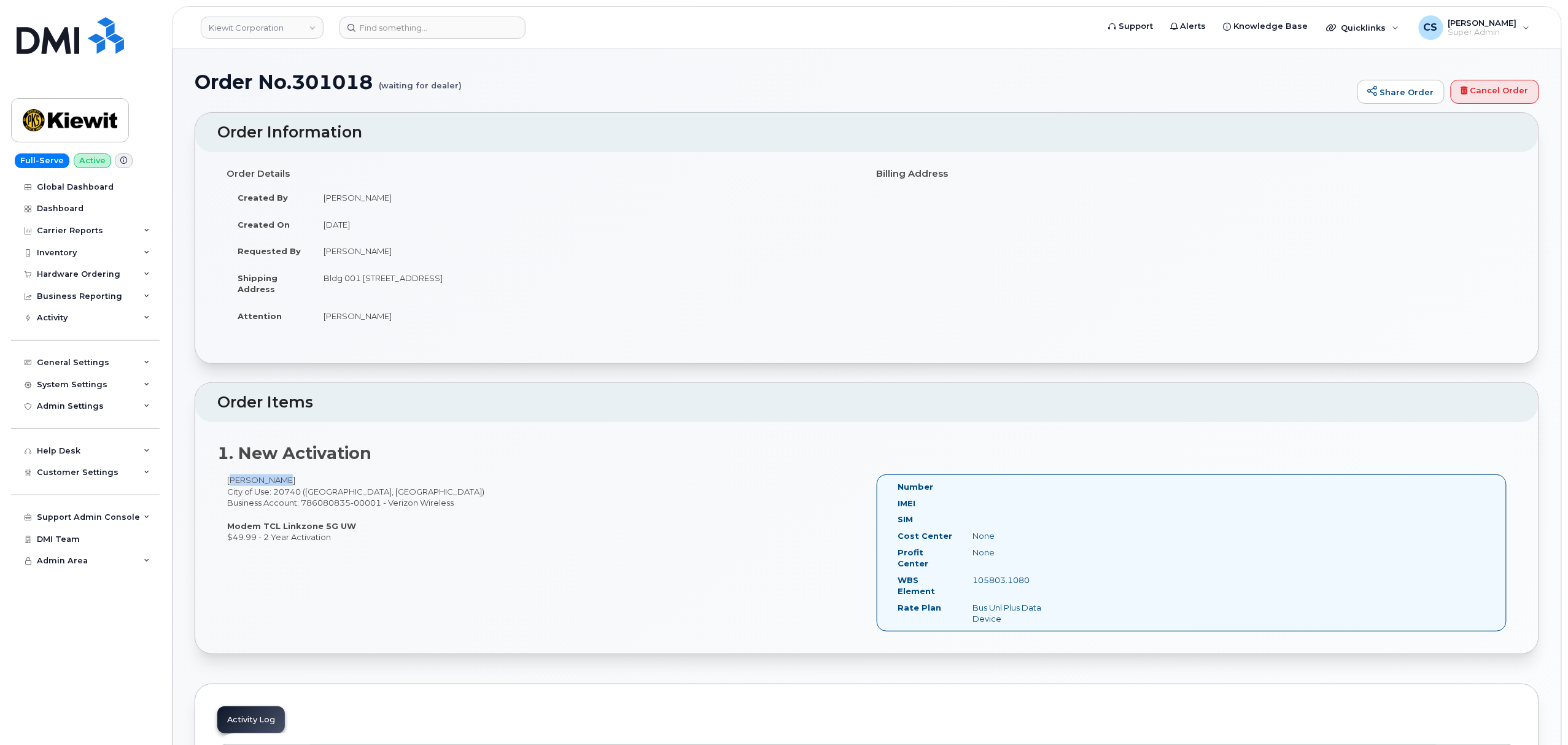
copy div "[PERSON_NAME]"
click at [457, 24] on input at bounding box center [433, 28] width 186 height 22
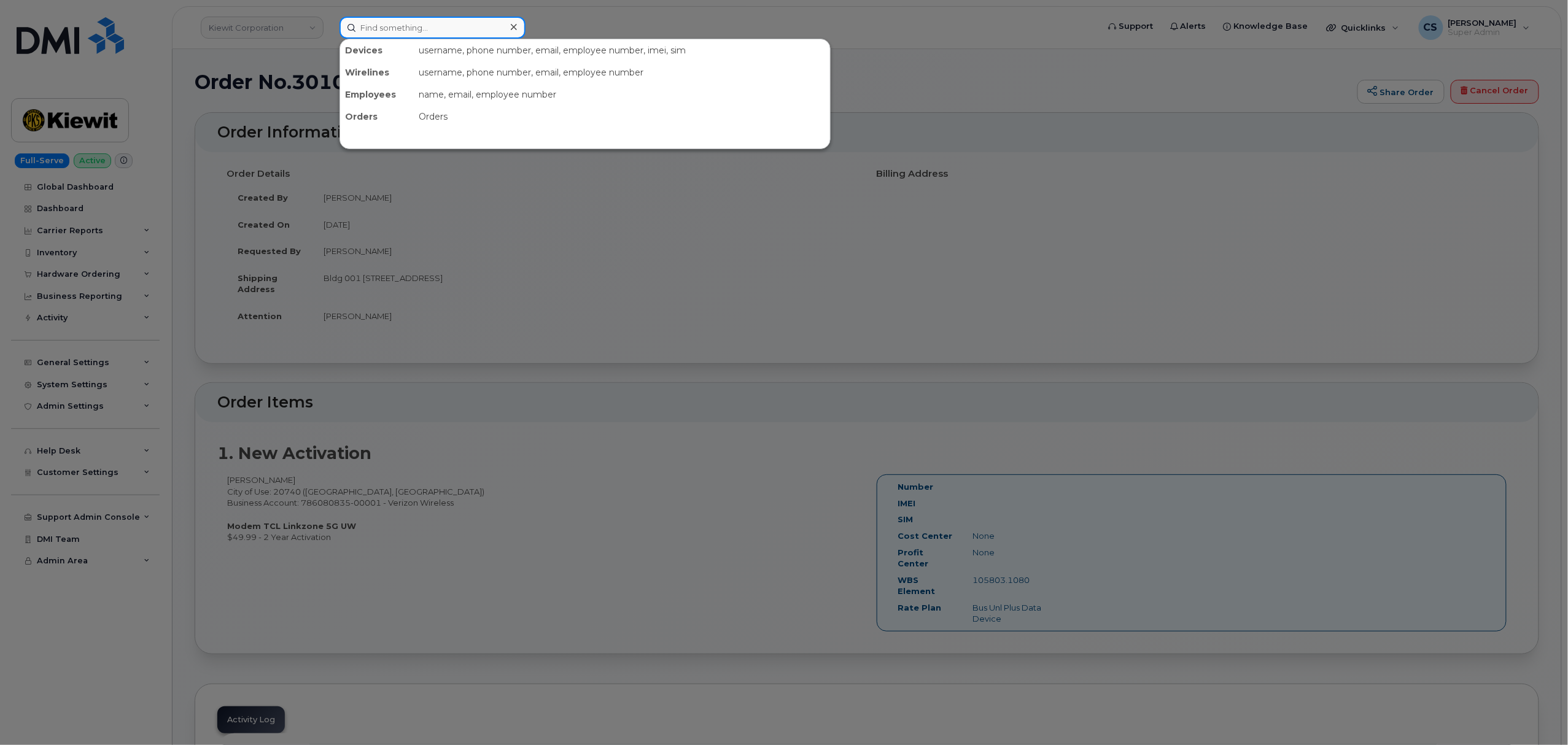
paste input "[PERSON_NAME]"
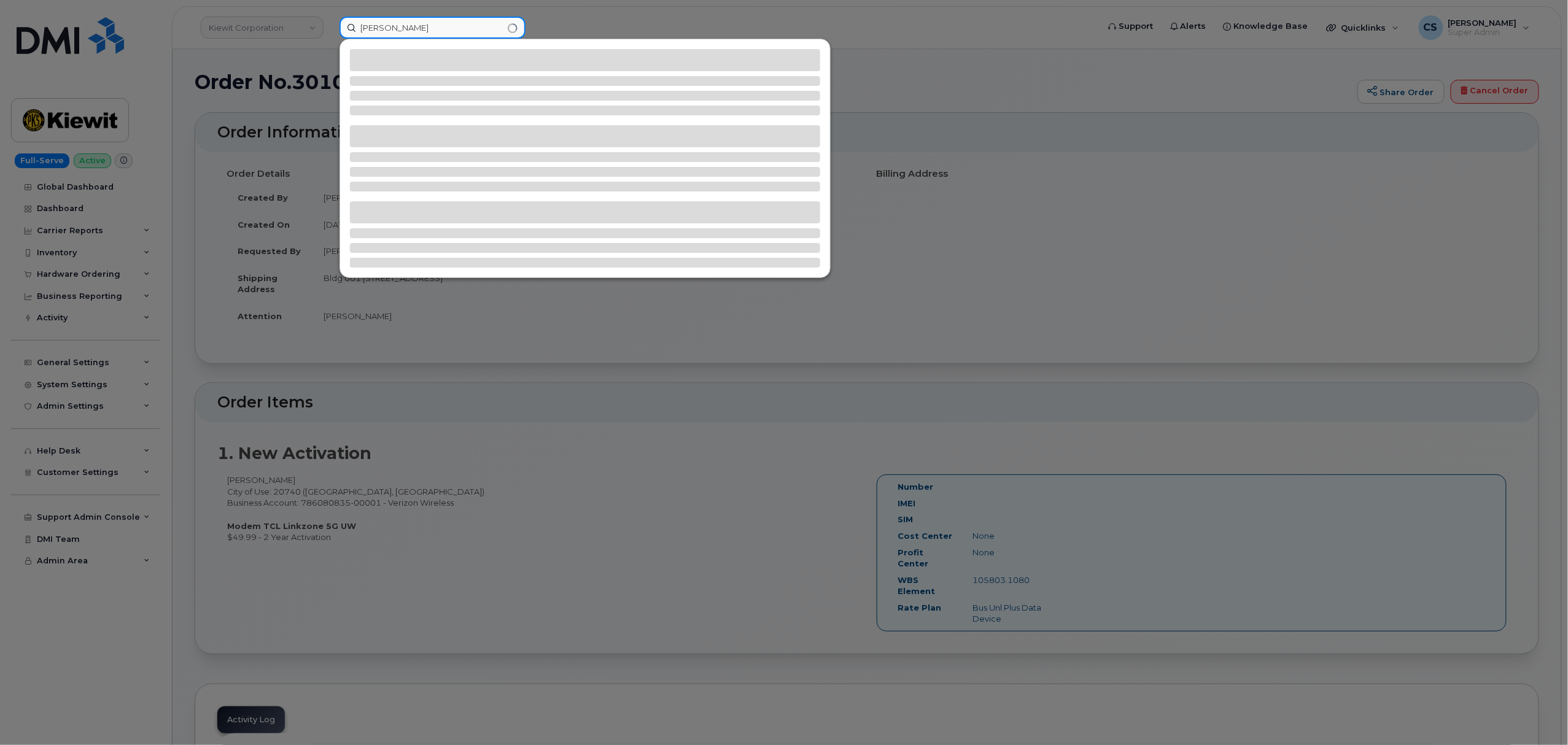
type input "[PERSON_NAME]"
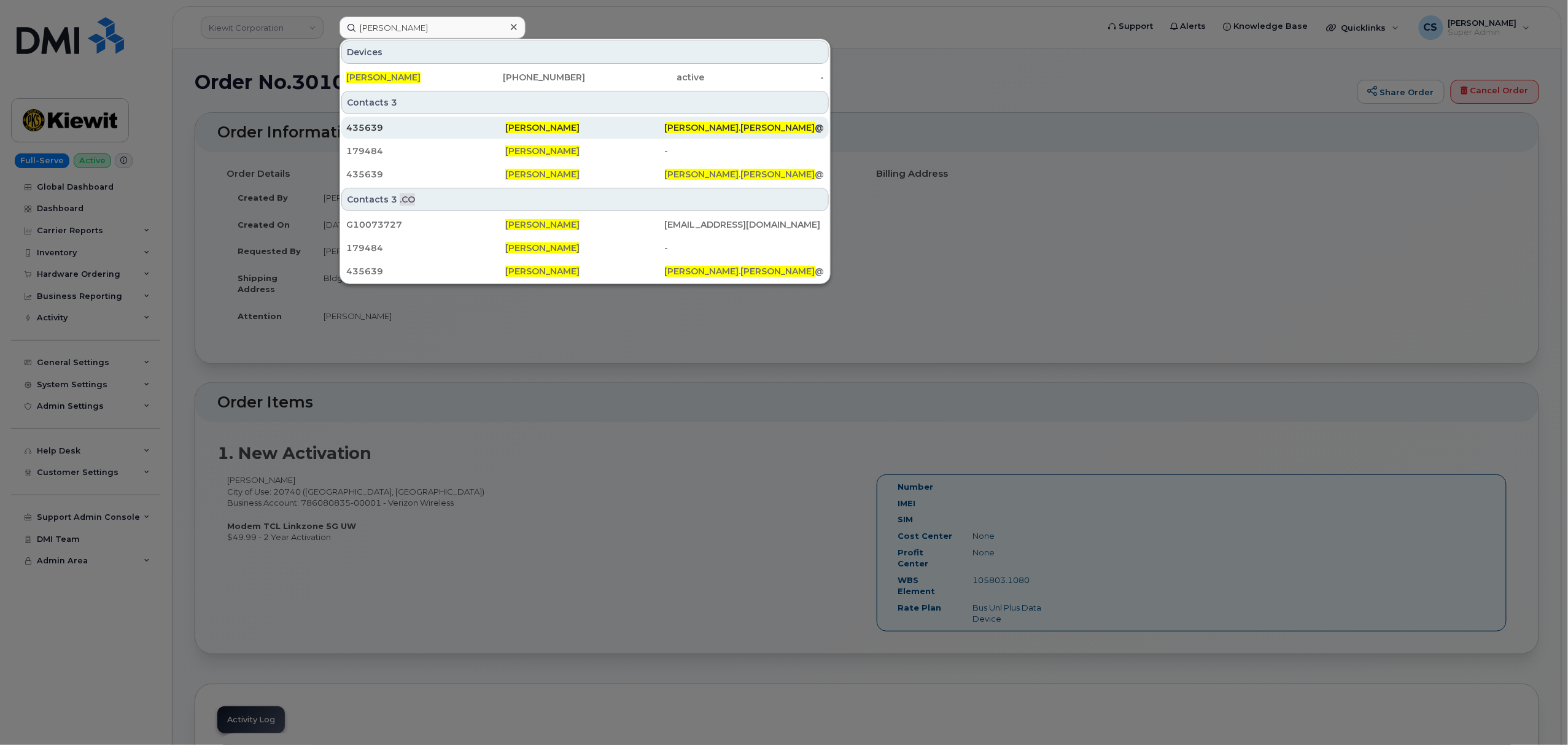
click at [777, 130] on div "[PERSON_NAME] . [PERSON_NAME] @[PERSON_NAME][DOMAIN_NAME]" at bounding box center [744, 127] width 159 height 13
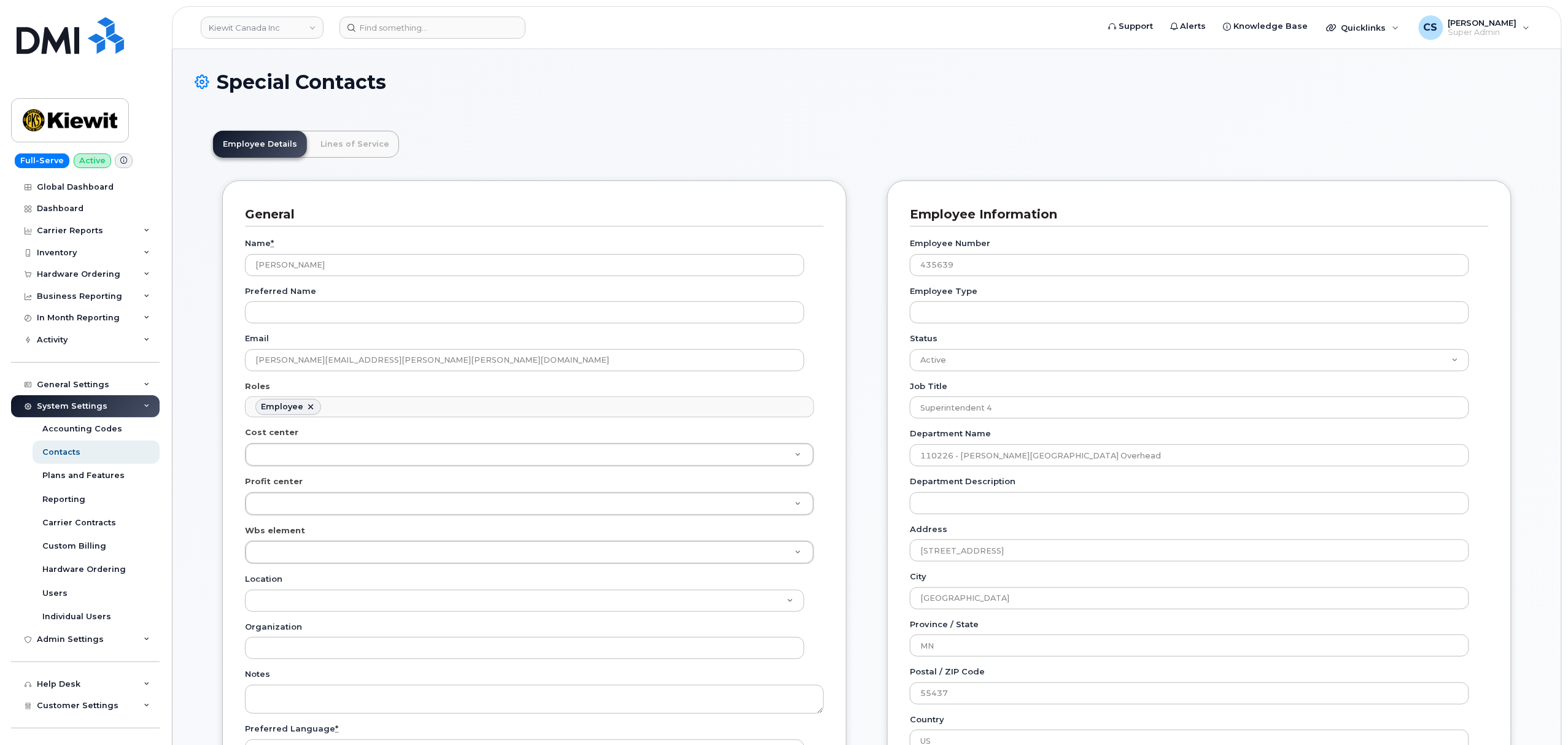
scroll to position [35, 0]
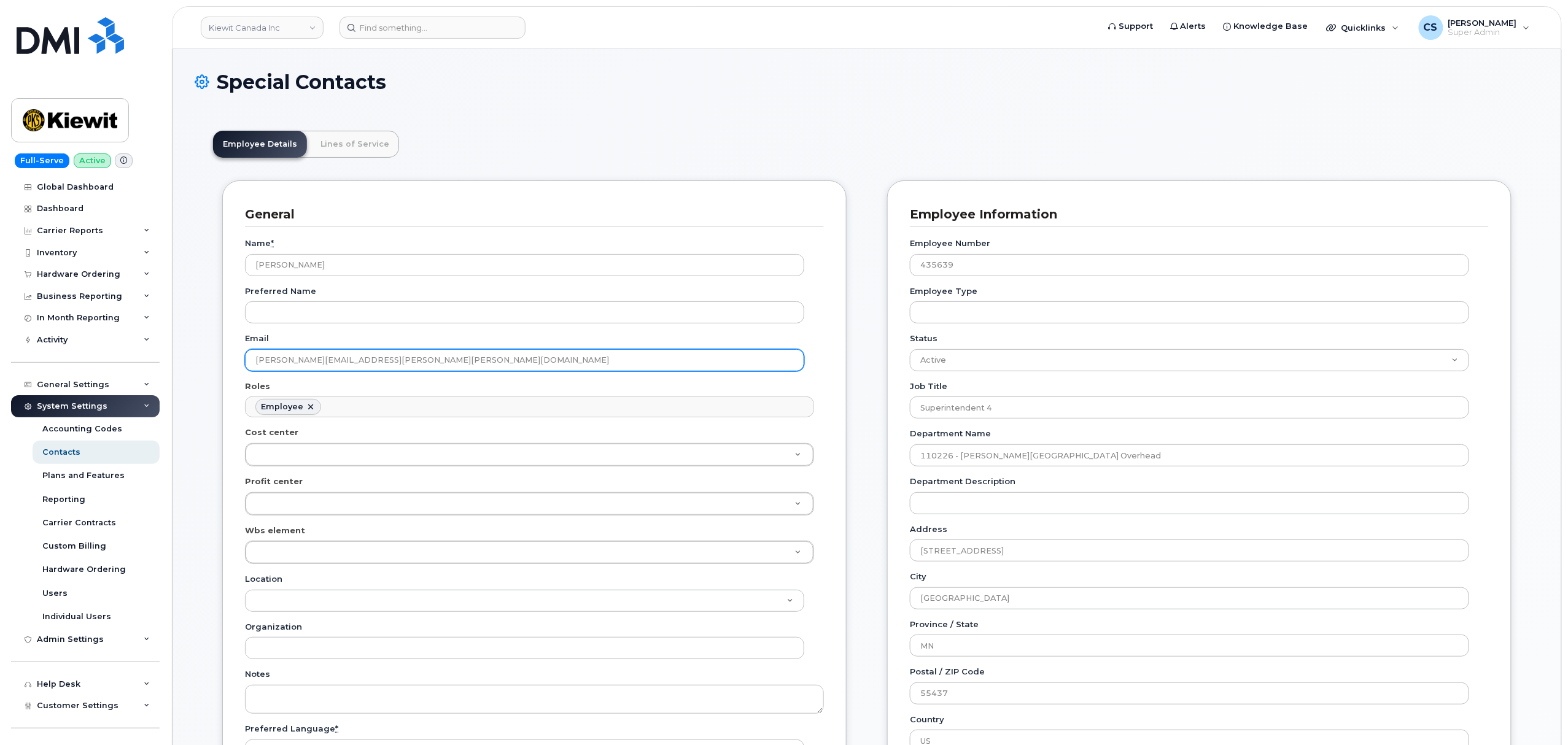
click at [345, 362] on input "JASON.PLETT@KIEWIT.COM" at bounding box center [524, 360] width 559 height 22
click at [344, 359] on input "JASON.PLETT@KIEWIT.COM" at bounding box center [524, 360] width 559 height 22
click at [345, 361] on input "JASON.PLETT@KIEWIT.COM" at bounding box center [524, 360] width 559 height 22
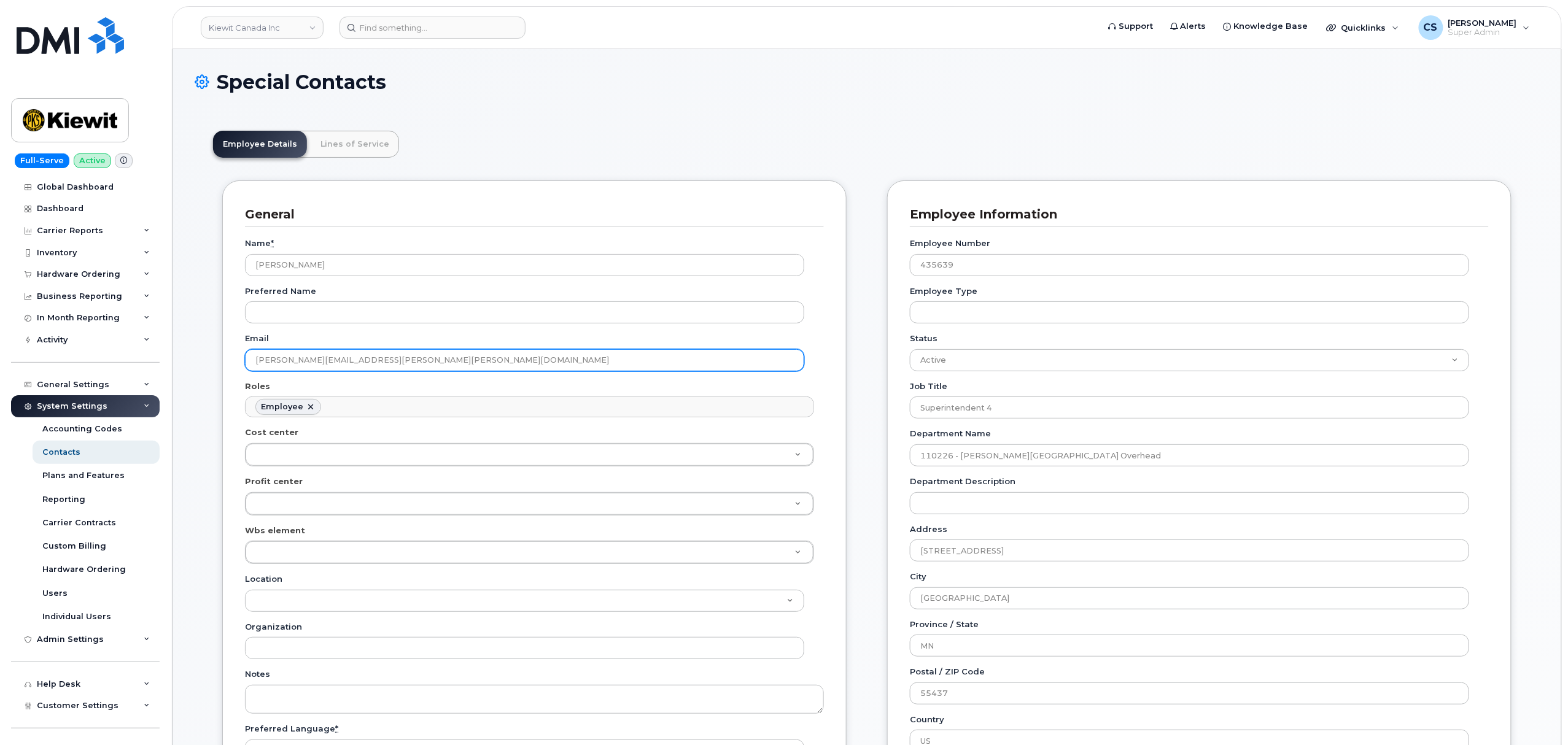
click at [345, 359] on input "JASON.PLETT@KIEWIT.COM" at bounding box center [524, 360] width 559 height 22
click at [345, 359] on input "JASON.PLETT@KIEWIT.COM" at bounding box center [524, 360] width 559 height 22
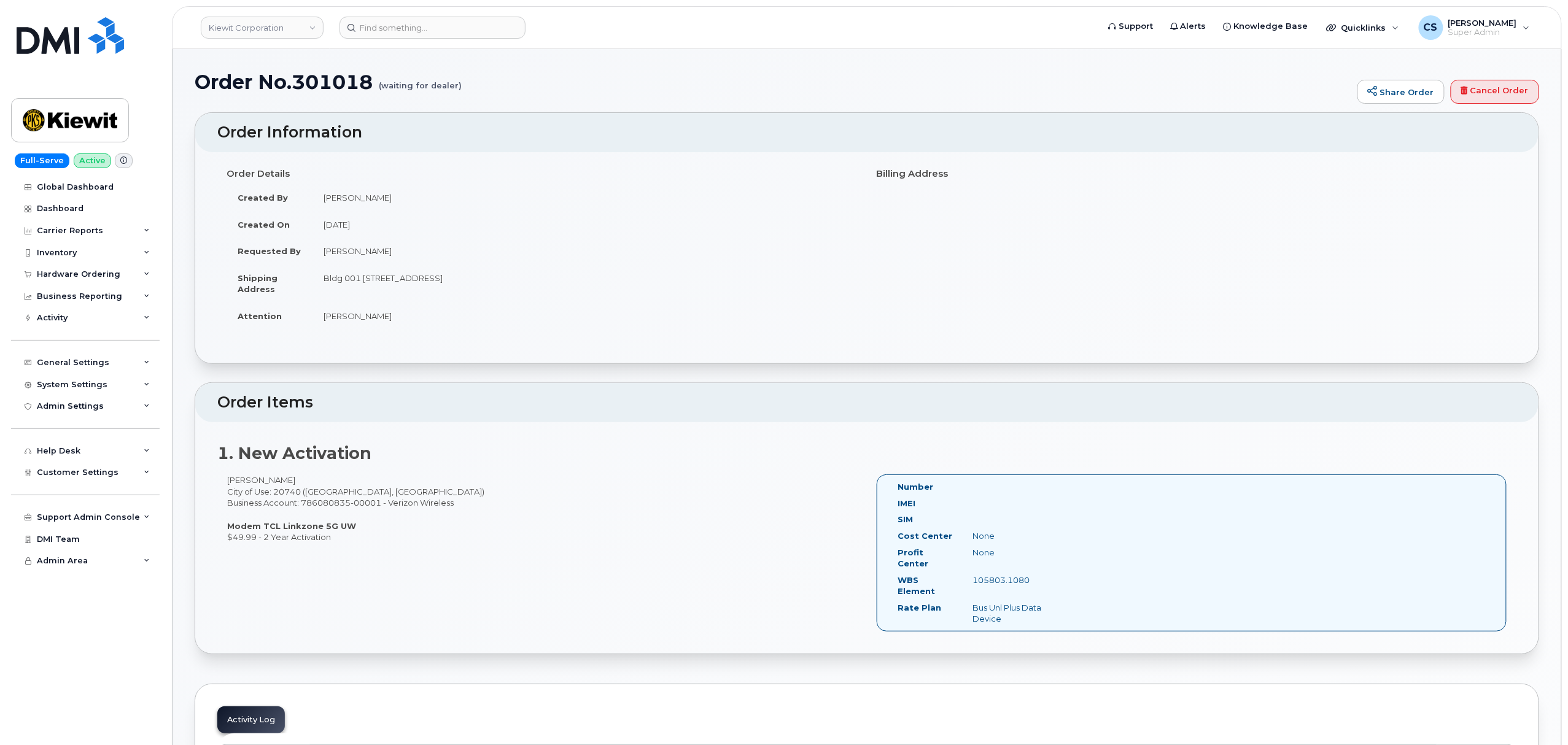
drag, startPoint x: 263, startPoint y: 526, endPoint x: 351, endPoint y: 528, distance: 88.0
click at [351, 528] on div "Jason Plett City of Use: 20740 (College Park, MD) Business Account: 786080835-0…" at bounding box center [542, 508] width 650 height 68
copy strong "TCL Linkzone 5G UW"
click at [420, 25] on input at bounding box center [433, 28] width 186 height 22
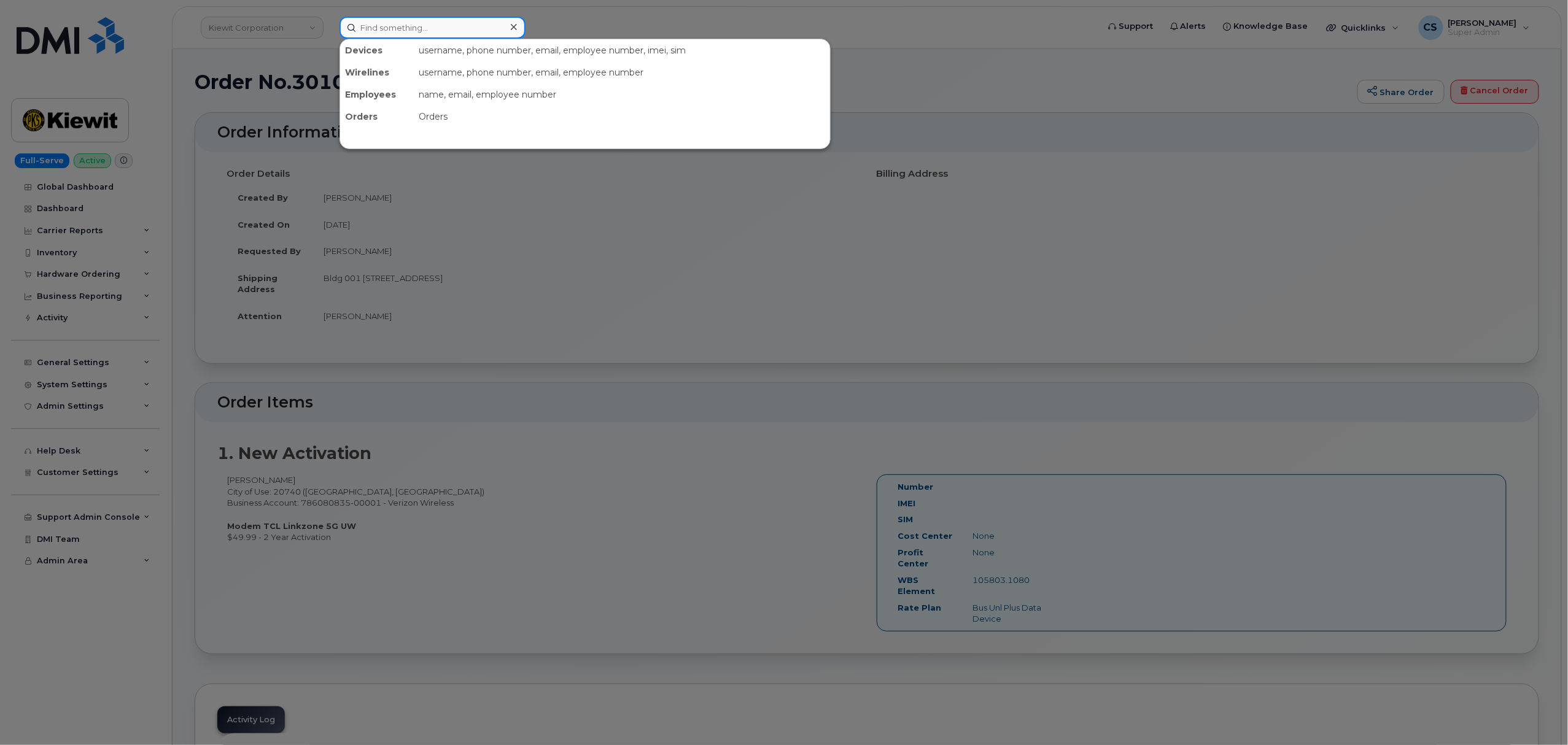
paste input "299675"
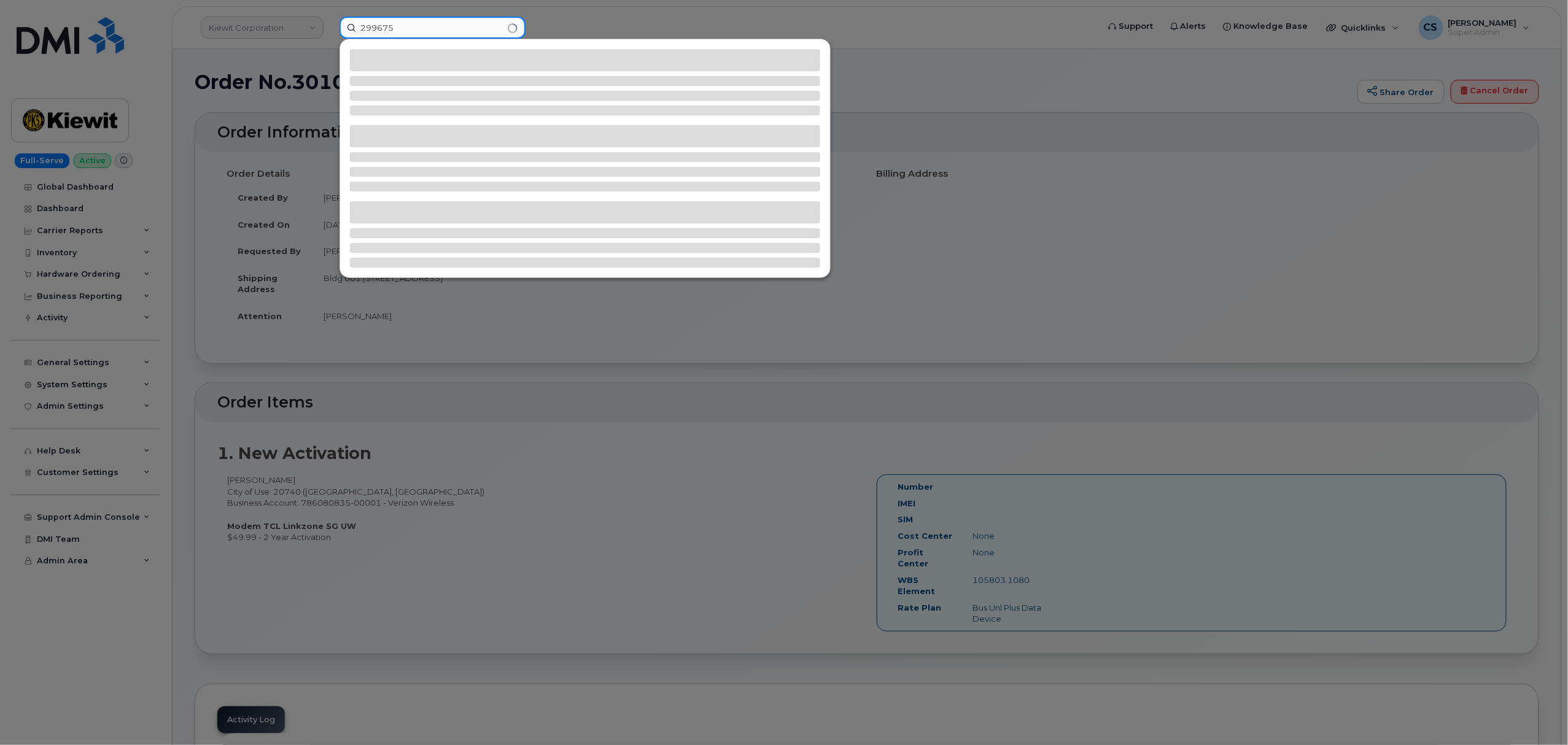
type input "299675"
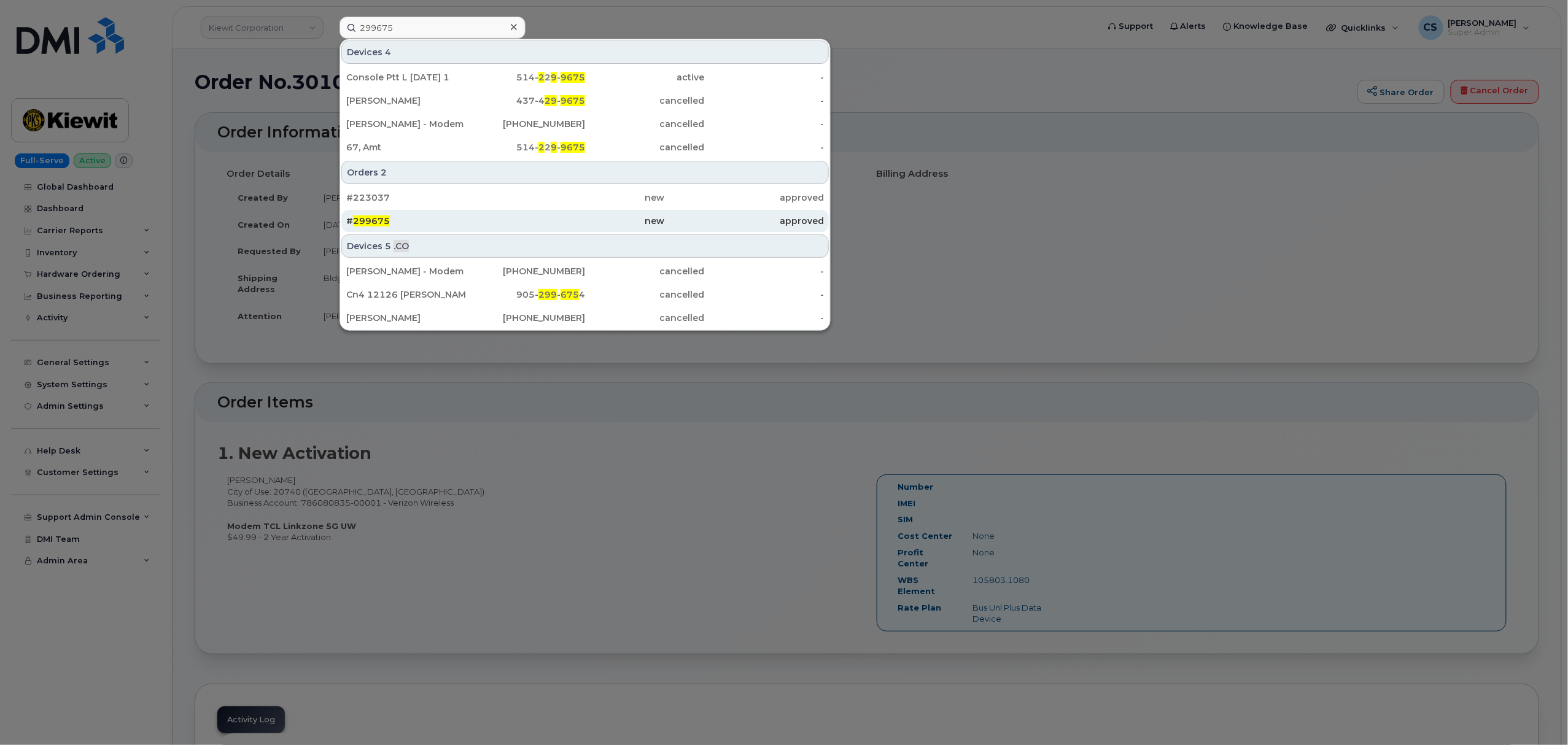
click at [376, 221] on span "299675" at bounding box center [371, 221] width 37 height 11
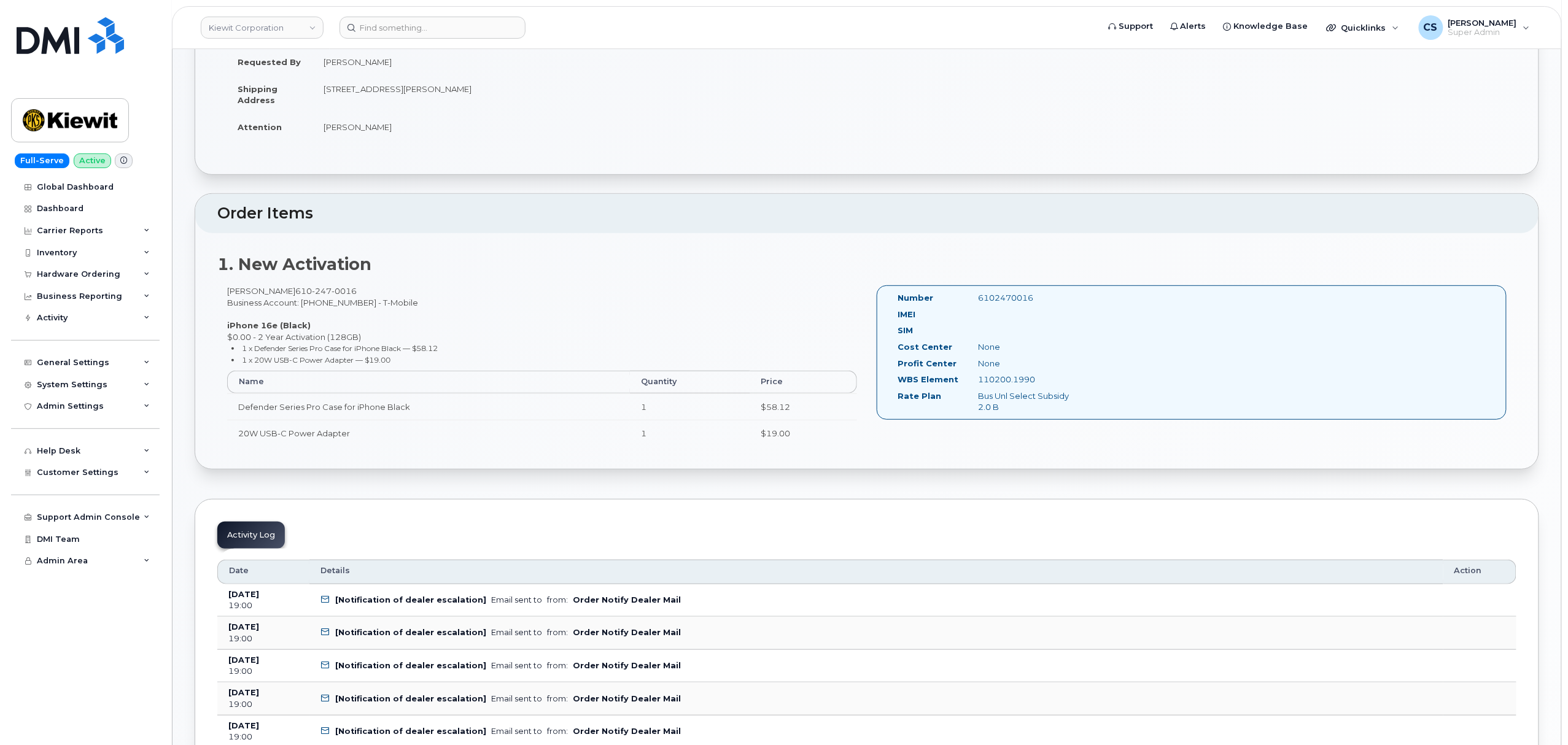
scroll to position [82, 0]
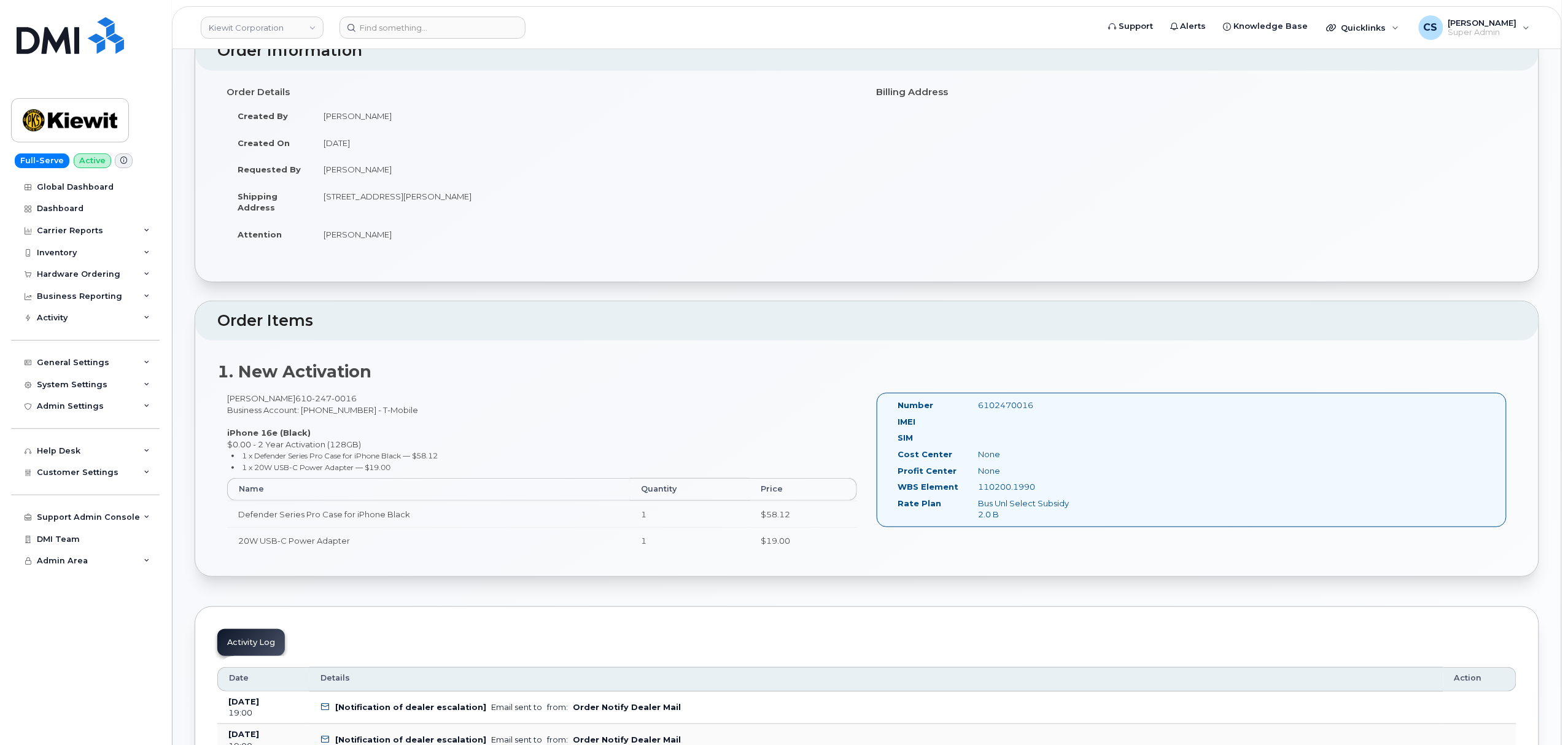
drag, startPoint x: 455, startPoint y: 457, endPoint x: 256, endPoint y: 455, distance: 199.0
click at [256, 455] on li "1 x Defender Series Pro Case for iPhone Black — $58.12" at bounding box center [544, 455] width 626 height 12
copy small "Defender Series Pro Case for iPhone Black — $58.12"
drag, startPoint x: 256, startPoint y: 469, endPoint x: 394, endPoint y: 467, distance: 138.0
click at [391, 467] on small "1 x 20W USB-C Power Adapter — $19.00" at bounding box center [316, 467] width 149 height 9
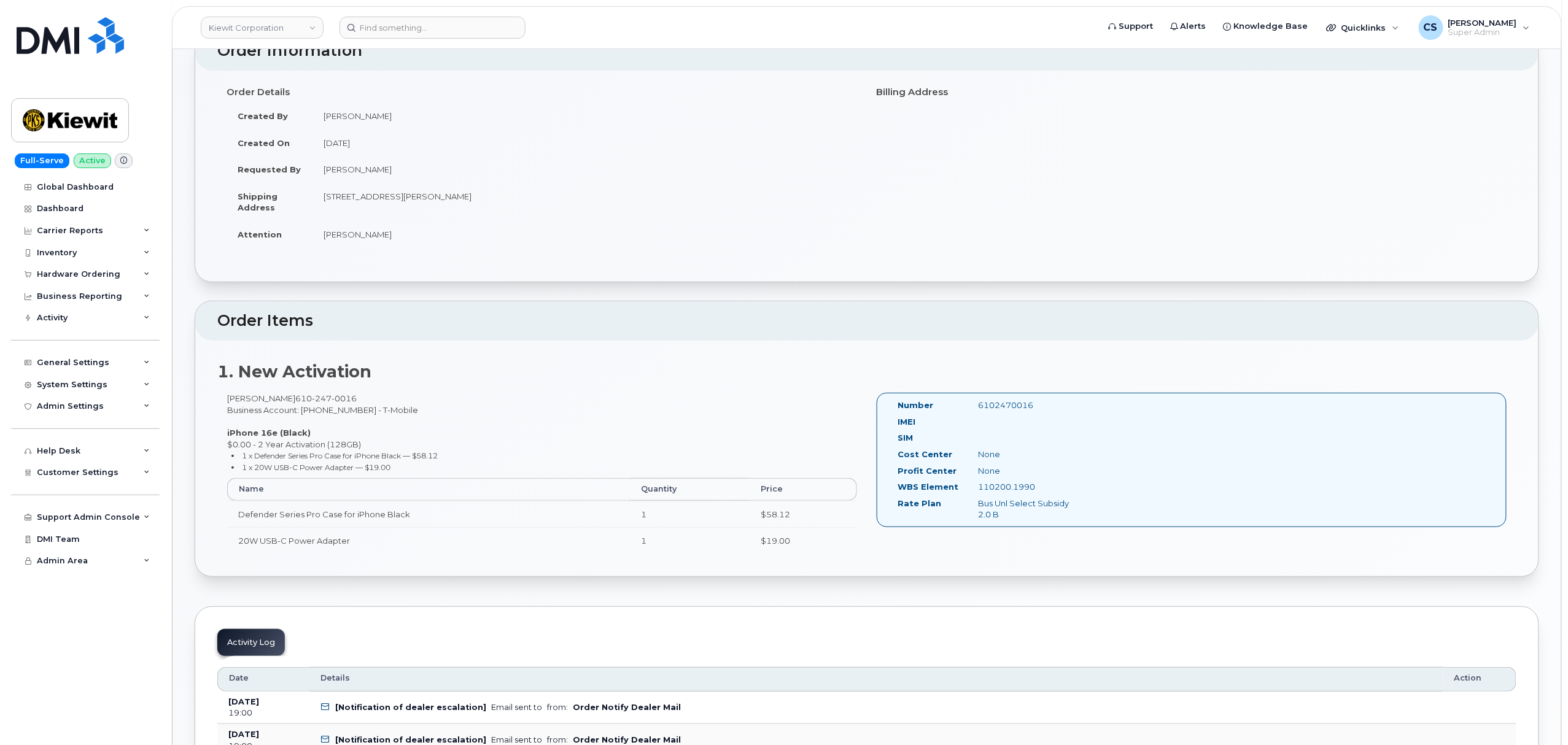
copy small "20W USB-C Power Adapter — $19.00"
drag, startPoint x: 228, startPoint y: 412, endPoint x: 351, endPoint y: 412, distance: 123.0
click at [351, 412] on div "[PERSON_NAME] [PHONE_NUMBER] Business Account: [PHONE_NUMBER] - T-Mobile iPhone…" at bounding box center [542, 478] width 650 height 171
copy div "Business Account: 973402207"
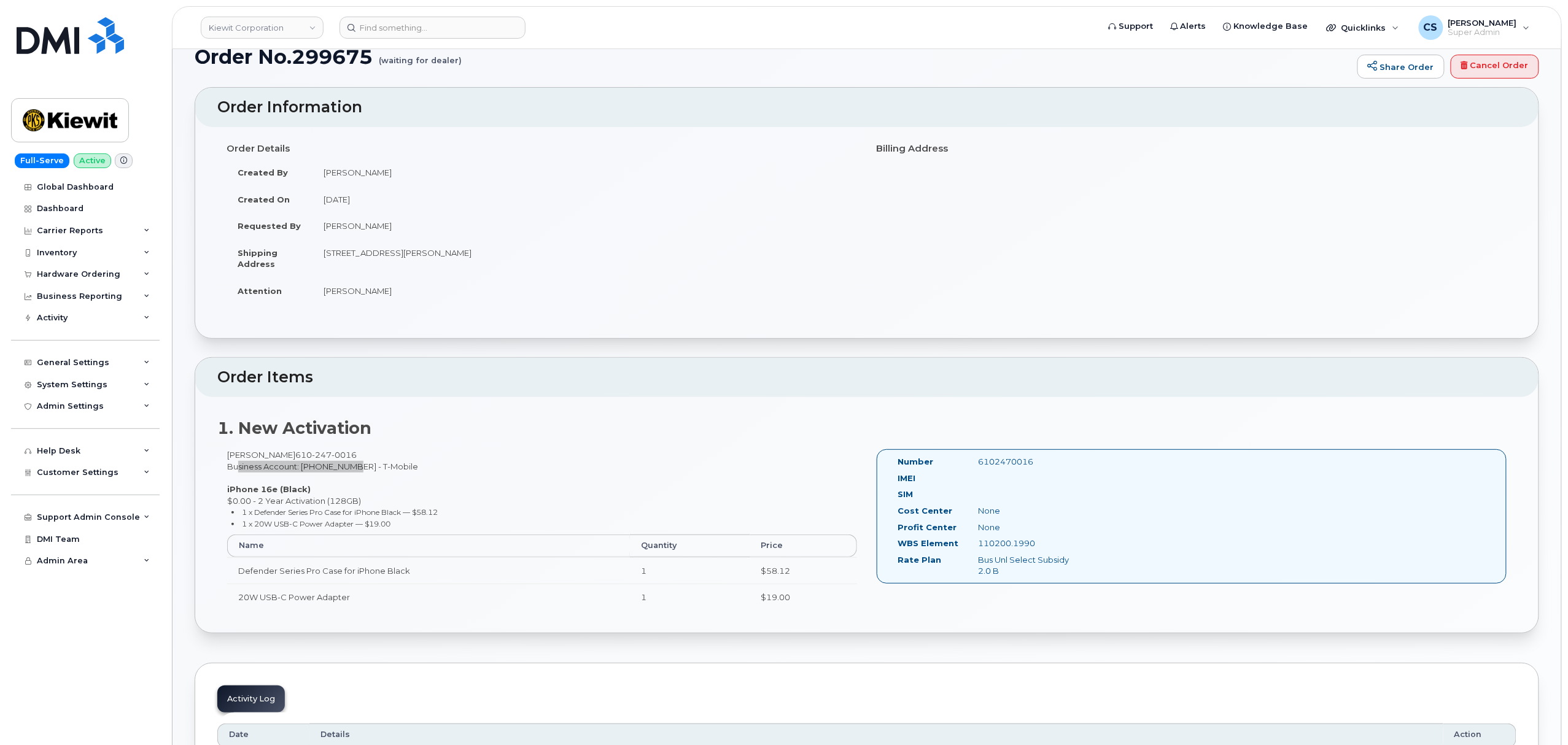
scroll to position [0, 0]
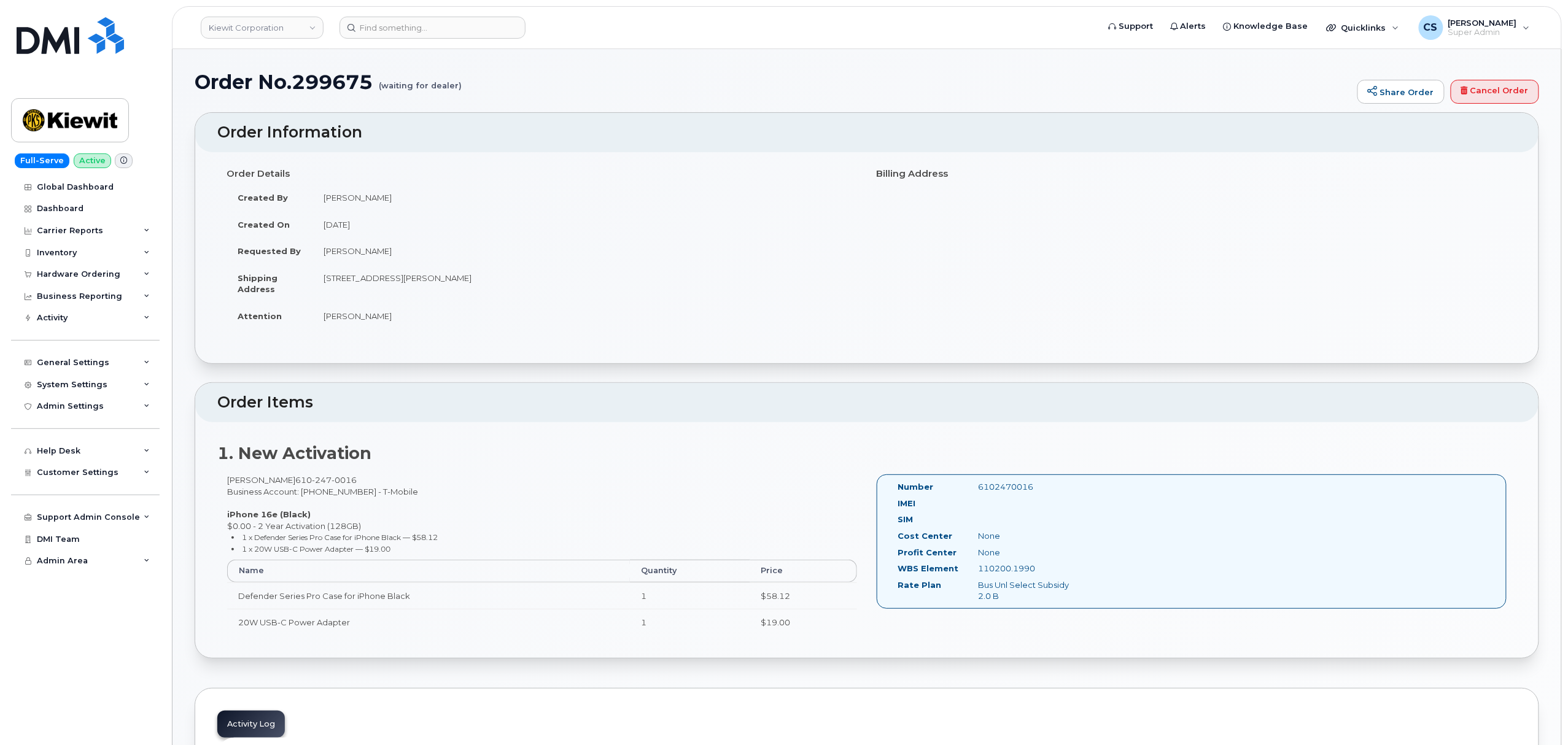
click at [1002, 488] on div "6102470016" at bounding box center [1026, 487] width 113 height 12
copy div "6102470016"
drag, startPoint x: 324, startPoint y: 278, endPoint x: 388, endPoint y: 278, distance: 64.0
click at [388, 278] on td "[STREET_ADDRESS][PERSON_NAME]" at bounding box center [585, 283] width 545 height 38
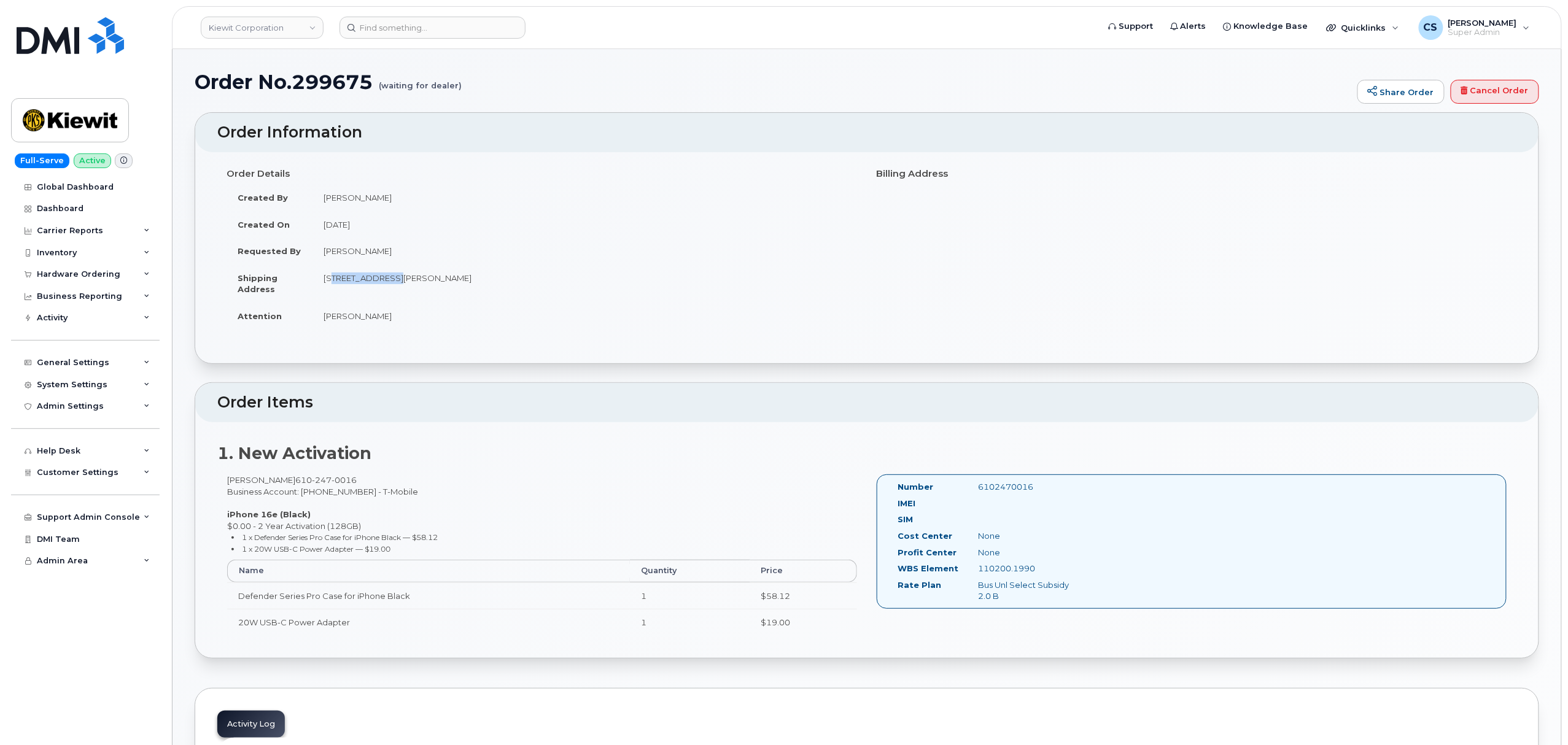
copy td "[STREET_ADDRESS]"
drag, startPoint x: 393, startPoint y: 278, endPoint x: 452, endPoint y: 282, distance: 59.1
click at [452, 282] on td "[STREET_ADDRESS][PERSON_NAME]" at bounding box center [585, 283] width 545 height 38
copy td "[PERSON_NAME]"
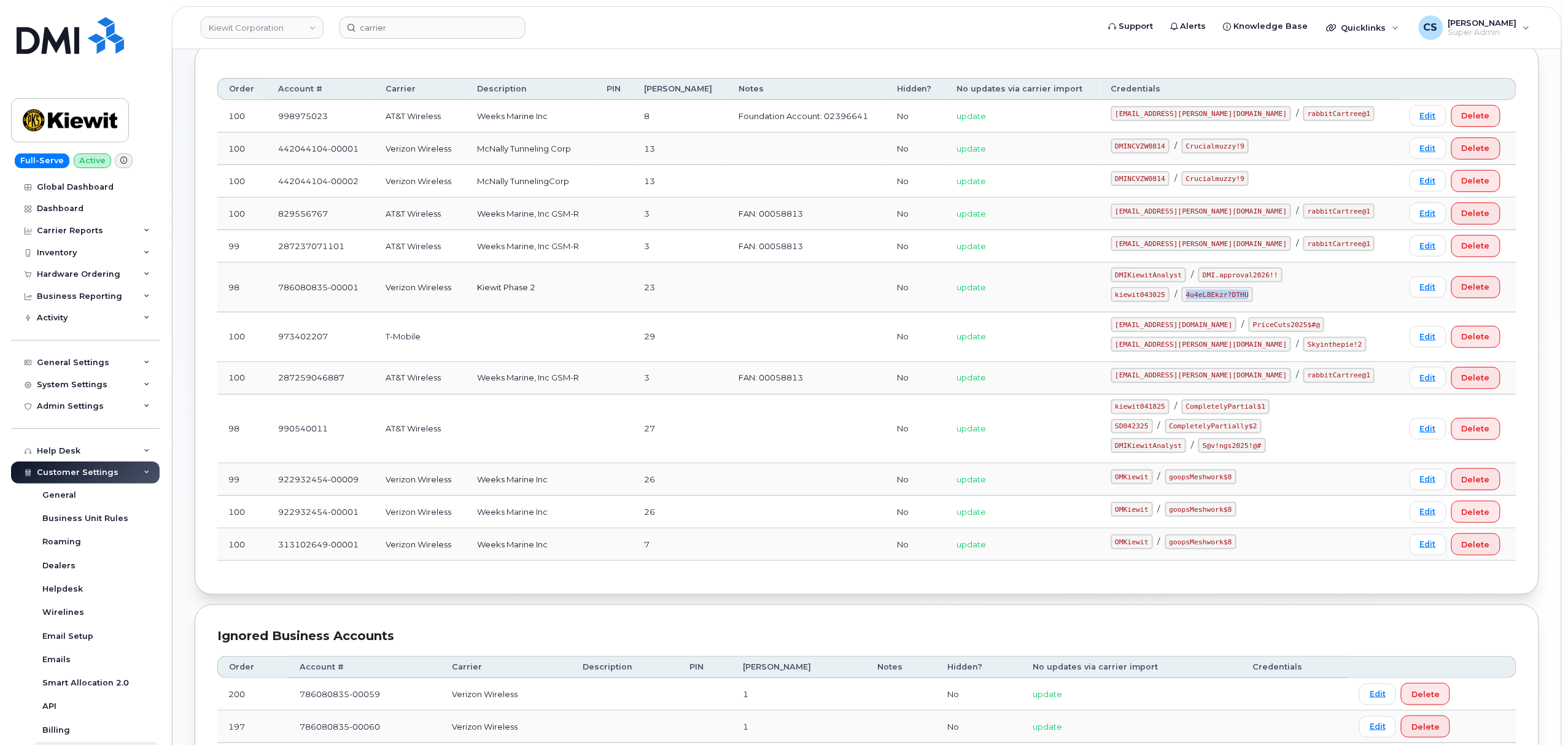
scroll to position [178, 0]
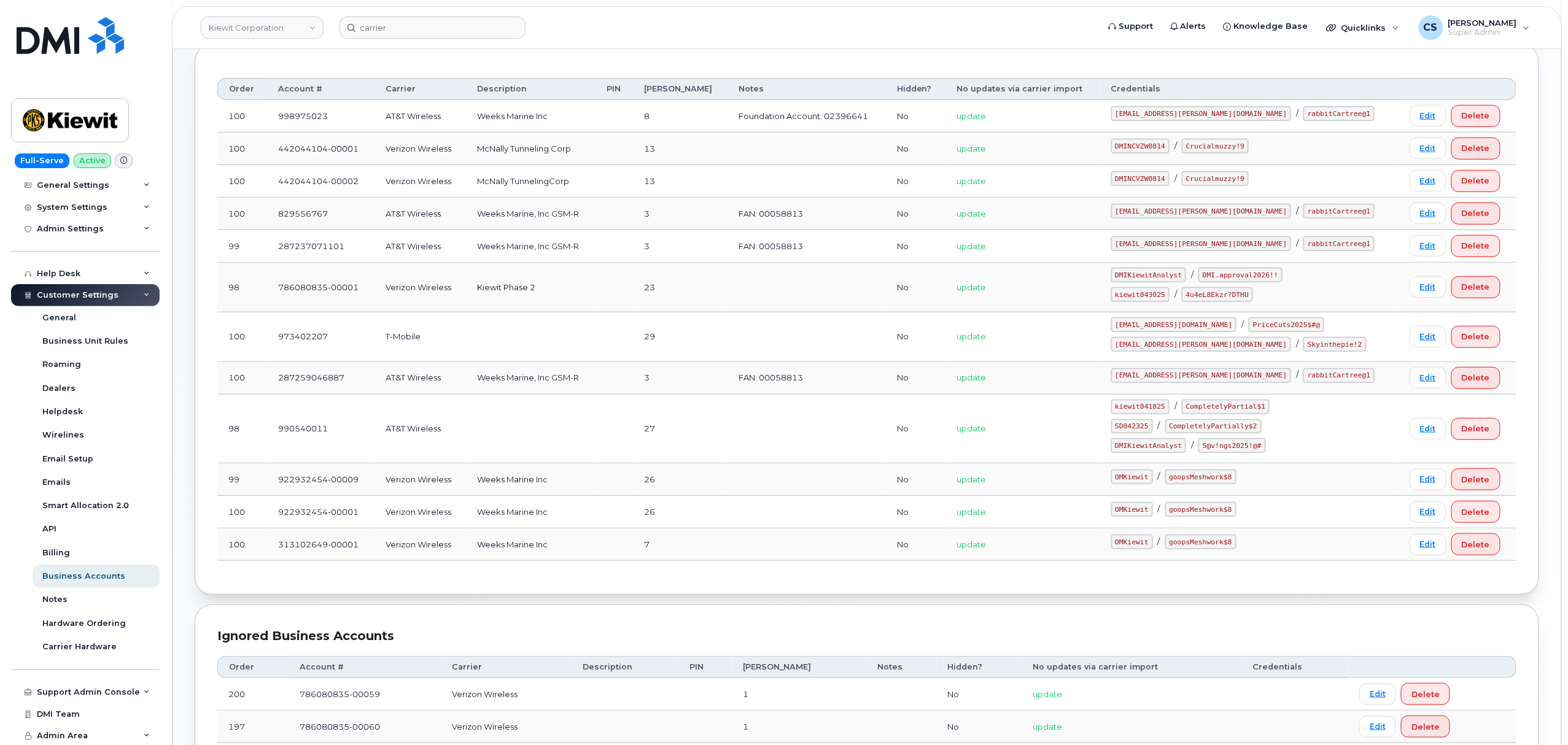
click at [1174, 349] on code "[EMAIL_ADDRESS][PERSON_NAME][DOMAIN_NAME]" at bounding box center [1201, 344] width 180 height 15
drag, startPoint x: 1217, startPoint y: 347, endPoint x: 1135, endPoint y: 351, distance: 82.1
click at [1135, 351] on td "[EMAIL_ADDRESS][DOMAIN_NAME] / PriceCuts2025$#@ [EMAIL_ADDRESS][PERSON_NAME][DO…" at bounding box center [1249, 337] width 298 height 50
copy code "[EMAIL_ADDRESS][PERSON_NAME][DOMAIN_NAME]"
drag, startPoint x: 1287, startPoint y: 345, endPoint x: 1234, endPoint y: 348, distance: 53.1
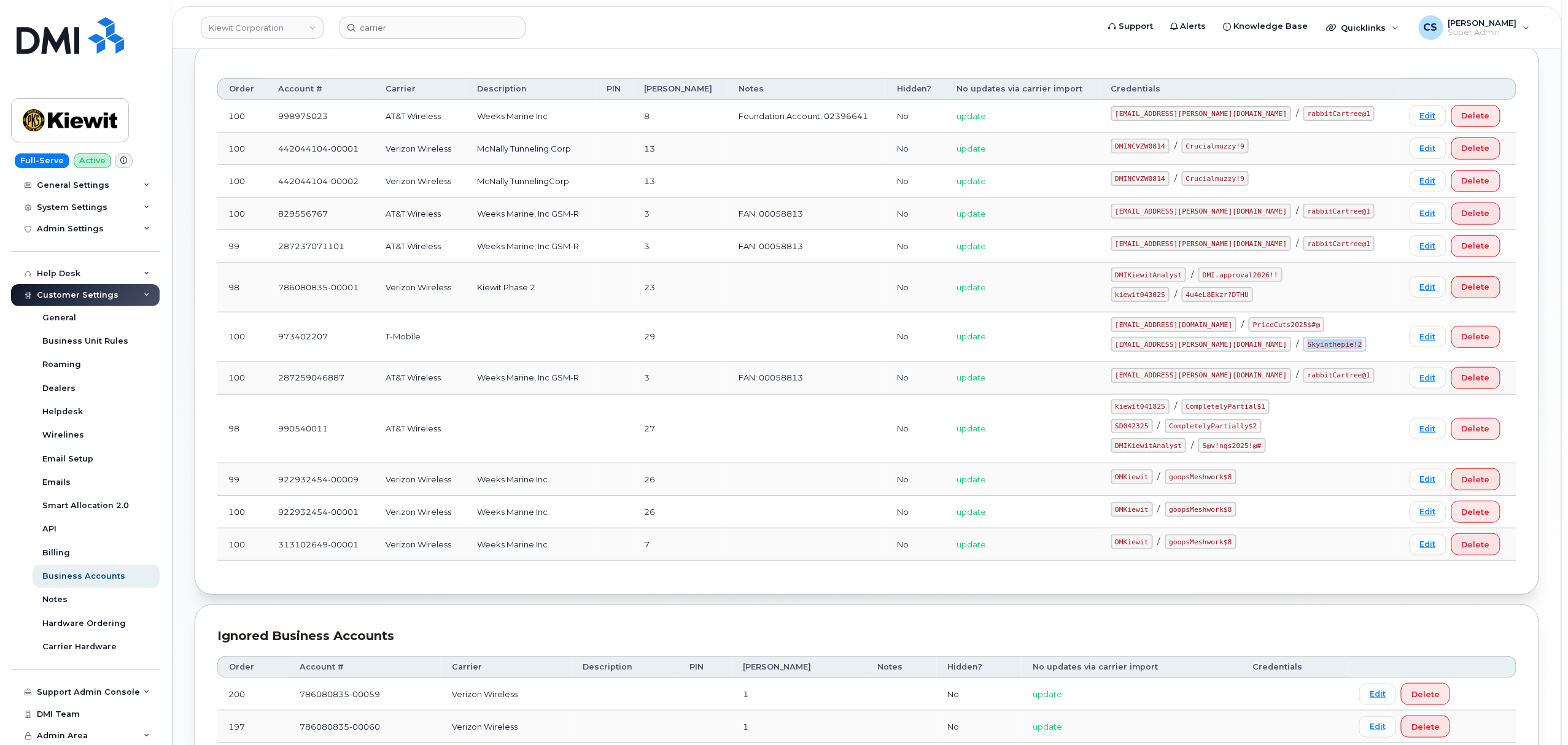
click at [1304, 348] on code "Skyinthepie!2" at bounding box center [1335, 344] width 63 height 15
copy code "Skyinthepie!2"
